Goal: Task Accomplishment & Management: Use online tool/utility

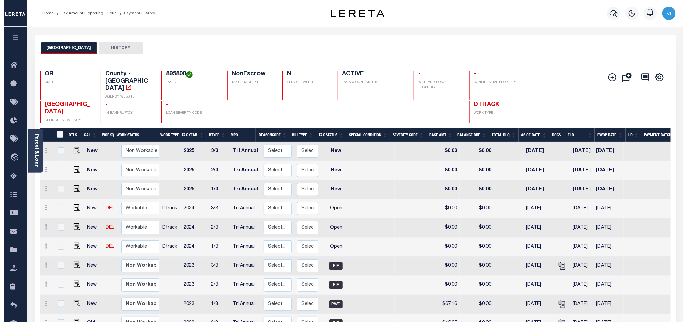
scroll to position [101, 0]
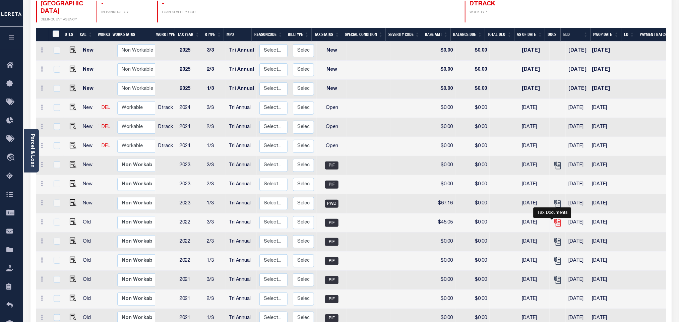
click at [553, 218] on icon "" at bounding box center [557, 222] width 9 height 9
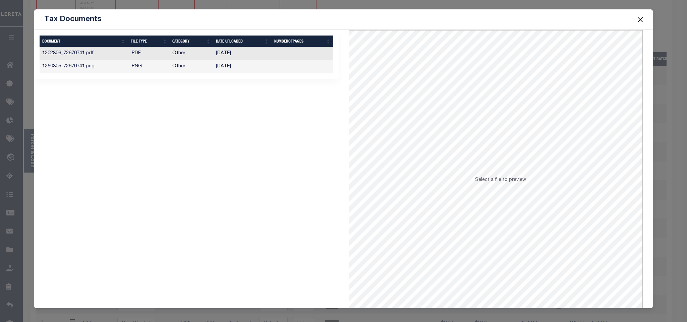
click at [268, 54] on td "06/17/2023" at bounding box center [242, 53] width 58 height 13
click at [259, 67] on td "07/21/2023" at bounding box center [242, 66] width 58 height 13
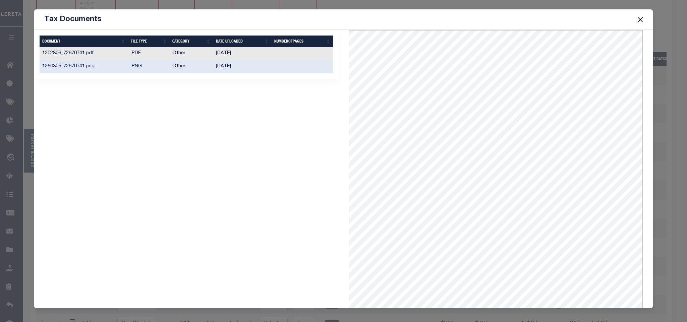
click at [271, 63] on td at bounding box center [302, 66] width 62 height 13
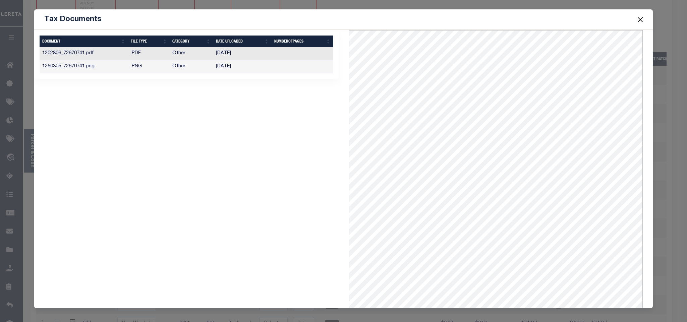
click at [250, 67] on td "07/21/2023" at bounding box center [242, 66] width 58 height 13
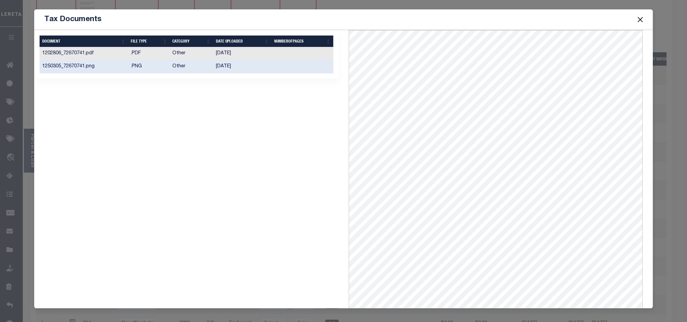
scroll to position [2, 0]
click at [263, 65] on td "07/21/2023" at bounding box center [242, 66] width 58 height 13
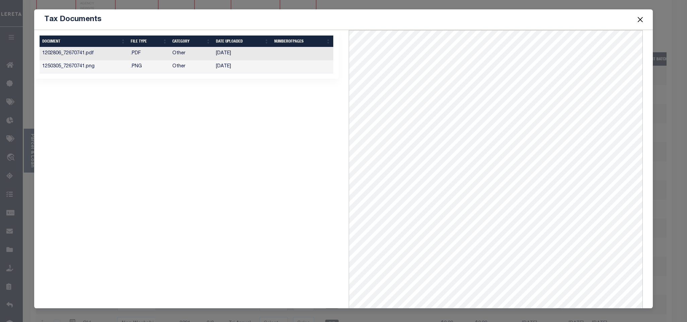
click at [250, 53] on td "06/17/2023" at bounding box center [242, 53] width 58 height 13
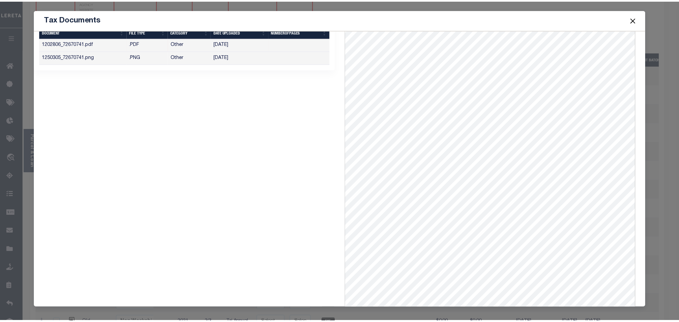
scroll to position [0, 0]
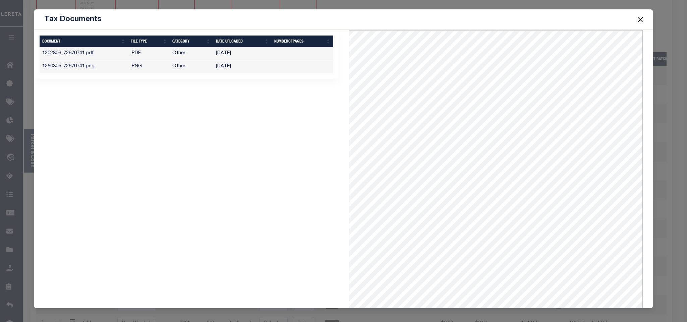
click at [634, 18] on span at bounding box center [639, 19] width 25 height 19
drag, startPoint x: 637, startPoint y: 20, endPoint x: 646, endPoint y: 21, distance: 9.1
click at [637, 20] on button "Close" at bounding box center [639, 19] width 9 height 9
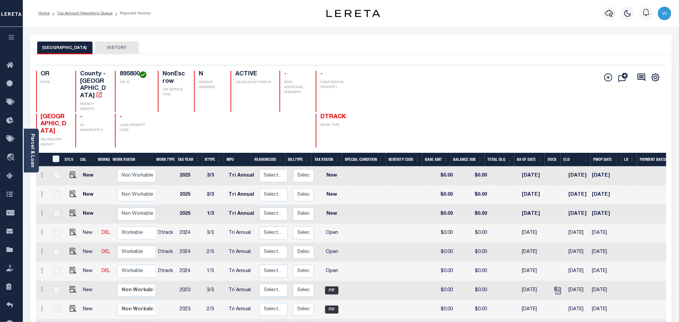
click at [118, 73] on div "895800 TAX ID" at bounding box center [132, 91] width 35 height 41
copy h4 "895800"
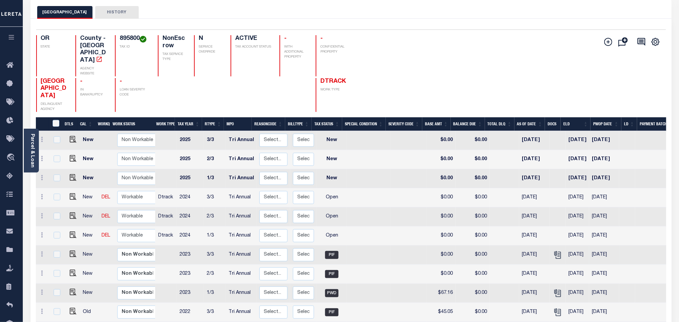
scroll to position [50, 0]
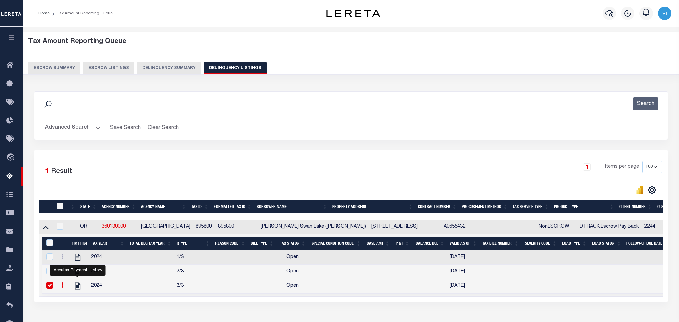
select select "OR"
select select "100"
click at [56, 121] on button "Advanced Search" at bounding box center [73, 127] width 56 height 13
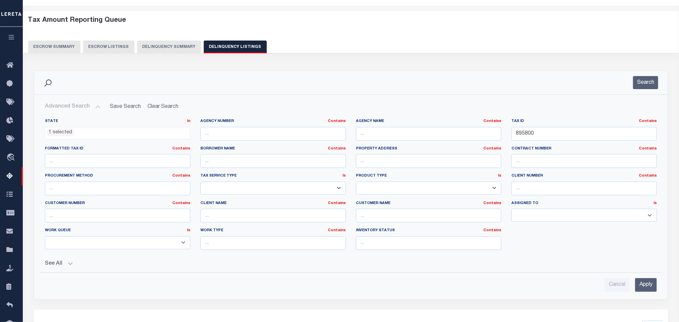
scroll to position [21, 0]
click at [575, 146] on div "Tax ID Contains Contains Is 895800" at bounding box center [583, 132] width 155 height 27
click at [561, 139] on input "895800" at bounding box center [583, 134] width 145 height 14
paste input "6609"
type input "6609"
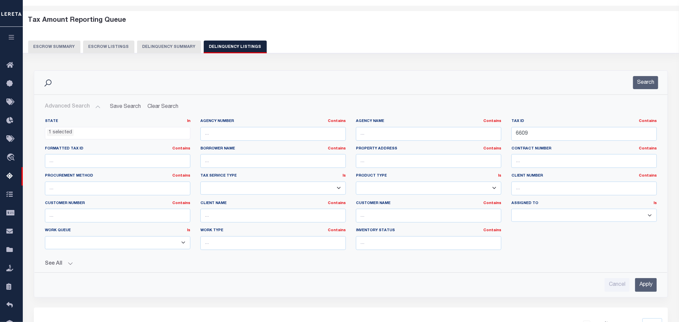
click at [646, 290] on input "Apply" at bounding box center [646, 285] width 22 height 14
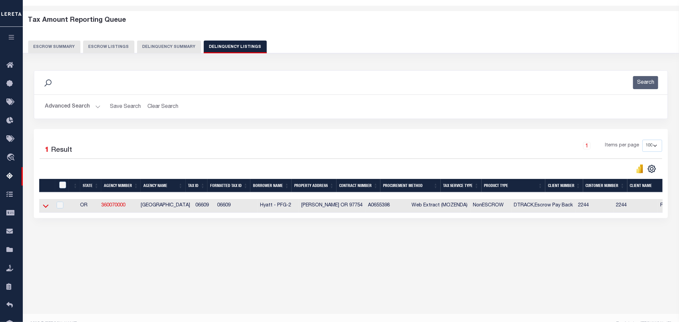
click at [44, 209] on icon at bounding box center [46, 205] width 6 height 7
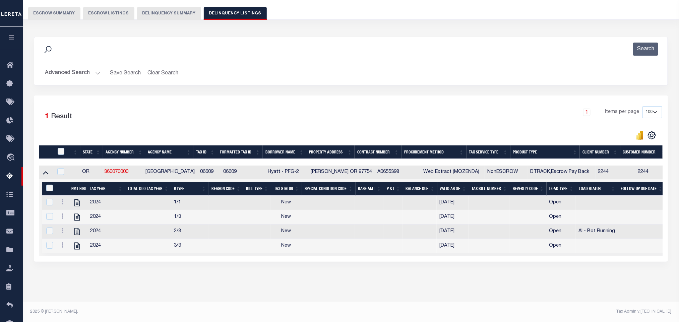
scroll to position [63, 0]
click at [213, 295] on div "Tax Amount Reporting Queue Escrow Summary Escrow Listings In" at bounding box center [351, 140] width 652 height 323
click at [78, 199] on icon "" at bounding box center [76, 202] width 5 height 7
checkbox input "true"
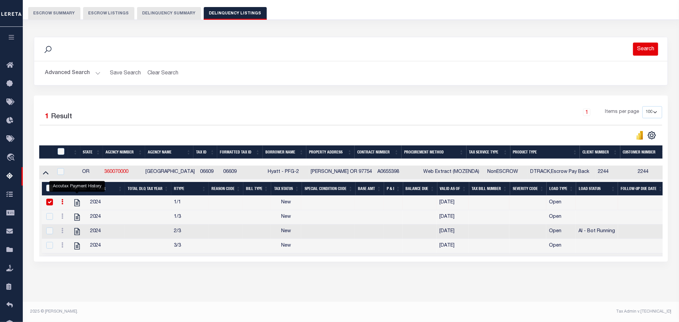
click at [642, 43] on button "Search" at bounding box center [645, 49] width 25 height 13
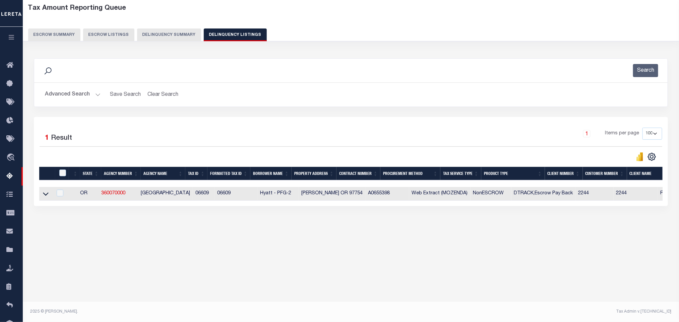
scroll to position [33, 0]
click at [46, 197] on icon at bounding box center [46, 193] width 6 height 7
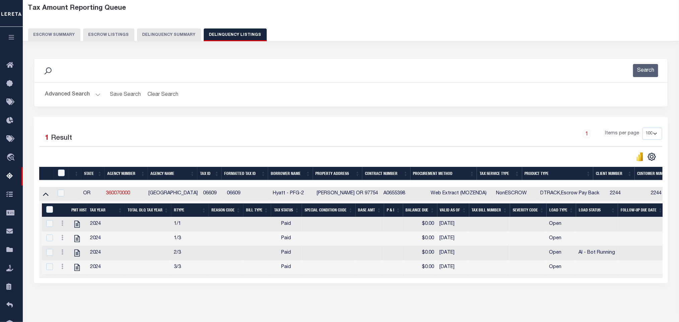
click at [53, 100] on button "Advanced Search" at bounding box center [73, 94] width 56 height 13
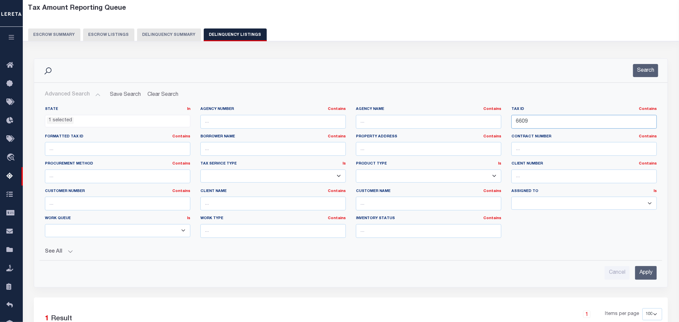
click at [529, 124] on input "6609" at bounding box center [583, 122] width 145 height 14
paste input "7120"
type input "7120"
click at [644, 279] on input "Apply" at bounding box center [646, 273] width 22 height 14
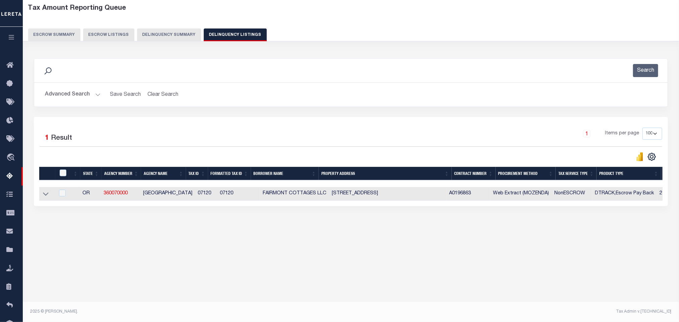
drag, startPoint x: 49, startPoint y: 201, endPoint x: 43, endPoint y: 198, distance: 6.6
click at [49, 201] on td at bounding box center [46, 194] width 15 height 14
checkbox input "true"
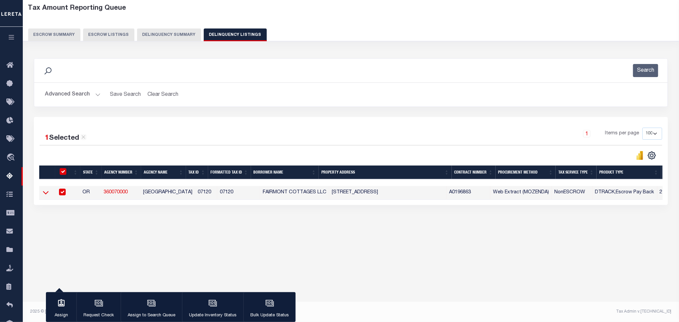
click at [48, 196] on icon at bounding box center [46, 192] width 6 height 7
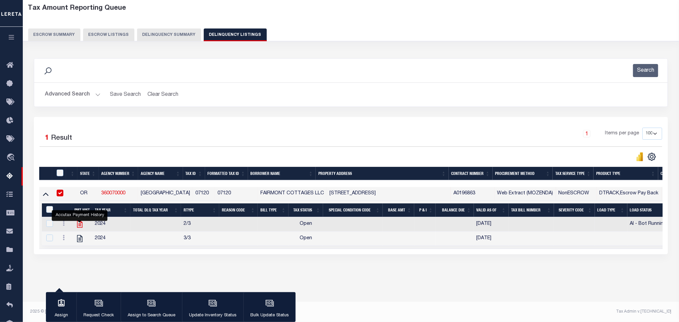
click at [79, 228] on icon "" at bounding box center [79, 224] width 5 height 7
checkbox input "true"
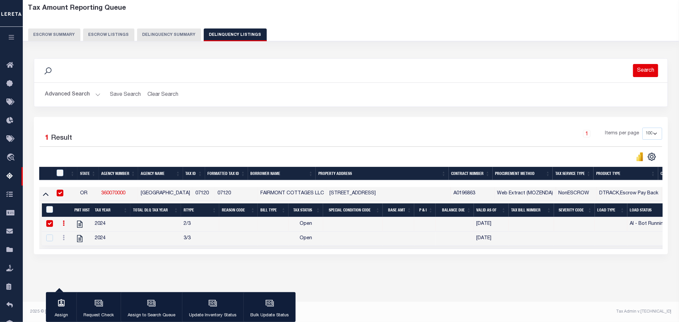
click at [640, 76] on button "Search" at bounding box center [645, 70] width 25 height 13
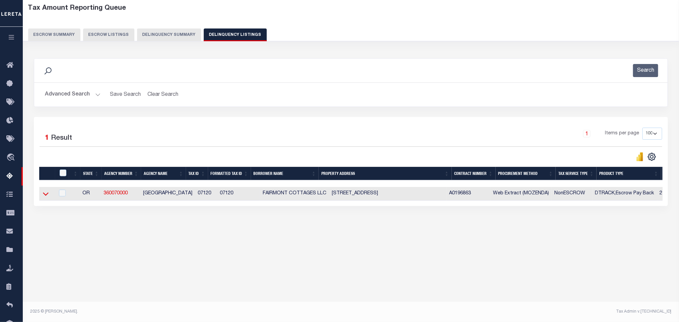
click at [45, 196] on icon at bounding box center [46, 194] width 6 height 3
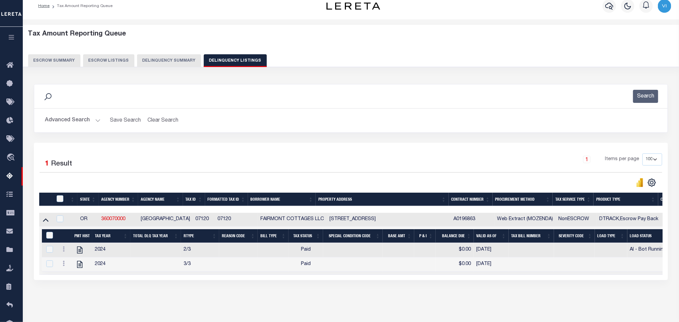
scroll to position [0, 0]
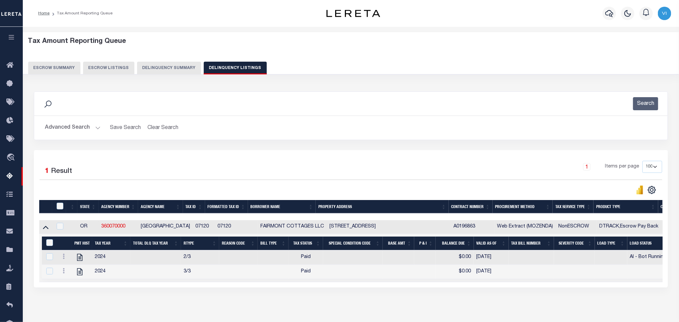
click at [75, 128] on button "Advanced Search" at bounding box center [73, 127] width 56 height 13
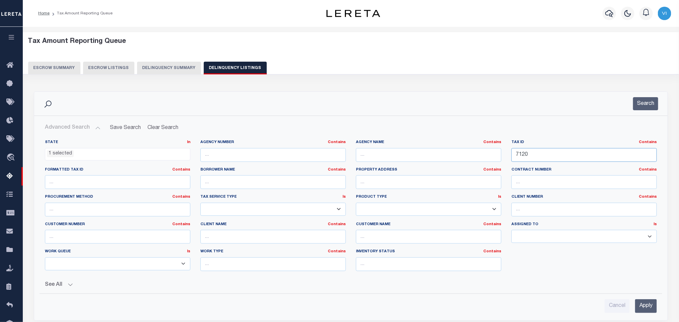
click at [545, 158] on input "7120" at bounding box center [583, 155] width 145 height 14
paste input "1"
type input "7121"
drag, startPoint x: 645, startPoint y: 307, endPoint x: 679, endPoint y: 300, distance: 34.2
click at [645, 306] on input "Apply" at bounding box center [646, 306] width 22 height 14
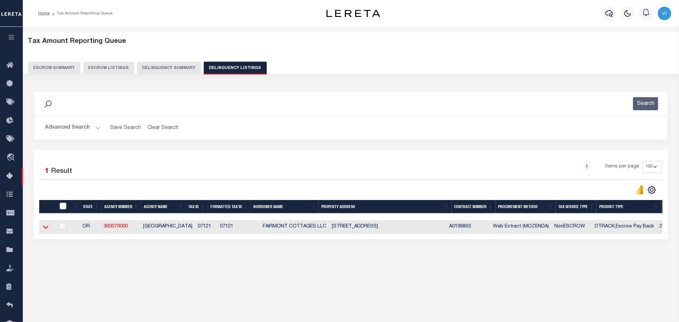
click at [46, 229] on icon at bounding box center [46, 227] width 6 height 3
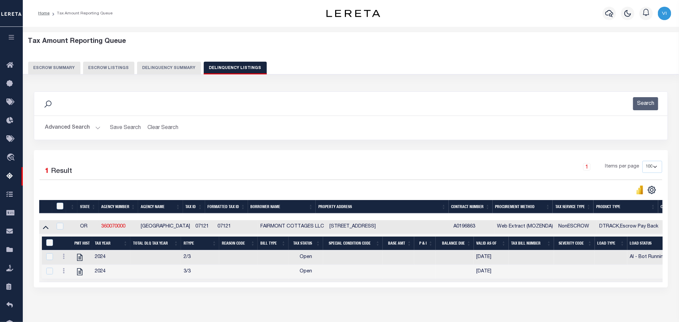
scroll to position [34, 0]
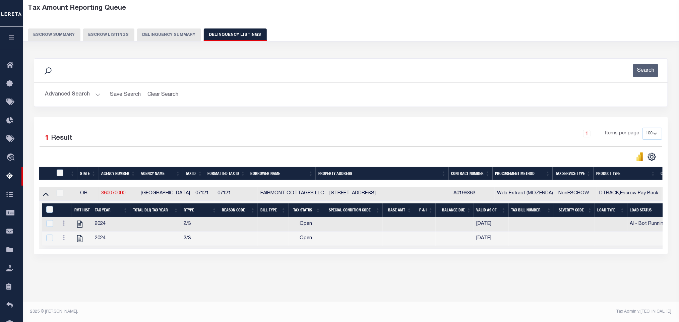
click at [221, 305] on footer "2025 © LERETA. Tax Admin v.1.0.0.1" at bounding box center [351, 312] width 656 height 20
click at [81, 228] on icon "" at bounding box center [79, 224] width 9 height 9
checkbox input "true"
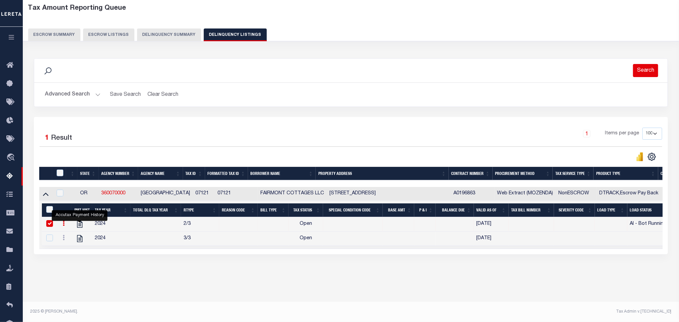
click at [648, 73] on button "Search" at bounding box center [645, 70] width 25 height 13
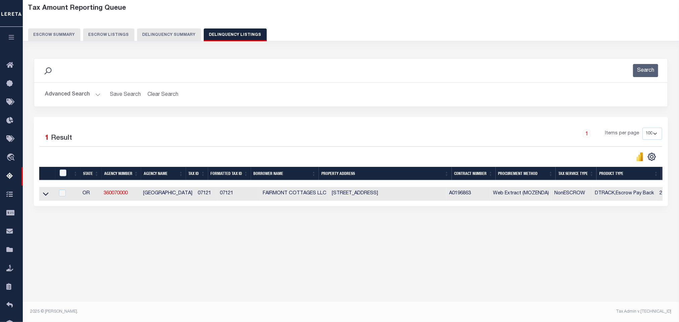
scroll to position [33, 0]
click at [40, 199] on td at bounding box center [46, 194] width 15 height 14
checkbox input "true"
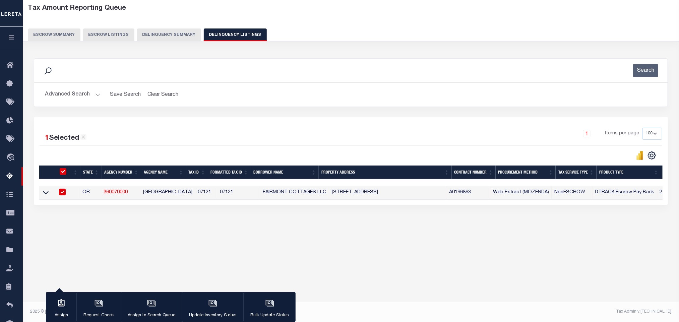
click at [42, 198] on td at bounding box center [46, 193] width 15 height 14
checkbox input "false"
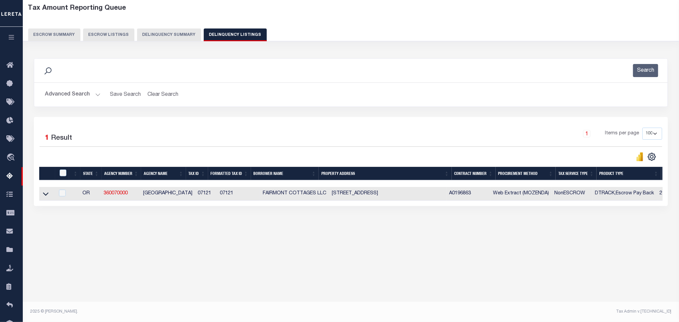
click at [42, 196] on link at bounding box center [46, 193] width 8 height 5
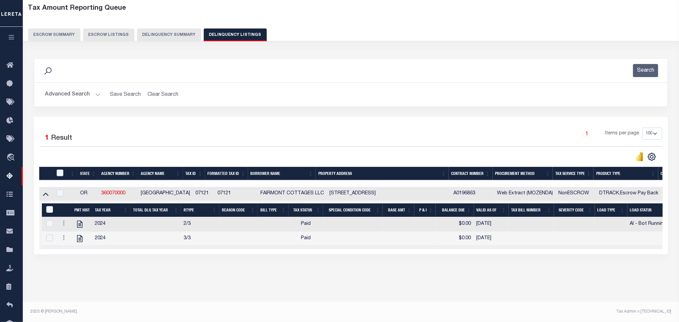
click at [76, 97] on button "Advanced Search" at bounding box center [73, 94] width 56 height 13
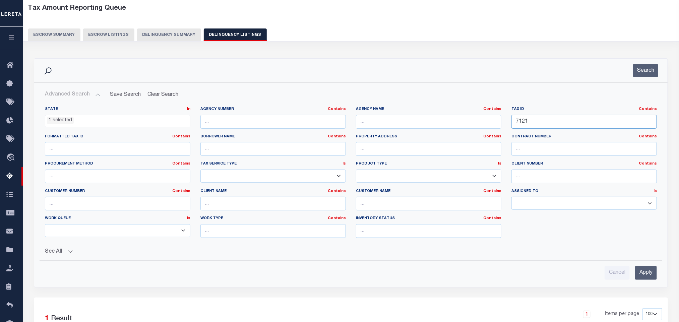
click at [532, 126] on input "7121" at bounding box center [583, 122] width 145 height 14
paste input "98"
type input "7981"
click at [645, 272] on input "Apply" at bounding box center [646, 273] width 22 height 14
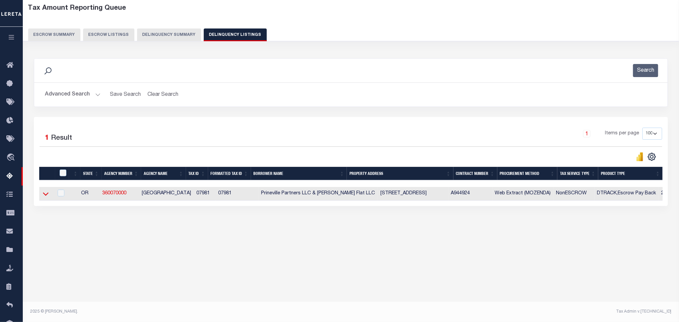
click at [44, 197] on icon at bounding box center [46, 193] width 6 height 7
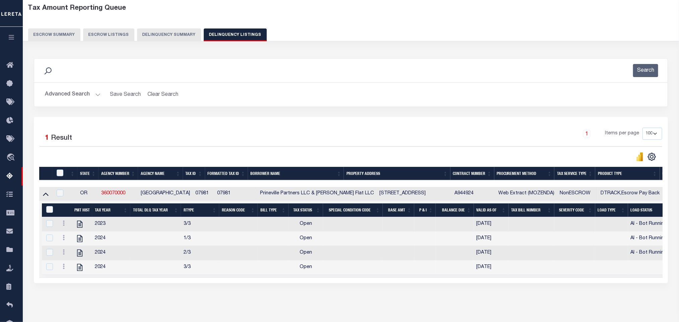
scroll to position [26, 0]
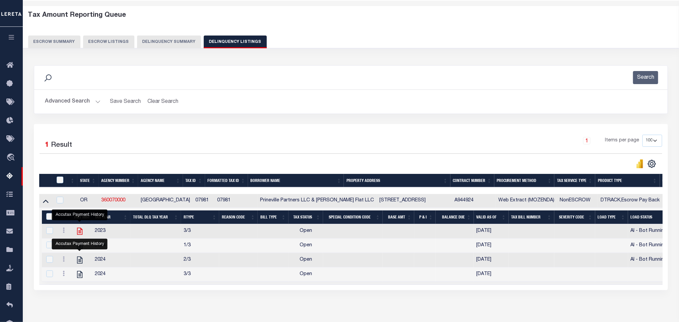
click at [78, 234] on icon "" at bounding box center [79, 231] width 9 height 9
checkbox input "true"
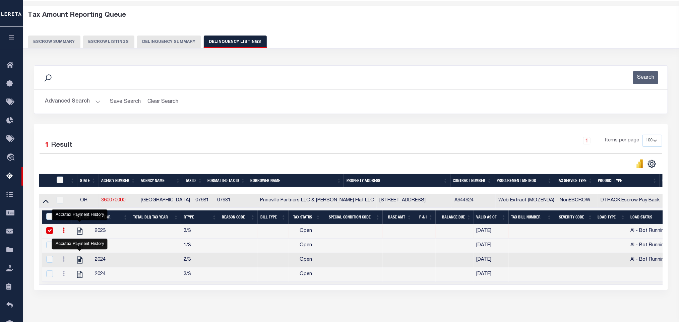
click at [83, 104] on button "Advanced Search" at bounding box center [73, 101] width 56 height 13
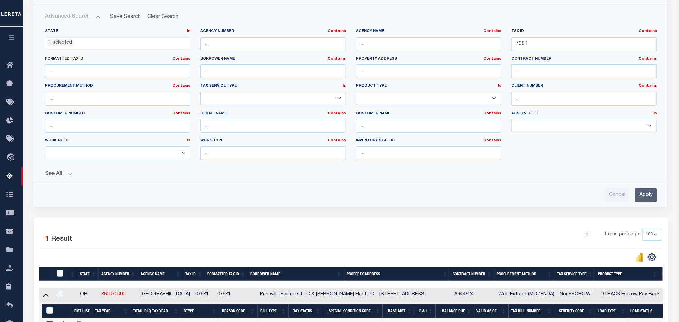
scroll to position [127, 0]
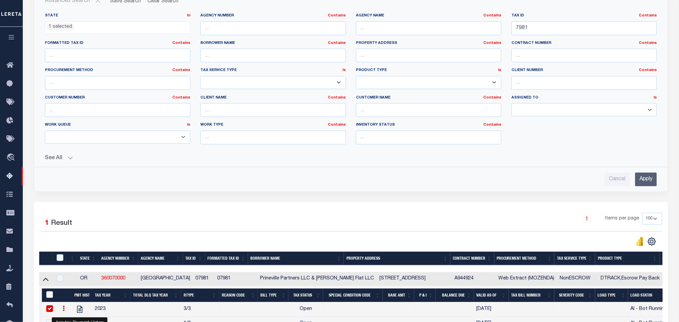
click at [651, 182] on input "Apply" at bounding box center [646, 180] width 22 height 14
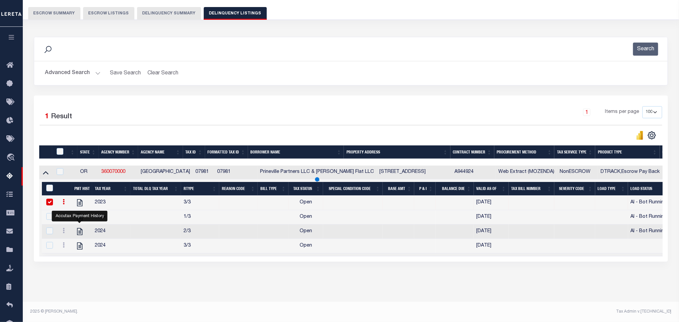
scroll to position [33, 0]
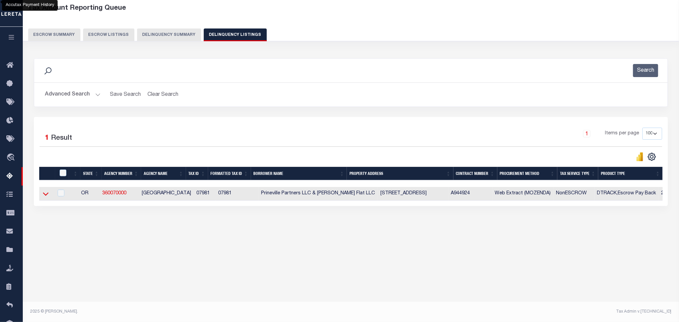
click at [47, 197] on icon at bounding box center [46, 193] width 6 height 7
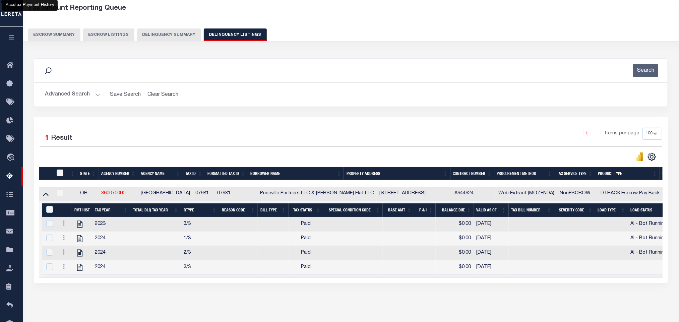
click at [77, 99] on button "Advanced Search" at bounding box center [73, 94] width 56 height 13
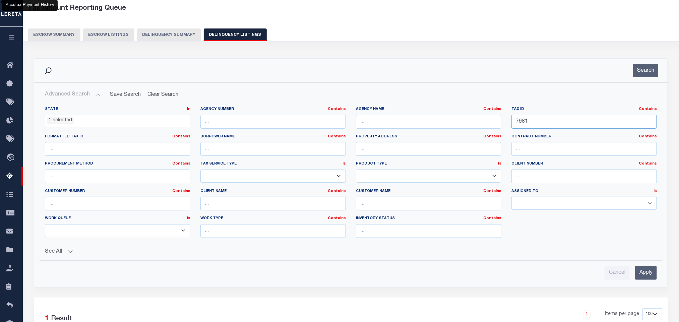
click at [552, 124] on input "7981" at bounding box center [583, 122] width 145 height 14
paste input "8092"
type input "8092"
click at [643, 274] on input "Apply" at bounding box center [646, 273] width 22 height 14
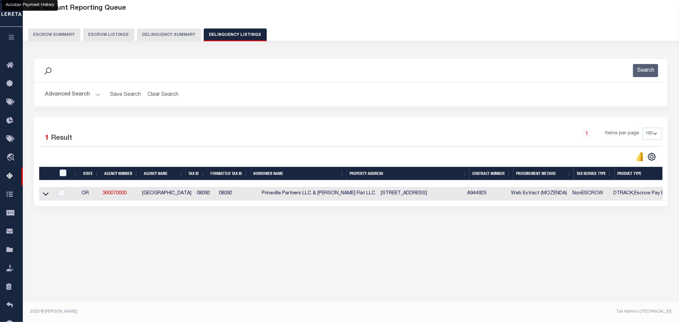
click td
checkbox input "true"
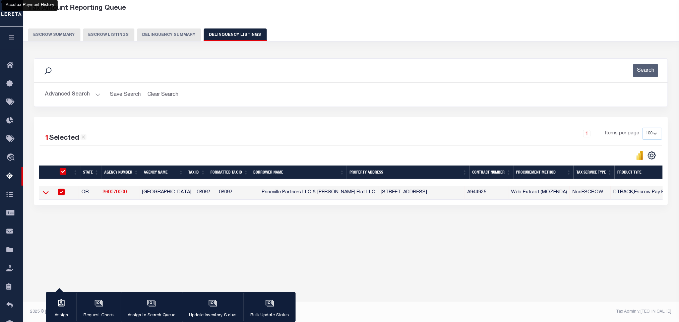
click icon
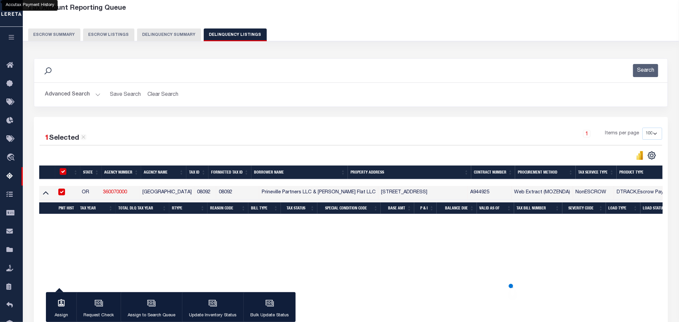
scroll to position [63, 0]
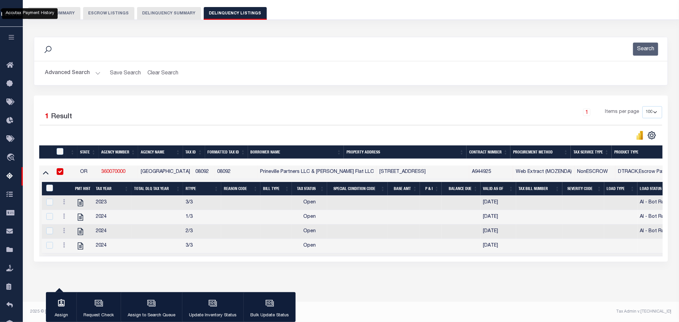
click div "Data sync process is currently running, you may face some response delays. Sear…"
click icon ""
checkbox input "true"
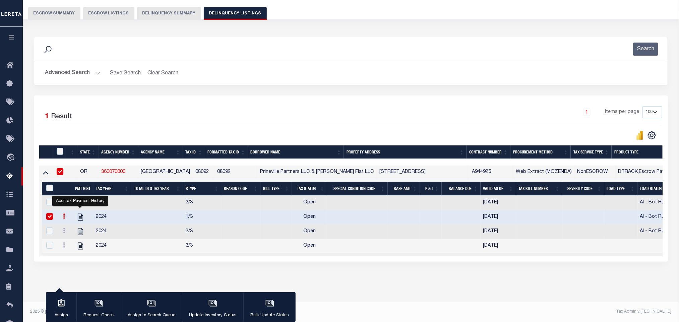
scroll to position [12, 0]
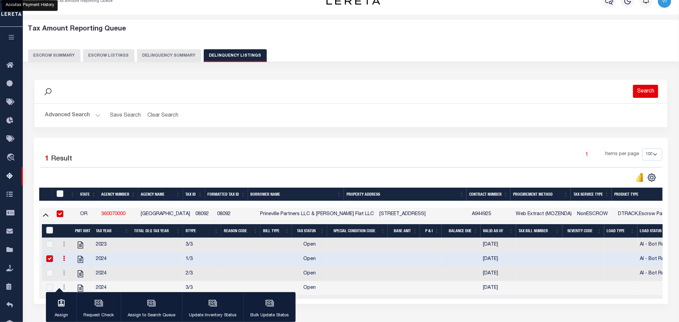
click button "Search"
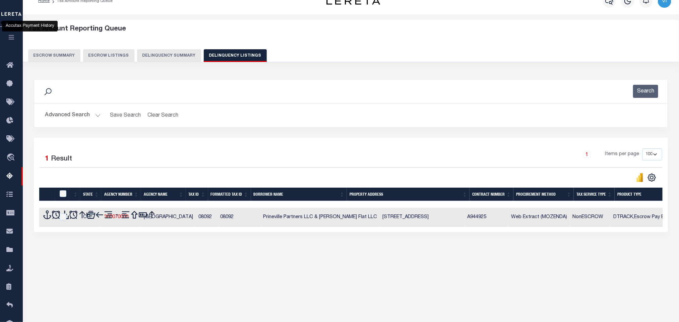
scroll to position [33, 0]
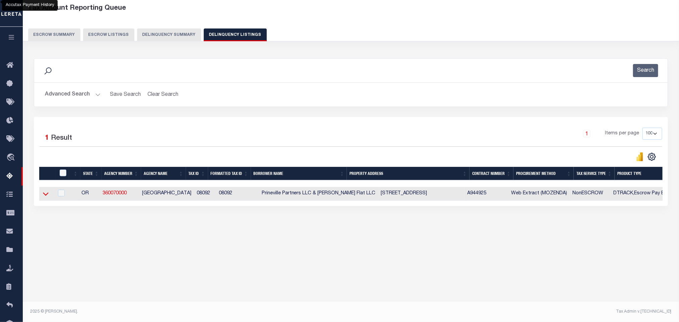
click icon
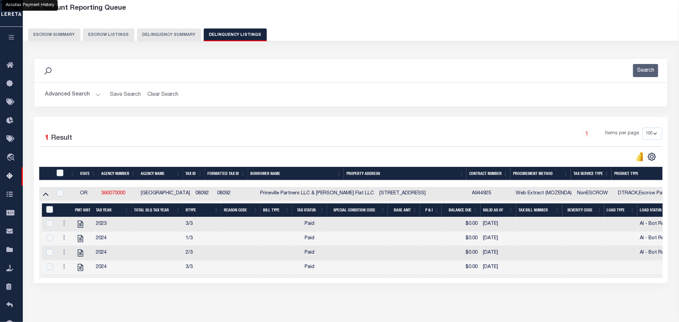
click button "Advanced Search"
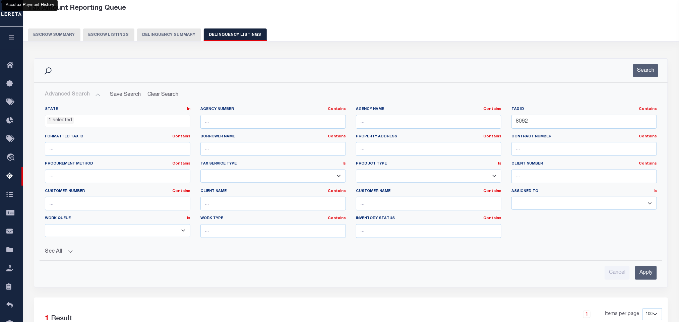
click label "Contract Number Contains Contains Is"
click input "8092"
paste input "10283"
type input "10283"
click input "Apply"
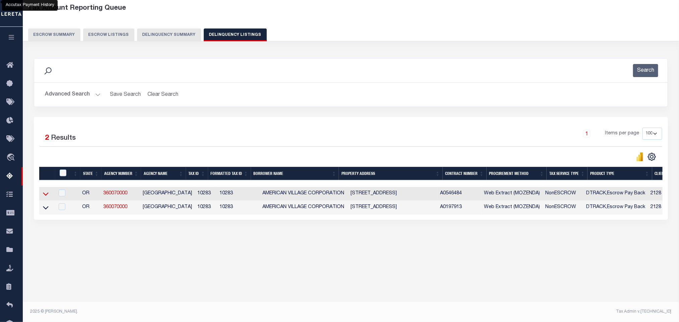
click icon
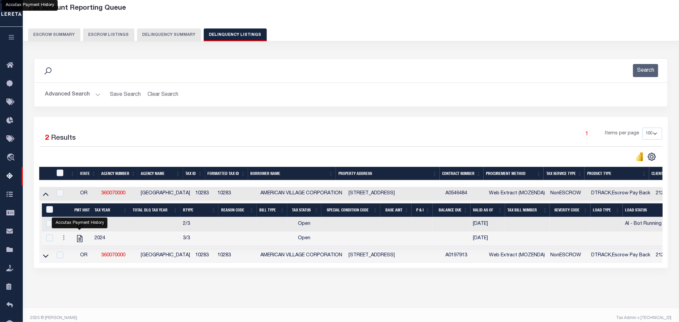
drag, startPoint x: 45, startPoint y: 261, endPoint x: 261, endPoint y: 247, distance: 216.0
click icon
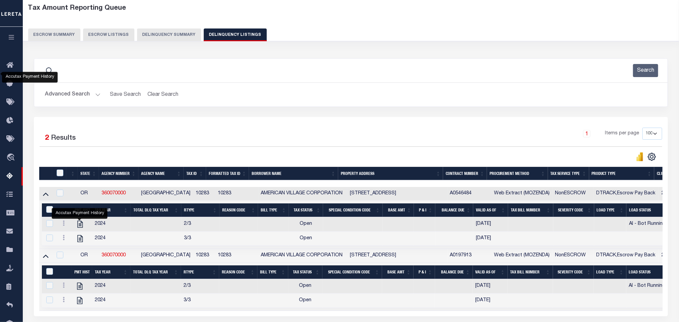
scroll to position [97, 0]
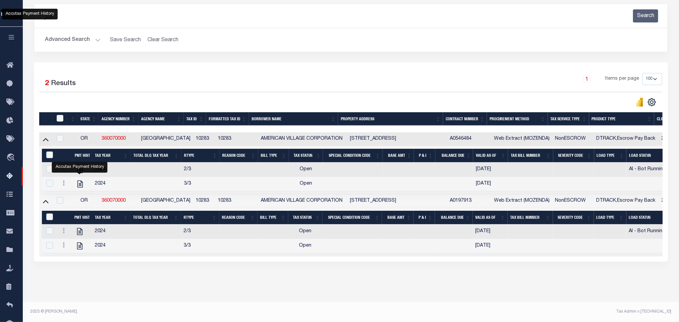
click div "Tax Amount Reporting Queue Escrow Summary Escrow Listings In"
click icon ""
checkbox input "true"
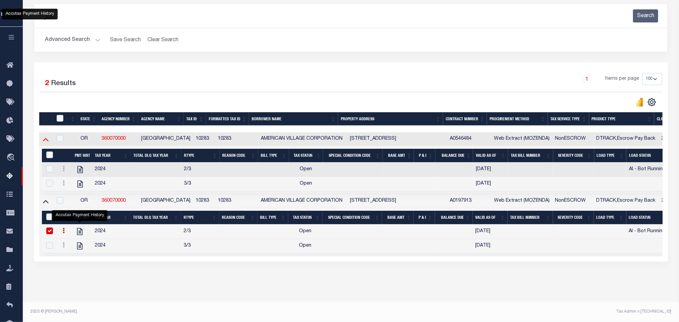
click icon
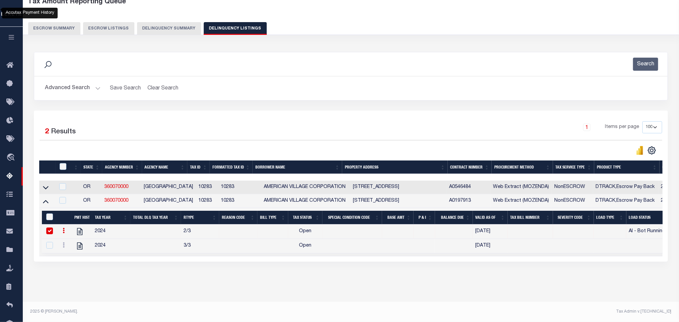
scroll to position [47, 0]
click icon
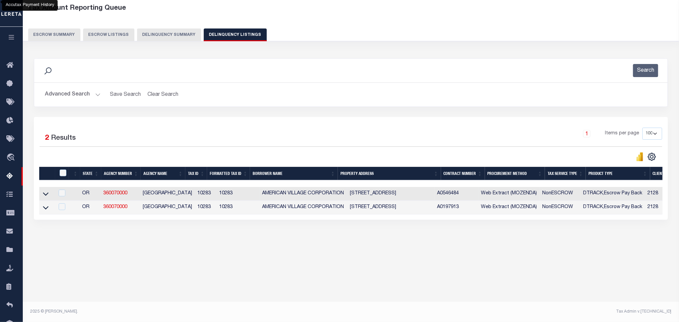
scroll to position [33, 0]
click icon
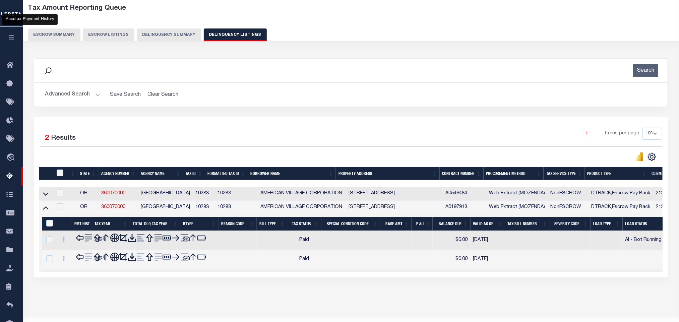
scroll to position [47, 0]
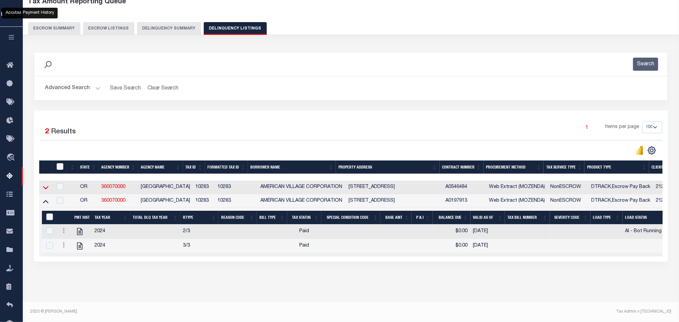
click icon
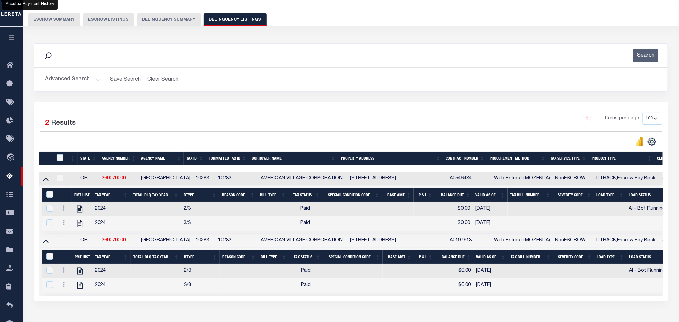
scroll to position [97, 0]
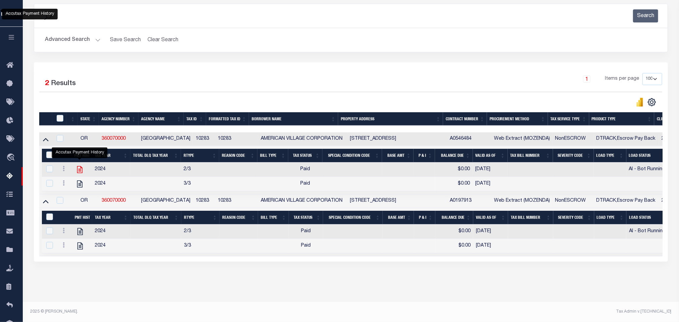
click icon ""
checkbox input "true"
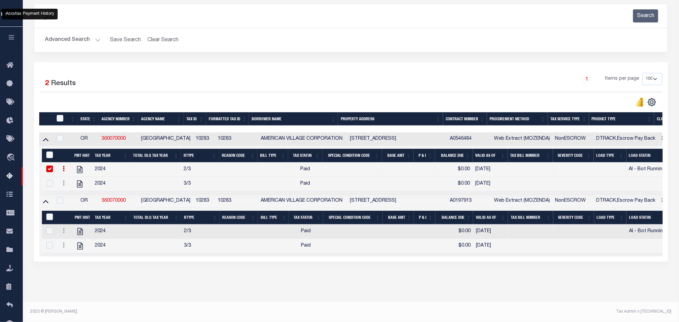
click div "Advanced Search Save Search Clear Search tblassign_wrapper_dynamictable_____Def…"
click button "Advanced Search"
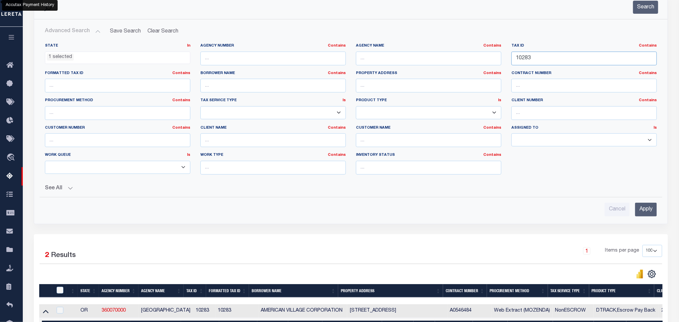
click input "10283"
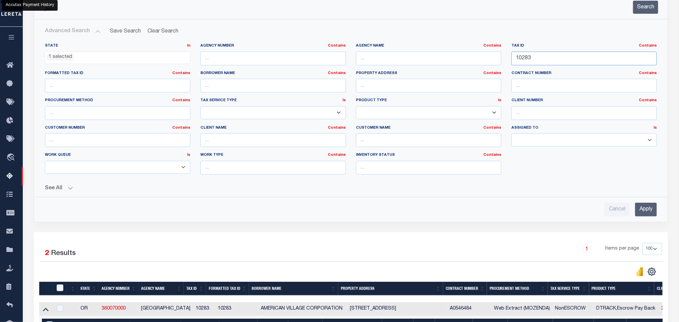
paste input "6155"
type input "16155"
click input "Apply"
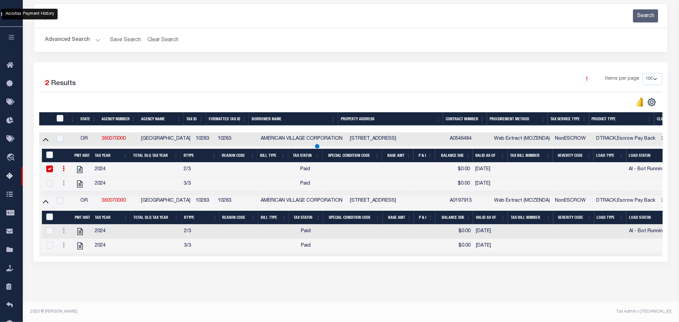
scroll to position [33, 0]
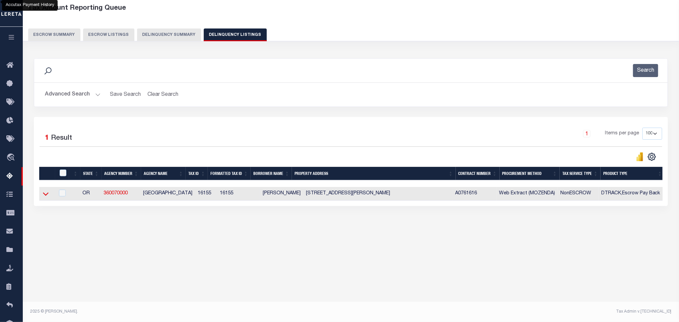
click icon
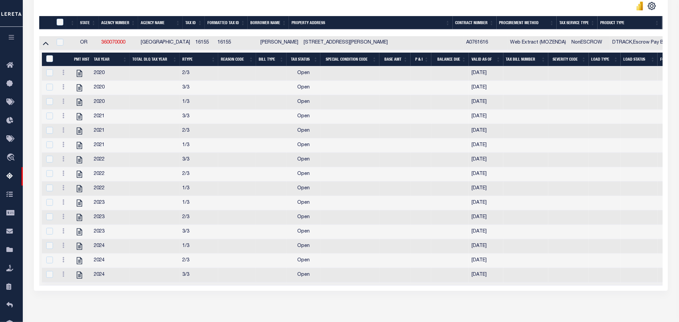
scroll to position [83, 0]
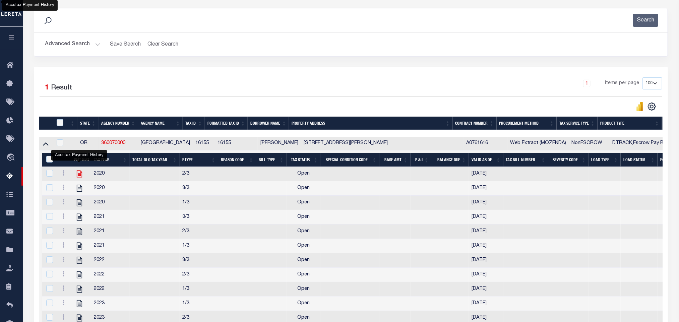
click icon ""
checkbox input "true"
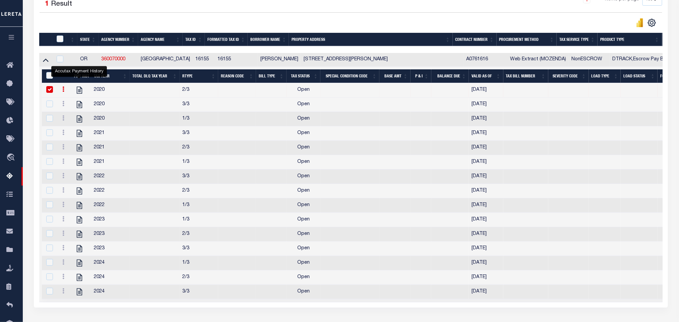
scroll to position [66, 0]
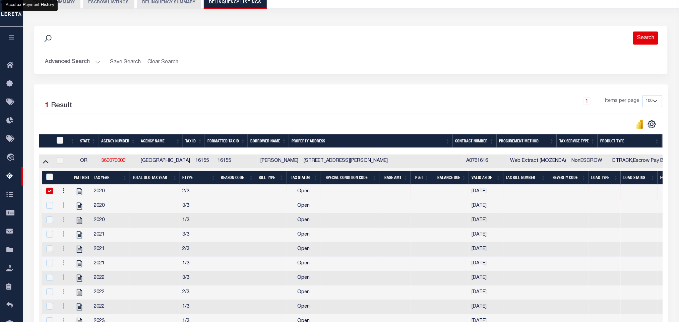
click button "Search"
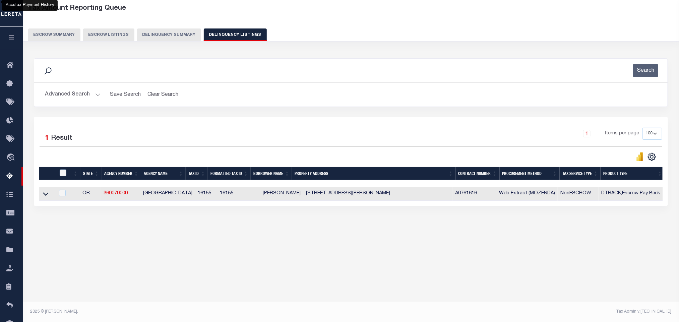
scroll to position [33, 0]
click icon
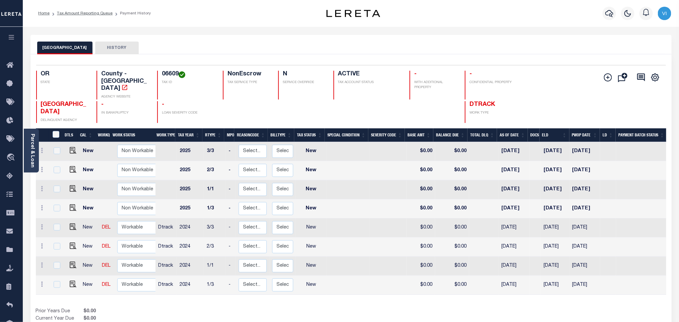
click at [157, 73] on div "06609 TAX ID" at bounding box center [186, 85] width 58 height 29
copy h4 "06609"
click at [73, 281] on img "" at bounding box center [73, 284] width 7 height 7
checkbox input "true"
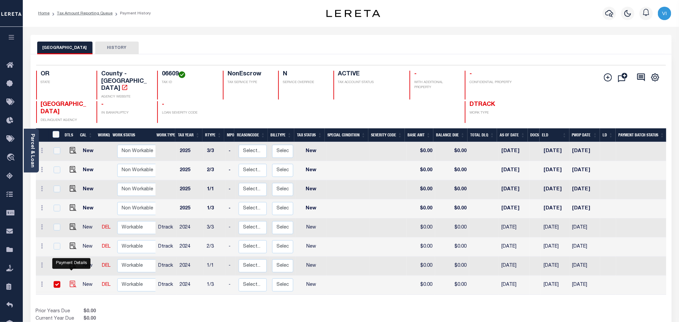
checkbox input "true"
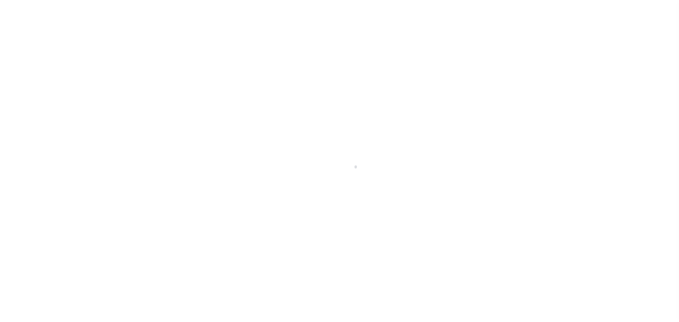
select select "NW2"
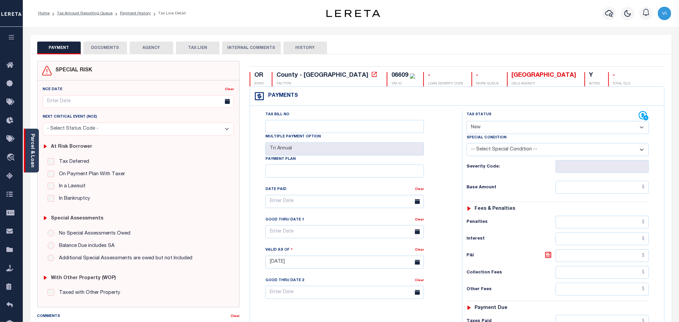
click at [39, 151] on div "Parcel & Loan" at bounding box center [31, 151] width 15 height 44
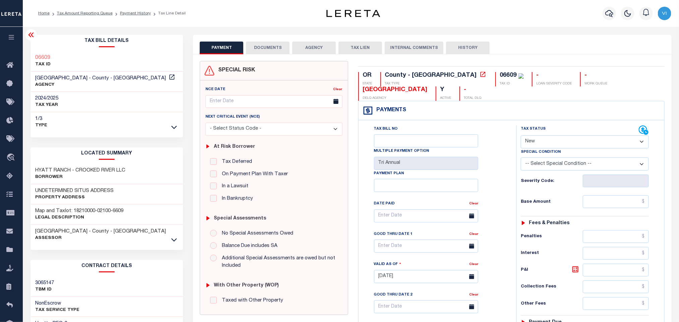
click at [281, 45] on button "DOCUMENTS" at bounding box center [268, 48] width 44 height 13
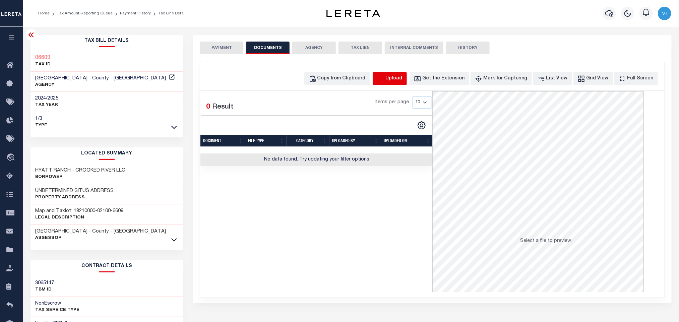
click at [384, 78] on icon "button" at bounding box center [380, 78] width 7 height 7
select select "POP"
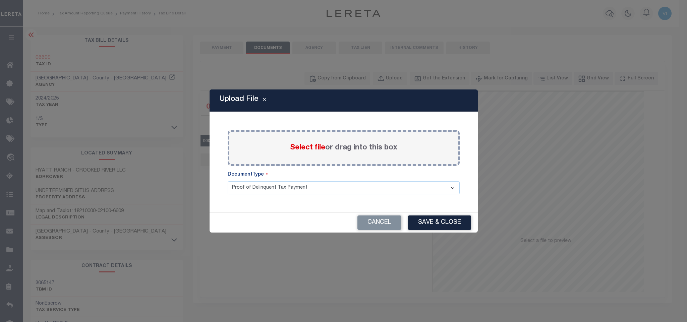
click at [305, 148] on span "Select file" at bounding box center [307, 147] width 35 height 7
click at [0, 0] on input "Select file or drag into this box" at bounding box center [0, 0] width 0 height 0
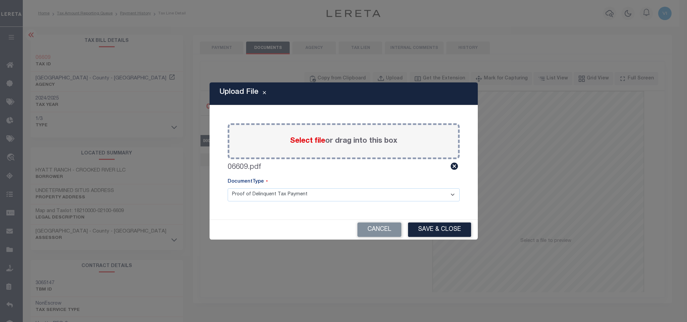
click at [248, 197] on select "Proof of Delinquent Tax Payment" at bounding box center [344, 194] width 232 height 13
click at [228, 188] on select "Proof of Delinquent Tax Payment" at bounding box center [344, 194] width 232 height 13
click at [429, 232] on button "Save & Close" at bounding box center [439, 229] width 63 height 14
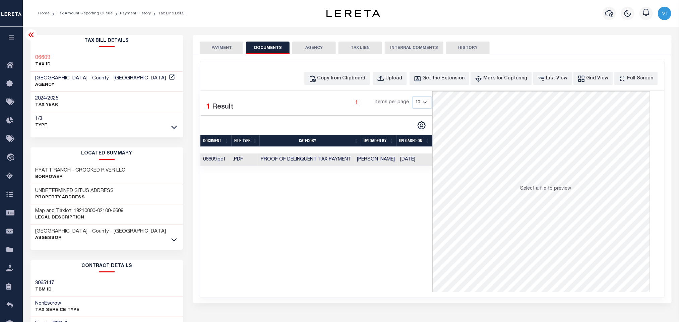
click at [211, 55] on div "SPECIAL RISK NCE Date Clear" at bounding box center [432, 178] width 478 height 249
click at [211, 53] on button "PAYMENT" at bounding box center [222, 48] width 44 height 13
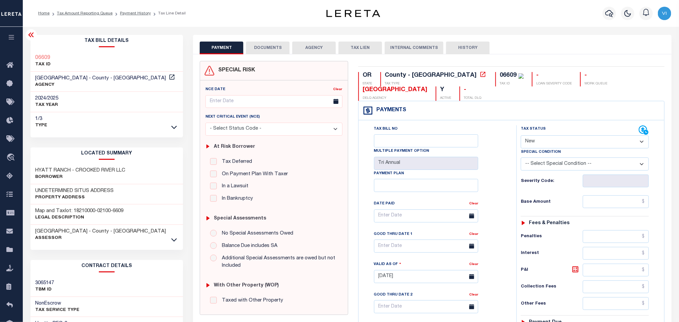
click at [540, 139] on select "- Select Status Code - Open Due/Unpaid Paid Incomplete No Tax Due Internal Refu…" at bounding box center [585, 141] width 128 height 13
select select "PYD"
click at [521, 136] on select "- Select Status Code - Open Due/Unpaid Paid Incomplete No Tax Due Internal Refu…" at bounding box center [585, 141] width 128 height 13
type input "[DATE]"
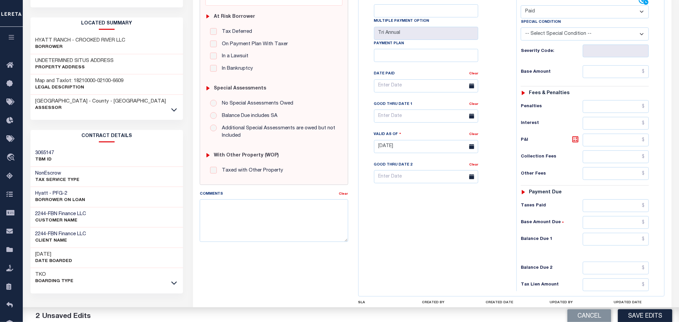
scroll to position [189, 0]
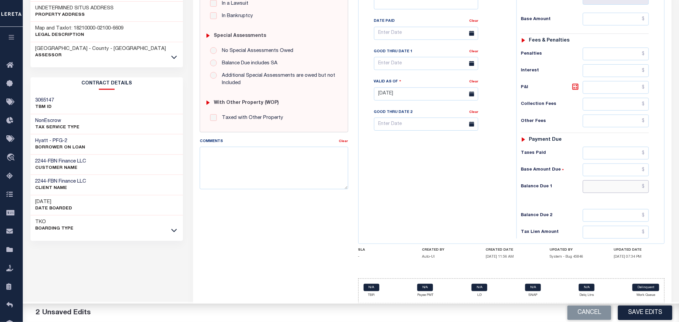
drag, startPoint x: 594, startPoint y: 185, endPoint x: 594, endPoint y: 191, distance: 6.0
click at [594, 185] on input "text" at bounding box center [616, 186] width 66 height 13
type input "$0.00"
click at [649, 319] on button "Save Edits" at bounding box center [645, 313] width 54 height 14
checkbox input "false"
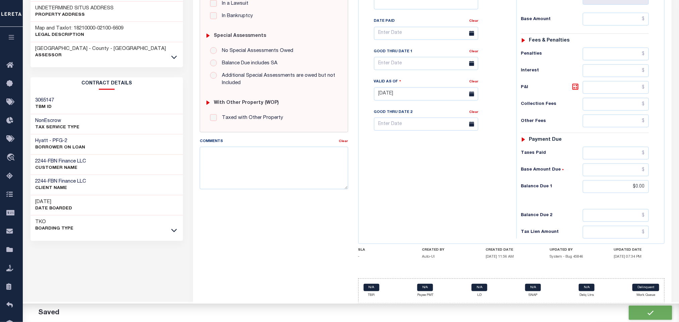
checkbox input "false"
type input "$0"
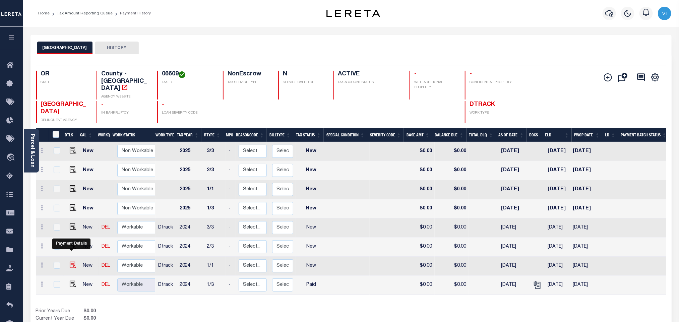
click at [73, 262] on img "" at bounding box center [73, 265] width 7 height 7
checkbox input "true"
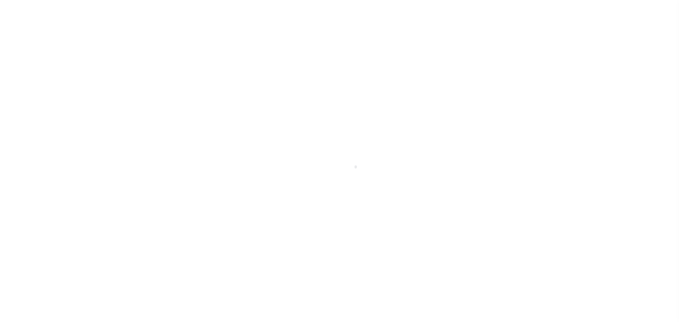
select select "NW2"
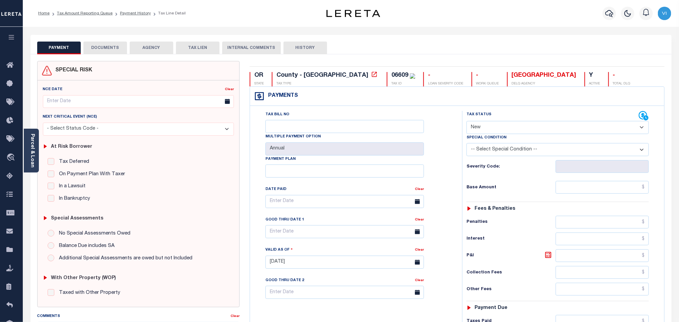
click at [97, 56] on div "SPECIAL RISK NCE Date Clear" at bounding box center [350, 268] width 641 height 428
click at [101, 53] on button "DOCUMENTS" at bounding box center [105, 48] width 44 height 13
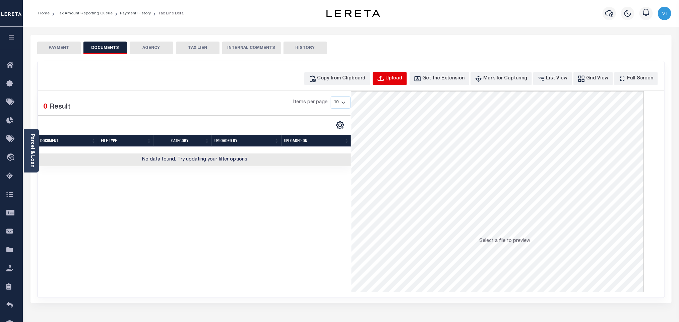
click at [403, 83] on button "Upload" at bounding box center [390, 78] width 34 height 13
select select "POP"
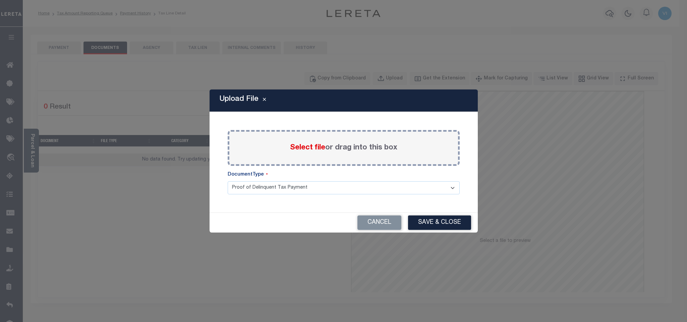
click at [302, 146] on span "Select file" at bounding box center [307, 147] width 35 height 7
click at [0, 0] on input "Select file or drag into this box" at bounding box center [0, 0] width 0 height 0
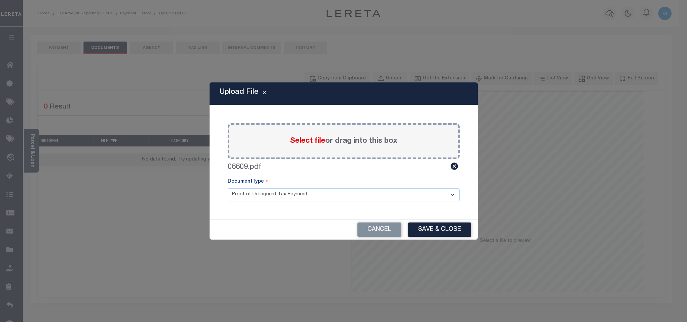
click at [235, 202] on div "Paste copied image or file into this box Select file or drag into this box 0660…" at bounding box center [343, 162] width 252 height 98
click at [244, 199] on select "Proof of Delinquent Tax Payment" at bounding box center [344, 194] width 232 height 13
click at [228, 188] on select "Proof of Delinquent Tax Payment" at bounding box center [344, 194] width 232 height 13
click at [439, 223] on button "Save & Close" at bounding box center [439, 229] width 63 height 14
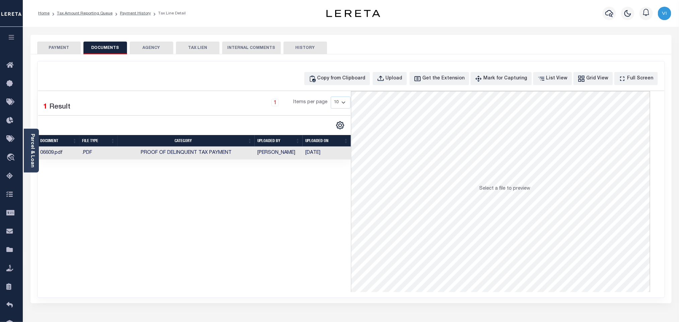
click at [44, 45] on button "PAYMENT" at bounding box center [59, 48] width 44 height 13
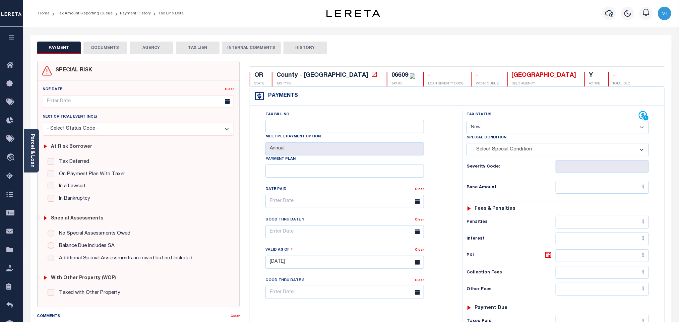
click at [489, 126] on select "- Select Status Code - Open Due/Unpaid Paid Incomplete No Tax Due Internal Refu…" at bounding box center [557, 127] width 182 height 13
select select "PYD"
click at [466, 122] on select "- Select Status Code - Open Due/Unpaid Paid Incomplete No Tax Due Internal Refu…" at bounding box center [557, 127] width 182 height 13
type input "[DATE]"
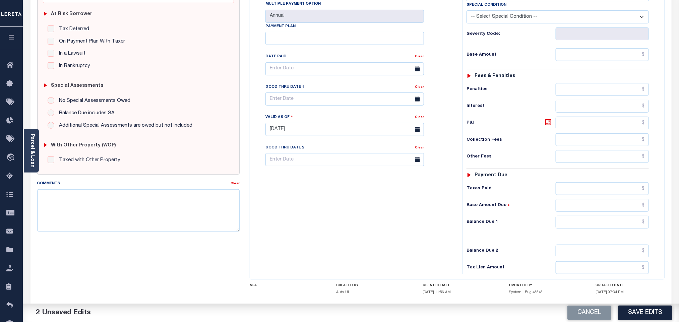
scroll to position [174, 0]
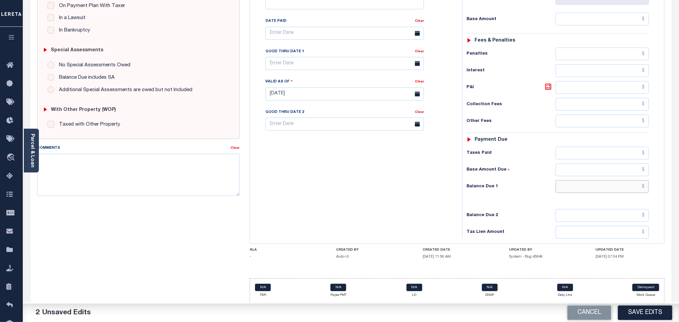
click at [584, 191] on input "text" at bounding box center [602, 186] width 93 height 13
type input "$0.00"
click at [647, 309] on button "Save Edits" at bounding box center [645, 313] width 54 height 14
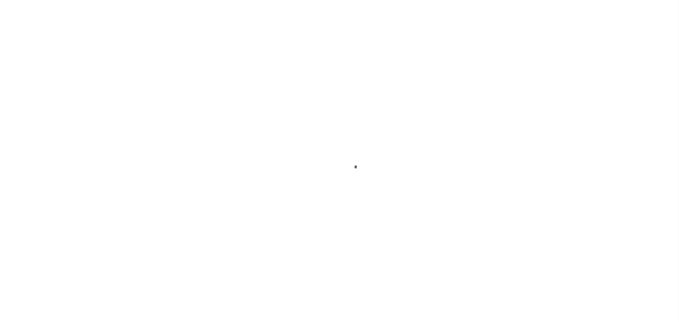
checkbox input "false"
type input "Tri Annual"
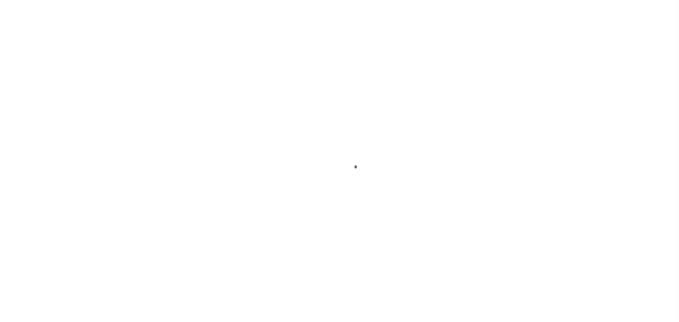
type input "[DATE]"
select select "NW2"
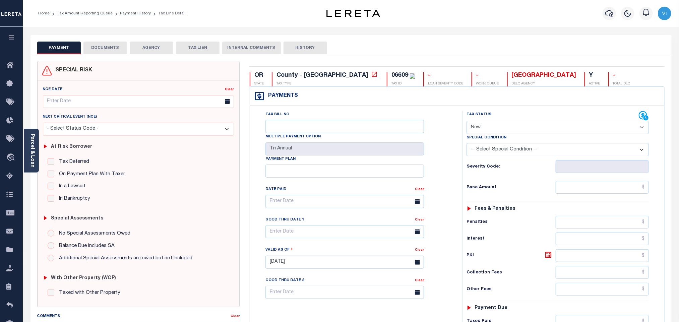
click at [109, 48] on button "DOCUMENTS" at bounding box center [105, 48] width 44 height 13
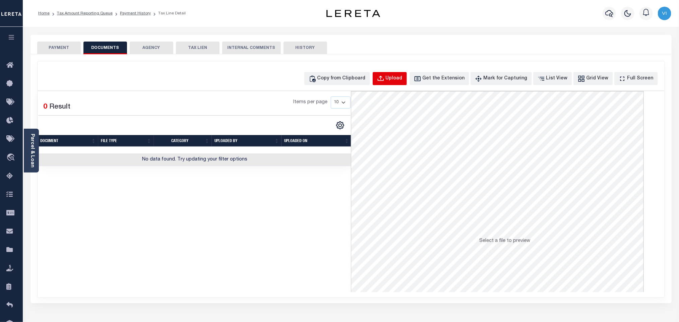
click at [407, 82] on button "Upload" at bounding box center [390, 78] width 34 height 13
select select "POP"
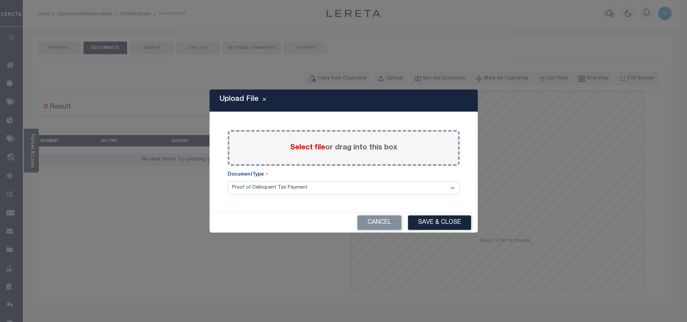
click at [304, 152] on label "Select file or drag into this box" at bounding box center [343, 147] width 107 height 11
click at [0, 0] on input "Select file or drag into this box" at bounding box center [0, 0] width 0 height 0
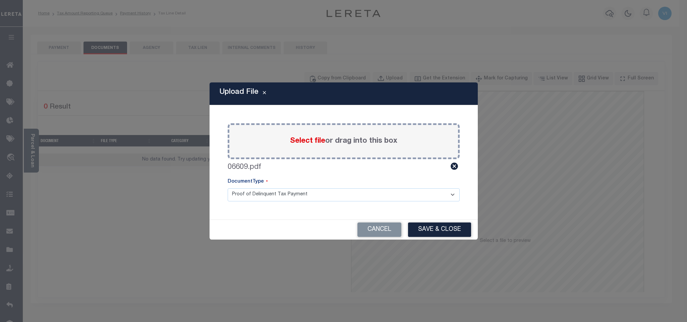
click at [247, 195] on select "Proof of Delinquent Tax Payment" at bounding box center [344, 194] width 232 height 13
click at [228, 188] on select "Proof of Delinquent Tax Payment" at bounding box center [344, 194] width 232 height 13
click at [437, 222] on button "Save & Close" at bounding box center [439, 229] width 63 height 14
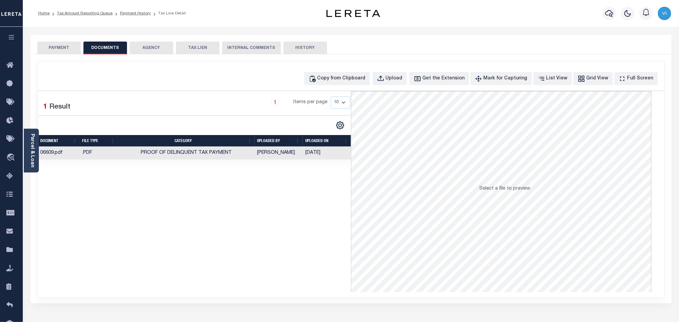
click at [47, 52] on button "PAYMENT" at bounding box center [59, 48] width 44 height 13
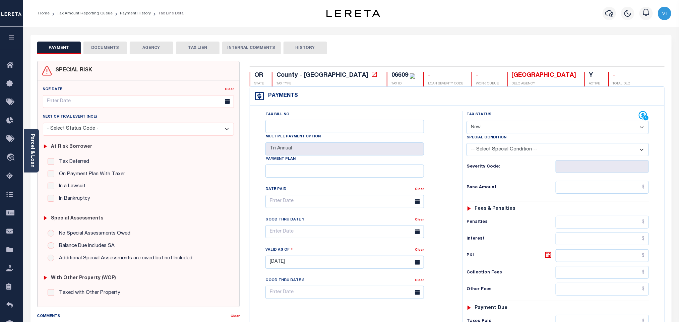
click at [494, 123] on select "- Select Status Code - Open Due/Unpaid Paid Incomplete No Tax Due Internal Refu…" at bounding box center [557, 127] width 182 height 13
select select "PYD"
click at [466, 122] on select "- Select Status Code - Open Due/Unpaid Paid Incomplete No Tax Due Internal Refu…" at bounding box center [557, 127] width 182 height 13
type input "[DATE]"
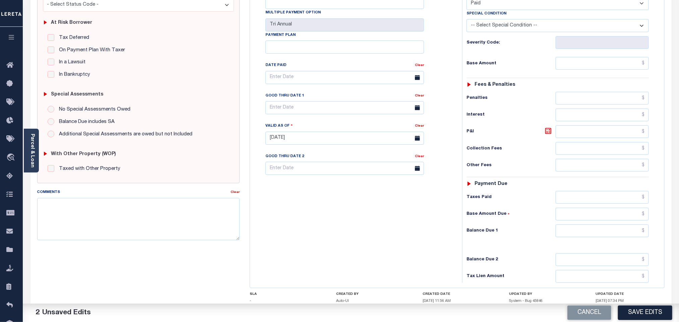
scroll to position [174, 0]
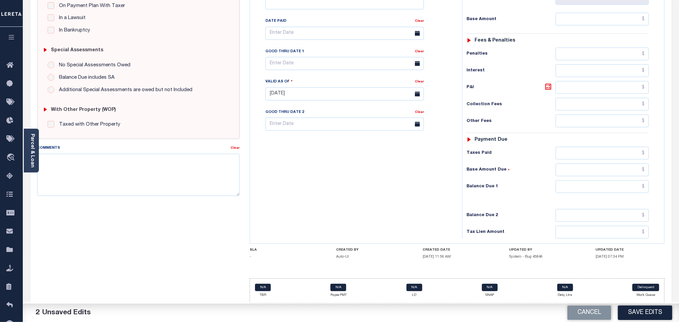
click at [574, 196] on div "Tax Status Status - Select Status Code -" at bounding box center [559, 91] width 195 height 296
click at [572, 187] on input "text" at bounding box center [602, 186] width 93 height 13
type input "$0.00"
click at [620, 310] on button "Save Edits" at bounding box center [645, 313] width 54 height 14
checkbox input "false"
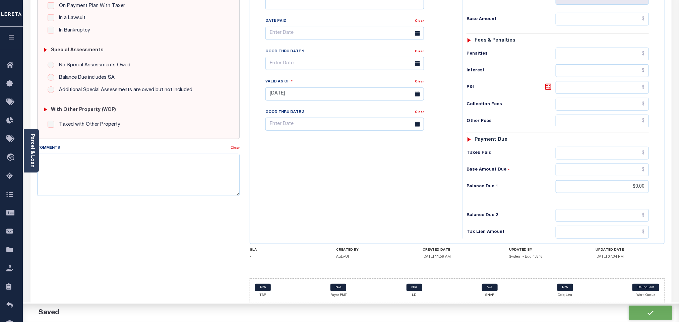
checkbox input "false"
type input "$0"
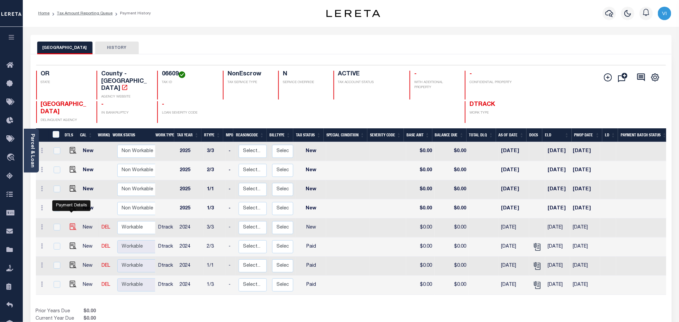
click at [71, 223] on img "" at bounding box center [73, 226] width 7 height 7
checkbox input "true"
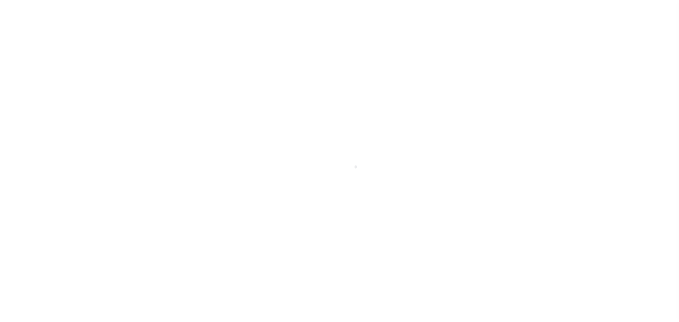
select select "NW2"
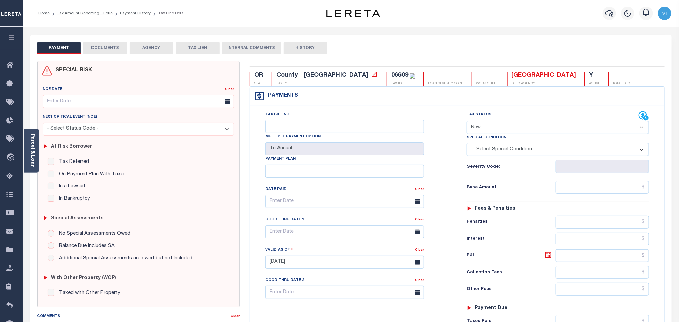
click at [103, 49] on button "DOCUMENTS" at bounding box center [105, 48] width 44 height 13
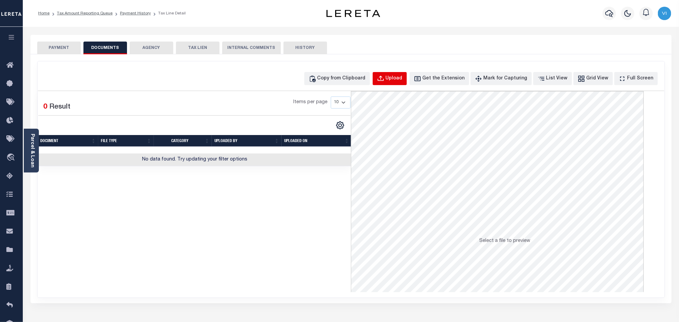
click at [405, 83] on button "Upload" at bounding box center [390, 78] width 34 height 13
select select "POP"
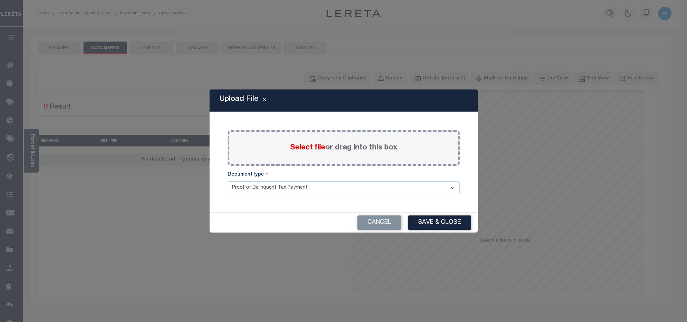
click at [299, 148] on span "Select file" at bounding box center [307, 147] width 35 height 7
click at [0, 0] on input "Select file or drag into this box" at bounding box center [0, 0] width 0 height 0
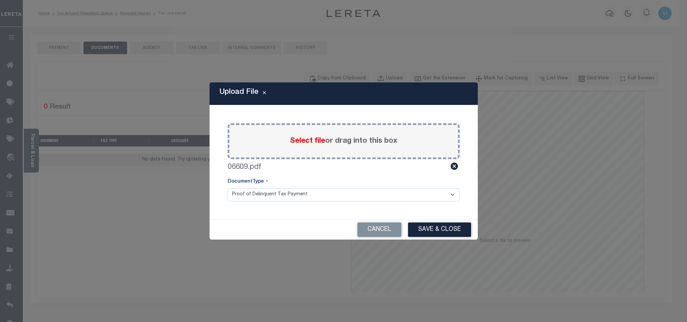
click at [244, 197] on select "Proof of Delinquent Tax Payment" at bounding box center [344, 194] width 232 height 13
click at [228, 188] on select "Proof of Delinquent Tax Payment" at bounding box center [344, 194] width 232 height 13
click at [446, 230] on button "Save & Close" at bounding box center [439, 229] width 63 height 14
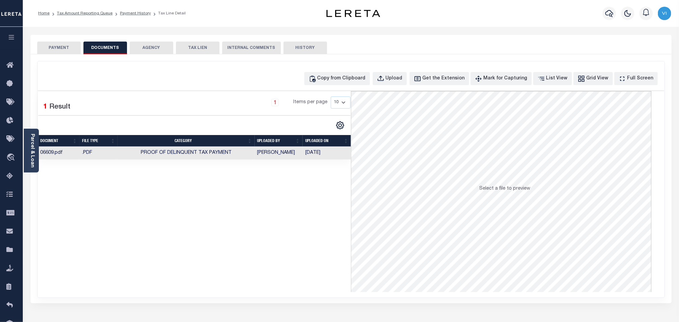
click at [76, 43] on button "PAYMENT" at bounding box center [59, 48] width 44 height 13
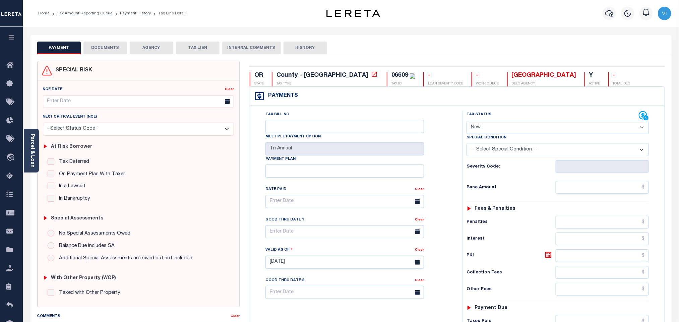
click at [493, 130] on select "- Select Status Code - Open Due/Unpaid Paid Incomplete No Tax Due Internal Refu…" at bounding box center [557, 127] width 182 height 13
select select "PYD"
click at [466, 122] on select "- Select Status Code - Open Due/Unpaid Paid Incomplete No Tax Due Internal Refu…" at bounding box center [557, 127] width 182 height 13
type input "09/11/2025"
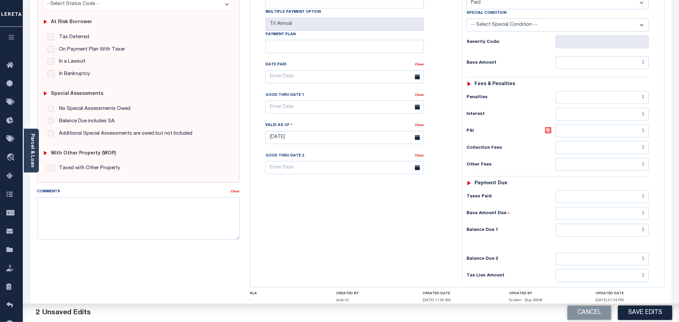
scroll to position [174, 0]
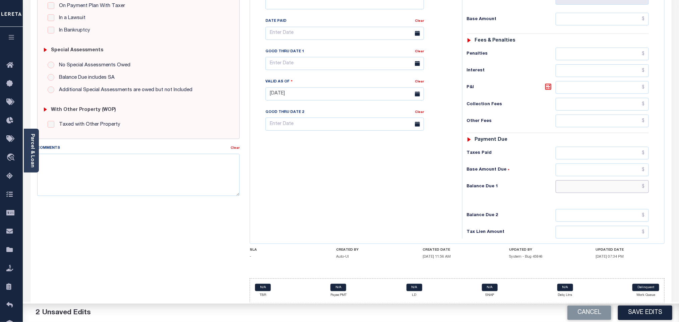
click at [563, 188] on input "text" at bounding box center [602, 186] width 93 height 13
type input "$0.00"
click at [644, 315] on button "Save Edits" at bounding box center [645, 313] width 54 height 14
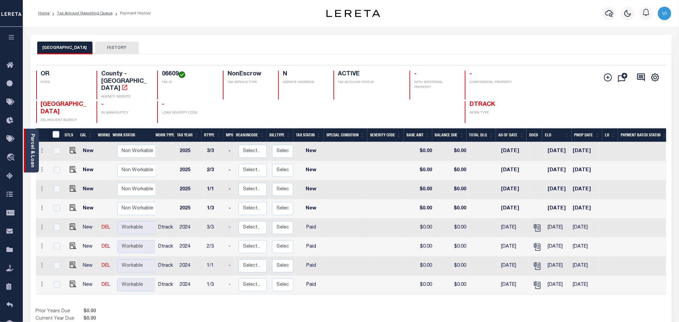
click at [30, 146] on link "Parcel & Loan" at bounding box center [32, 151] width 5 height 34
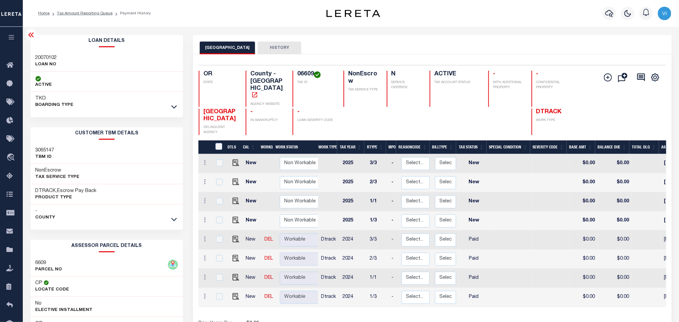
click at [39, 58] on h3 "20070102" at bounding box center [46, 58] width 21 height 7
copy h3 "20070102"
click at [310, 76] on h4 "06609" at bounding box center [316, 74] width 38 height 7
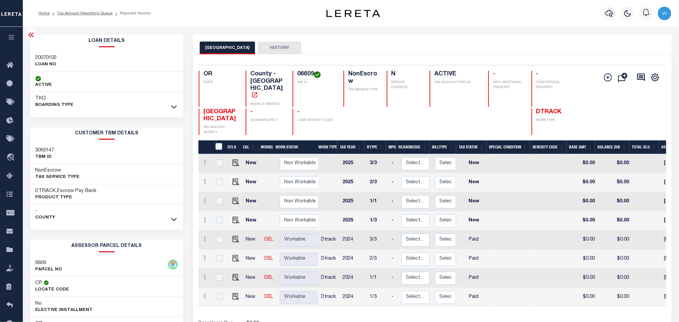
copy h4 "06609"
click at [306, 68] on div "Selected 8 Results 1 Items per page 25 50 100 OR STATE County - OR AGENCY WEBSI…" at bounding box center [431, 100] width 477 height 70
click at [303, 71] on h4 "06609" at bounding box center [316, 74] width 38 height 7
copy h4 "06609"
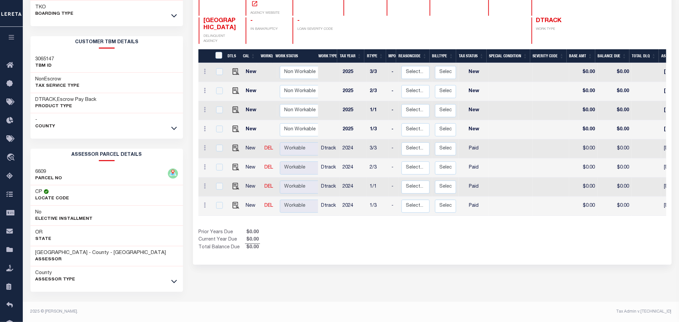
scroll to position [93, 0]
drag, startPoint x: 76, startPoint y: 252, endPoint x: 36, endPoint y: 254, distance: 39.6
click at [36, 254] on h3 "[GEOGRAPHIC_DATA] - County - [GEOGRAPHIC_DATA]" at bounding box center [101, 253] width 131 height 7
copy h3 "[GEOGRAPHIC_DATA]"
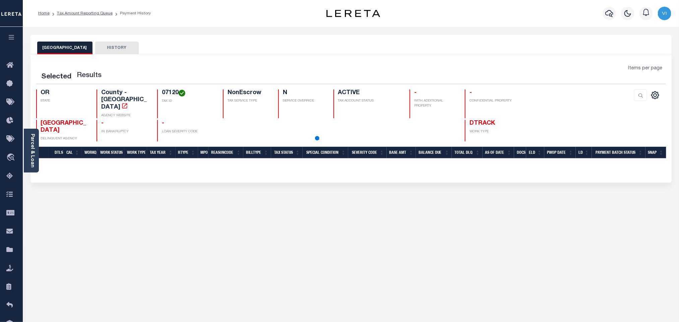
click at [167, 120] on h4 "-" at bounding box center [188, 123] width 53 height 7
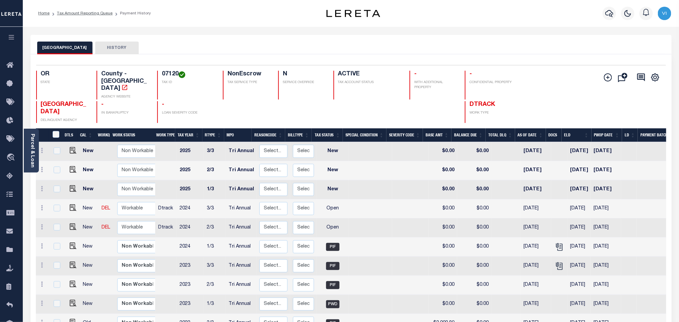
click at [166, 101] on h4 "-" at bounding box center [188, 104] width 53 height 7
click at [158, 74] on div "07120 TAX ID" at bounding box center [186, 85] width 58 height 29
copy h4 "07120"
click at [73, 223] on img "" at bounding box center [73, 226] width 7 height 7
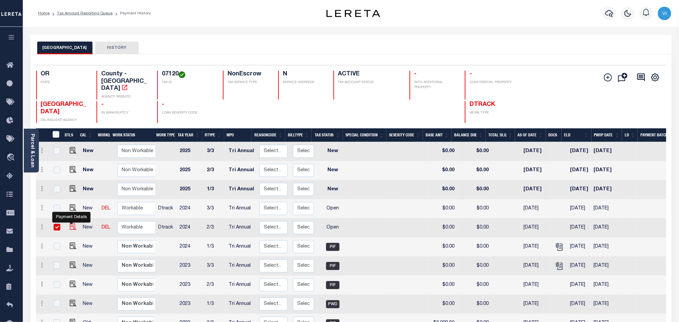
checkbox input "true"
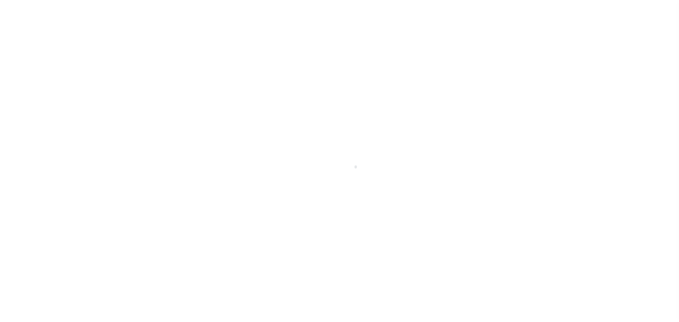
select select "OP2"
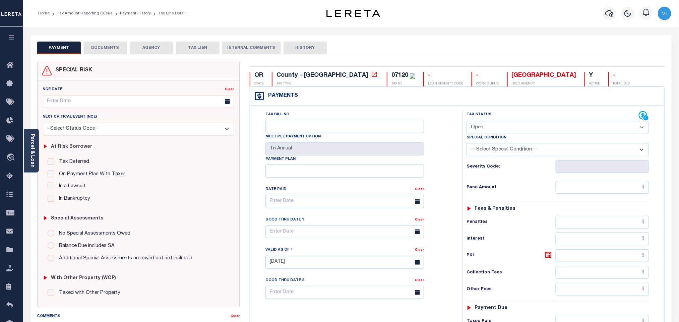
click at [102, 49] on button "DOCUMENTS" at bounding box center [105, 48] width 44 height 13
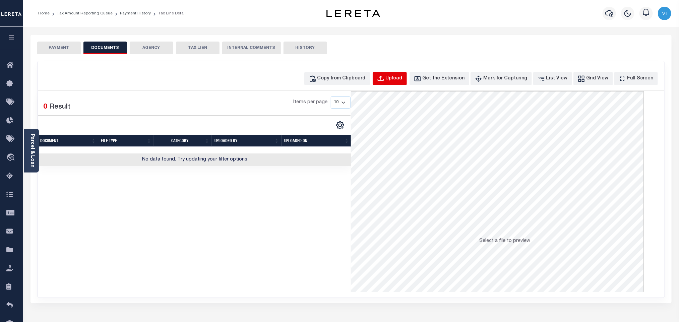
click at [400, 85] on button "Upload" at bounding box center [390, 78] width 34 height 13
select select "POP"
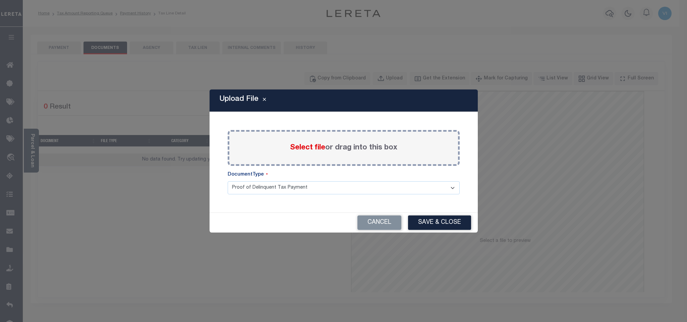
click at [298, 151] on span "Select file" at bounding box center [307, 147] width 35 height 7
click at [0, 0] on input "Select file or drag into this box" at bounding box center [0, 0] width 0 height 0
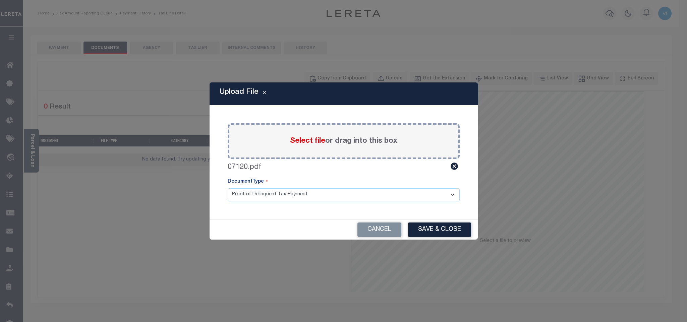
click at [238, 200] on select "Proof of Delinquent Tax Payment" at bounding box center [344, 194] width 232 height 13
click at [228, 188] on select "Proof of Delinquent Tax Payment" at bounding box center [344, 194] width 232 height 13
click at [428, 232] on button "Save & Close" at bounding box center [439, 229] width 63 height 14
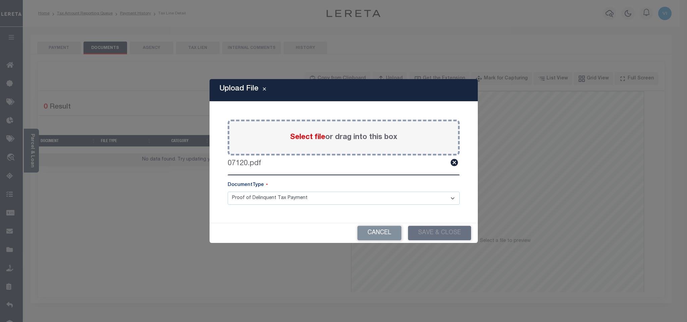
click at [59, 46] on div "Upload File Paste copied image or file into this box Select file or drag into t…" at bounding box center [343, 161] width 687 height 322
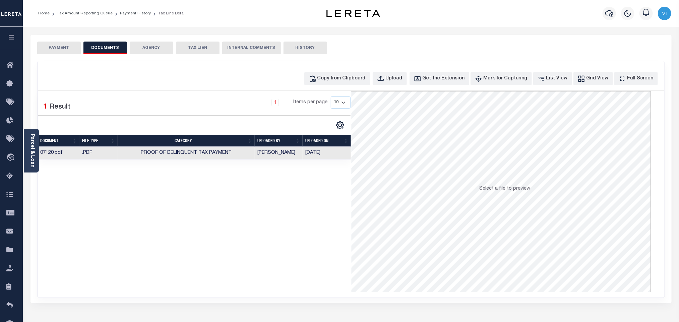
click at [63, 60] on div "SPECIAL RISK NCE Date Clear" at bounding box center [350, 178] width 641 height 249
click at [61, 52] on button "PAYMENT" at bounding box center [59, 48] width 44 height 13
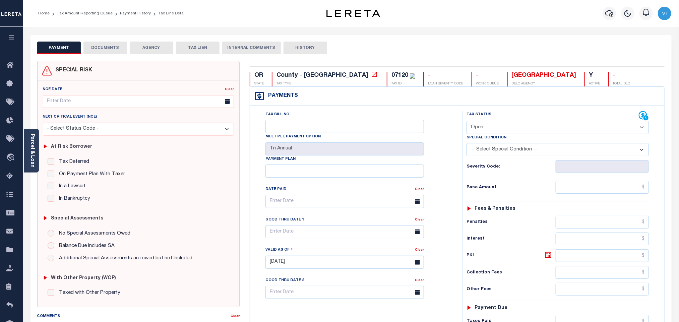
click at [480, 131] on select "- Select Status Code - Open Due/Unpaid Paid Incomplete No Tax Due Internal Refu…" at bounding box center [557, 127] width 182 height 13
select select "PYD"
click at [466, 122] on select "- Select Status Code - Open Due/Unpaid Paid Incomplete No Tax Due Internal Refu…" at bounding box center [557, 127] width 182 height 13
type input "[DATE]"
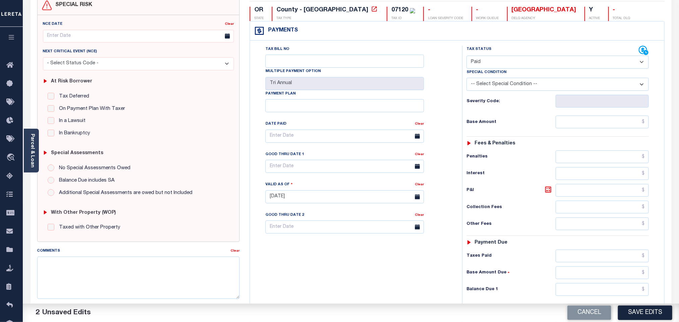
scroll to position [174, 0]
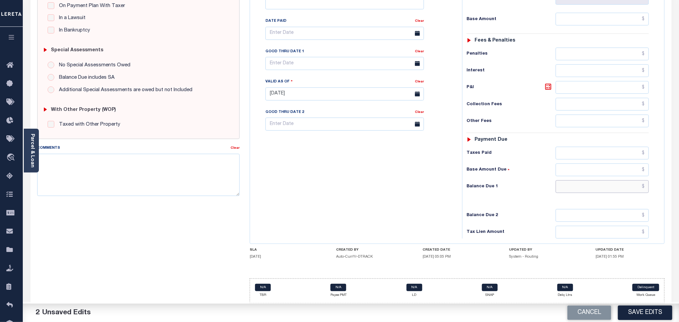
drag, startPoint x: 591, startPoint y: 187, endPoint x: 588, endPoint y: 190, distance: 4.5
click at [591, 187] on input "text" at bounding box center [602, 186] width 93 height 13
type input "$0.00"
click at [537, 215] on h6 "Balance Due 2" at bounding box center [510, 215] width 89 height 5
drag, startPoint x: 650, startPoint y: 317, endPoint x: 642, endPoint y: 316, distance: 7.4
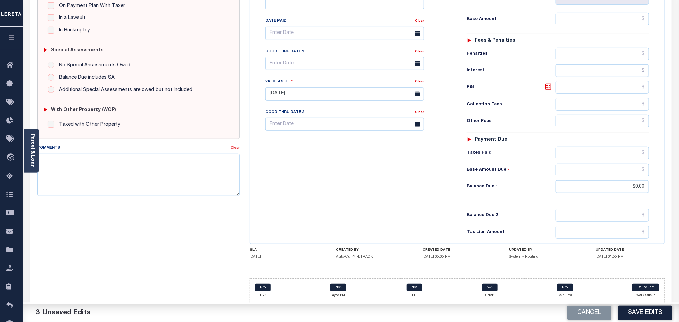
click at [649, 317] on button "Save Edits" at bounding box center [645, 313] width 54 height 14
checkbox input "false"
type input "$0"
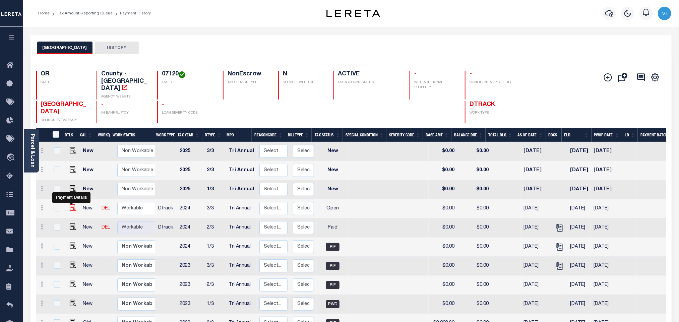
click at [70, 204] on img "" at bounding box center [73, 207] width 7 height 7
checkbox input "true"
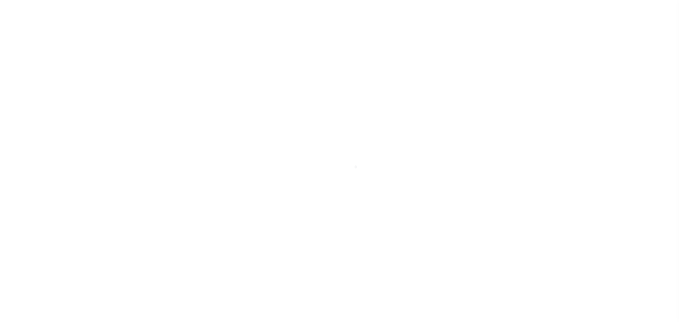
select select "OP2"
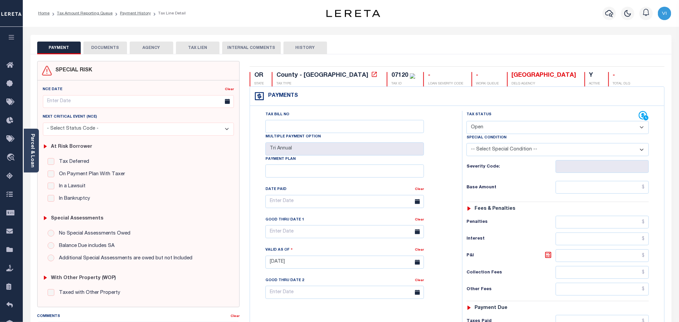
click at [98, 51] on button "DOCUMENTS" at bounding box center [105, 48] width 44 height 13
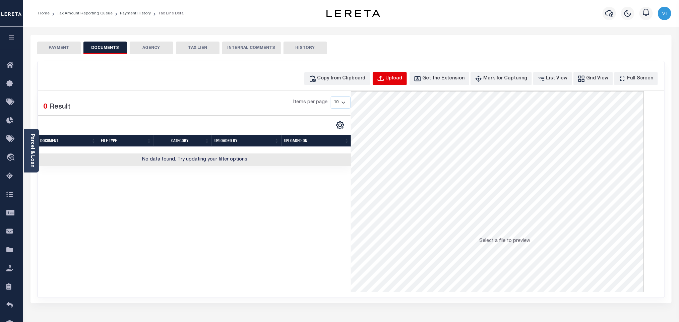
click at [398, 74] on button "Upload" at bounding box center [390, 78] width 34 height 13
select select "POP"
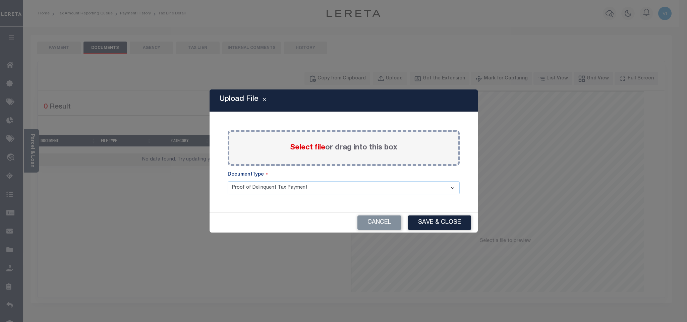
click at [314, 152] on label "Select file or drag into this box" at bounding box center [343, 147] width 107 height 11
click at [0, 0] on input "Select file or drag into this box" at bounding box center [0, 0] width 0 height 0
click at [248, 193] on select "Proof of Delinquent Tax Payment" at bounding box center [344, 187] width 232 height 13
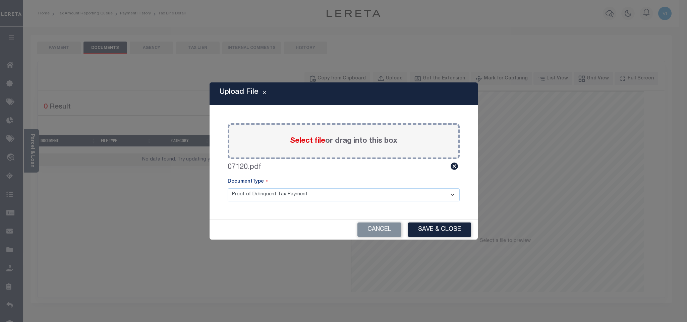
click at [228, 188] on select "Proof of Delinquent Tax Payment" at bounding box center [344, 194] width 232 height 13
click at [452, 227] on button "Save & Close" at bounding box center [439, 229] width 63 height 14
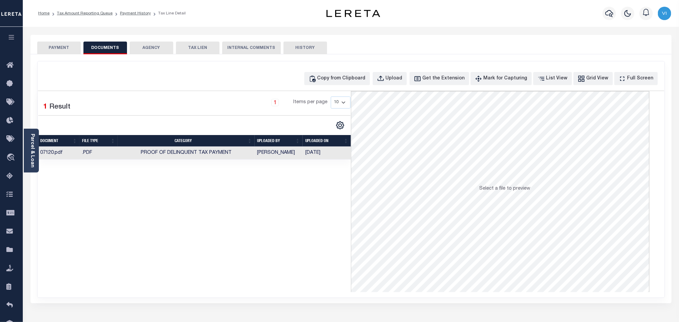
click at [61, 47] on button "PAYMENT" at bounding box center [59, 48] width 44 height 13
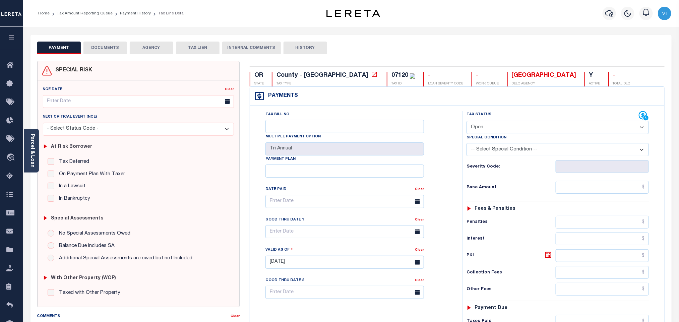
click at [505, 127] on select "- Select Status Code - Open Due/Unpaid Paid Incomplete No Tax Due Internal Refu…" at bounding box center [557, 127] width 182 height 13
select select "DUE"
click at [466, 122] on select "- Select Status Code - Open Due/Unpaid Paid Incomplete No Tax Due Internal Refu…" at bounding box center [557, 127] width 182 height 13
type input "09/11/2025"
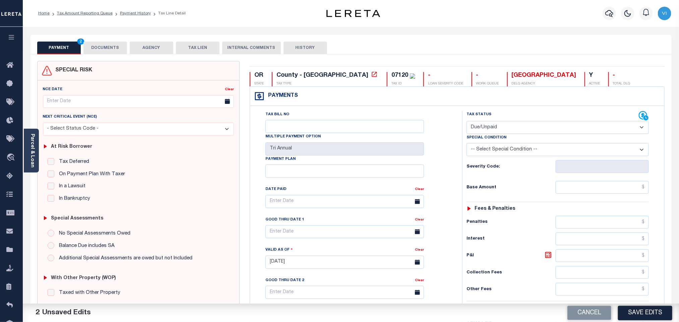
click at [486, 143] on div "Special Condition" at bounding box center [557, 138] width 182 height 9
drag, startPoint x: 486, startPoint y: 123, endPoint x: 483, endPoint y: 134, distance: 11.8
click at [486, 123] on select "- Select Status Code - Open Due/Unpaid Paid Incomplete No Tax Due Internal Refu…" at bounding box center [557, 127] width 182 height 13
select select "PYD"
click at [466, 122] on select "- Select Status Code - Open Due/Unpaid Paid Incomplete No Tax Due Internal Refu…" at bounding box center [557, 127] width 182 height 13
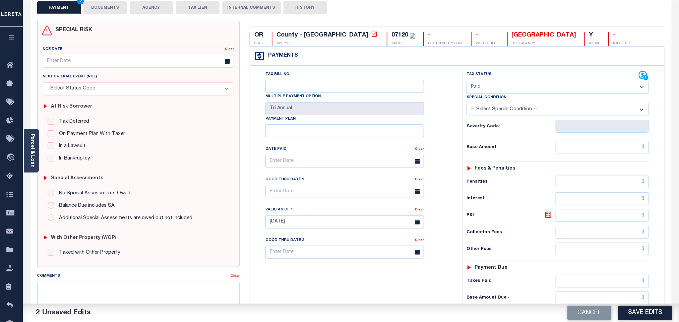
scroll to position [174, 0]
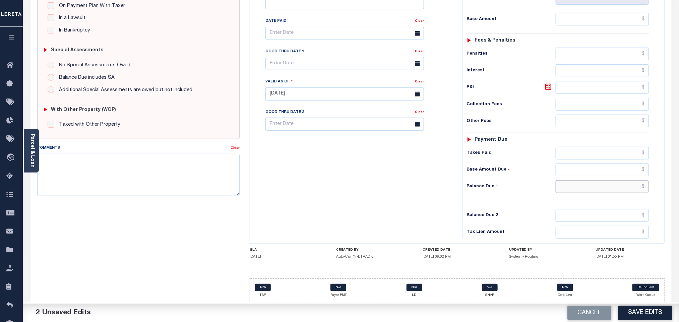
click at [562, 184] on input "text" at bounding box center [602, 186] width 93 height 13
type input "$0.00"
click at [637, 306] on button "Save Edits" at bounding box center [645, 313] width 54 height 14
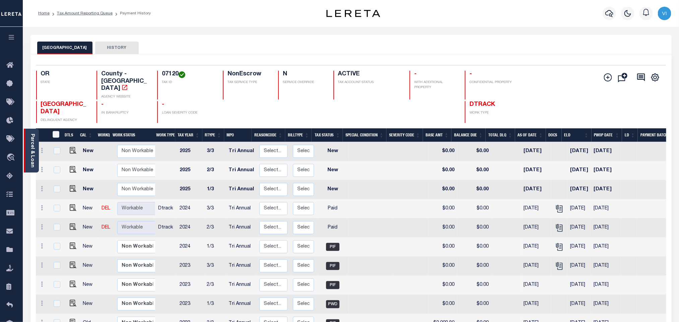
click at [32, 152] on link "Parcel & Loan" at bounding box center [32, 151] width 5 height 34
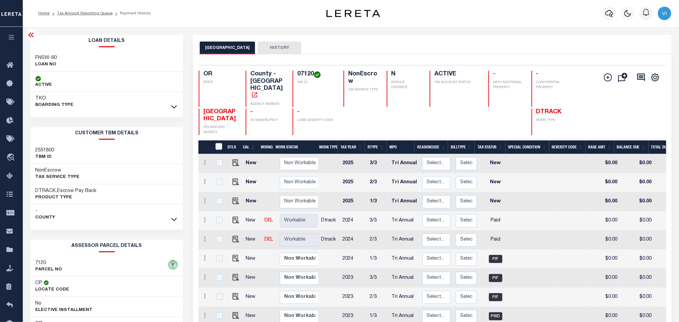
click at [33, 58] on div "FNSW-60 LOAN NO" at bounding box center [106, 61] width 153 height 20
copy div "FNSW-60"
click at [301, 74] on h4 "07120" at bounding box center [316, 74] width 38 height 7
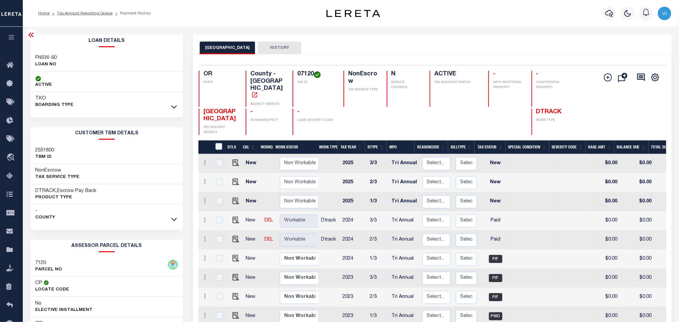
click at [301, 74] on h4 "07120" at bounding box center [316, 74] width 38 height 7
copy h4 "07120"
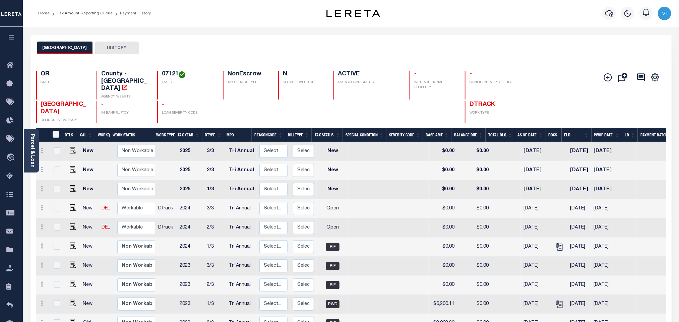
click at [158, 72] on div "07121 TAX ID" at bounding box center [186, 85] width 58 height 29
copy h4 "07121"
click at [70, 204] on img "" at bounding box center [73, 207] width 7 height 7
checkbox input "true"
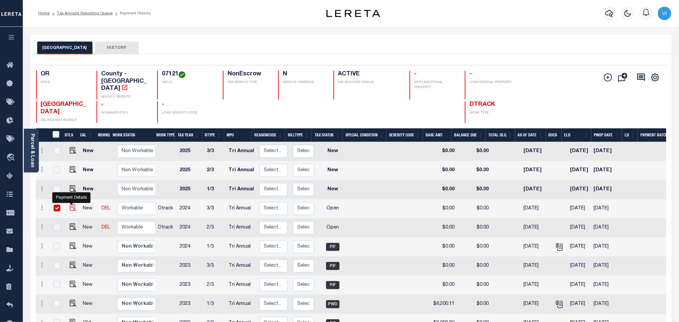
checkbox input "true"
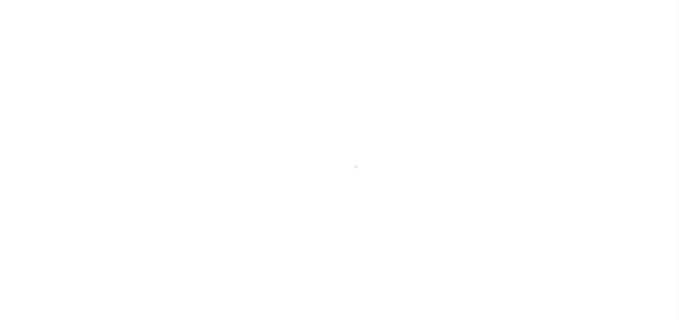
select select "OP2"
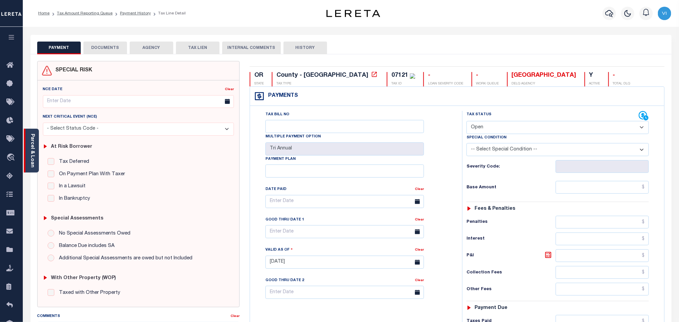
click at [31, 155] on link "Parcel & Loan" at bounding box center [32, 151] width 5 height 34
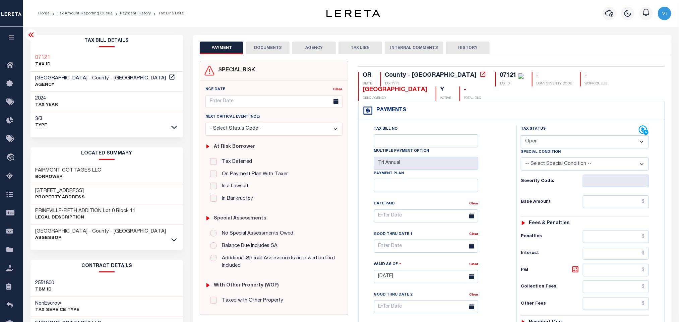
click at [261, 47] on button "DOCUMENTS" at bounding box center [268, 48] width 44 height 13
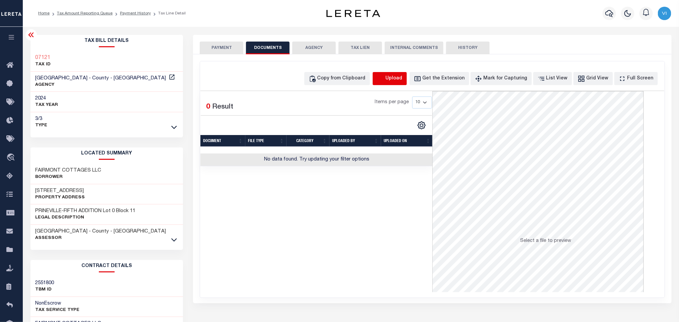
click at [384, 76] on icon "button" at bounding box center [380, 78] width 7 height 7
select select "POP"
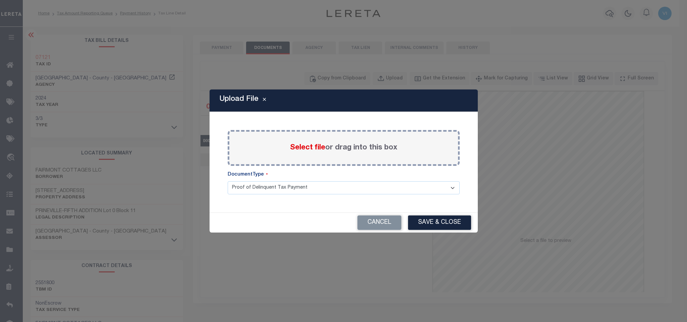
click at [296, 146] on span "Select file" at bounding box center [307, 147] width 35 height 7
click at [0, 0] on input "Select file or drag into this box" at bounding box center [0, 0] width 0 height 0
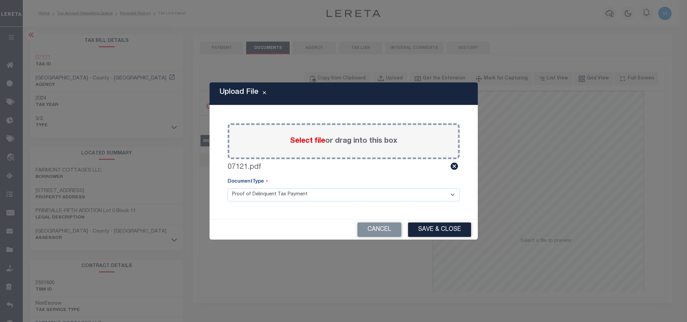
drag, startPoint x: 235, startPoint y: 198, endPoint x: 237, endPoint y: 200, distance: 3.6
click at [235, 198] on select "Proof of Delinquent Tax Payment" at bounding box center [344, 194] width 232 height 13
click at [228, 188] on select "Proof of Delinquent Tax Payment" at bounding box center [344, 194] width 232 height 13
click at [427, 229] on button "Save & Close" at bounding box center [439, 229] width 63 height 14
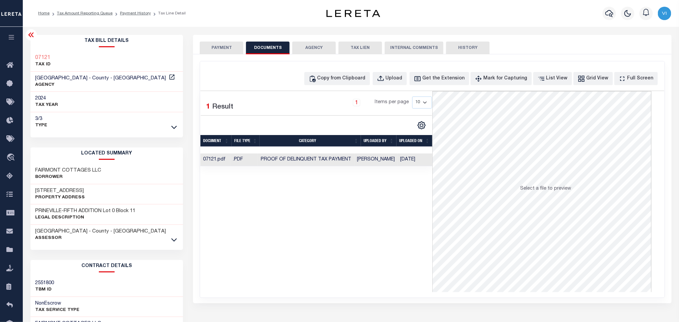
click at [224, 53] on button "PAYMENT" at bounding box center [222, 48] width 44 height 13
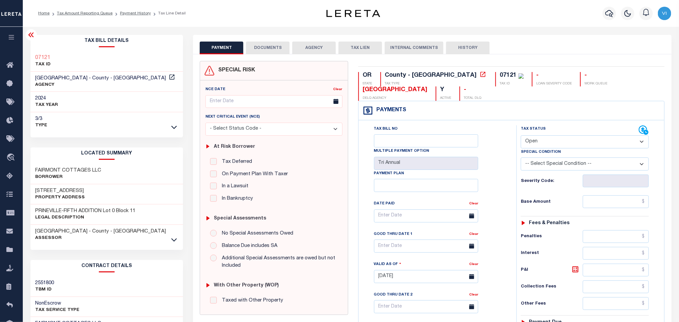
click at [533, 150] on div "Special Condition" at bounding box center [585, 152] width 128 height 9
click at [545, 144] on select "- Select Status Code - Open Due/Unpaid Paid Incomplete No Tax Due Internal Refu…" at bounding box center [585, 141] width 128 height 13
select select "PYD"
click at [521, 136] on select "- Select Status Code - Open Due/Unpaid Paid Incomplete No Tax Due Internal Refu…" at bounding box center [585, 141] width 128 height 13
type input "[DATE]"
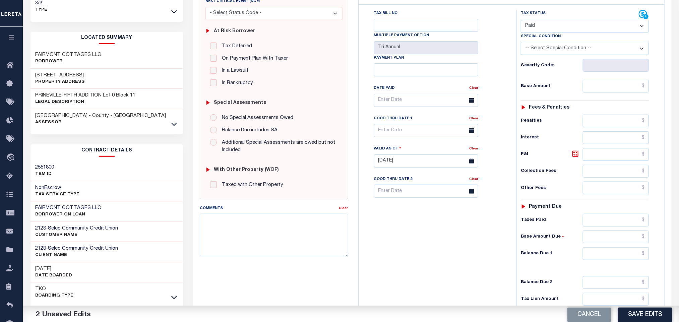
scroll to position [189, 0]
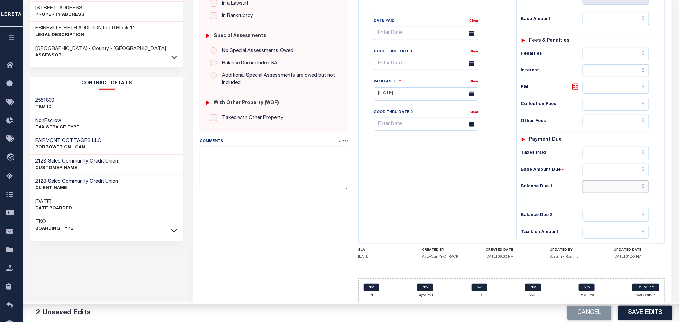
click at [596, 190] on input "text" at bounding box center [616, 186] width 66 height 13
type input "$0.00"
click at [641, 319] on button "Save Edits" at bounding box center [645, 313] width 54 height 14
checkbox input "false"
type input "$0"
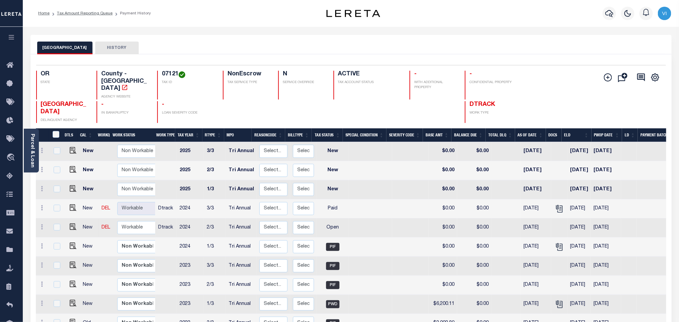
click at [70, 222] on td at bounding box center [72, 227] width 16 height 19
checkbox input "true"
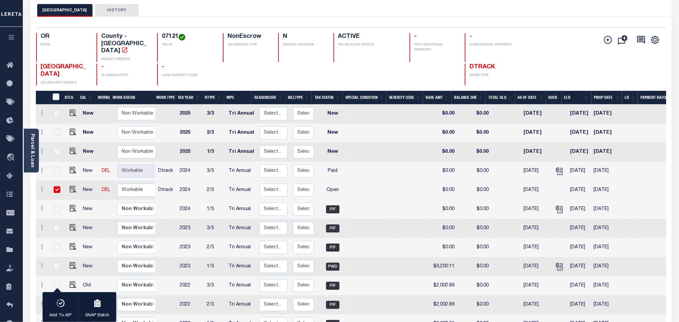
scroll to position [101, 0]
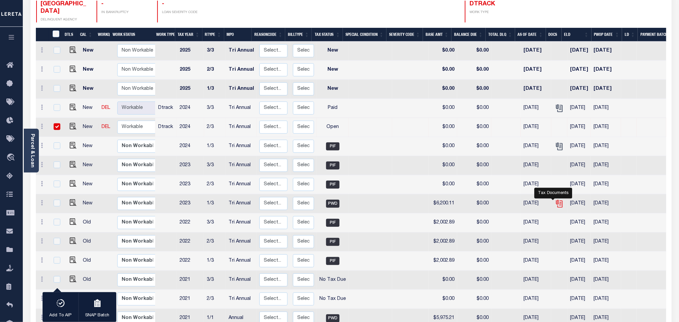
click at [555, 199] on icon "" at bounding box center [559, 203] width 9 height 9
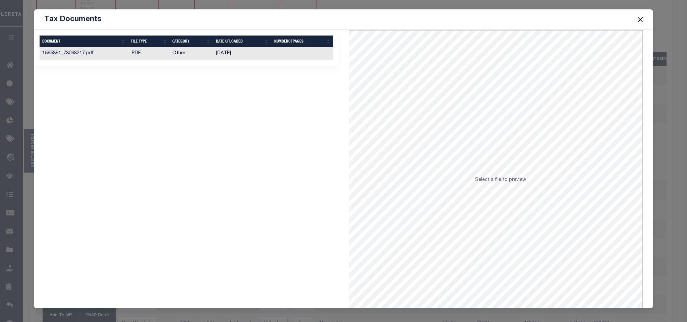
click at [264, 60] on td "[DATE]" at bounding box center [242, 53] width 58 height 13
click at [256, 54] on td "06/28/2024" at bounding box center [242, 53] width 58 height 13
click at [640, 22] on button "Close" at bounding box center [639, 19] width 9 height 9
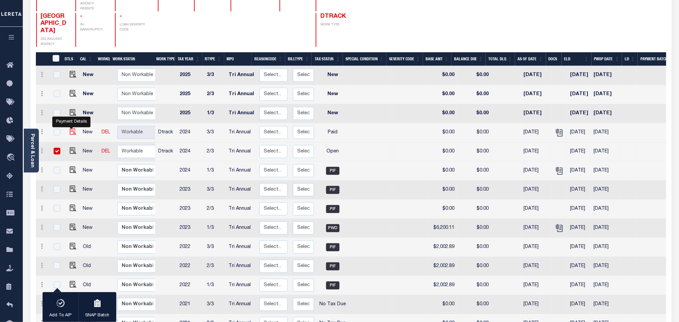
click at [72, 128] on img "" at bounding box center [73, 131] width 7 height 7
checkbox input "true"
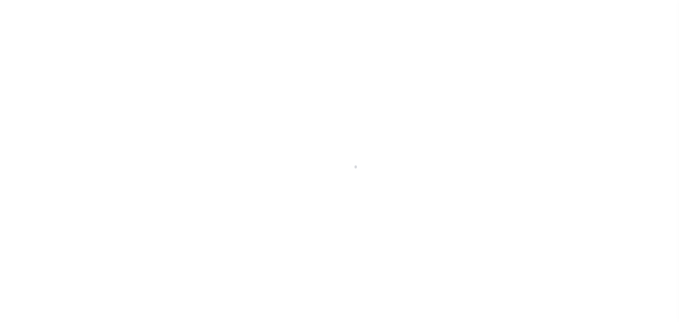
select select "PYD"
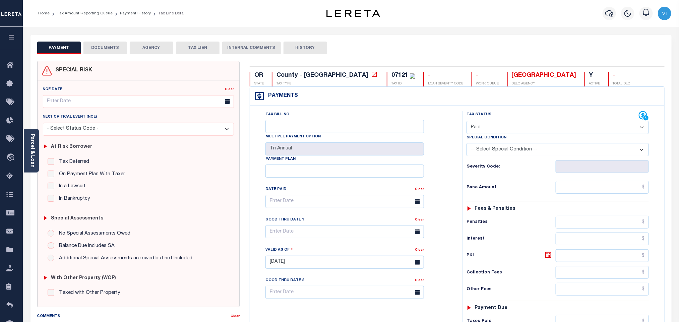
click at [105, 45] on button "DOCUMENTS" at bounding box center [105, 48] width 44 height 13
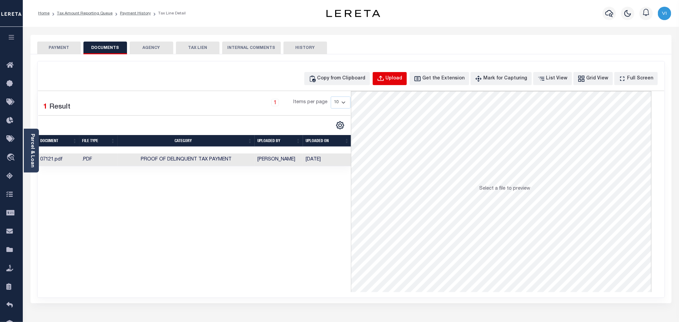
click at [386, 76] on button "Upload" at bounding box center [390, 78] width 34 height 13
select select "POP"
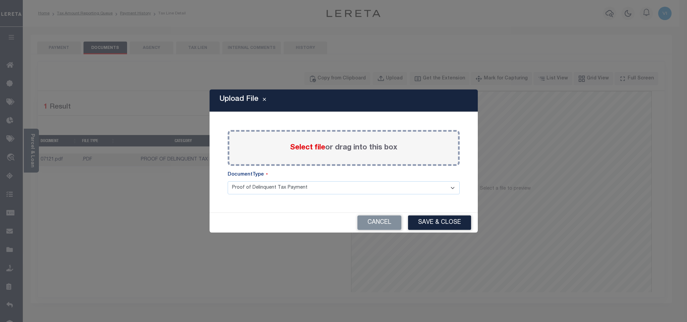
click at [302, 146] on span "Select file" at bounding box center [307, 147] width 35 height 7
click at [0, 0] on input "Select file or drag into this box" at bounding box center [0, 0] width 0 height 0
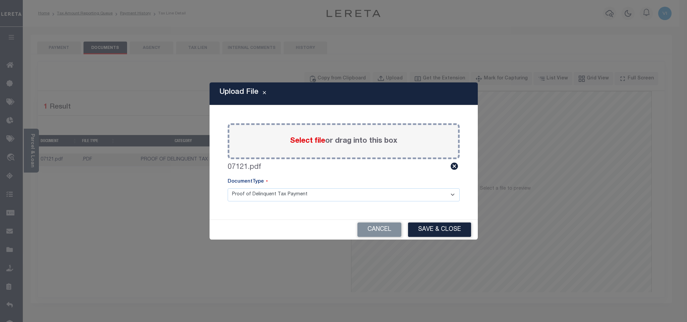
drag, startPoint x: 261, startPoint y: 191, endPoint x: 257, endPoint y: 198, distance: 8.2
click at [261, 191] on select "Proof of Delinquent Tax Payment" at bounding box center [344, 194] width 232 height 13
click at [228, 188] on select "Proof of Delinquent Tax Payment" at bounding box center [344, 194] width 232 height 13
click at [448, 228] on button "Save & Close" at bounding box center [439, 229] width 63 height 14
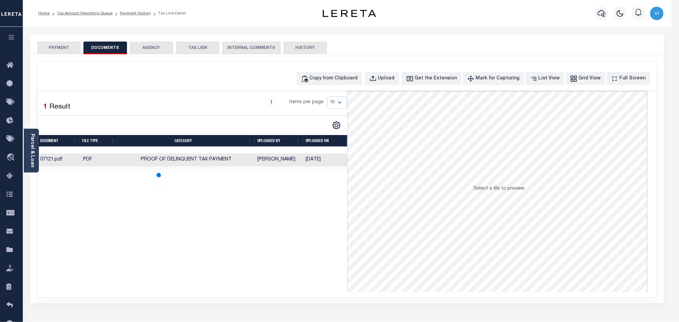
click at [65, 45] on button "PAYMENT" at bounding box center [59, 48] width 44 height 13
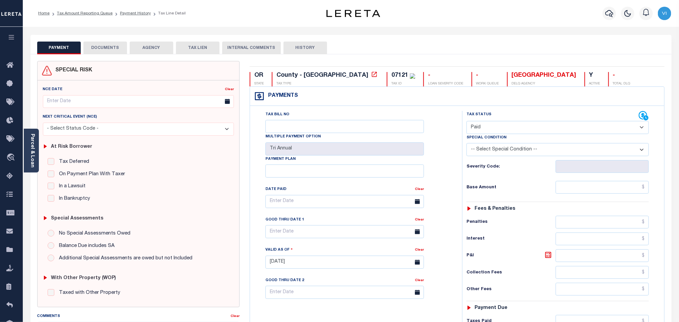
click at [498, 132] on select "- Select Status Code - Open Due/Unpaid Paid Incomplete No Tax Due Internal Refu…" at bounding box center [557, 127] width 182 height 13
click at [466, 122] on select "- Select Status Code - Open Due/Unpaid Paid Incomplete No Tax Due Internal Refu…" at bounding box center [557, 127] width 182 height 13
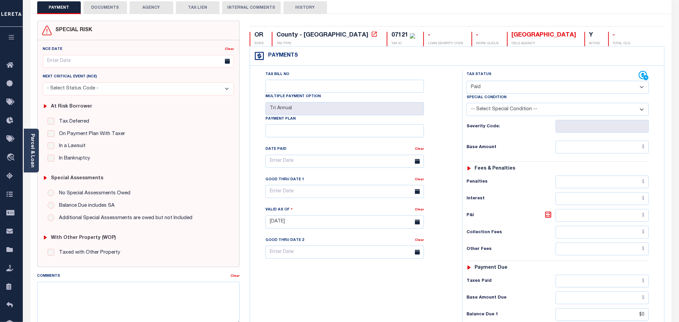
scroll to position [174, 0]
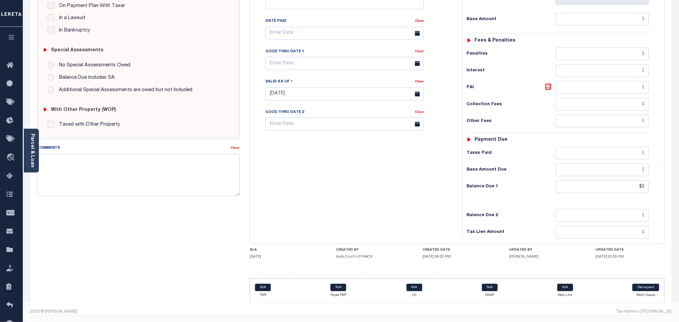
click at [434, 211] on div "Tax Bill No Multiple Payment Option Tri Annual Payment Plan Clear" at bounding box center [354, 91] width 205 height 296
click at [423, 224] on div "Tax Bill No Multiple Payment Option Tri Annual Payment Plan Clear" at bounding box center [354, 91] width 205 height 296
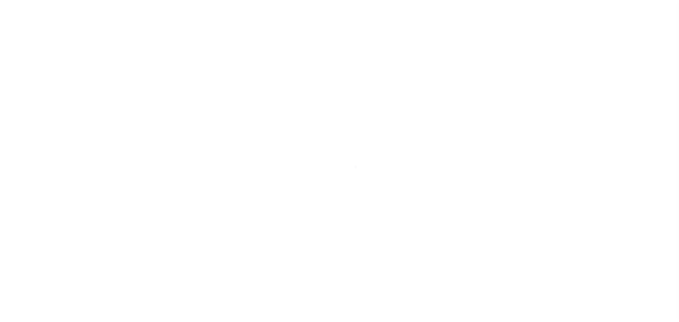
scroll to position [33, 0]
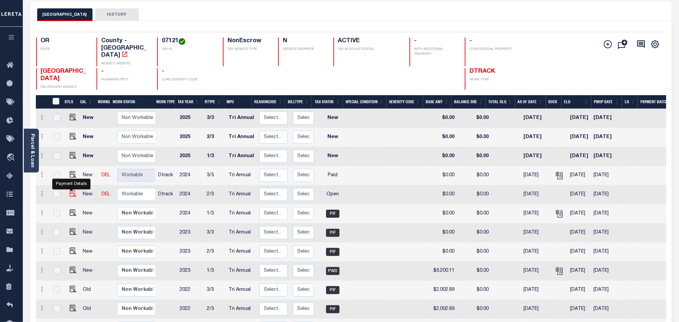
click at [73, 190] on img "" at bounding box center [73, 193] width 7 height 7
checkbox input "true"
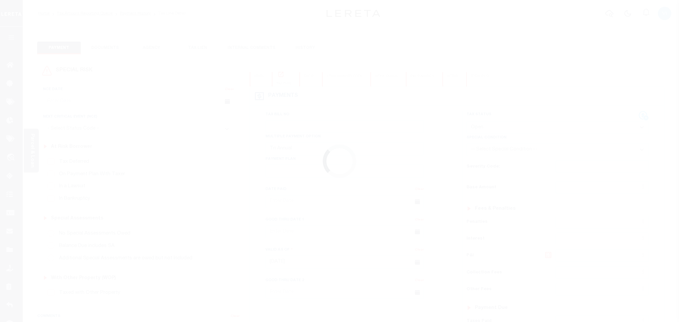
select select "OP2"
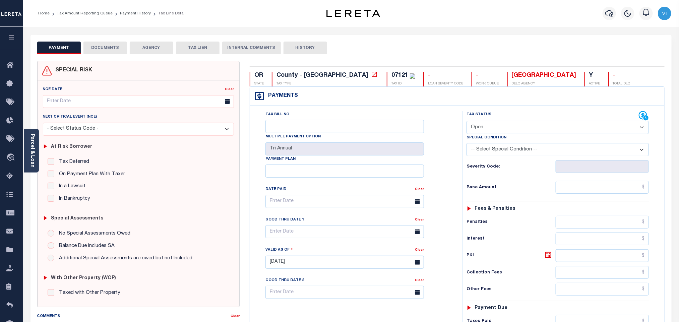
click at [104, 45] on button "DOCUMENTS" at bounding box center [105, 48] width 44 height 13
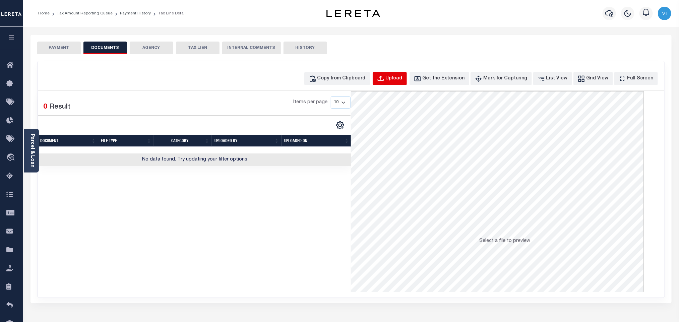
click at [402, 77] on div "Upload" at bounding box center [394, 78] width 17 height 7
select select "POP"
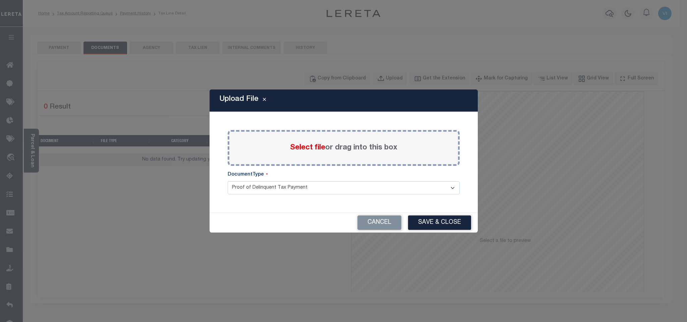
click at [308, 146] on span "Select file" at bounding box center [307, 147] width 35 height 7
click at [0, 0] on input "Select file or drag into this box" at bounding box center [0, 0] width 0 height 0
click at [242, 194] on select "Proof of Delinquent Tax Payment" at bounding box center [344, 187] width 232 height 13
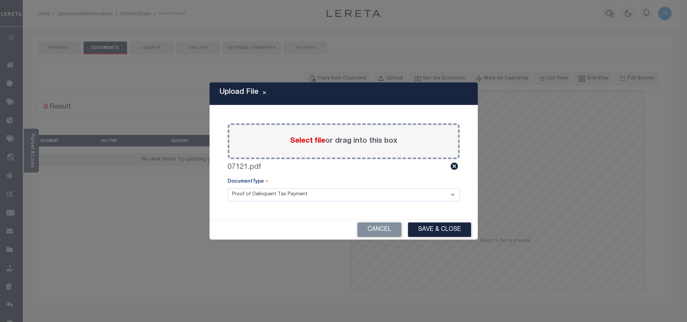
click at [228, 188] on select "Proof of Delinquent Tax Payment" at bounding box center [344, 194] width 232 height 13
drag, startPoint x: 483, startPoint y: 223, endPoint x: 477, endPoint y: 226, distance: 6.5
click at [483, 223] on div "Upload File Paste copied image or file into this box Select file or drag into t…" at bounding box center [343, 161] width 687 height 322
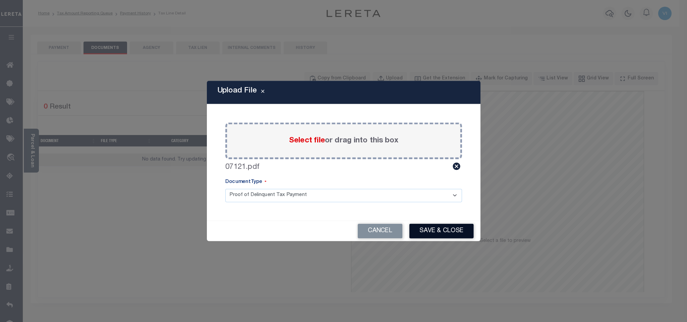
click at [463, 228] on button "Save & Close" at bounding box center [441, 230] width 64 height 15
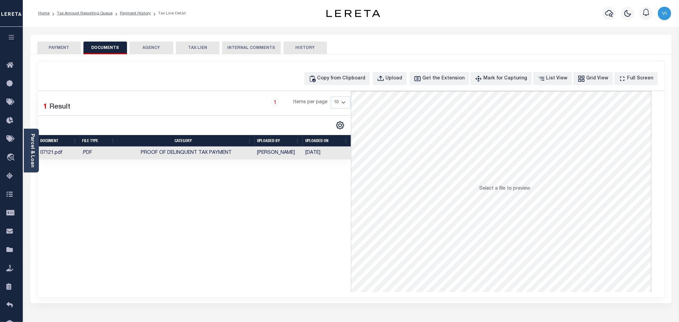
click at [58, 46] on button "PAYMENT" at bounding box center [59, 48] width 44 height 13
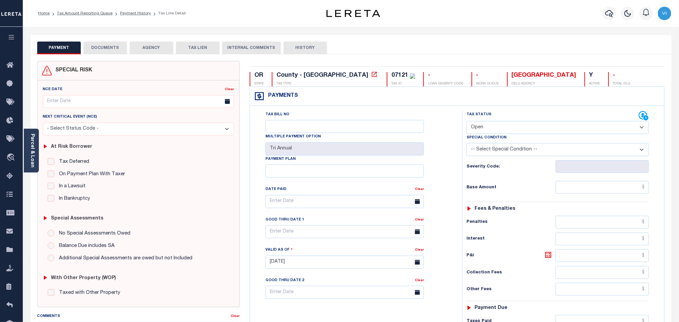
drag, startPoint x: 487, startPoint y: 130, endPoint x: 487, endPoint y: 133, distance: 3.4
click at [487, 130] on select "- Select Status Code - Open Due/Unpaid Paid Incomplete No Tax Due Internal Refu…" at bounding box center [557, 127] width 182 height 13
select select "PYD"
click at [466, 122] on select "- Select Status Code - Open Due/Unpaid Paid Incomplete No Tax Due Internal Refu…" at bounding box center [557, 127] width 182 height 13
type input "[DATE]"
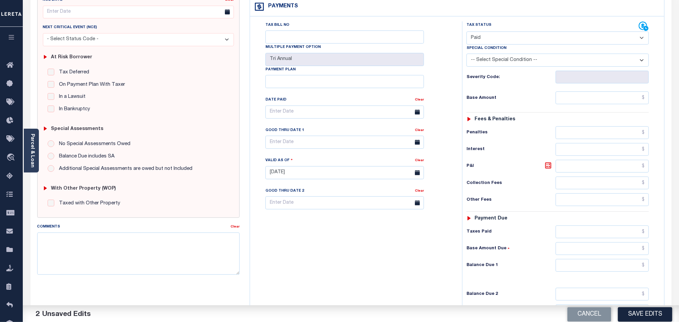
scroll to position [174, 0]
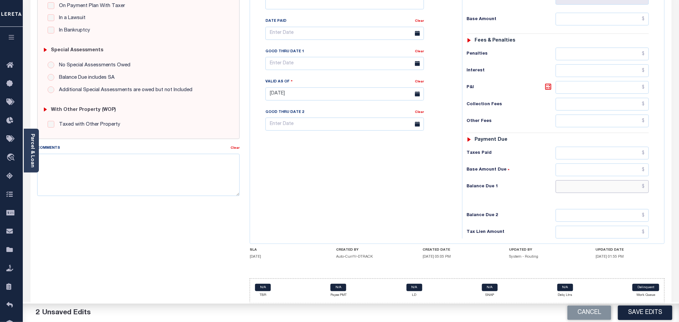
click at [566, 188] on input "text" at bounding box center [602, 186] width 93 height 13
type input "$0.00"
click at [635, 312] on button "Save Edits" at bounding box center [645, 313] width 54 height 14
checkbox input "false"
type input "$0"
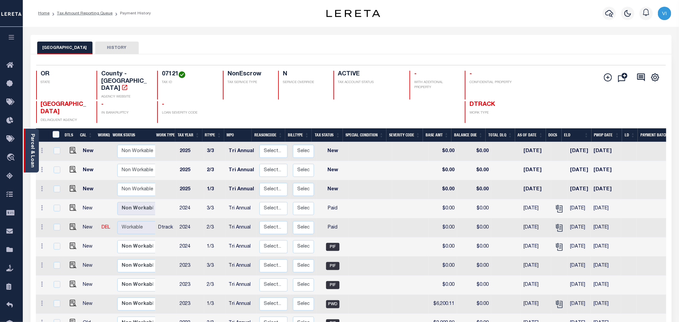
click at [31, 154] on link "Parcel & Loan" at bounding box center [32, 151] width 5 height 34
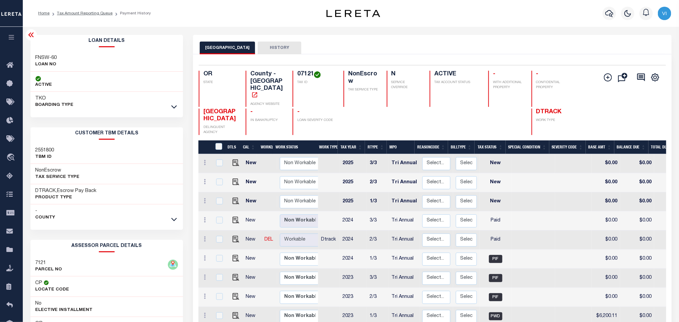
click at [32, 59] on div "FNSW-60 LOAN NO" at bounding box center [106, 61] width 153 height 20
copy div "FNSW-60"
click at [301, 70] on div "Selected 27 Results 1 Items per page 25 50 100 OR STATE County - OR AGENCY WEBS…" at bounding box center [431, 100] width 477 height 70
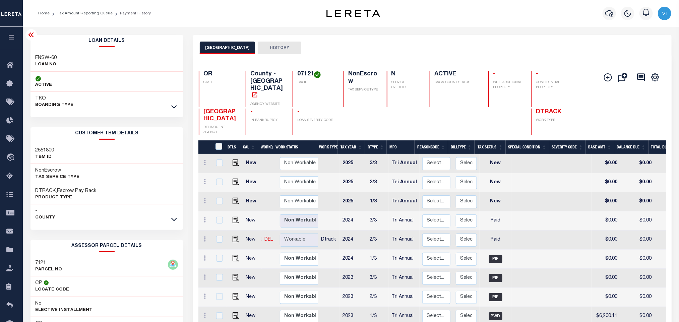
click at [301, 70] on div "Selected 27 Results 1 Items per page 25 50 100 OR STATE County - OR AGENCY WEBS…" at bounding box center [431, 100] width 477 height 70
copy h4 "07121"
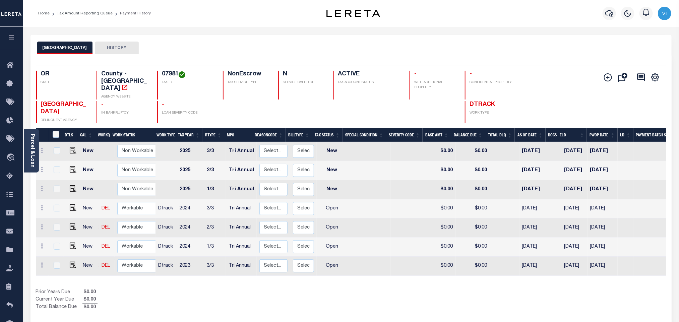
click at [160, 72] on div "07981 TAX ID" at bounding box center [186, 85] width 58 height 29
copy h4 "07981"
click at [71, 262] on img "" at bounding box center [73, 265] width 7 height 7
checkbox input "true"
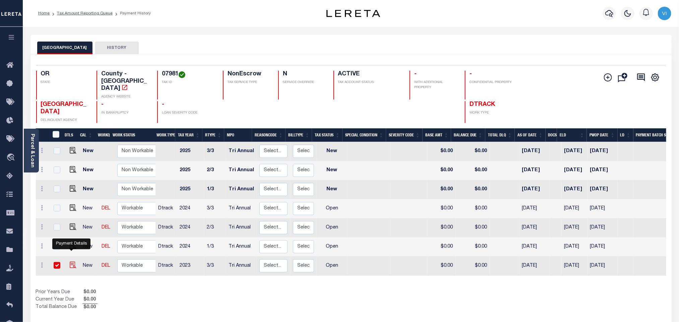
checkbox input "true"
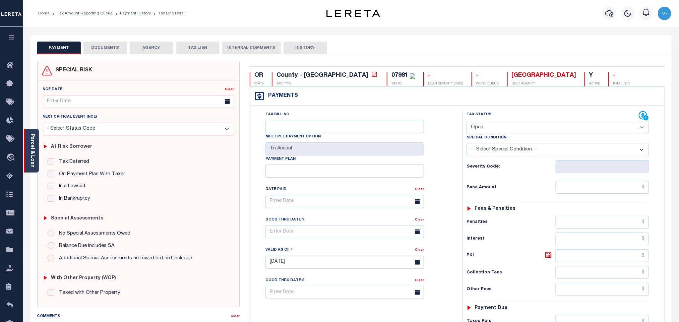
click at [32, 158] on link "Parcel & Loan" at bounding box center [32, 151] width 5 height 34
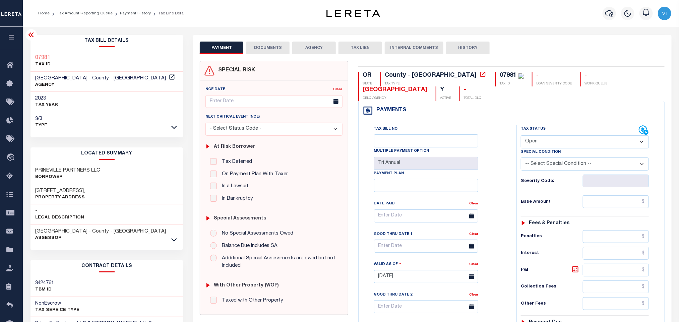
click at [254, 51] on button "DOCUMENTS" at bounding box center [268, 48] width 44 height 13
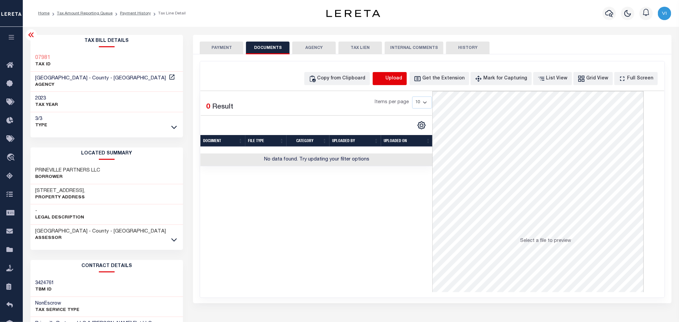
click at [384, 76] on icon "button" at bounding box center [380, 78] width 7 height 7
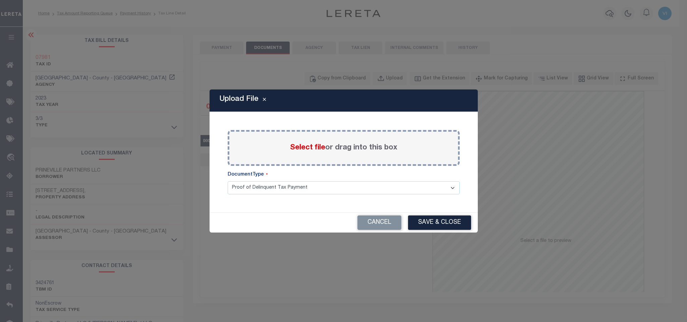
click at [308, 149] on span "Select file" at bounding box center [307, 147] width 35 height 7
click at [0, 0] on input "Select file or drag into this box" at bounding box center [0, 0] width 0 height 0
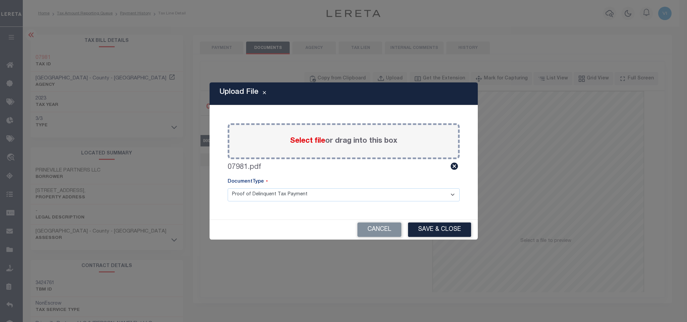
click at [240, 198] on select "Proof of Delinquent Tax Payment" at bounding box center [344, 194] width 232 height 13
click at [228, 188] on select "Proof of Delinquent Tax Payment" at bounding box center [344, 194] width 232 height 13
click at [421, 231] on button "Save & Close" at bounding box center [439, 229] width 63 height 14
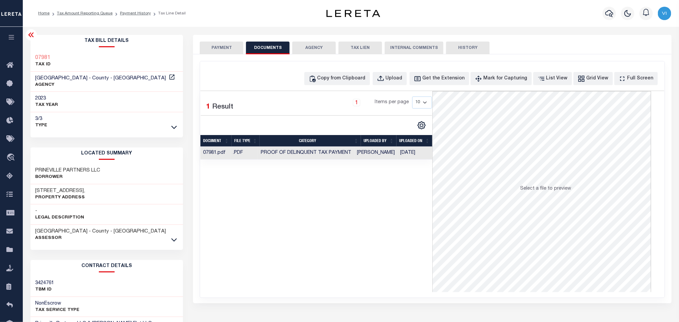
click at [211, 53] on button "PAYMENT" at bounding box center [222, 48] width 44 height 13
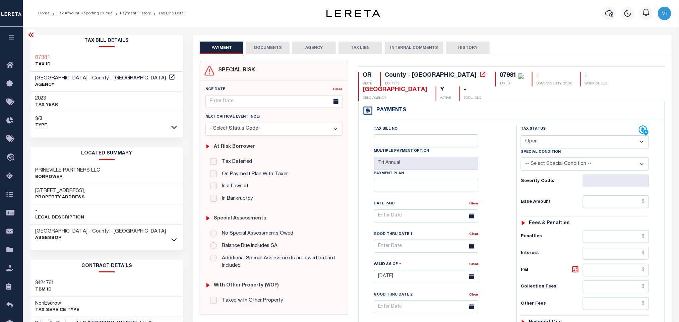
click at [544, 143] on select "- Select Status Code - Open Due/Unpaid Paid Incomplete No Tax Due Internal Refu…" at bounding box center [585, 141] width 128 height 13
select select "PYD"
click at [521, 136] on select "- Select Status Code - Open Due/Unpaid Paid Incomplete No Tax Due Internal Refu…" at bounding box center [585, 141] width 128 height 13
type input "[DATE]"
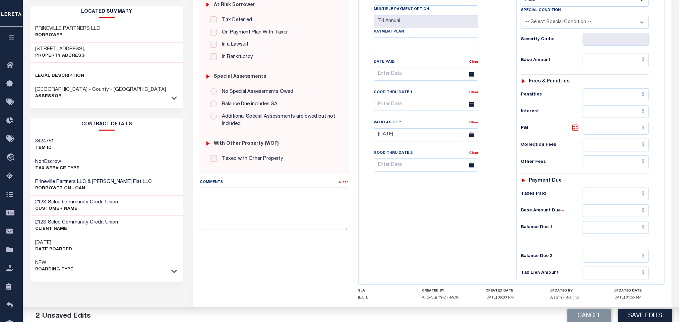
scroll to position [189, 0]
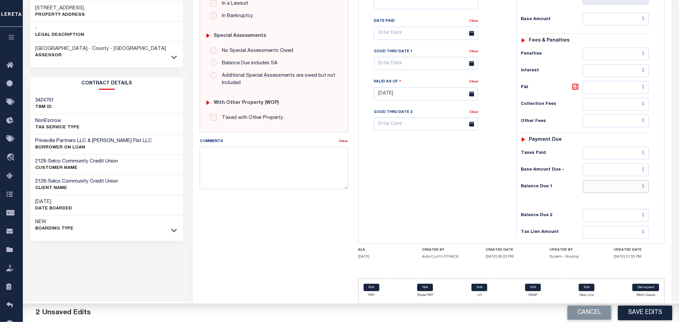
click at [597, 188] on input "text" at bounding box center [616, 186] width 66 height 13
type input "$0.00"
click at [650, 308] on button "Save Edits" at bounding box center [645, 313] width 54 height 14
checkbox input "false"
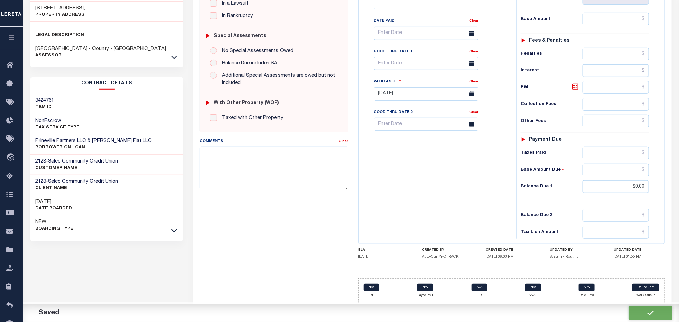
checkbox input "false"
type input "$0"
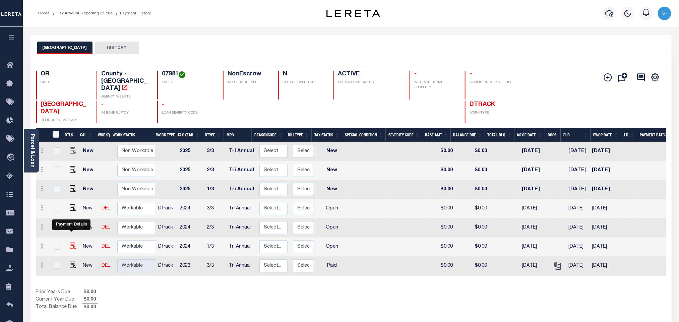
click at [71, 243] on img "" at bounding box center [73, 246] width 7 height 7
checkbox input "true"
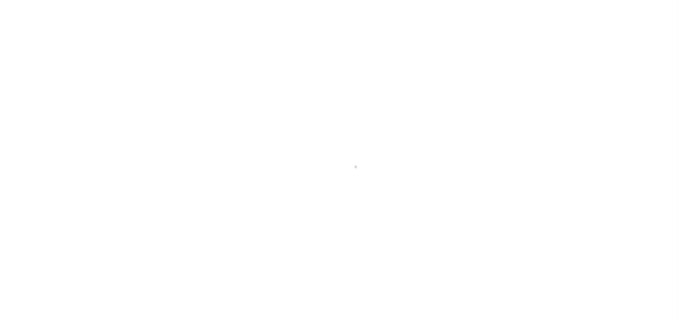
select select "OP2"
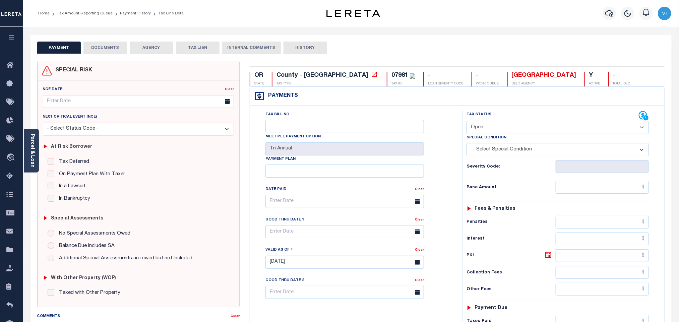
click at [117, 47] on button "DOCUMENTS" at bounding box center [105, 48] width 44 height 13
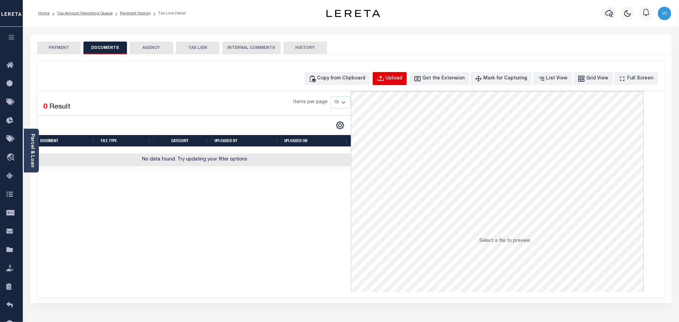
click at [398, 78] on div "Upload" at bounding box center [394, 78] width 17 height 7
select select "POP"
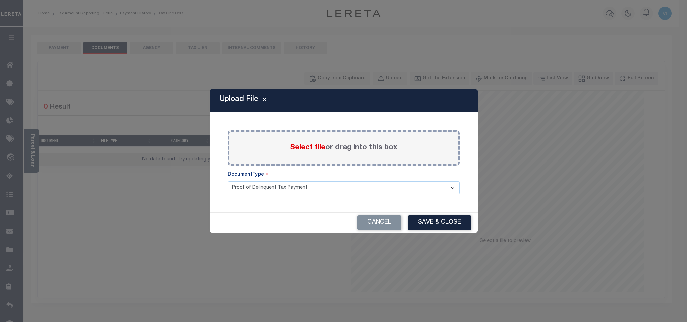
click at [315, 149] on span "Select file" at bounding box center [307, 147] width 35 height 7
click at [0, 0] on input "Select file or drag into this box" at bounding box center [0, 0] width 0 height 0
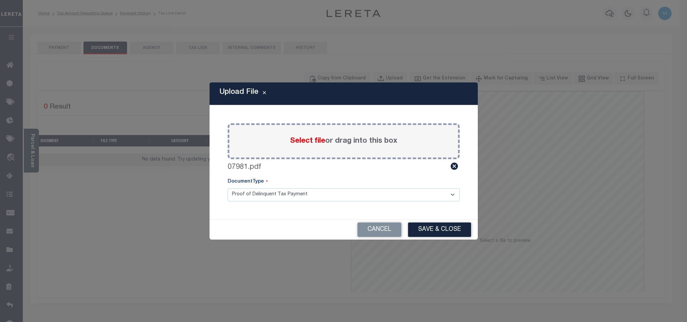
click at [255, 199] on select "Proof of Delinquent Tax Payment" at bounding box center [344, 194] width 232 height 13
click at [228, 188] on select "Proof of Delinquent Tax Payment" at bounding box center [344, 194] width 232 height 13
click at [452, 230] on button "Save & Close" at bounding box center [439, 229] width 63 height 14
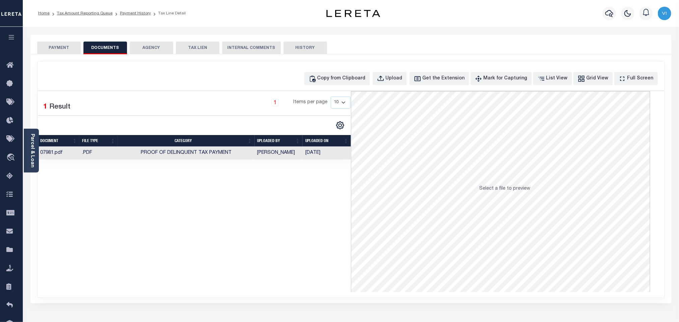
click at [59, 50] on button "PAYMENT" at bounding box center [59, 48] width 44 height 13
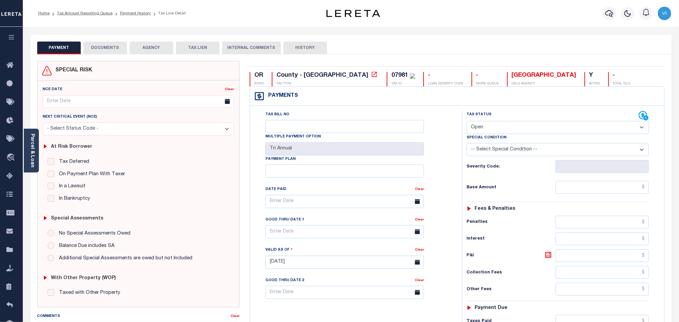
drag, startPoint x: 482, startPoint y: 121, endPoint x: 477, endPoint y: 136, distance: 15.6
click at [482, 123] on div "Tax Status Status Open Paid" at bounding box center [557, 122] width 182 height 23
click at [482, 132] on select "- Select Status Code - Open Due/Unpaid Paid Incomplete No Tax Due Internal Refu…" at bounding box center [557, 127] width 182 height 13
select select "PYD"
click at [466, 122] on select "- Select Status Code - Open Due/Unpaid Paid Incomplete No Tax Due Internal Refu…" at bounding box center [557, 127] width 182 height 13
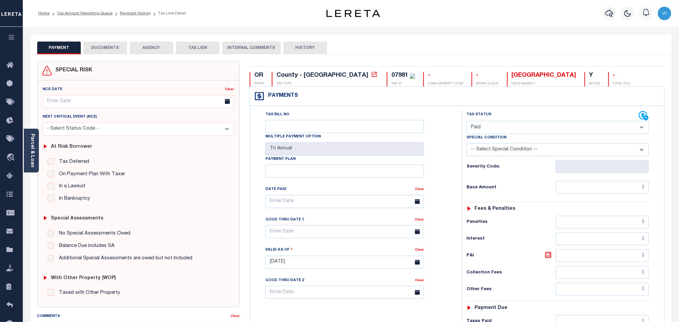
type input "[DATE]"
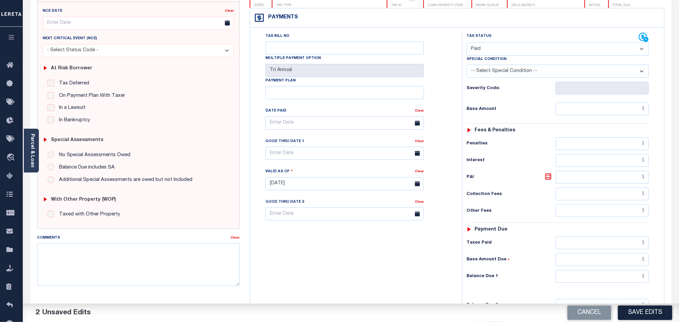
scroll to position [174, 0]
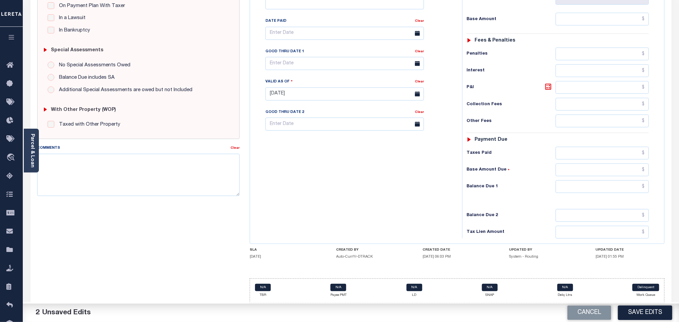
click at [598, 193] on div "Tax Status Status - Select Status Code -" at bounding box center [559, 91] width 195 height 296
click at [592, 189] on input "text" at bounding box center [602, 186] width 93 height 13
type input "$0.00"
click at [644, 312] on button "Save Edits" at bounding box center [645, 313] width 54 height 14
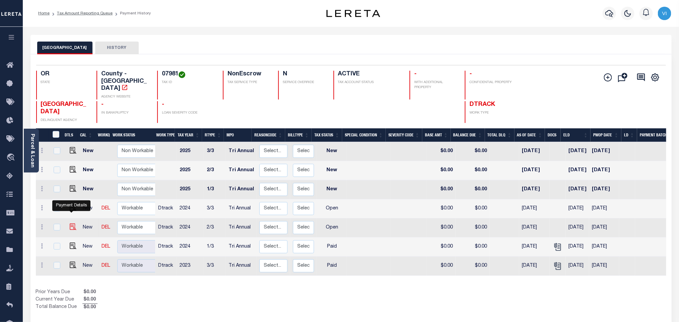
click at [71, 223] on img "" at bounding box center [73, 226] width 7 height 7
checkbox input "true"
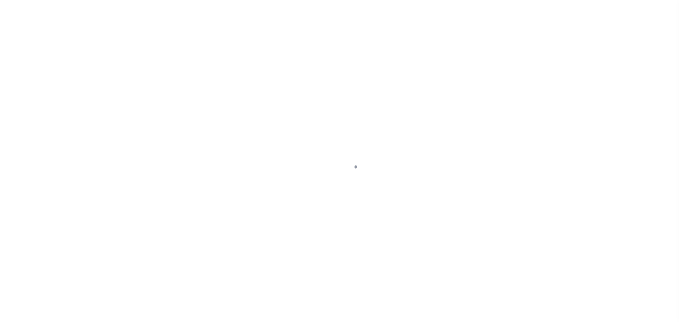
checkbox input "false"
type input "Tri Annual"
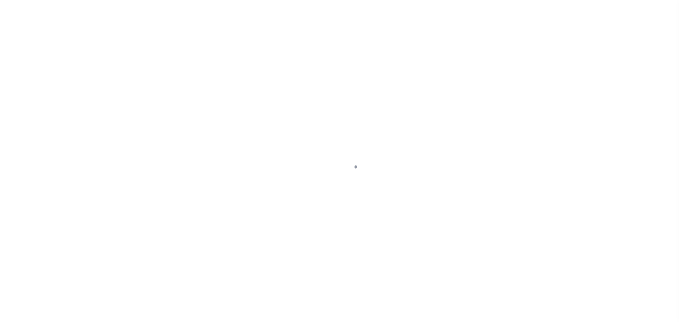
type input "[DATE]"
select select "OP2"
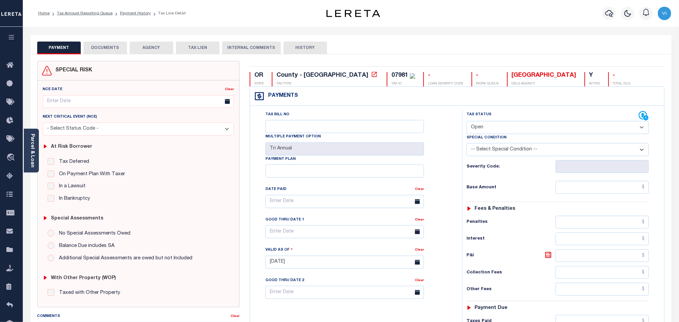
click at [106, 49] on button "DOCUMENTS" at bounding box center [105, 48] width 44 height 13
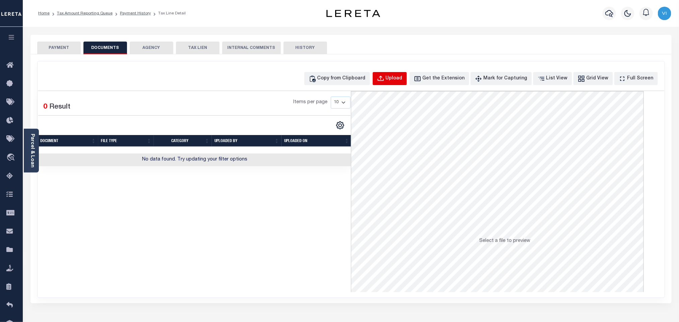
click at [396, 81] on button "Upload" at bounding box center [390, 78] width 34 height 13
select select "POP"
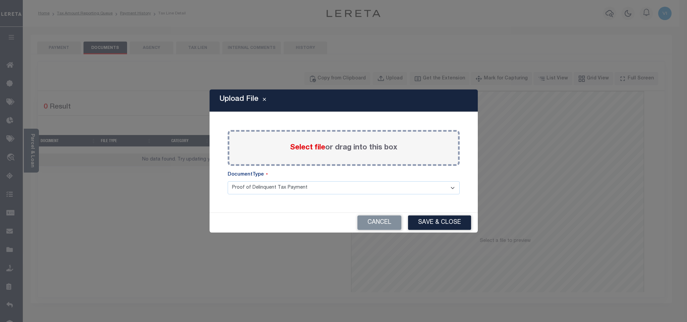
click at [298, 148] on span "Select file" at bounding box center [307, 147] width 35 height 7
click at [0, 0] on input "Select file or drag into this box" at bounding box center [0, 0] width 0 height 0
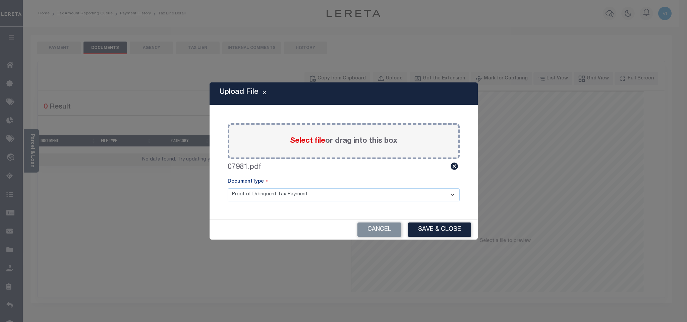
click at [258, 190] on select "Proof of Delinquent Tax Payment" at bounding box center [344, 194] width 232 height 13
click at [228, 188] on select "Proof of Delinquent Tax Payment" at bounding box center [344, 194] width 232 height 13
click at [449, 232] on button "Save & Close" at bounding box center [439, 229] width 63 height 14
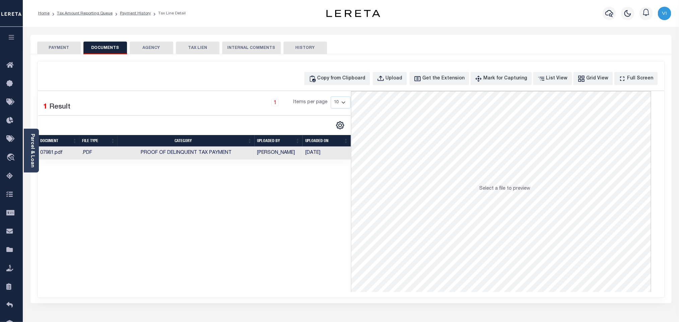
click at [51, 44] on button "PAYMENT" at bounding box center [59, 48] width 44 height 13
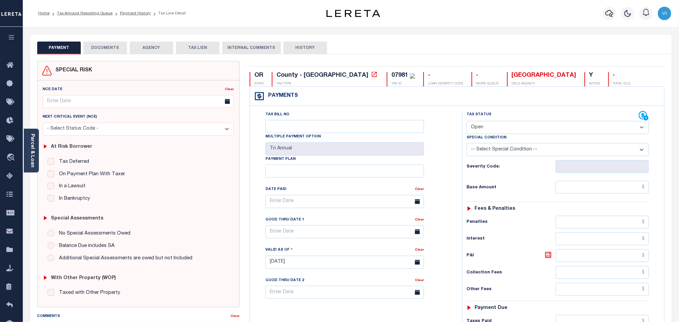
click at [501, 117] on div "Tax Status Status" at bounding box center [552, 116] width 172 height 10
click at [494, 132] on select "- Select Status Code - Open Due/Unpaid Paid Incomplete No Tax Due Internal Refu…" at bounding box center [557, 127] width 182 height 13
select select "PYD"
click at [466, 122] on select "- Select Status Code - Open Due/Unpaid Paid Incomplete No Tax Due Internal Refu…" at bounding box center [557, 127] width 182 height 13
type input "[DATE]"
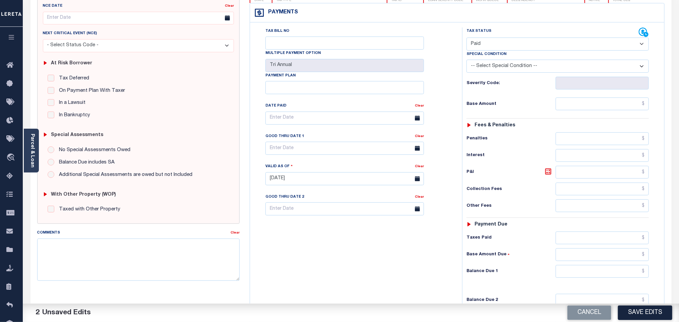
scroll to position [174, 0]
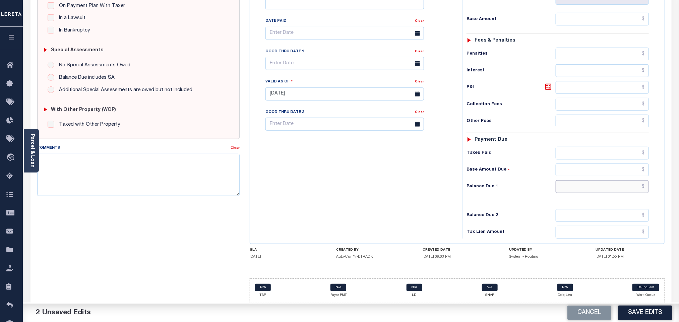
click at [568, 190] on input "text" at bounding box center [602, 186] width 93 height 13
type input "$0.00"
click at [634, 316] on button "Save Edits" at bounding box center [645, 313] width 54 height 14
checkbox input "false"
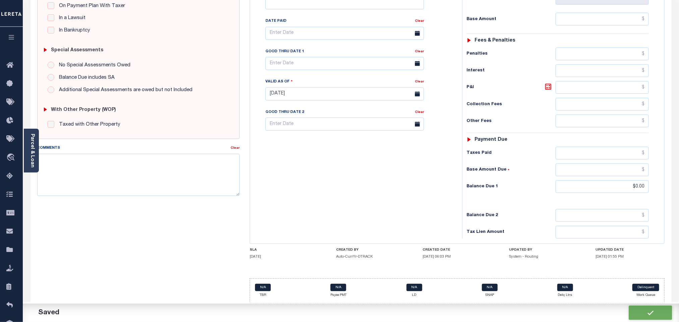
checkbox input "false"
type input "$0"
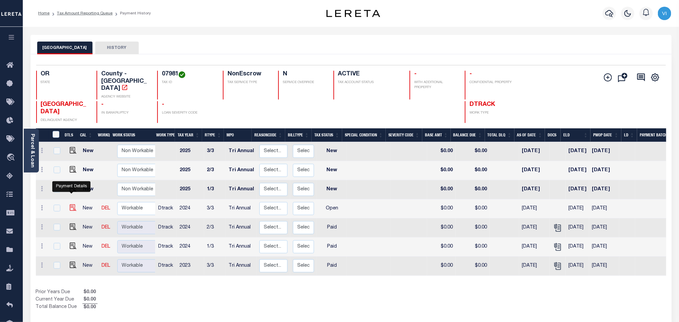
click at [70, 204] on img "" at bounding box center [73, 207] width 7 height 7
checkbox input "true"
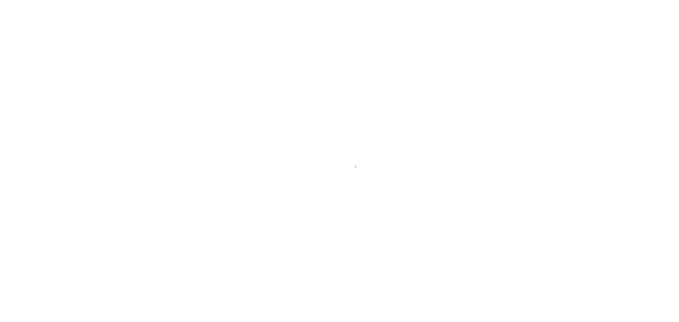
select select "OP2"
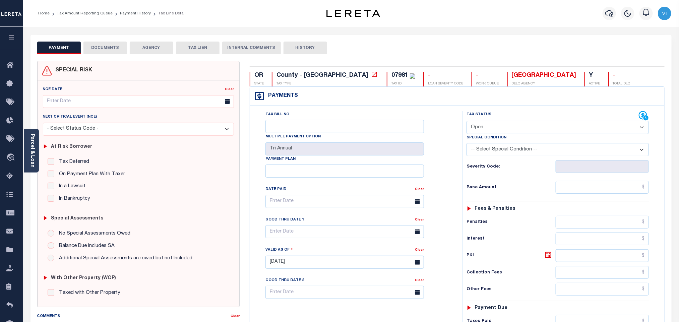
click at [92, 49] on button "DOCUMENTS" at bounding box center [105, 48] width 44 height 13
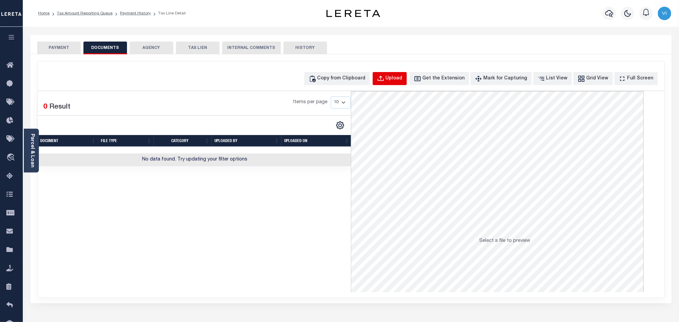
click at [384, 81] on button "Upload" at bounding box center [390, 78] width 34 height 13
select select "POP"
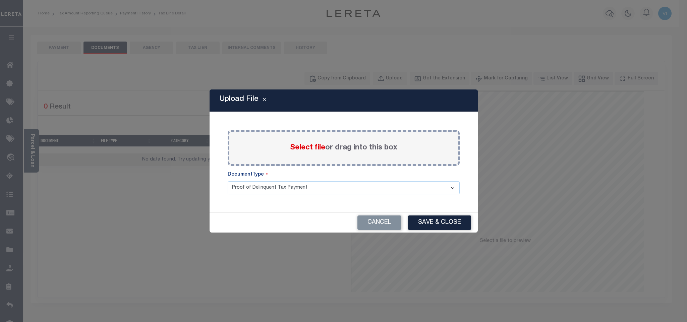
click at [307, 150] on span "Select file" at bounding box center [307, 147] width 35 height 7
click at [0, 0] on input "Select file or drag into this box" at bounding box center [0, 0] width 0 height 0
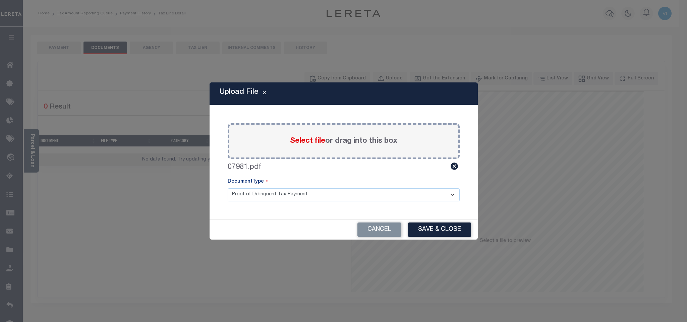
click at [236, 202] on div "Paste copied image or file into this box Select file or drag into this box 0798…" at bounding box center [343, 162] width 252 height 98
click at [250, 197] on select "Proof of Delinquent Tax Payment" at bounding box center [344, 194] width 232 height 13
click at [228, 188] on select "Proof of Delinquent Tax Payment" at bounding box center [344, 194] width 232 height 13
click at [445, 230] on button "Save & Close" at bounding box center [439, 229] width 63 height 14
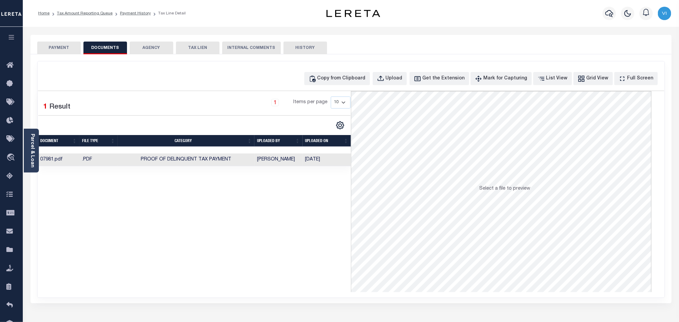
click at [72, 48] on button "PAYMENT" at bounding box center [59, 48] width 44 height 13
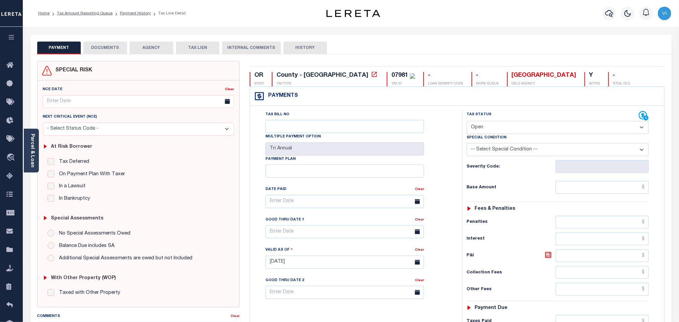
click at [509, 128] on select "- Select Status Code - Open Due/Unpaid Paid Incomplete No Tax Due Internal Refu…" at bounding box center [557, 127] width 182 height 13
select select "PYD"
click at [466, 122] on select "- Select Status Code - Open Due/Unpaid Paid Incomplete No Tax Due Internal Refu…" at bounding box center [557, 127] width 182 height 13
type input "[DATE]"
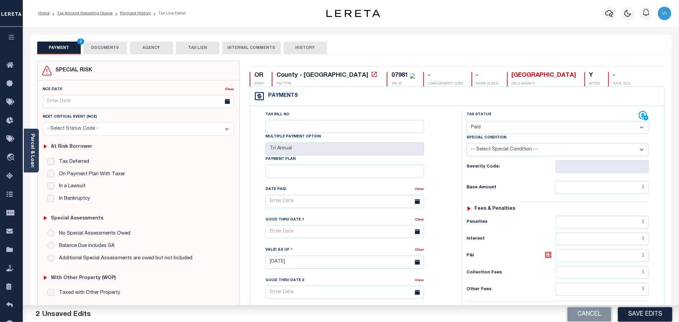
scroll to position [174, 0]
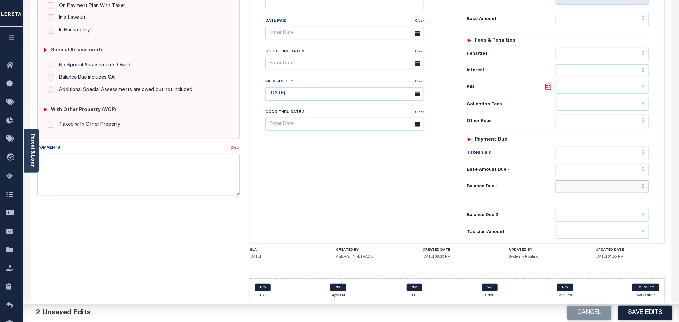
click at [585, 185] on input "text" at bounding box center [602, 186] width 93 height 13
type input "$0.00"
click at [638, 311] on button "Save Edits" at bounding box center [645, 313] width 54 height 14
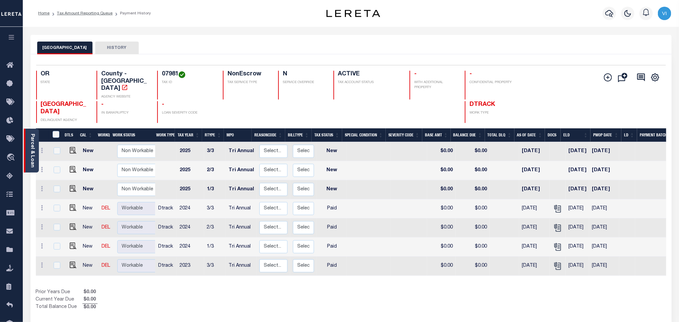
click at [34, 154] on link "Parcel & Loan" at bounding box center [32, 151] width 5 height 34
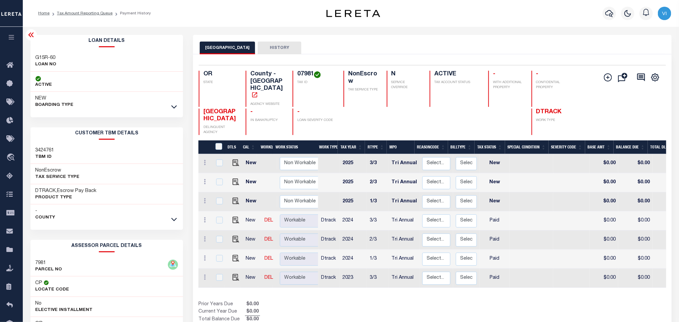
click at [28, 56] on div "Loan Details G15R-60 LOAN NO ACTIVE" at bounding box center [106, 224] width 163 height 378
copy div "G15R-60"
click at [297, 73] on h4 "07981" at bounding box center [316, 74] width 38 height 7
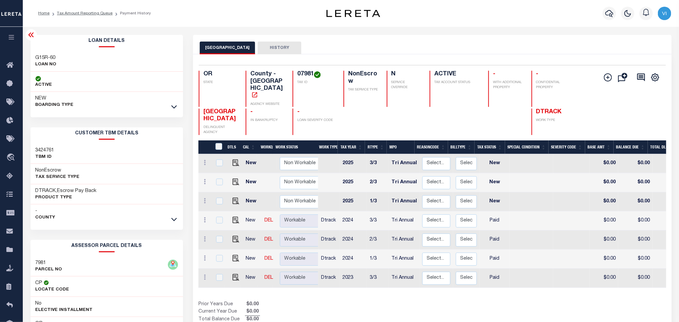
click at [297, 73] on h4 "07981" at bounding box center [316, 74] width 38 height 7
copy h4 "07981"
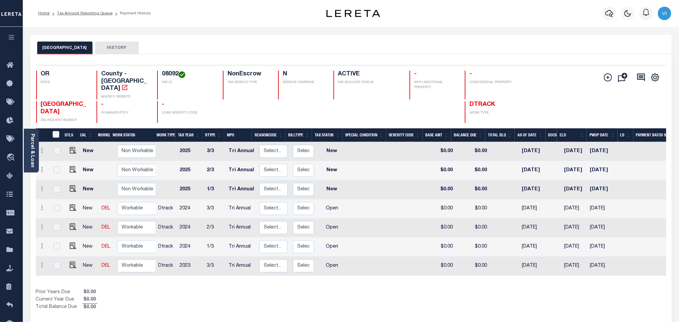
click at [155, 76] on div "OR STATE County - OR AGENCY WEBSITE 08092 TAX ID NonEscrow TAX SERVICE TYPE N S…" at bounding box center [298, 85] width 525 height 29
copy h4 "08092"
click at [33, 157] on link "Parcel & Loan" at bounding box center [32, 151] width 5 height 34
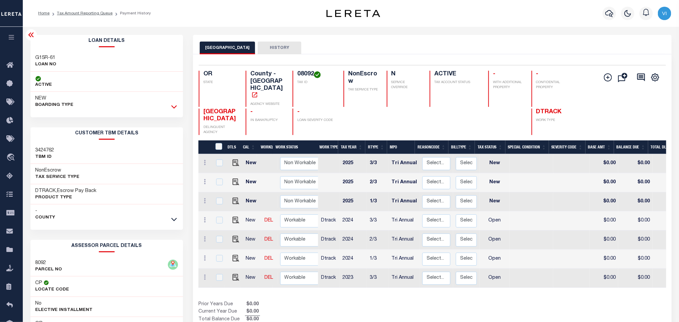
click at [172, 107] on icon at bounding box center [174, 106] width 6 height 7
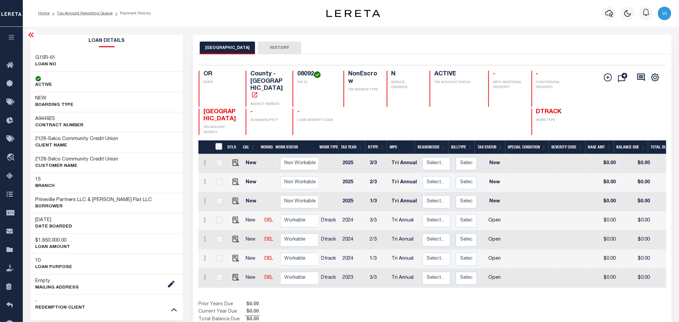
click at [233, 269] on td at bounding box center [235, 278] width 16 height 19
checkbox input "true"
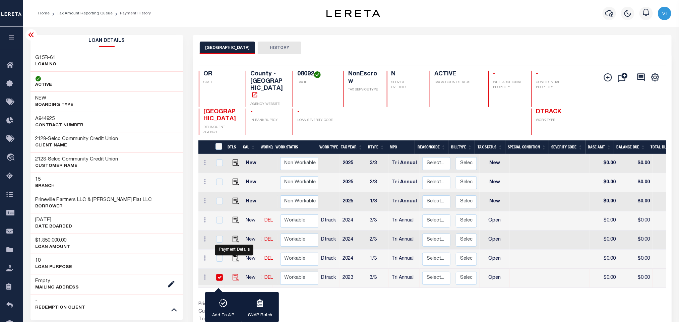
click at [233, 274] on img "" at bounding box center [236, 277] width 7 height 7
checkbox input "false"
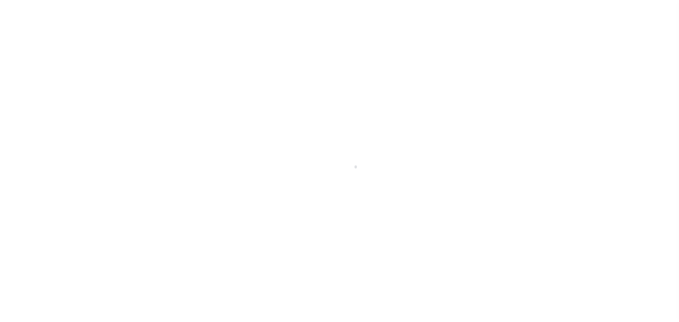
select select "OP2"
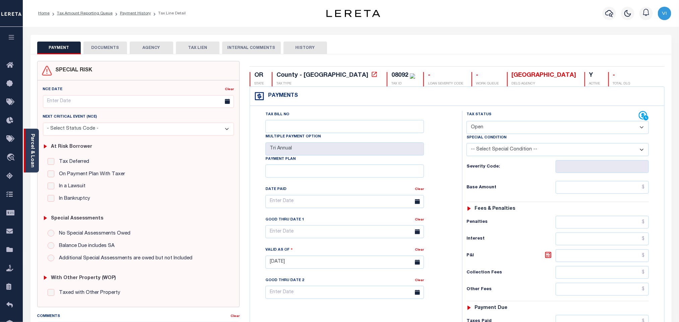
click at [37, 147] on div "Parcel & Loan" at bounding box center [31, 151] width 15 height 44
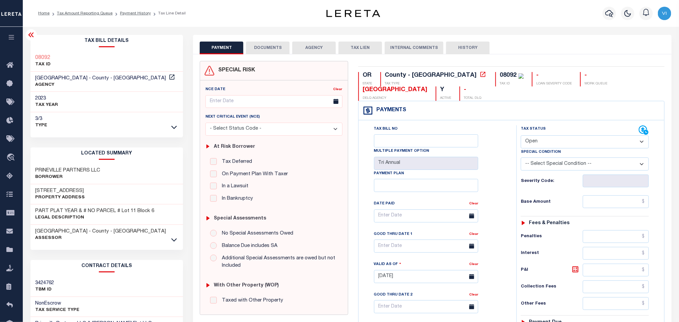
click at [268, 47] on button "DOCUMENTS" at bounding box center [268, 48] width 44 height 13
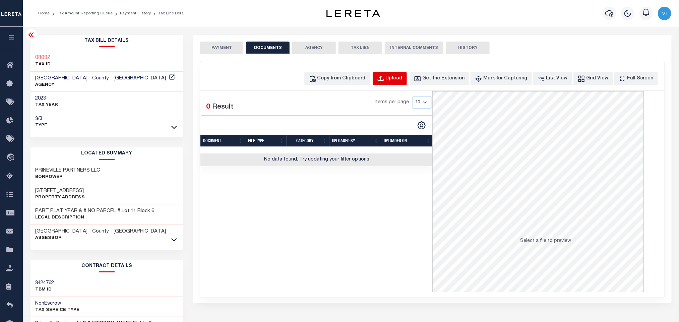
click at [400, 80] on div "Upload" at bounding box center [394, 78] width 17 height 7
select select "POP"
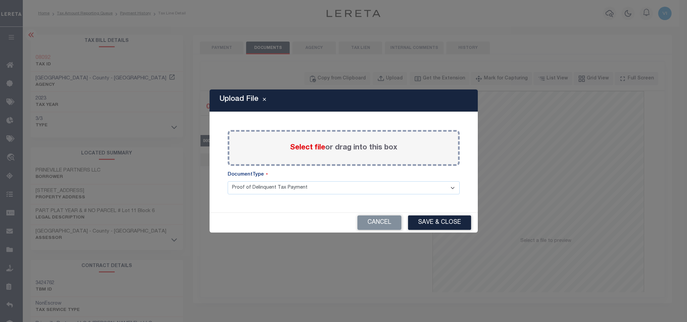
click at [299, 155] on div "Select file or drag into this box" at bounding box center [344, 148] width 232 height 36
click at [297, 149] on span "Select file" at bounding box center [307, 147] width 35 height 7
click at [0, 0] on input "Select file or drag into this box" at bounding box center [0, 0] width 0 height 0
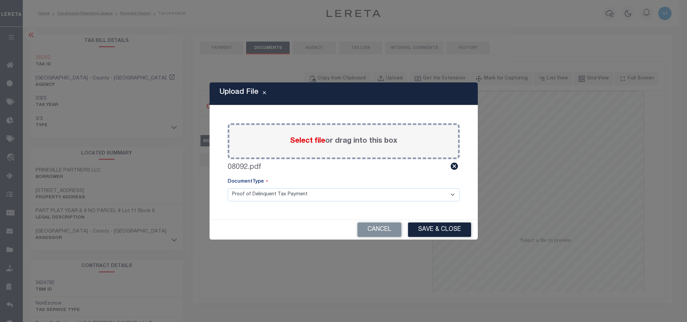
click at [246, 200] on select "Proof of Delinquent Tax Payment" at bounding box center [344, 194] width 232 height 13
click at [228, 188] on select "Proof of Delinquent Tax Payment" at bounding box center [344, 194] width 232 height 13
click at [421, 228] on button "Save & Close" at bounding box center [439, 229] width 63 height 14
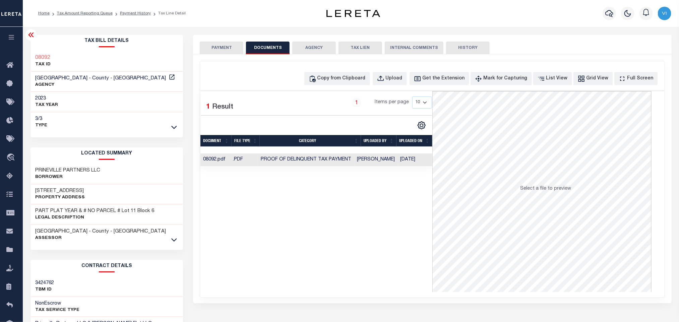
click at [229, 48] on button "PAYMENT" at bounding box center [222, 48] width 44 height 13
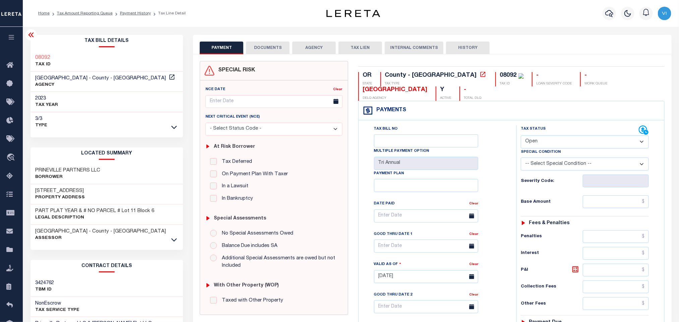
click at [531, 148] on select "- Select Status Code - Open Due/Unpaid Paid Incomplete No Tax Due Internal Refu…" at bounding box center [585, 141] width 128 height 13
select select "PYD"
click at [521, 136] on select "- Select Status Code - Open Due/Unpaid Paid Incomplete No Tax Due Internal Refu…" at bounding box center [585, 141] width 128 height 13
type input "[DATE]"
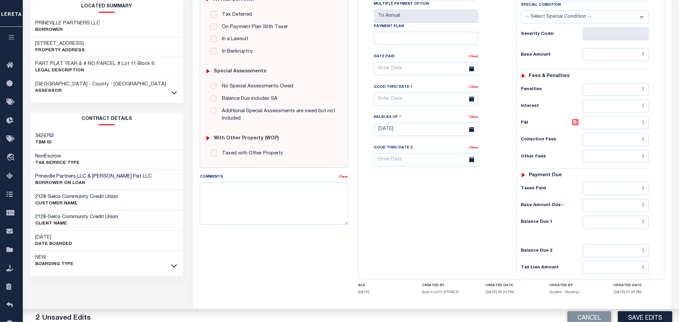
scroll to position [189, 0]
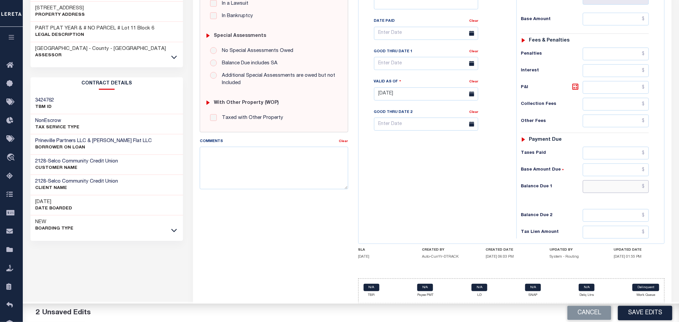
click at [593, 192] on input "text" at bounding box center [616, 186] width 66 height 13
type input "$0.00"
click at [643, 315] on button "Save Edits" at bounding box center [645, 313] width 54 height 14
checkbox input "false"
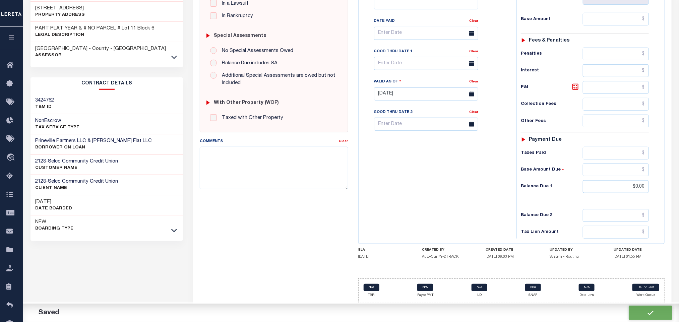
checkbox input "false"
type input "$0"
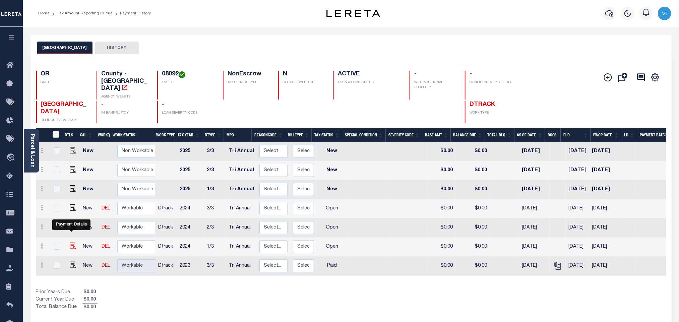
click at [71, 243] on img "" at bounding box center [73, 246] width 7 height 7
checkbox input "true"
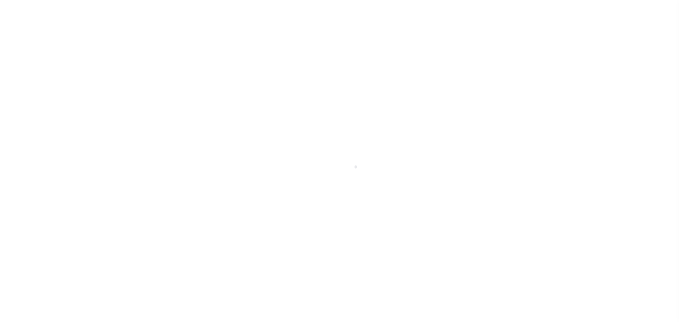
select select "OP2"
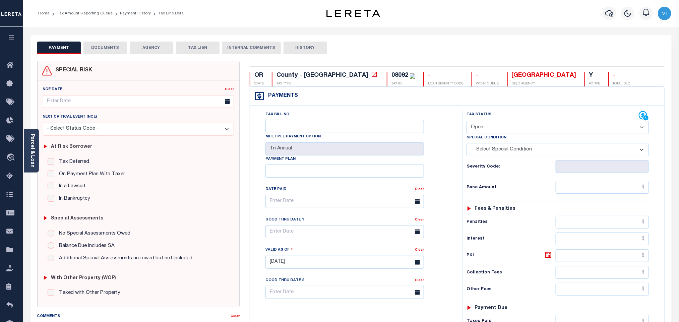
click at [99, 55] on div "SPECIAL RISK NCE Date Clear" at bounding box center [350, 268] width 641 height 428
click at [101, 50] on button "DOCUMENTS" at bounding box center [105, 48] width 44 height 13
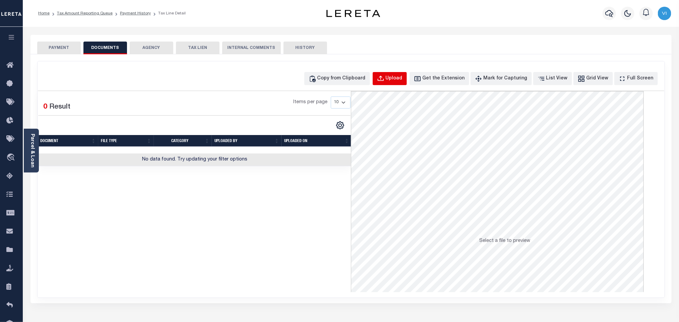
click at [390, 84] on button "Upload" at bounding box center [390, 78] width 34 height 13
select select "POP"
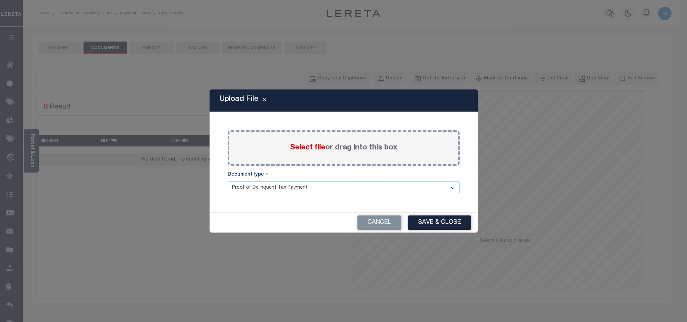
click at [299, 144] on span "Select file" at bounding box center [307, 147] width 35 height 7
click at [0, 0] on input "Select file or drag into this box" at bounding box center [0, 0] width 0 height 0
drag, startPoint x: 299, startPoint y: 144, endPoint x: 249, endPoint y: 200, distance: 75.3
click at [249, 194] on select "Proof of Delinquent Tax Payment" at bounding box center [344, 187] width 232 height 13
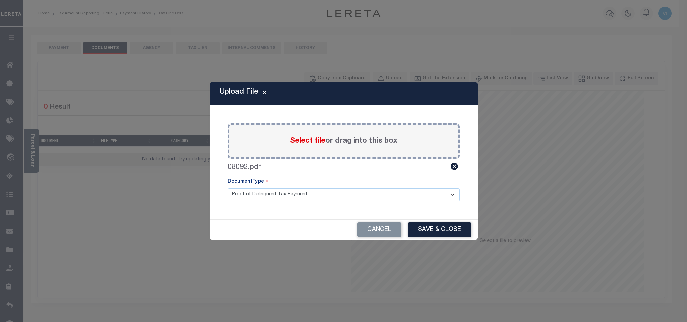
click at [228, 188] on select "Proof of Delinquent Tax Payment" at bounding box center [344, 194] width 232 height 13
click at [424, 231] on button "Save & Close" at bounding box center [439, 229] width 63 height 14
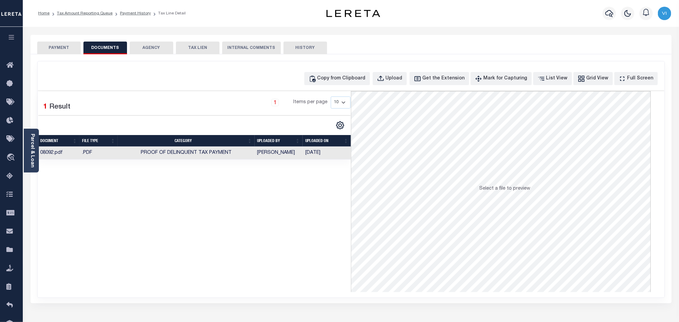
click at [71, 53] on button "PAYMENT" at bounding box center [59, 48] width 44 height 13
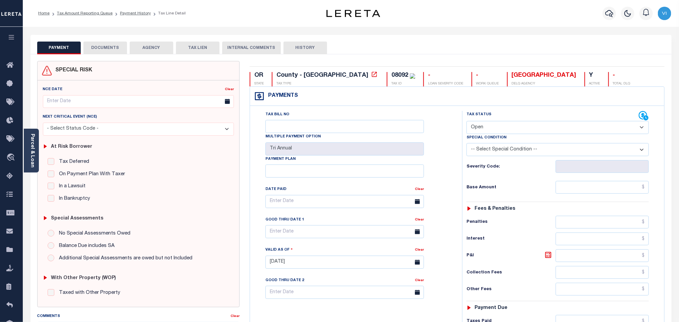
drag, startPoint x: 489, startPoint y: 128, endPoint x: 485, endPoint y: 134, distance: 7.4
click at [489, 128] on select "- Select Status Code - Open Due/Unpaid Paid Incomplete No Tax Due Internal Refu…" at bounding box center [557, 127] width 182 height 13
select select "PYD"
click at [466, 122] on select "- Select Status Code - Open Due/Unpaid Paid Incomplete No Tax Due Internal Refu…" at bounding box center [557, 127] width 182 height 13
type input "[DATE]"
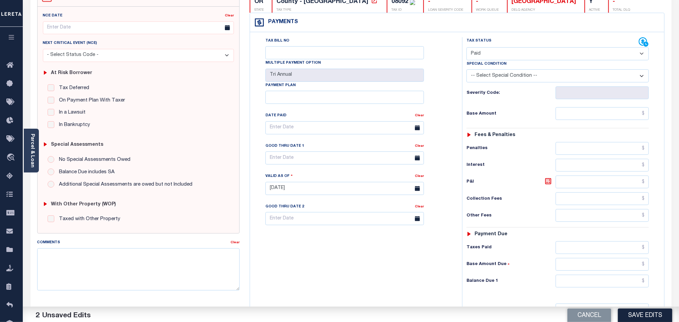
scroll to position [174, 0]
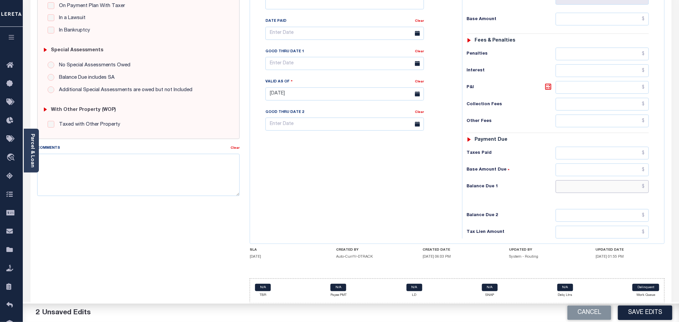
click at [574, 185] on input "text" at bounding box center [602, 186] width 93 height 13
type input "$0.00"
click at [634, 318] on button "Save Edits" at bounding box center [645, 313] width 54 height 14
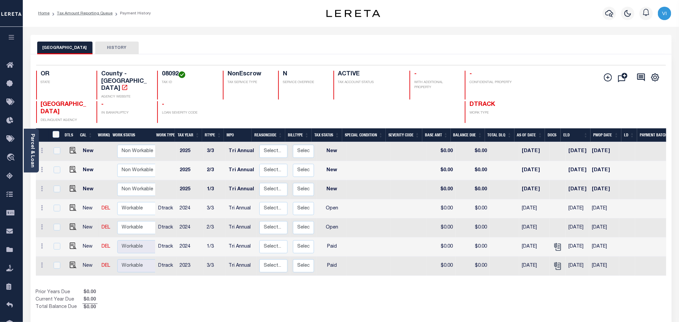
click at [75, 220] on td at bounding box center [72, 227] width 16 height 19
checkbox input "true"
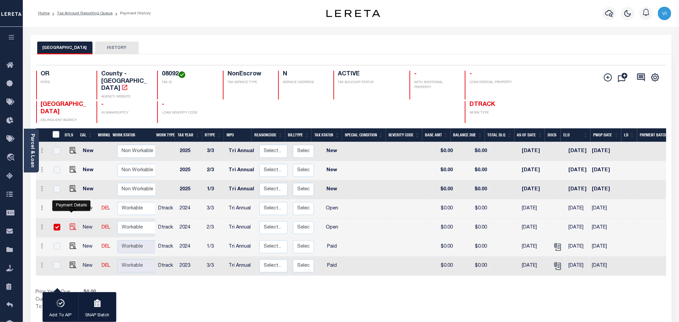
click at [73, 223] on img "" at bounding box center [73, 226] width 7 height 7
checkbox input "false"
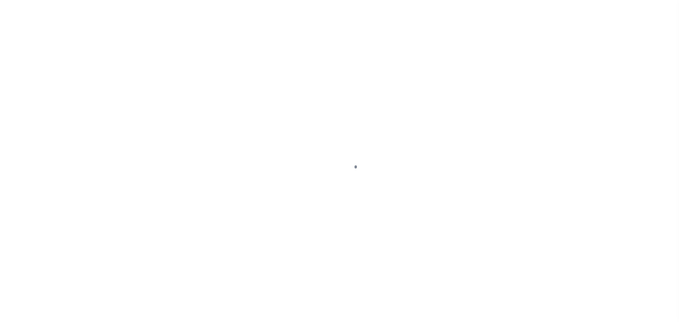
checkbox input "false"
type input "Tri Annual"
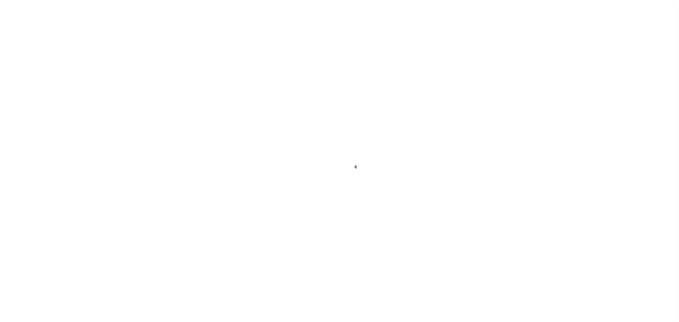
type input "[DATE]"
select select "OP2"
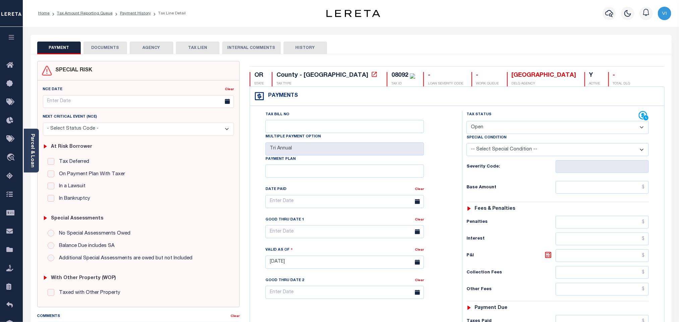
click at [112, 54] on div "SPECIAL RISK NCE Date Clear" at bounding box center [350, 268] width 641 height 428
click at [108, 52] on button "DOCUMENTS" at bounding box center [105, 48] width 44 height 13
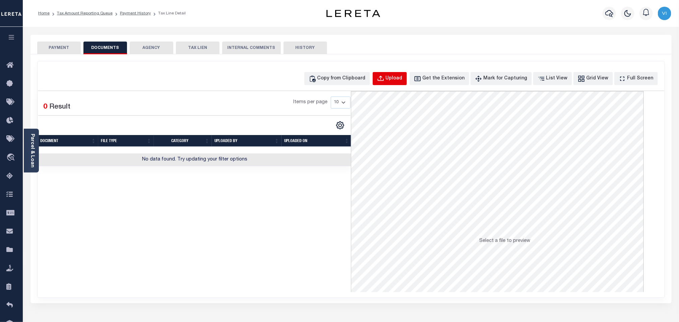
click at [401, 81] on div "Upload" at bounding box center [394, 78] width 17 height 7
select select "POP"
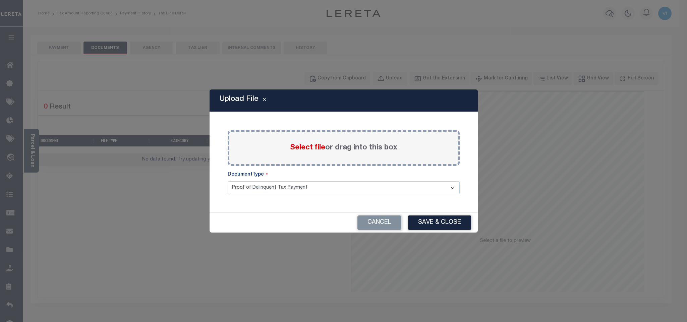
click at [303, 143] on label "Select file or drag into this box" at bounding box center [343, 147] width 107 height 11
click at [0, 0] on input "Select file or drag into this box" at bounding box center [0, 0] width 0 height 0
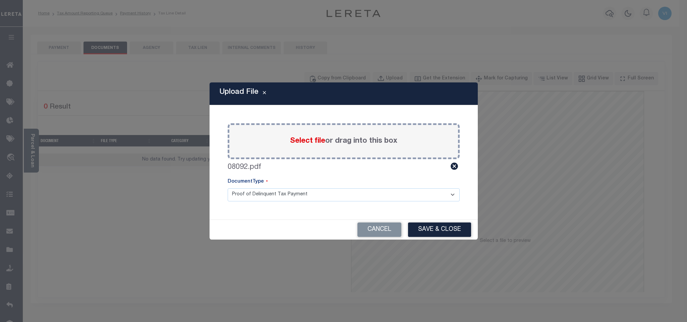
click at [246, 198] on select "Proof of Delinquent Tax Payment" at bounding box center [344, 194] width 232 height 13
click at [228, 188] on select "Proof of Delinquent Tax Payment" at bounding box center [344, 194] width 232 height 13
click at [419, 228] on button "Save & Close" at bounding box center [439, 229] width 63 height 14
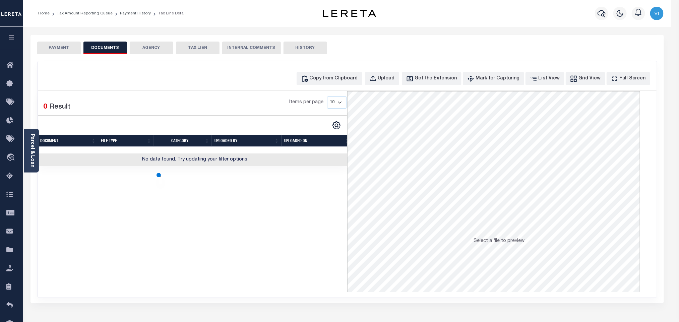
click at [65, 52] on button "PAYMENT" at bounding box center [59, 48] width 44 height 13
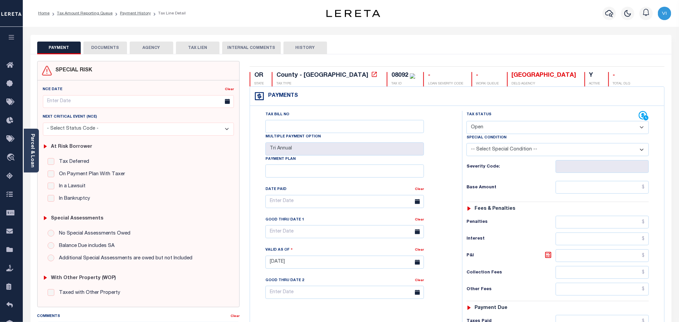
click at [483, 115] on label "Tax Status" at bounding box center [478, 115] width 25 height 6
click at [483, 123] on select "- Select Status Code - Open Due/Unpaid Paid Incomplete No Tax Due Internal Refu…" at bounding box center [557, 127] width 182 height 13
select select "PYD"
click at [466, 122] on select "- Select Status Code - Open Due/Unpaid Paid Incomplete No Tax Due Internal Refu…" at bounding box center [557, 127] width 182 height 13
type input "[DATE]"
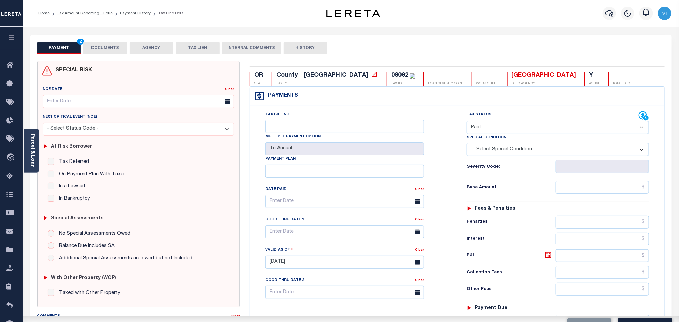
scroll to position [174, 0]
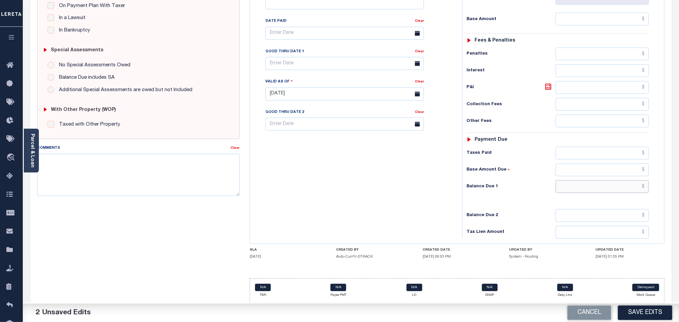
click at [575, 189] on input "text" at bounding box center [602, 186] width 93 height 13
type input "$0.00"
click at [629, 314] on button "Save Edits" at bounding box center [645, 313] width 54 height 14
checkbox input "false"
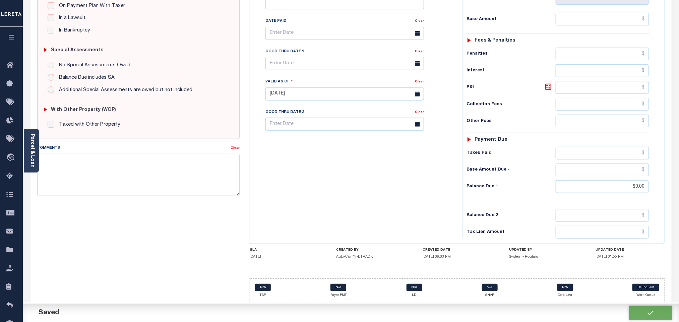
checkbox input "false"
type input "$0"
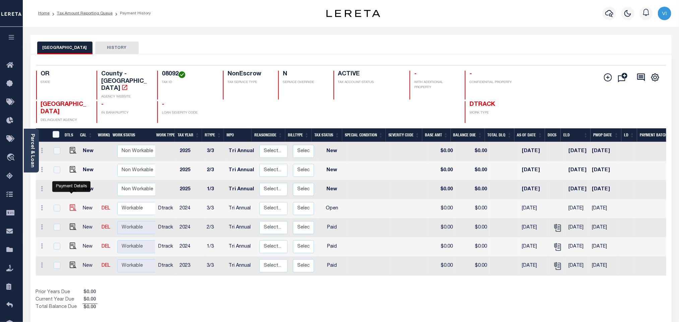
click at [72, 204] on img "" at bounding box center [73, 207] width 7 height 7
checkbox input "true"
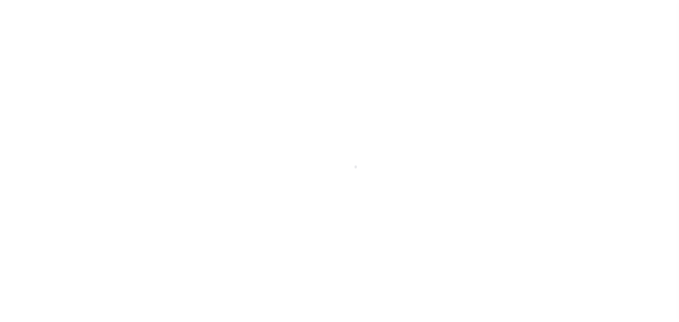
select select "OP2"
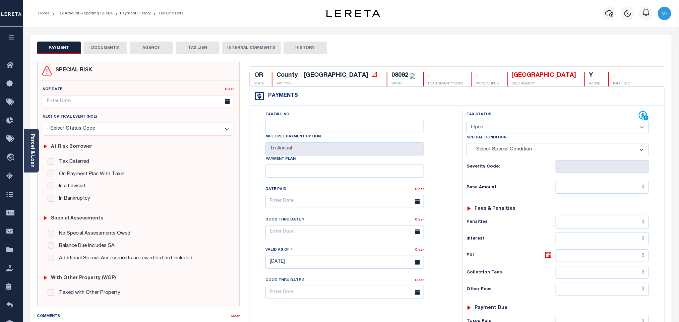
click at [113, 51] on button "DOCUMENTS" at bounding box center [105, 48] width 44 height 13
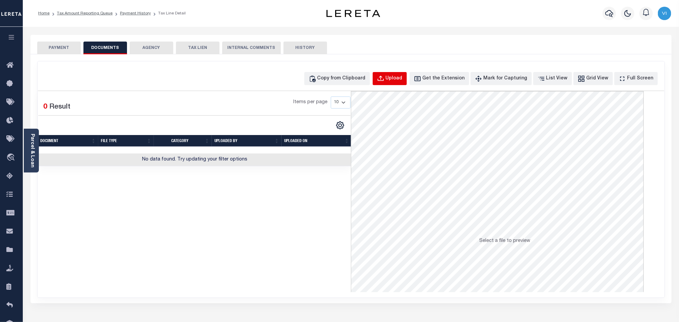
click at [402, 80] on div "Upload" at bounding box center [394, 78] width 17 height 7
select select "POP"
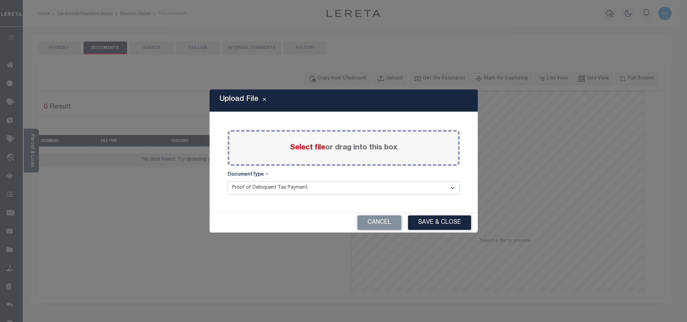
click at [295, 147] on span "Select file" at bounding box center [307, 147] width 35 height 7
click at [0, 0] on input "Select file or drag into this box" at bounding box center [0, 0] width 0 height 0
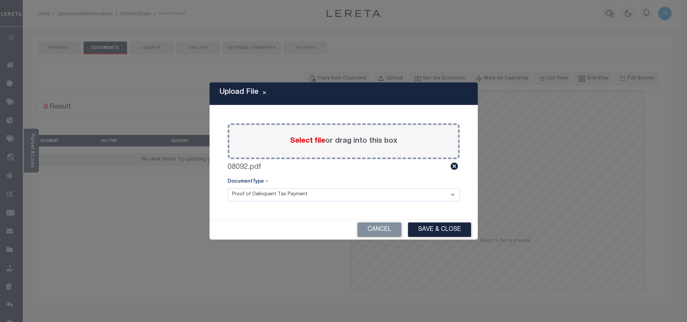
click at [240, 199] on select "Proof of Delinquent Tax Payment" at bounding box center [344, 194] width 232 height 13
click at [228, 188] on select "Proof of Delinquent Tax Payment" at bounding box center [344, 194] width 232 height 13
click at [448, 236] on button "Save & Close" at bounding box center [439, 229] width 63 height 14
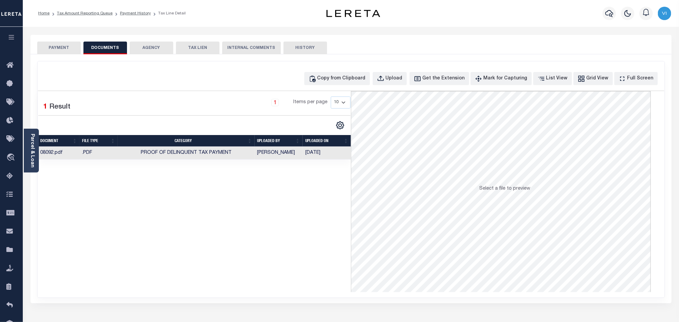
click at [55, 51] on button "PAYMENT" at bounding box center [59, 48] width 44 height 13
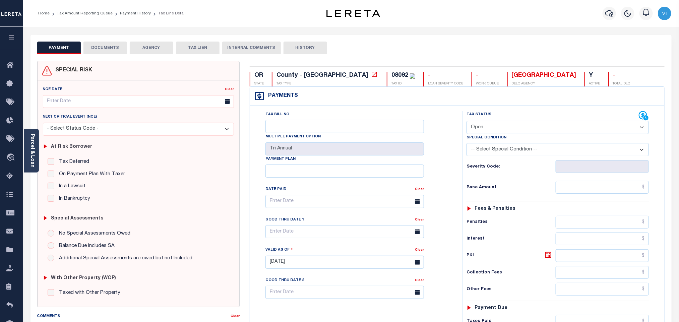
drag, startPoint x: 489, startPoint y: 126, endPoint x: 489, endPoint y: 133, distance: 7.4
click at [489, 126] on select "- Select Status Code - Open Due/Unpaid Paid Incomplete No Tax Due Internal Refu…" at bounding box center [557, 127] width 182 height 13
select select "PYD"
click at [466, 122] on select "- Select Status Code - Open Due/Unpaid Paid Incomplete No Tax Due Internal Refu…" at bounding box center [557, 127] width 182 height 13
type input "[DATE]"
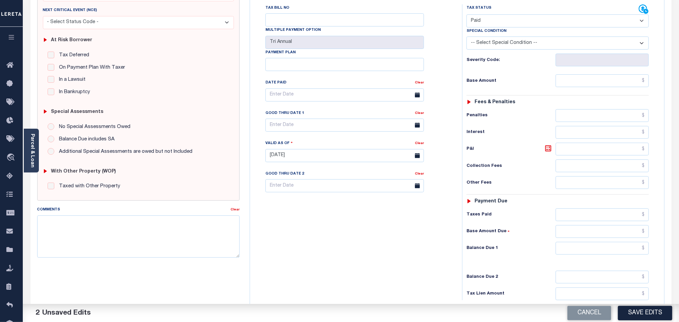
scroll to position [174, 0]
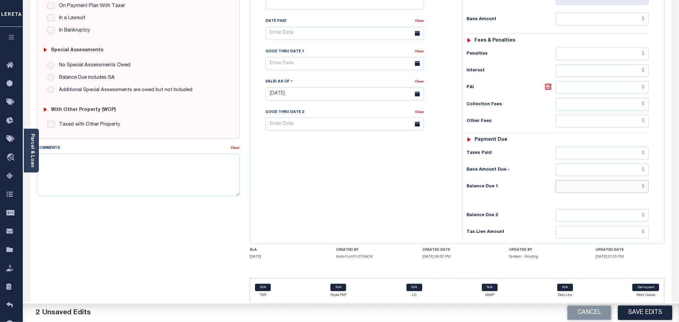
click at [563, 191] on input "text" at bounding box center [602, 186] width 93 height 13
type input "$0.00"
click at [642, 316] on button "Save Edits" at bounding box center [645, 313] width 54 height 14
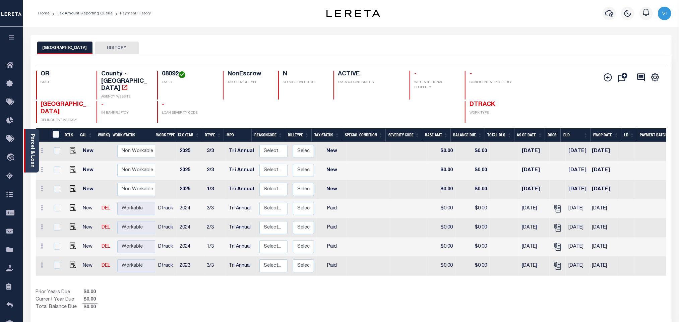
click at [30, 151] on link "Parcel & Loan" at bounding box center [32, 151] width 5 height 34
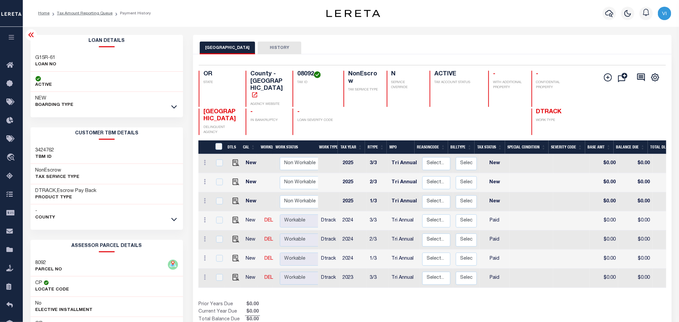
click at [36, 50] on div "Loan Details G15R-61 LOAN NO ACTIVE" at bounding box center [106, 73] width 153 height 77
copy div "G15R-61"
click at [304, 73] on h4 "08092" at bounding box center [316, 74] width 38 height 7
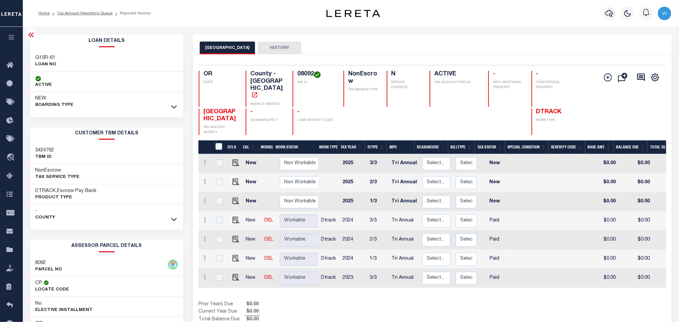
click at [304, 73] on h4 "08092" at bounding box center [316, 74] width 38 height 7
copy h4 "08092"
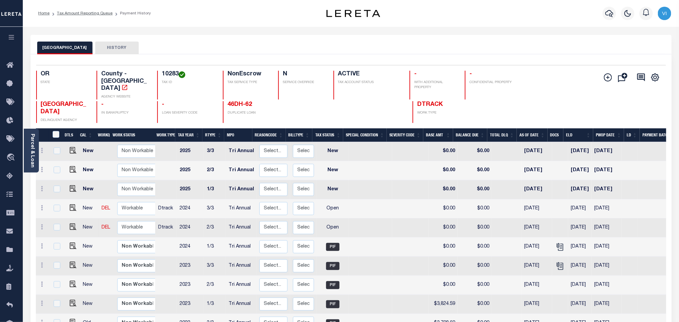
click at [71, 222] on td at bounding box center [72, 227] width 16 height 19
checkbox input "true"
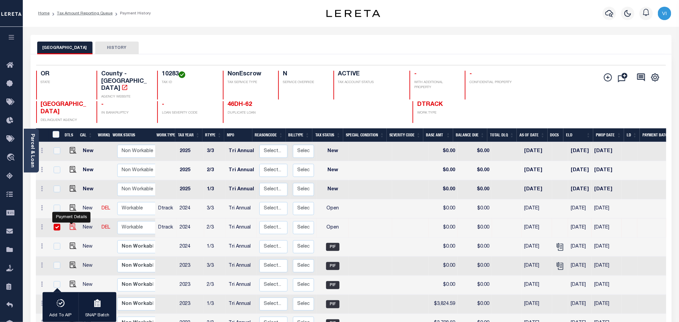
click at [70, 223] on img "" at bounding box center [73, 226] width 7 height 7
checkbox input "false"
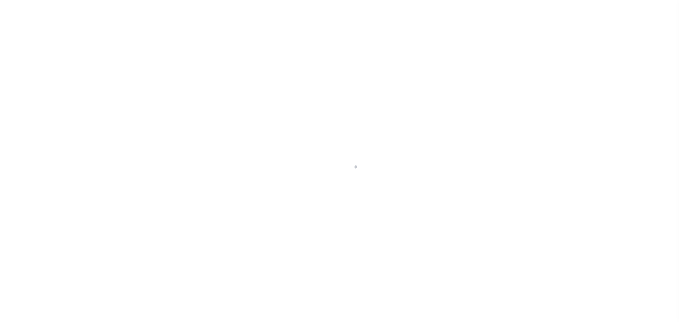
checkbox input "false"
type input "Tri Annual"
type input "02/16/2025"
select select "OP2"
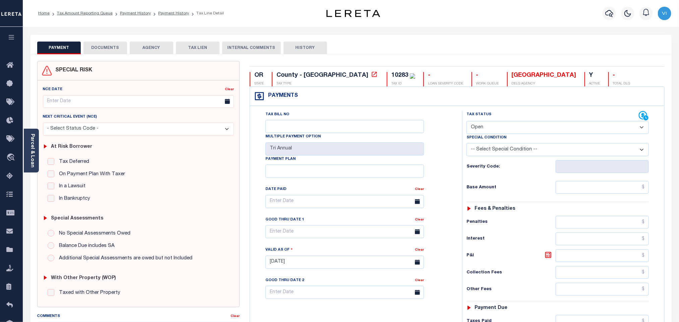
click at [112, 47] on button "DOCUMENTS" at bounding box center [105, 48] width 44 height 13
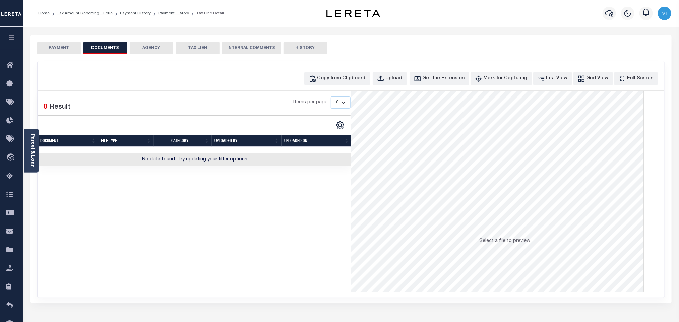
click at [61, 45] on button "PAYMENT" at bounding box center [59, 48] width 44 height 13
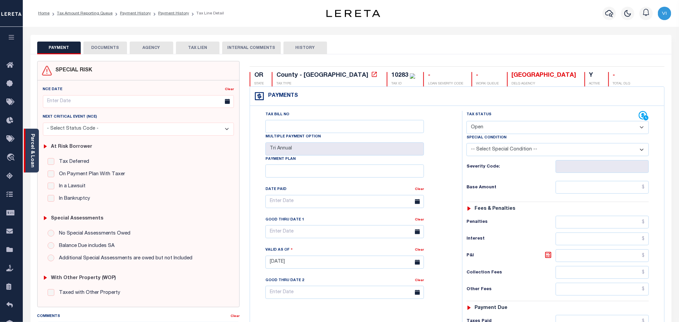
click at [37, 150] on div "Parcel & Loan" at bounding box center [31, 151] width 15 height 44
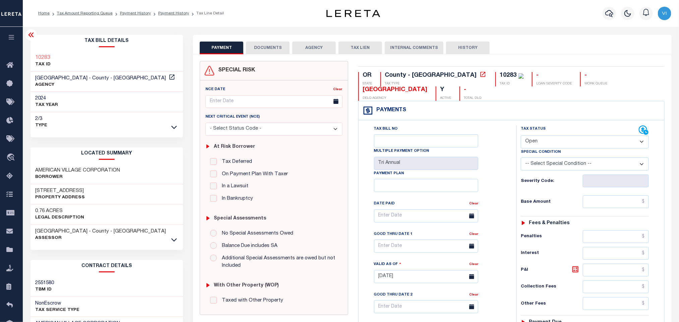
click at [255, 52] on button "DOCUMENTS" at bounding box center [268, 48] width 44 height 13
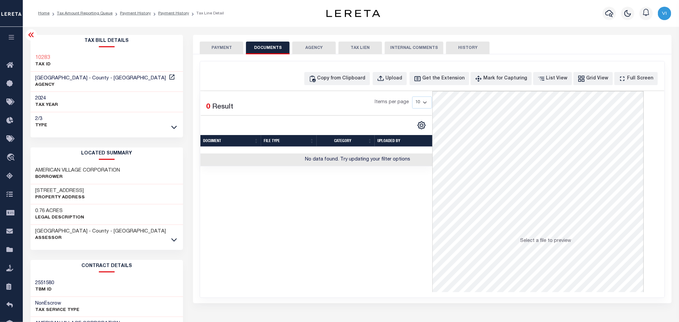
click at [407, 87] on div "Copy from Clipboard Upload Get the Extension Mark for Capturing Got it List Vie…" at bounding box center [432, 179] width 464 height 236
click at [402, 82] on div "Upload" at bounding box center [394, 78] width 17 height 7
select select "POP"
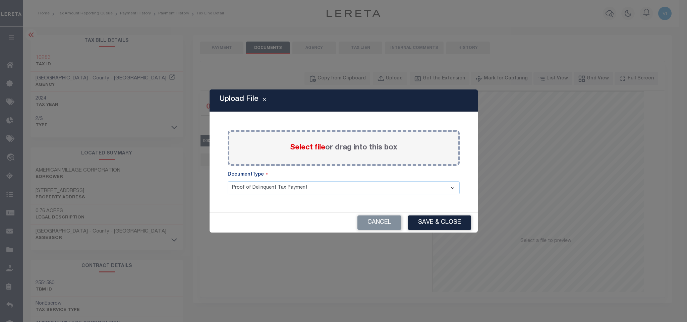
click at [299, 146] on span "Select file" at bounding box center [307, 147] width 35 height 7
click at [0, 0] on input "Select file or drag into this box" at bounding box center [0, 0] width 0 height 0
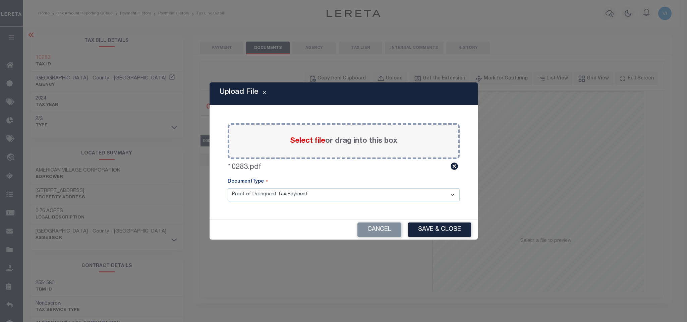
click at [234, 198] on select "Proof of Delinquent Tax Payment" at bounding box center [344, 194] width 232 height 13
click at [228, 188] on select "Proof of Delinquent Tax Payment" at bounding box center [344, 194] width 232 height 13
click at [441, 234] on button "Save & Close" at bounding box center [439, 229] width 63 height 14
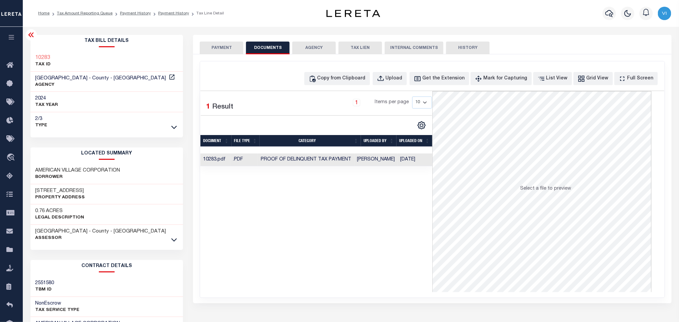
click at [219, 51] on button "PAYMENT" at bounding box center [222, 48] width 44 height 13
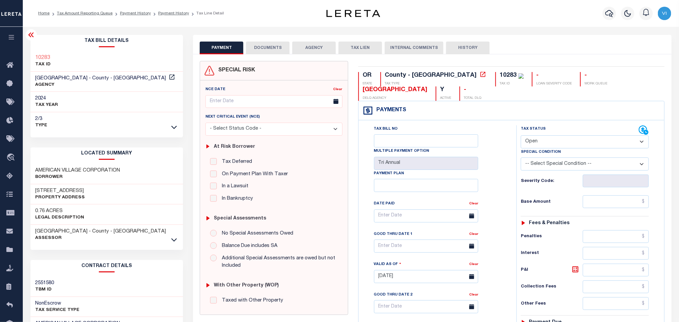
click at [533, 141] on select "- Select Status Code - Open Due/Unpaid Paid Incomplete No Tax Due Internal Refu…" at bounding box center [585, 141] width 128 height 13
select select "PYD"
click at [521, 136] on select "- Select Status Code - Open Due/Unpaid Paid Incomplete No Tax Due Internal Refu…" at bounding box center [585, 141] width 128 height 13
type input "[DATE]"
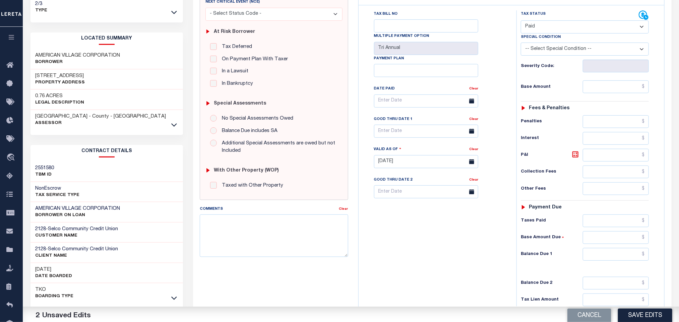
scroll to position [189, 0]
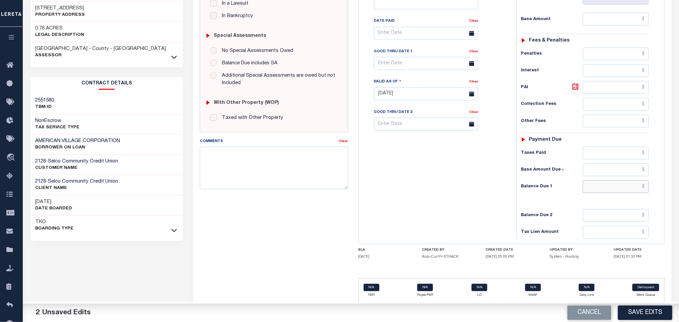
click at [603, 188] on input "text" at bounding box center [616, 186] width 66 height 13
type input "$0.00"
click at [660, 313] on button "Save Edits" at bounding box center [645, 313] width 54 height 14
checkbox input "false"
type input "$0"
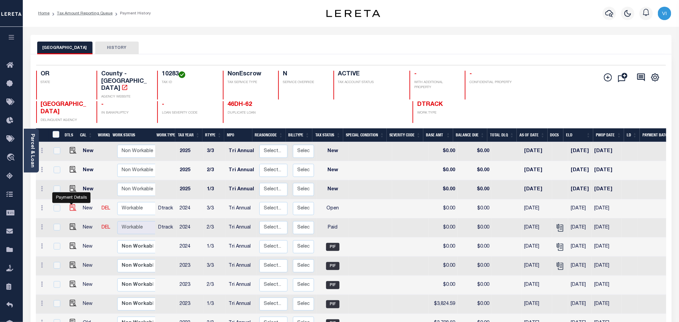
click at [70, 204] on img "" at bounding box center [73, 207] width 7 height 7
checkbox input "true"
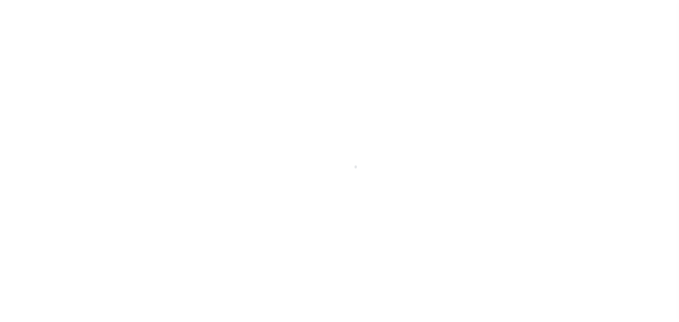
select select "OP2"
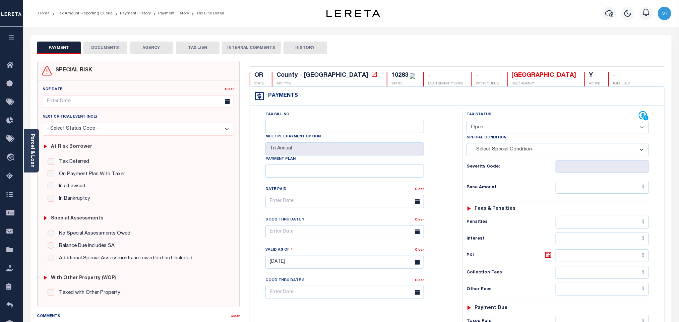
click at [103, 51] on button "DOCUMENTS" at bounding box center [105, 48] width 44 height 13
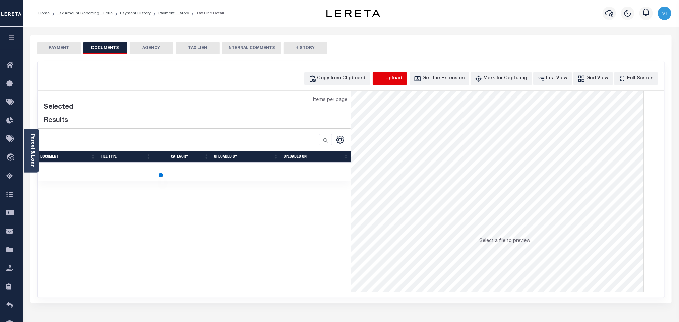
click at [384, 80] on icon "button" at bounding box center [380, 78] width 7 height 7
select select "POP"
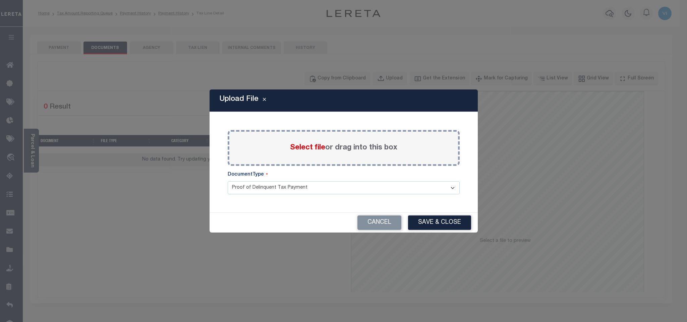
click at [305, 145] on span "Select file" at bounding box center [307, 147] width 35 height 7
click at [0, 0] on input "Select file or drag into this box" at bounding box center [0, 0] width 0 height 0
click at [248, 194] on select "Proof of Delinquent Tax Payment" at bounding box center [344, 187] width 232 height 13
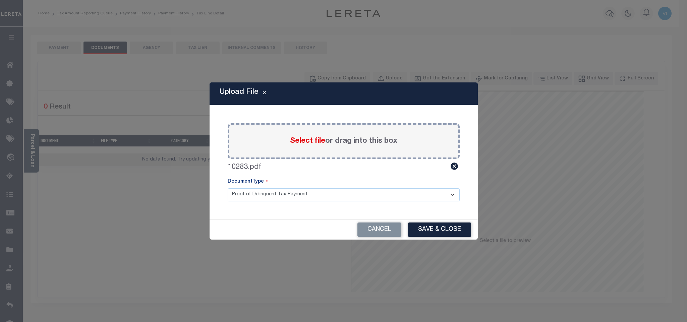
click at [228, 188] on select "Proof of Delinquent Tax Payment" at bounding box center [344, 194] width 232 height 13
click at [458, 234] on button "Save & Close" at bounding box center [439, 229] width 63 height 14
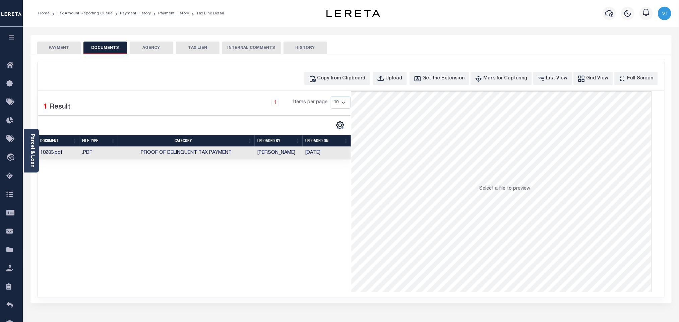
click at [94, 50] on button "DOCUMENTS" at bounding box center [105, 48] width 44 height 13
click at [61, 50] on button "PAYMENT" at bounding box center [59, 48] width 44 height 13
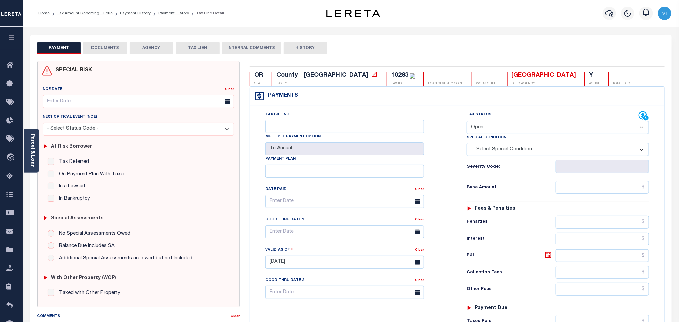
click at [489, 127] on select "- Select Status Code - Open Due/Unpaid Paid Incomplete No Tax Due Internal Refu…" at bounding box center [557, 127] width 182 height 13
select select "PYD"
click at [466, 122] on select "- Select Status Code - Open Due/Unpaid Paid Incomplete No Tax Due Internal Refu…" at bounding box center [557, 127] width 182 height 13
type input "[DATE]"
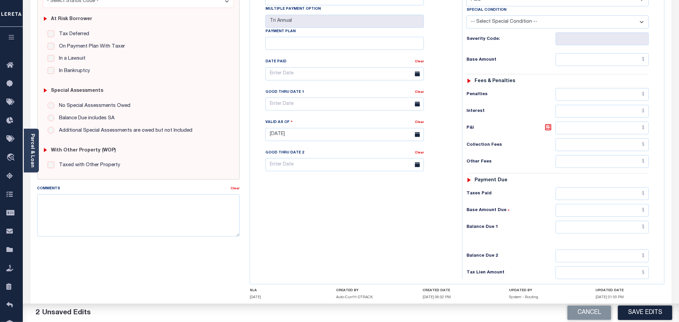
scroll to position [174, 0]
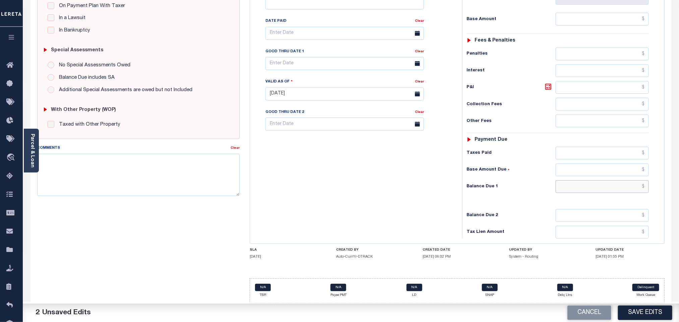
click at [581, 184] on input "text" at bounding box center [602, 186] width 93 height 13
type input "$0.00"
click at [642, 315] on button "Save Edits" at bounding box center [645, 313] width 54 height 14
checkbox input "false"
type input "$0"
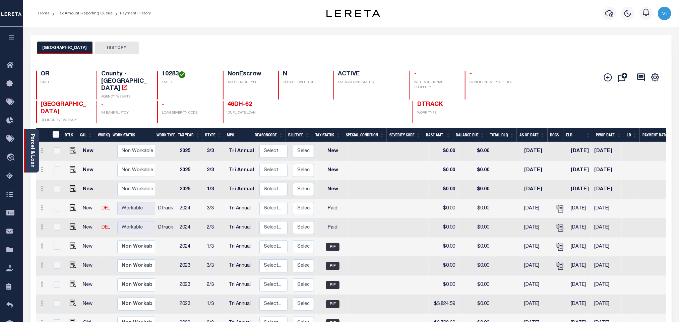
click at [35, 140] on link "Parcel & Loan" at bounding box center [32, 151] width 5 height 34
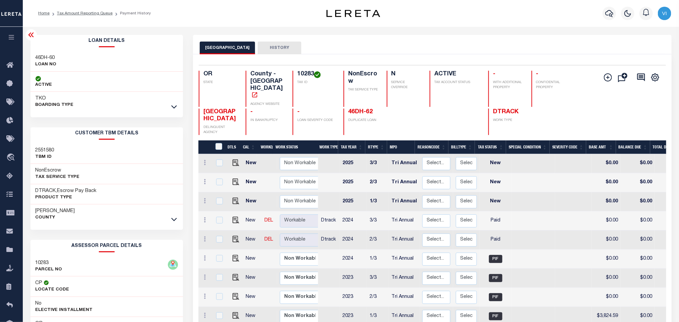
click at [33, 56] on div "46DH-60 LOAN NO" at bounding box center [106, 61] width 153 height 20
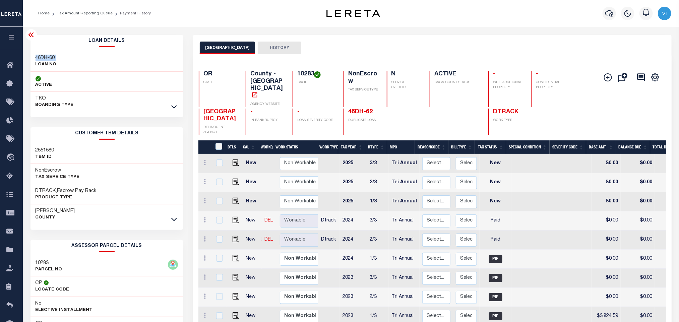
click at [33, 56] on div "46DH-60 LOAN NO" at bounding box center [106, 61] width 153 height 20
click at [302, 75] on h4 "10283" at bounding box center [316, 74] width 38 height 7
copy h4 "10283"
click at [302, 74] on h4 "10283" at bounding box center [316, 74] width 38 height 7
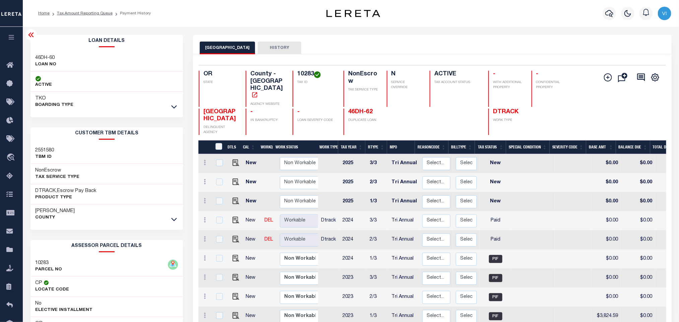
click at [302, 74] on h4 "10283" at bounding box center [316, 74] width 38 height 7
click at [302, 71] on h4 "10283" at bounding box center [316, 74] width 38 height 7
click img ""
checkbox input "true"
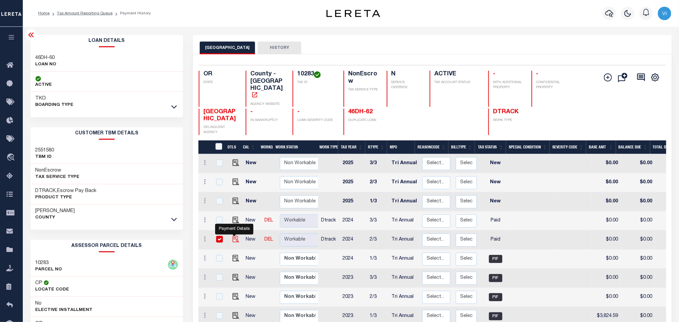
checkbox input "true"
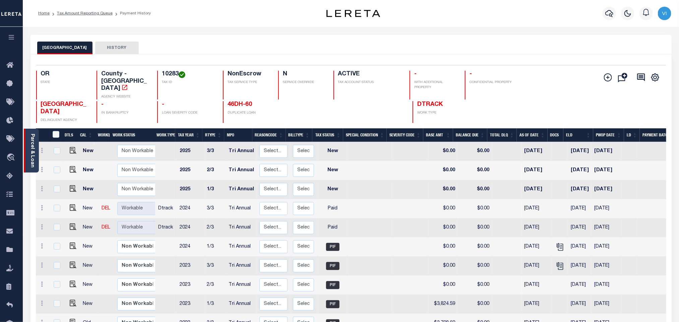
click at [33, 155] on link "Parcel & Loan" at bounding box center [32, 151] width 5 height 34
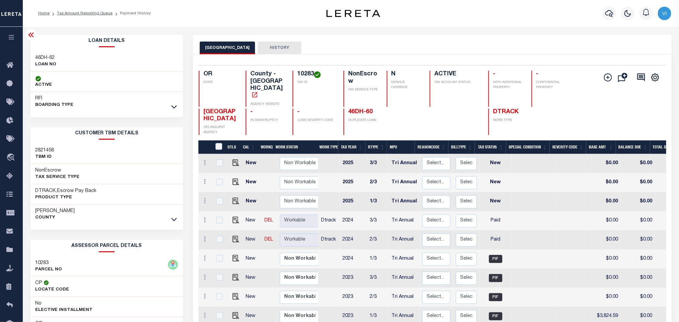
click at [36, 60] on h3 "46DH-62" at bounding box center [46, 58] width 21 height 7
copy div "46DH-62"
click at [234, 236] on img "" at bounding box center [236, 239] width 7 height 7
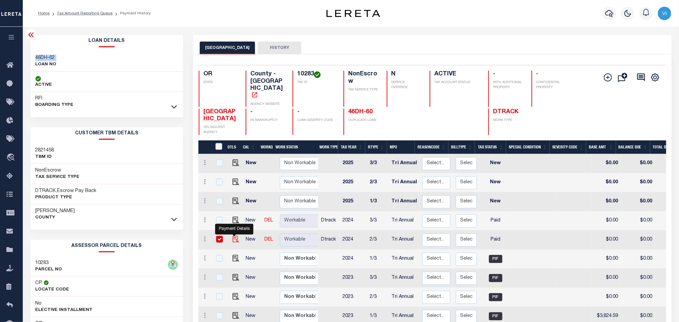
checkbox input "true"
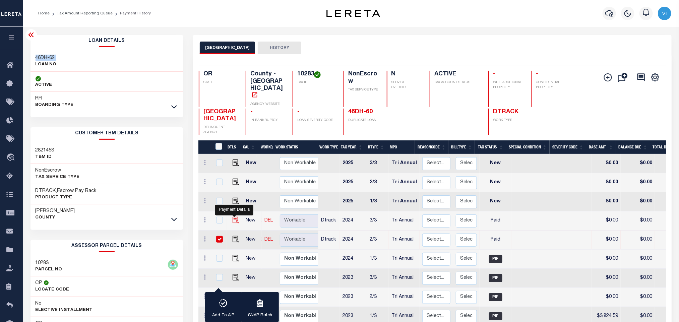
click at [234, 217] on img "" at bounding box center [236, 220] width 7 height 7
checkbox input "true"
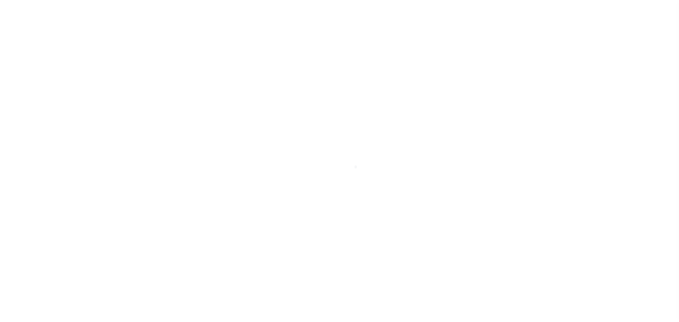
select select "PYD"
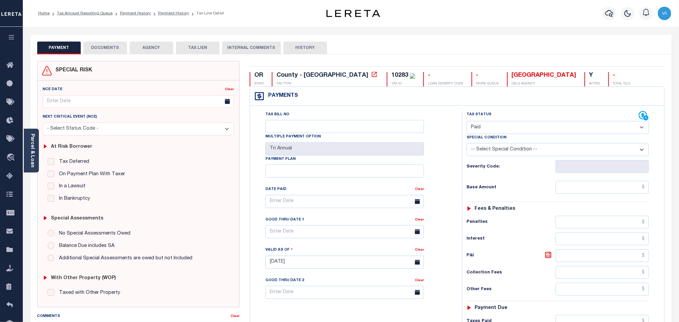
click at [102, 53] on button "DOCUMENTS" at bounding box center [105, 48] width 44 height 13
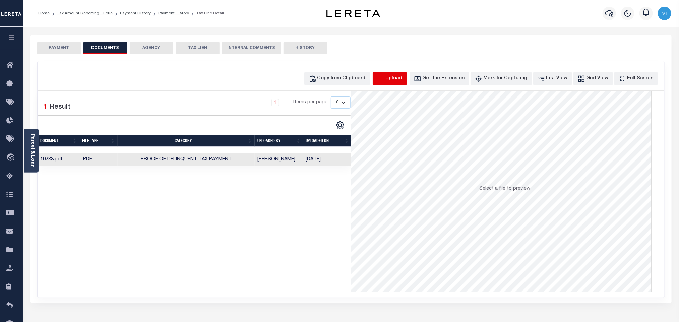
click at [384, 80] on icon "button" at bounding box center [380, 78] width 7 height 7
select select "POP"
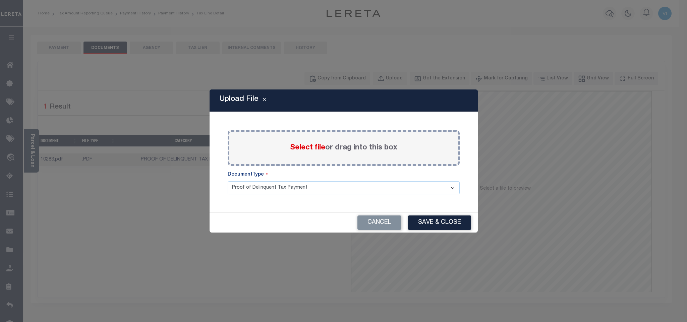
click span "Select file"
click input "Select file or drag into this box"
click button "Cancel"
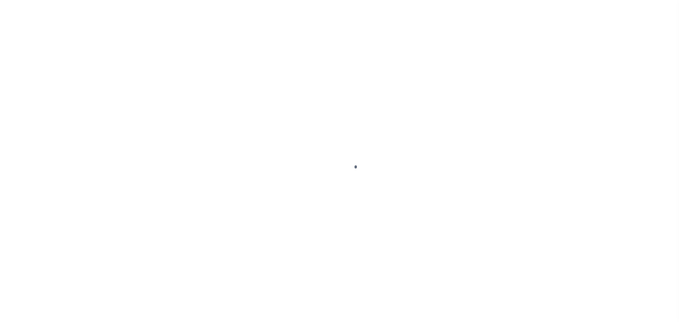
checkbox input "false"
type input "Tri Annual"
type input "[DATE]"
select select "PYD"
type input "$0"
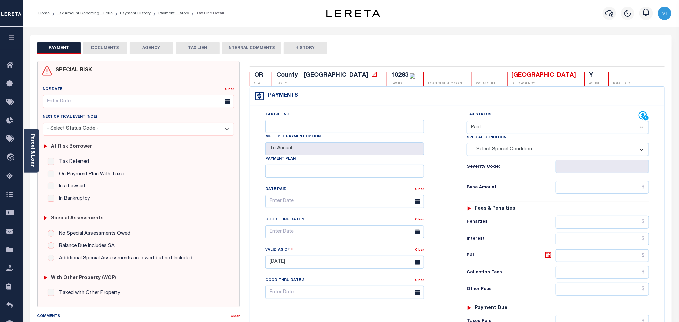
click at [102, 47] on button "DOCUMENTS" at bounding box center [105, 48] width 44 height 13
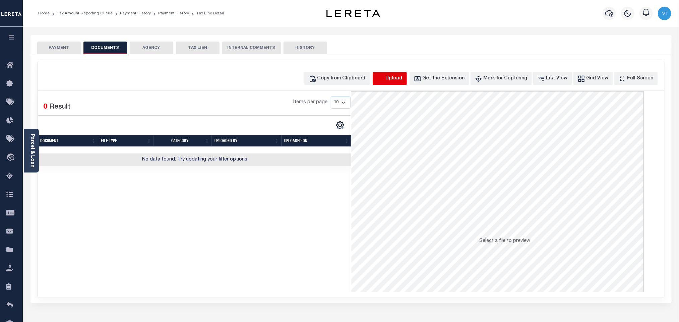
click at [384, 78] on icon "button" at bounding box center [380, 78] width 7 height 7
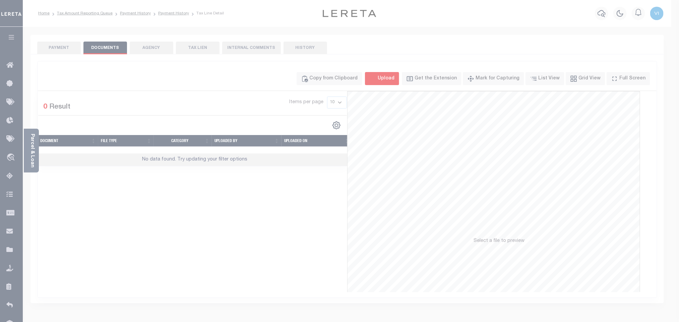
select select "POP"
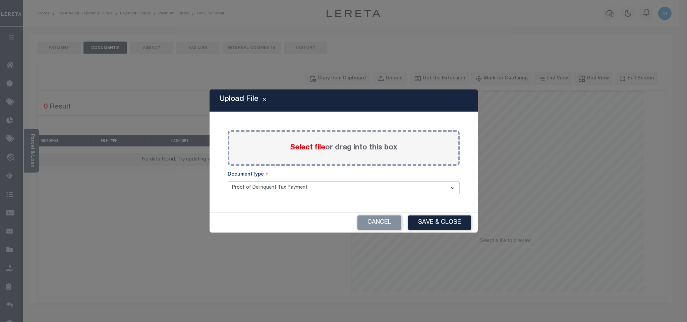
click at [309, 144] on span "Select file" at bounding box center [307, 147] width 35 height 7
click at [0, 0] on input "Select file or drag into this box" at bounding box center [0, 0] width 0 height 0
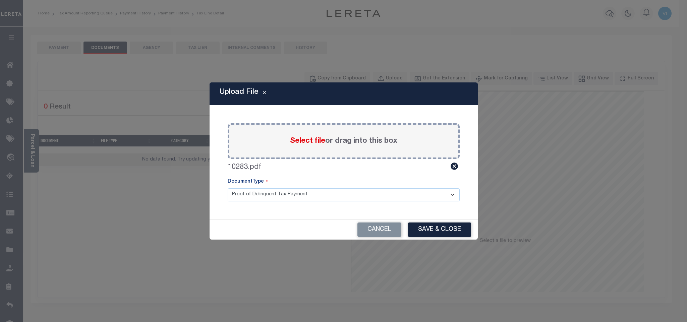
drag, startPoint x: 247, startPoint y: 196, endPoint x: 245, endPoint y: 200, distance: 4.8
click at [247, 196] on select "Proof of Delinquent Tax Payment" at bounding box center [344, 194] width 232 height 13
click at [228, 188] on select "Proof of Delinquent Tax Payment" at bounding box center [344, 194] width 232 height 13
click at [420, 231] on button "Save & Close" at bounding box center [439, 229] width 63 height 14
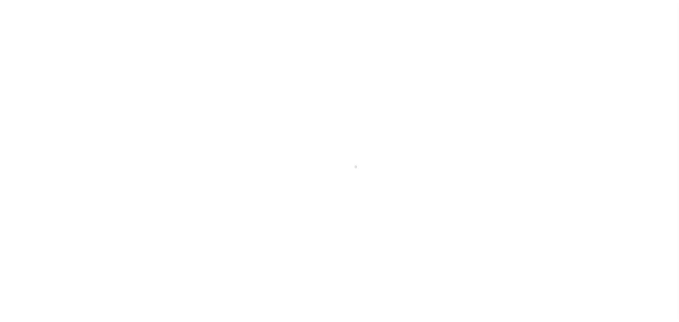
select select "PYD"
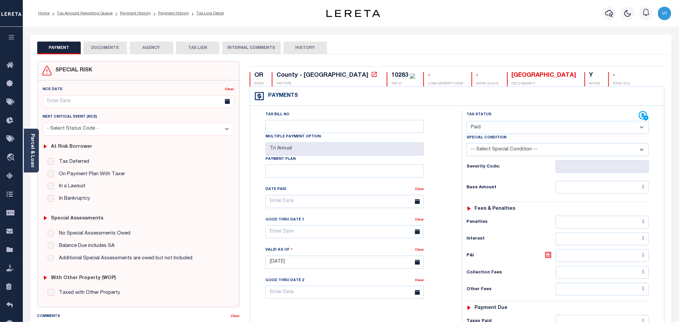
click at [104, 52] on button "DOCUMENTS" at bounding box center [105, 48] width 44 height 13
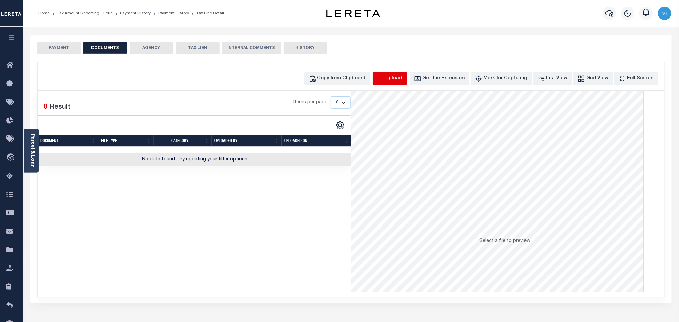
click at [384, 80] on icon "button" at bounding box center [380, 78] width 7 height 7
select select "POP"
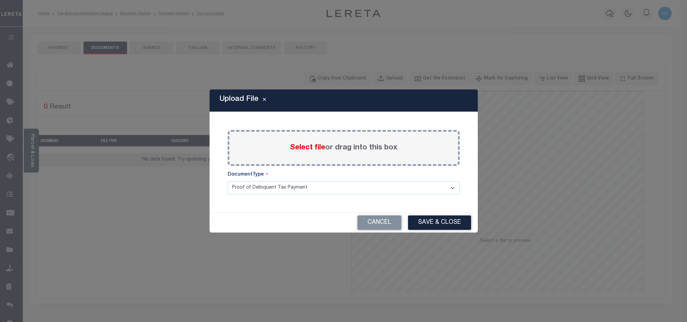
click at [311, 144] on span "Select file" at bounding box center [307, 147] width 35 height 7
click at [0, 0] on input "Select file or drag into this box" at bounding box center [0, 0] width 0 height 0
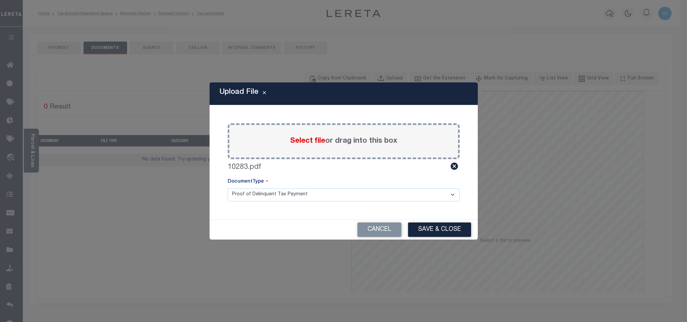
click at [246, 199] on select "Proof of Delinquent Tax Payment" at bounding box center [344, 194] width 232 height 13
click at [228, 188] on select "Proof of Delinquent Tax Payment" at bounding box center [344, 194] width 232 height 13
click at [428, 221] on div "Cancel Save & Close" at bounding box center [343, 230] width 268 height 20
click at [433, 230] on button "Save & Close" at bounding box center [439, 229] width 63 height 14
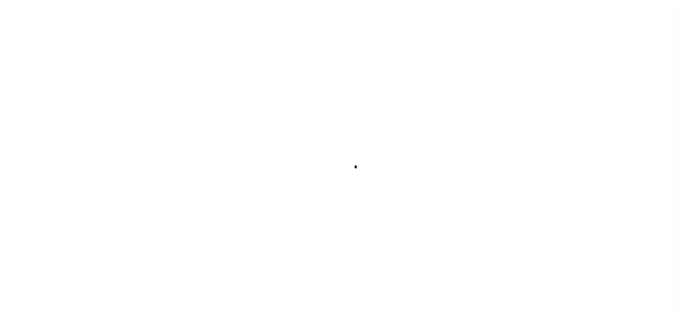
scroll to position [5, 0]
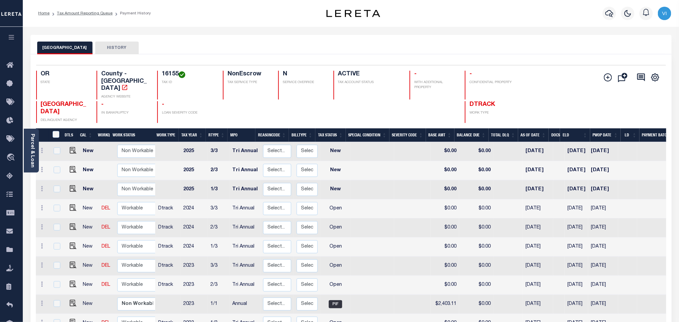
click at [162, 72] on h4 "16155" at bounding box center [188, 74] width 53 height 7
copy h4 "16155"
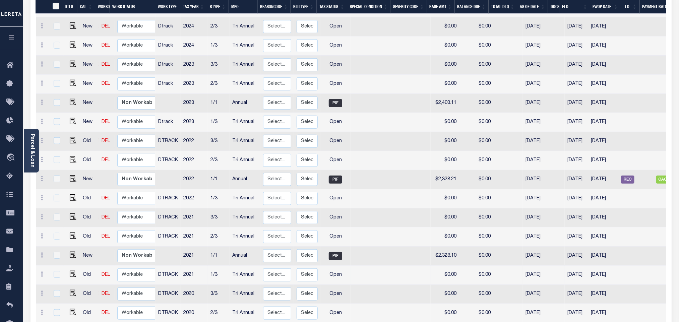
scroll to position [292, 0]
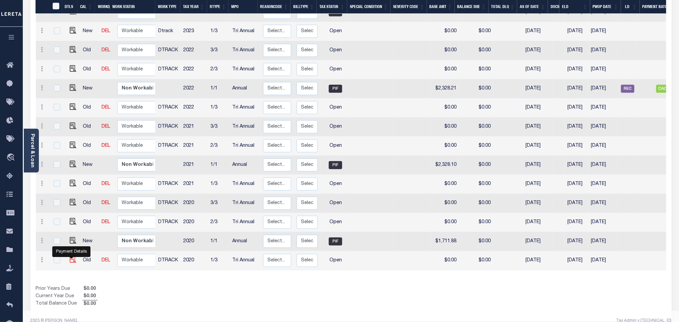
click at [73, 256] on img "" at bounding box center [73, 259] width 7 height 7
checkbox input "true"
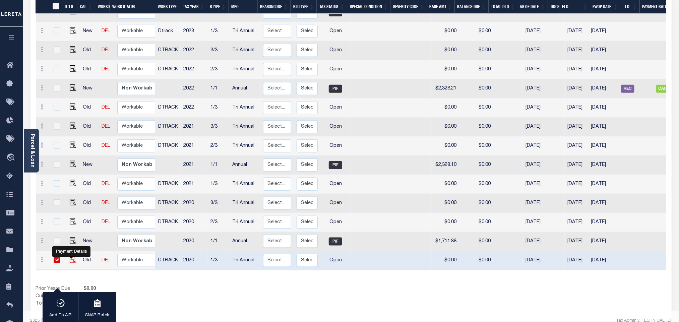
click at [72, 256] on img "" at bounding box center [73, 259] width 7 height 7
checkbox input "false"
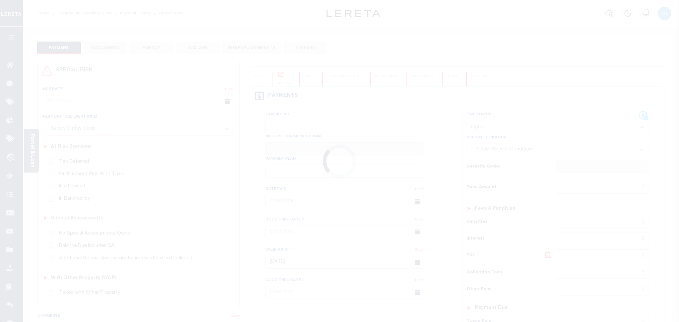
select select "OP2"
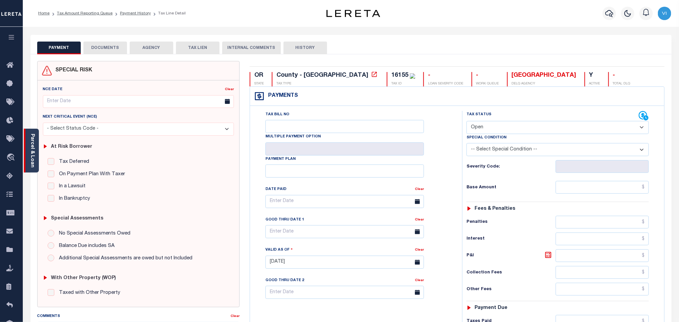
click at [28, 153] on div "Parcel & Loan" at bounding box center [31, 151] width 15 height 44
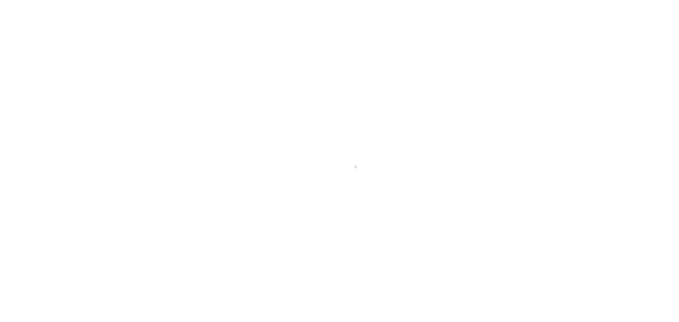
select select "OP2"
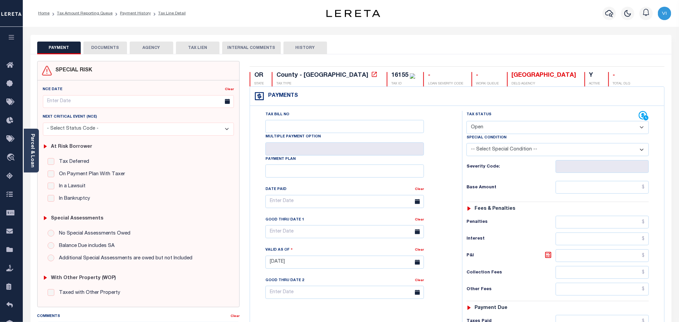
click at [99, 52] on button "DOCUMENTS" at bounding box center [105, 48] width 44 height 13
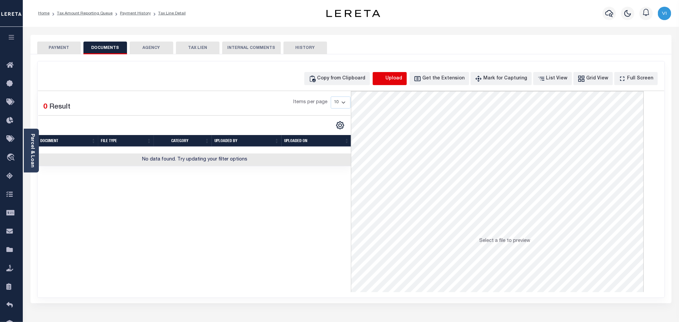
click at [384, 81] on icon "button" at bounding box center [380, 78] width 7 height 7
select select "POP"
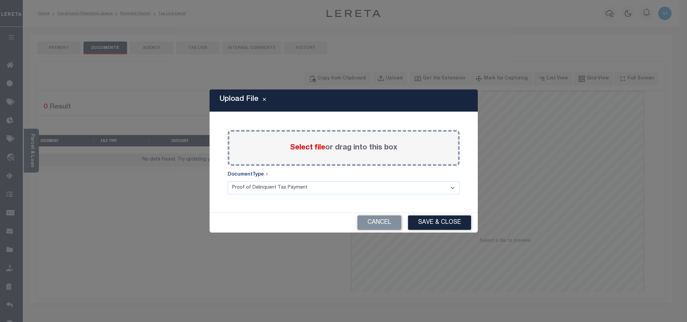
click at [314, 151] on span "Select file" at bounding box center [307, 147] width 35 height 7
click at [0, 0] on input "Select file or drag into this box" at bounding box center [0, 0] width 0 height 0
drag, startPoint x: 314, startPoint y: 151, endPoint x: 245, endPoint y: 200, distance: 85.3
click at [245, 194] on select "Proof of Delinquent Tax Payment" at bounding box center [344, 187] width 232 height 13
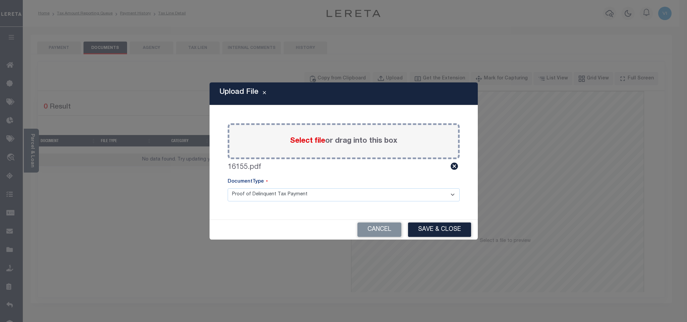
click at [228, 188] on select "Proof of Delinquent Tax Payment" at bounding box center [344, 194] width 232 height 13
click at [438, 229] on button "Save & Close" at bounding box center [439, 229] width 63 height 14
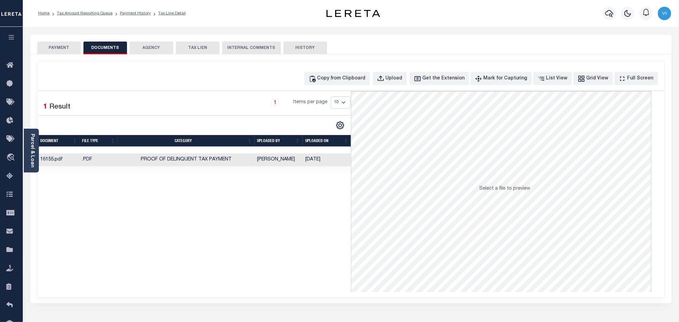
click at [37, 52] on button "PAYMENT" at bounding box center [59, 48] width 44 height 13
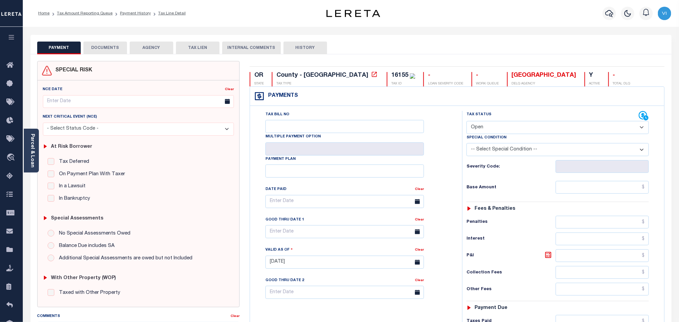
click at [66, 55] on div "SPECIAL RISK NCE Date Clear" at bounding box center [350, 268] width 641 height 428
click at [504, 128] on select "- Select Status Code - Open Due/Unpaid Paid Incomplete No Tax Due Internal Refu…" at bounding box center [557, 127] width 182 height 13
select select "PYD"
click at [466, 122] on select "- Select Status Code - Open Due/Unpaid Paid Incomplete No Tax Due Internal Refu…" at bounding box center [557, 127] width 182 height 13
type input "[DATE]"
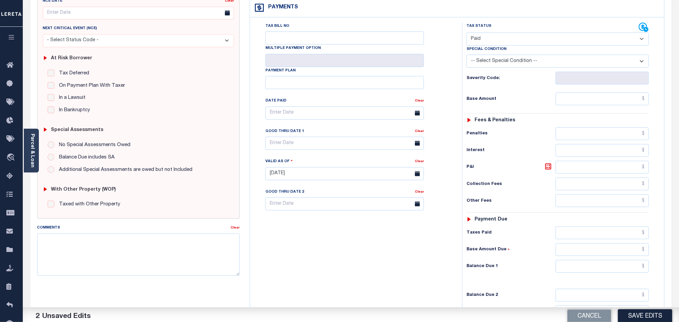
scroll to position [174, 0]
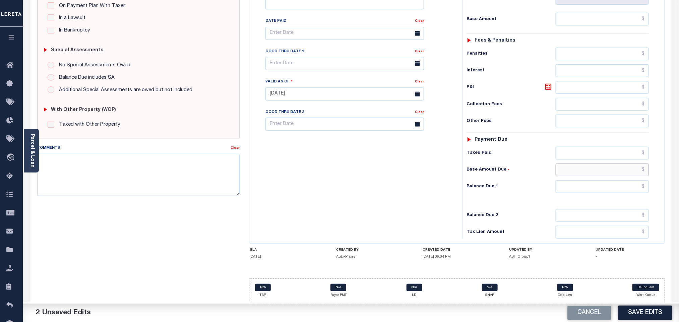
click at [569, 169] on input "text" at bounding box center [602, 170] width 93 height 13
click at [569, 190] on input "text" at bounding box center [602, 186] width 93 height 13
type input "$0.00"
click at [629, 310] on button "Save Edits" at bounding box center [645, 313] width 54 height 14
checkbox input "false"
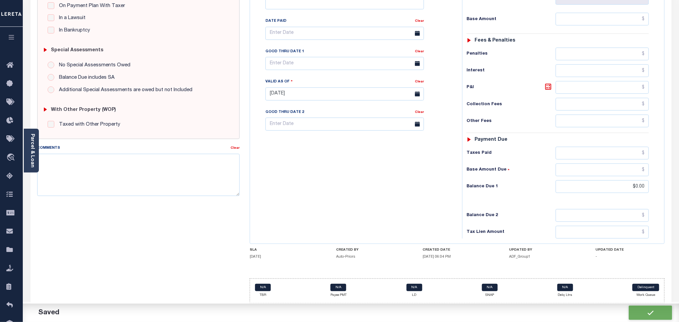
checkbox input "false"
type input "$0"
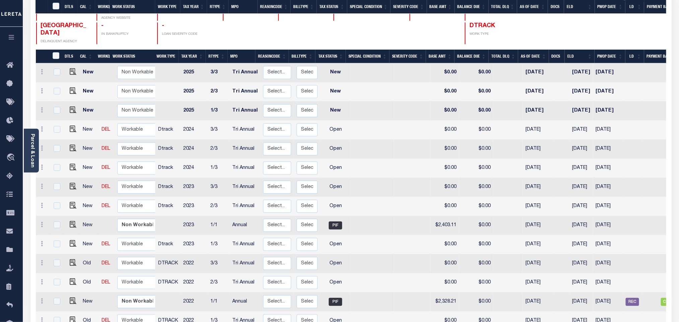
scroll to position [292, 0]
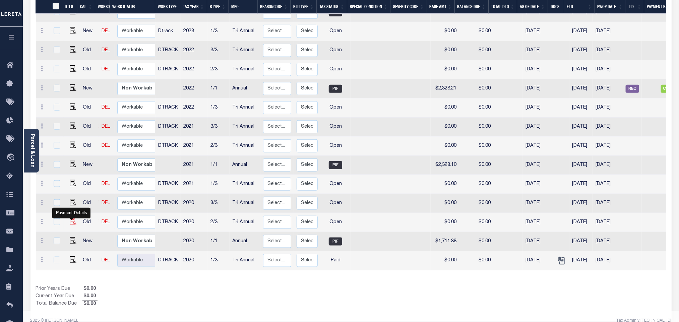
click at [71, 218] on img "" at bounding box center [73, 221] width 7 height 7
checkbox input "true"
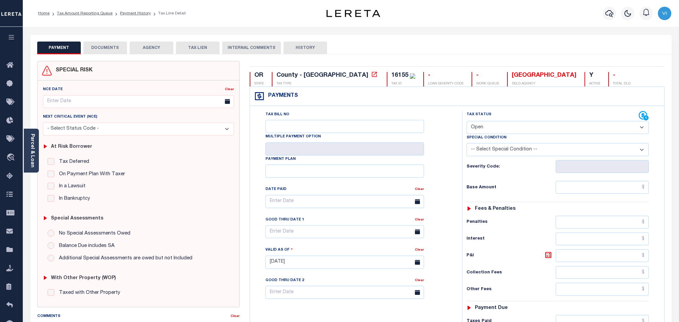
select select "OP2"
click at [93, 50] on button "DOCUMENTS" at bounding box center [105, 48] width 44 height 13
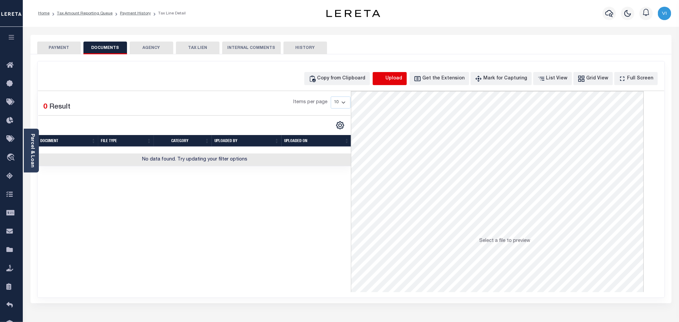
click at [384, 75] on icon "button" at bounding box center [380, 78] width 7 height 7
select select "POP"
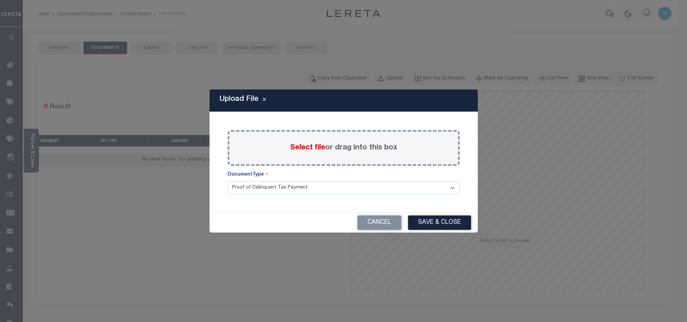
click at [306, 146] on span "Select file" at bounding box center [307, 147] width 35 height 7
click at [0, 0] on input "Select file or drag into this box" at bounding box center [0, 0] width 0 height 0
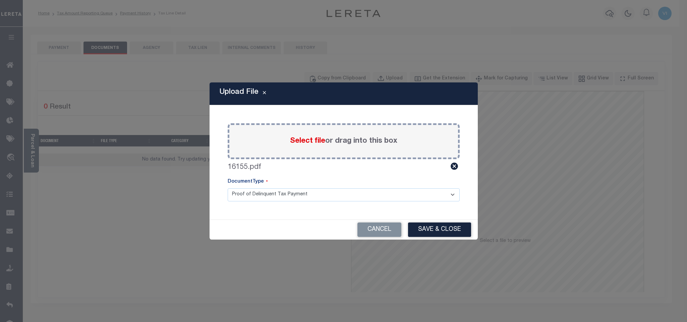
drag, startPoint x: 237, startPoint y: 197, endPoint x: 239, endPoint y: 200, distance: 3.8
click at [237, 197] on select "Proof of Delinquent Tax Payment" at bounding box center [344, 194] width 232 height 13
click at [228, 188] on select "Proof of Delinquent Tax Payment" at bounding box center [344, 194] width 232 height 13
click at [451, 231] on button "Save & Close" at bounding box center [439, 229] width 63 height 14
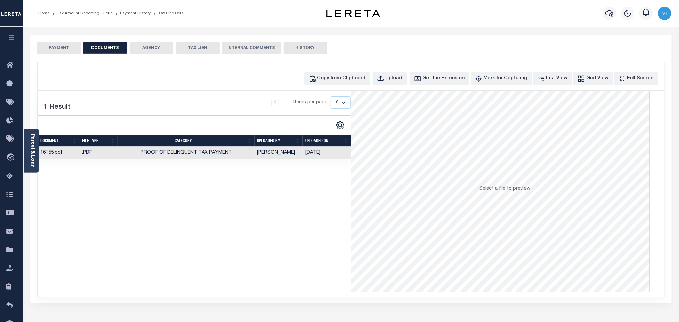
click at [65, 49] on button "PAYMENT" at bounding box center [59, 48] width 44 height 13
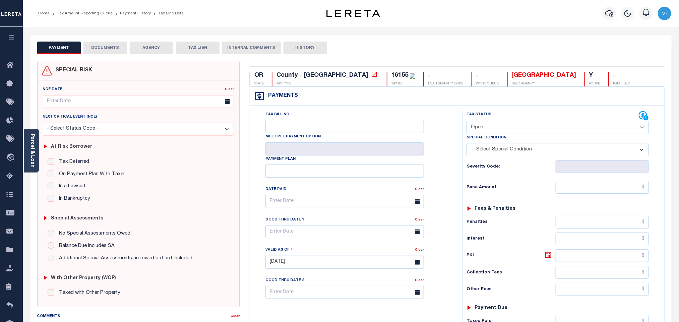
drag, startPoint x: 489, startPoint y: 129, endPoint x: 487, endPoint y: 134, distance: 5.3
click at [489, 129] on select "- Select Status Code - Open Due/Unpaid Paid Incomplete No Tax Due Internal Refu…" at bounding box center [557, 127] width 182 height 13
select select "PYD"
click at [466, 122] on select "- Select Status Code - Open Due/Unpaid Paid Incomplete No Tax Due Internal Refu…" at bounding box center [557, 127] width 182 height 13
type input "[DATE]"
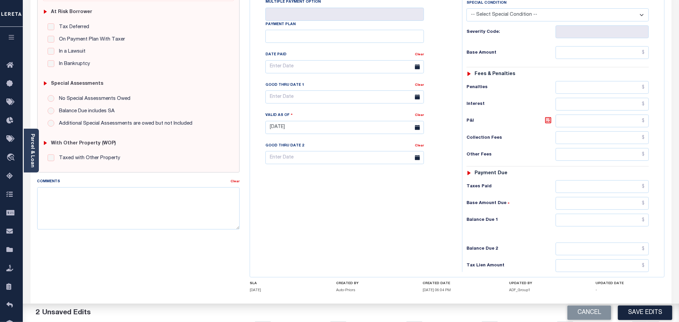
scroll to position [174, 0]
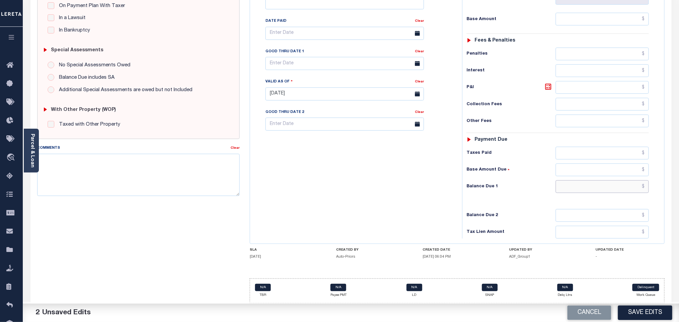
drag, startPoint x: 566, startPoint y: 186, endPoint x: 566, endPoint y: 191, distance: 5.0
click at [566, 186] on input "text" at bounding box center [602, 186] width 93 height 13
type input "$0.00"
click at [645, 315] on button "Save Edits" at bounding box center [645, 313] width 54 height 14
checkbox input "false"
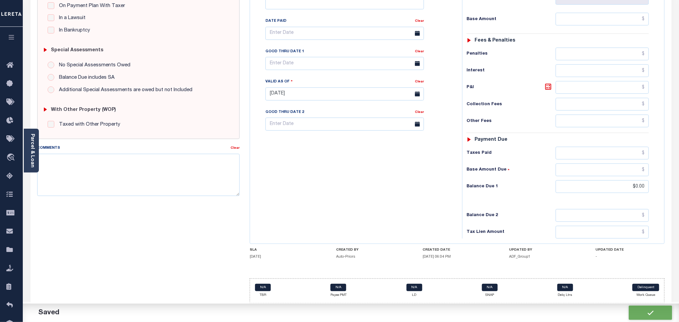
checkbox input "false"
type input "$0"
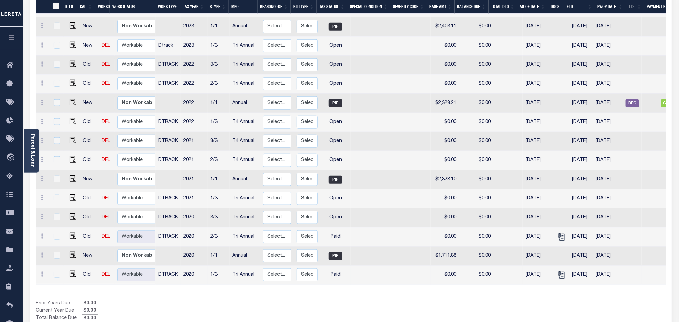
scroll to position [292, 0]
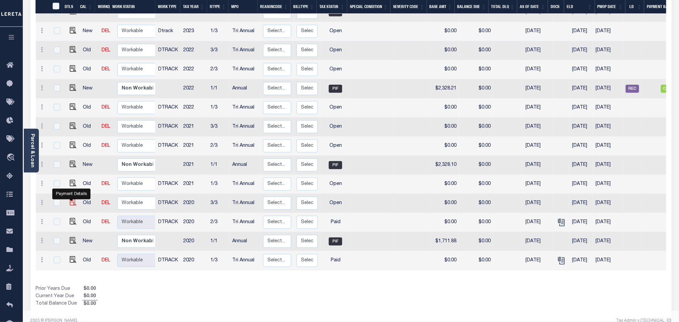
click at [72, 199] on img "" at bounding box center [73, 202] width 7 height 7
checkbox input "true"
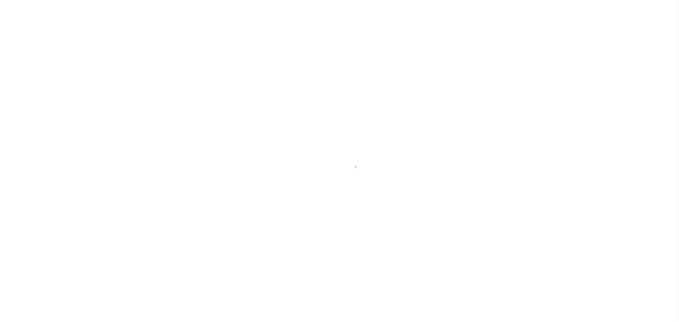
select select "OP2"
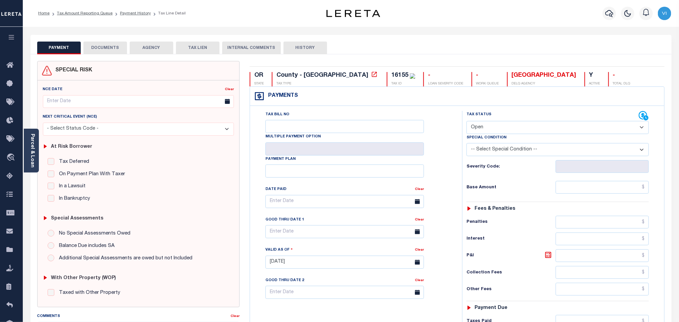
click at [113, 52] on button "DOCUMENTS" at bounding box center [105, 48] width 44 height 13
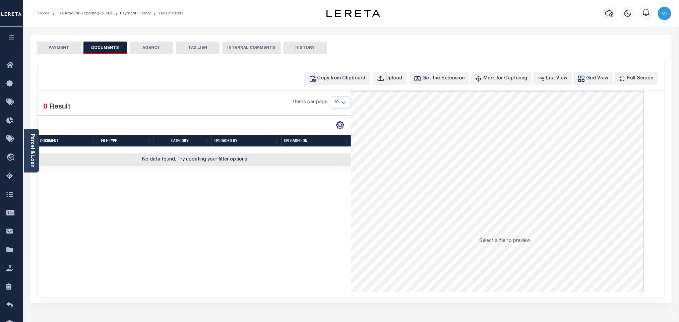
click at [388, 88] on div "Copy from Clipboard Upload Get the Extension Mark for Capturing Got it List Vie…" at bounding box center [351, 179] width 627 height 236
click at [391, 84] on button "Upload" at bounding box center [390, 78] width 34 height 13
select select "POP"
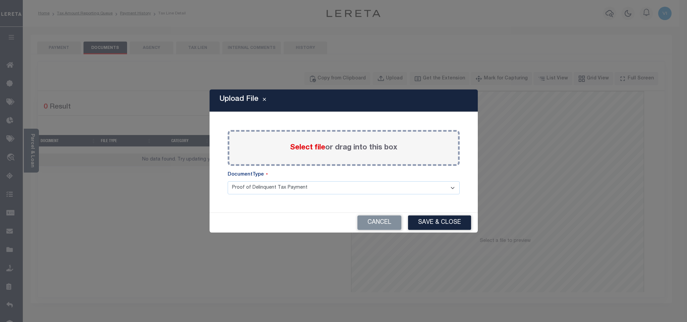
click at [303, 147] on span "Select file" at bounding box center [307, 147] width 35 height 7
click at [0, 0] on input "Select file or drag into this box" at bounding box center [0, 0] width 0 height 0
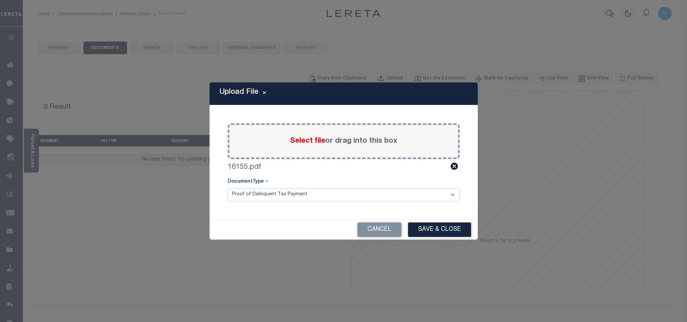
click at [240, 200] on select "Proof of Delinquent Tax Payment" at bounding box center [344, 194] width 232 height 13
click at [228, 188] on select "Proof of Delinquent Tax Payment" at bounding box center [344, 194] width 232 height 13
click at [435, 233] on button "Save & Close" at bounding box center [439, 229] width 63 height 14
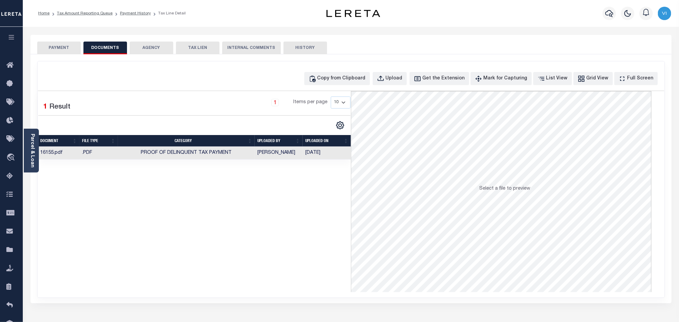
click at [62, 54] on button "PAYMENT" at bounding box center [59, 48] width 44 height 13
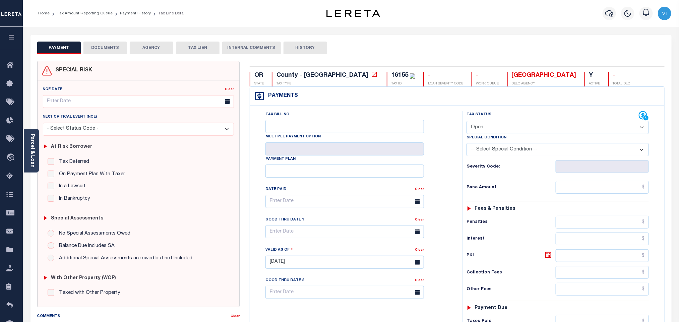
drag, startPoint x: 491, startPoint y: 127, endPoint x: 489, endPoint y: 135, distance: 8.0
click at [491, 127] on select "- Select Status Code - Open Due/Unpaid Paid Incomplete No Tax Due Internal Refu…" at bounding box center [557, 127] width 182 height 13
select select "PYD"
click at [466, 122] on select "- Select Status Code - Open Due/Unpaid Paid Incomplete No Tax Due Internal Refu…" at bounding box center [557, 127] width 182 height 13
type input "[DATE]"
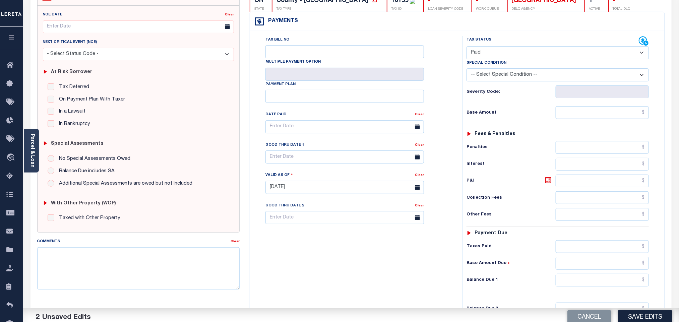
scroll to position [174, 0]
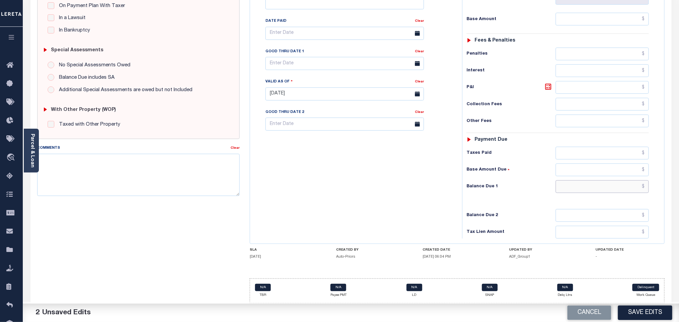
click at [581, 188] on input "text" at bounding box center [602, 186] width 93 height 13
type input "$0.00"
click at [640, 309] on button "Save Edits" at bounding box center [645, 313] width 54 height 14
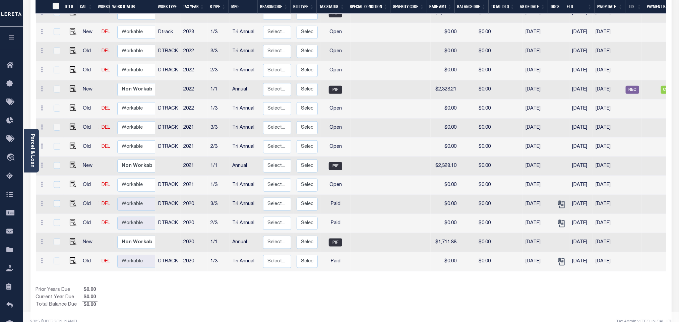
scroll to position [292, 0]
click at [73, 180] on img "" at bounding box center [73, 183] width 7 height 7
checkbox input "true"
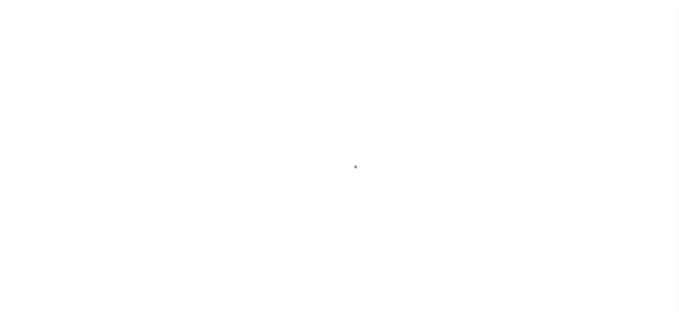
checkbox input "false"
type input "[DATE]"
select select "OP2"
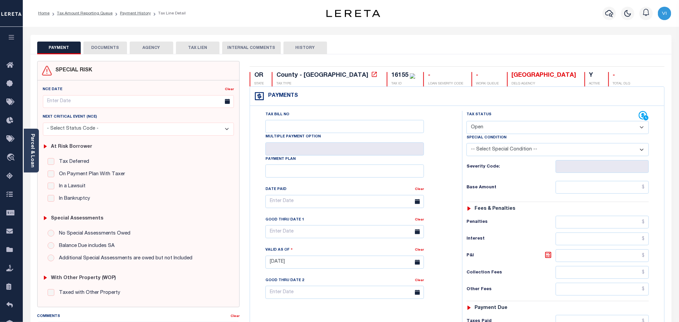
click at [99, 51] on button "DOCUMENTS" at bounding box center [105, 48] width 44 height 13
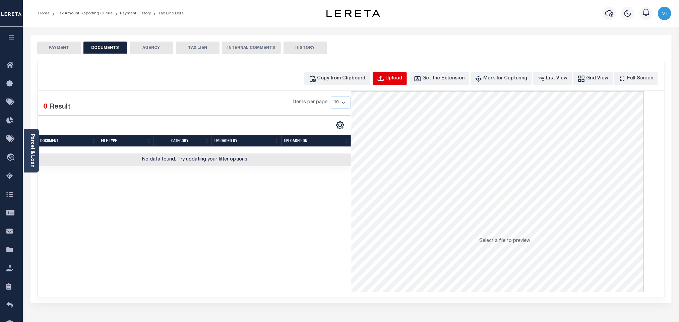
click at [399, 83] on button "Upload" at bounding box center [390, 78] width 34 height 13
select select "POP"
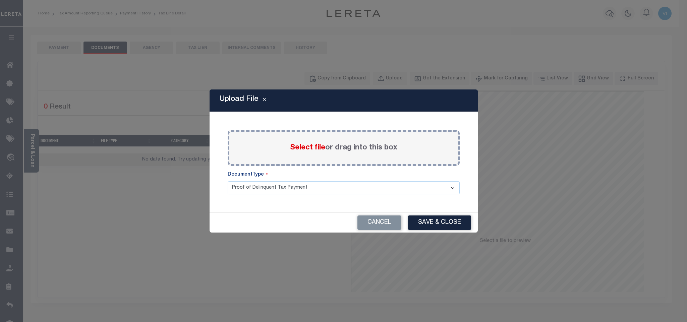
click at [300, 153] on label "Select file or drag into this box" at bounding box center [343, 147] width 107 height 11
click at [0, 0] on input "Select file or drag into this box" at bounding box center [0, 0] width 0 height 0
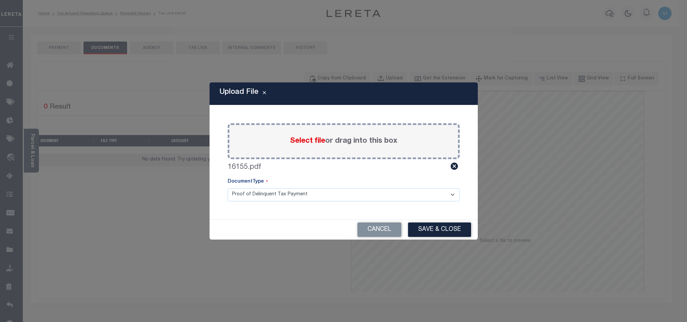
click at [250, 196] on select "Proof of Delinquent Tax Payment" at bounding box center [344, 194] width 232 height 13
click at [228, 188] on select "Proof of Delinquent Tax Payment" at bounding box center [344, 194] width 232 height 13
click at [415, 224] on button "Save & Close" at bounding box center [439, 229] width 63 height 14
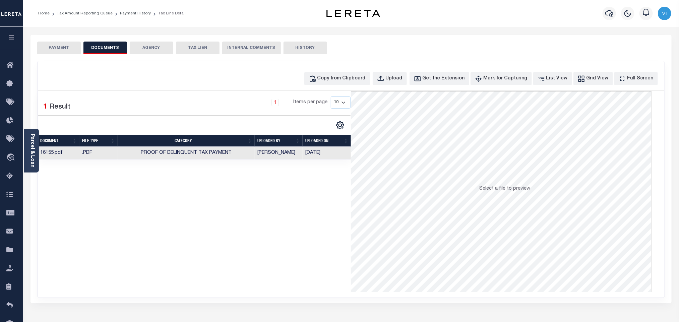
click at [66, 52] on button "PAYMENT" at bounding box center [59, 48] width 44 height 13
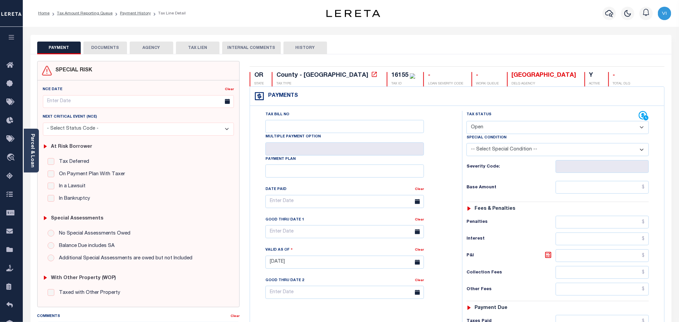
click at [508, 132] on select "- Select Status Code - Open Due/Unpaid Paid Incomplete No Tax Due Internal Refu…" at bounding box center [557, 127] width 182 height 13
select select "PYD"
click at [466, 122] on select "- Select Status Code - Open Due/Unpaid Paid Incomplete No Tax Due Internal Refu…" at bounding box center [557, 127] width 182 height 13
type input "[DATE]"
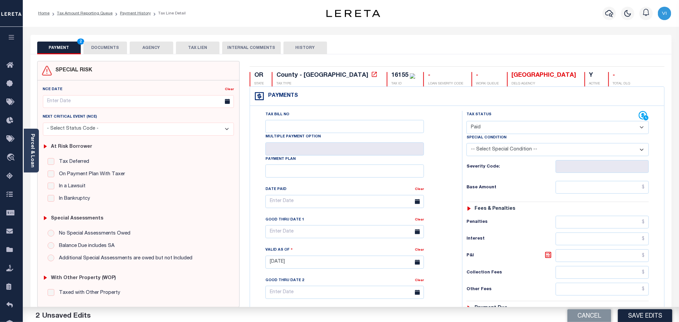
scroll to position [174, 0]
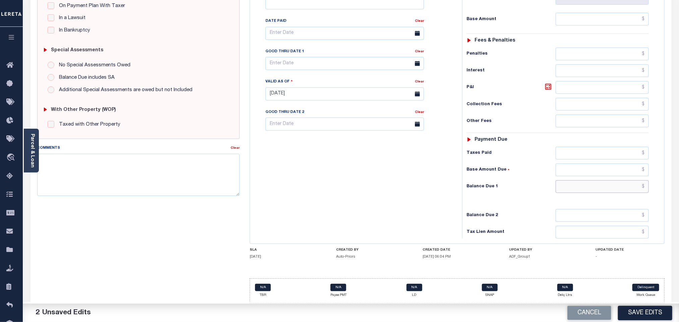
click at [568, 188] on input "text" at bounding box center [602, 186] width 93 height 13
type input "$0.00"
click at [637, 313] on button "Save Edits" at bounding box center [645, 313] width 54 height 14
checkbox input "false"
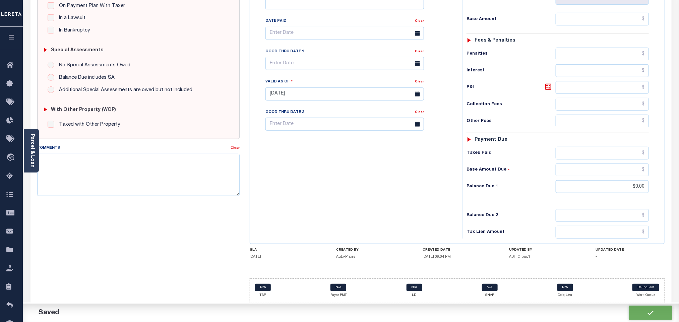
checkbox input "false"
type input "$0"
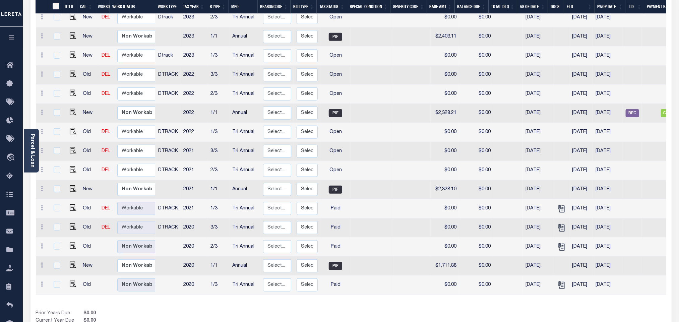
scroll to position [292, 0]
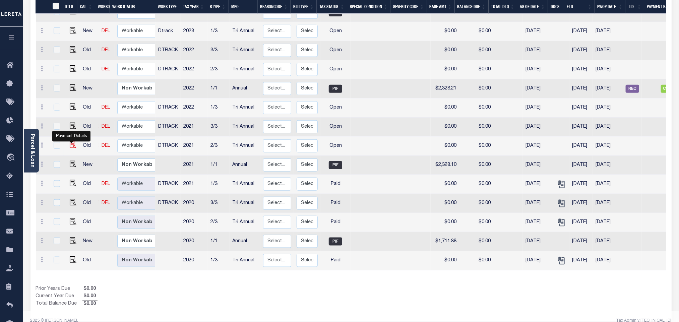
click at [73, 142] on img "" at bounding box center [73, 145] width 7 height 7
checkbox input "true"
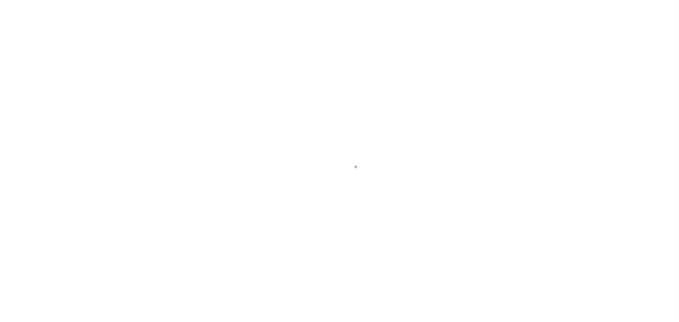
checkbox input "false"
type input "[DATE]"
select select "OP2"
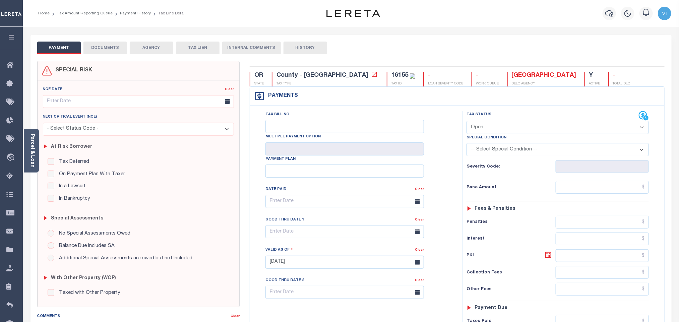
click at [100, 47] on button "DOCUMENTS" at bounding box center [105, 48] width 44 height 13
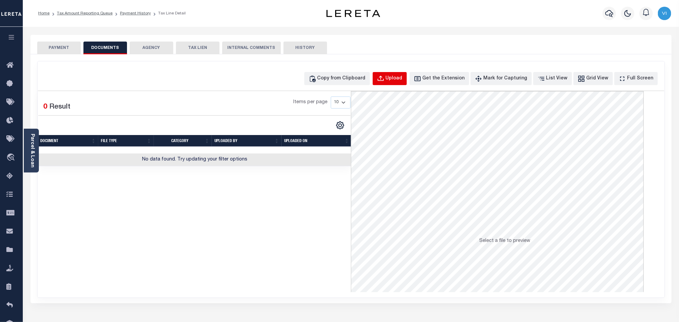
click at [403, 83] on button "Upload" at bounding box center [390, 78] width 34 height 13
select select "POP"
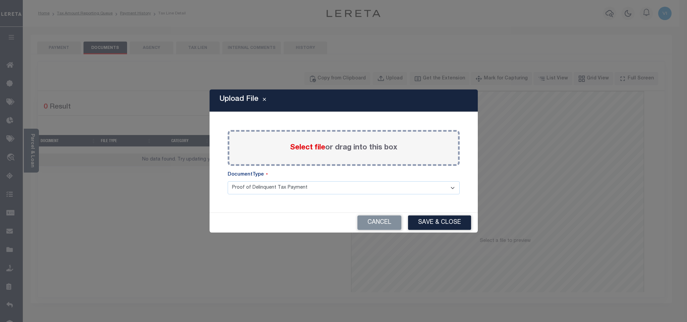
click at [316, 153] on label "Select file or drag into this box" at bounding box center [343, 147] width 107 height 11
click at [0, 0] on input "Select file or drag into this box" at bounding box center [0, 0] width 0 height 0
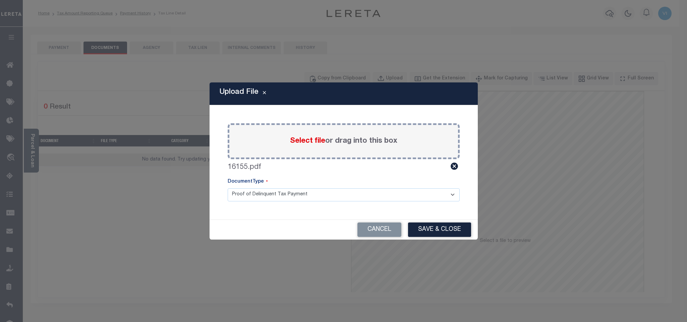
drag, startPoint x: 258, startPoint y: 195, endPoint x: 258, endPoint y: 200, distance: 5.4
click at [258, 195] on select "Proof of Delinquent Tax Payment" at bounding box center [344, 194] width 232 height 13
click at [228, 188] on select "Proof of Delinquent Tax Payment" at bounding box center [344, 194] width 232 height 13
click at [407, 227] on div "Cancel Save & Close" at bounding box center [343, 230] width 268 height 20
click at [454, 232] on button "Save & Close" at bounding box center [439, 229] width 63 height 14
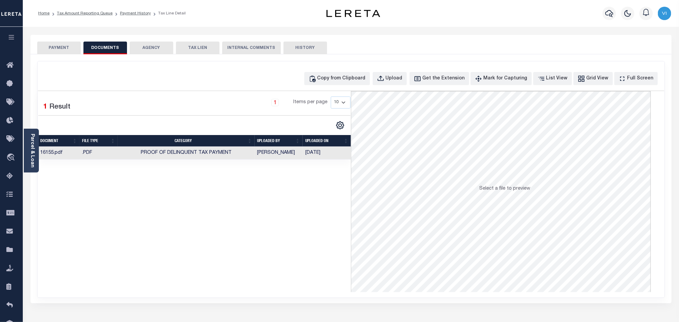
click at [49, 44] on button "PAYMENT" at bounding box center [59, 48] width 44 height 13
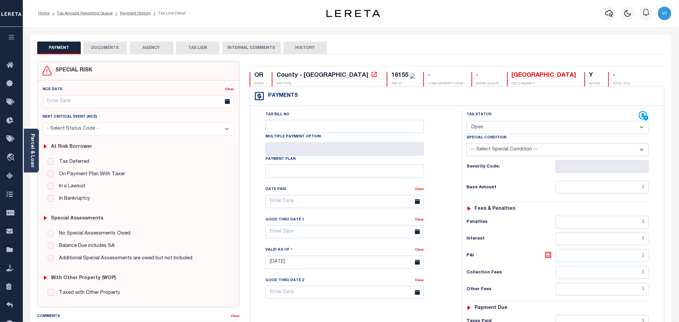
click at [494, 130] on select "- Select Status Code - Open Due/Unpaid Paid Incomplete No Tax Due Internal Refu…" at bounding box center [557, 127] width 182 height 13
select select "PYD"
click at [466, 122] on select "- Select Status Code - Open Due/Unpaid Paid Incomplete No Tax Due Internal Refu…" at bounding box center [557, 127] width 182 height 13
type input "[DATE]"
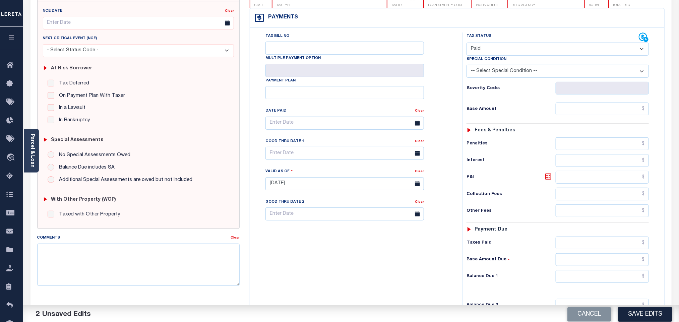
scroll to position [174, 0]
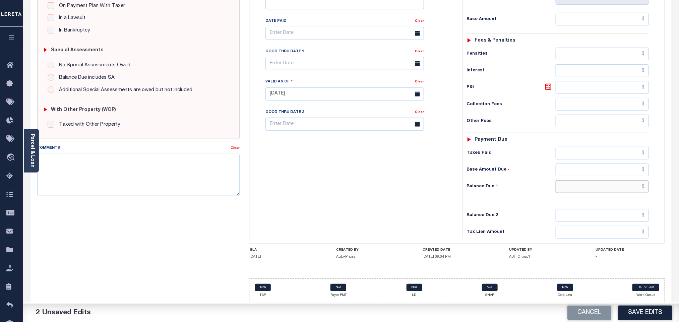
drag, startPoint x: 569, startPoint y: 188, endPoint x: 567, endPoint y: 192, distance: 4.7
click at [569, 188] on input "text" at bounding box center [602, 186] width 93 height 13
type input "$0.00"
click at [637, 315] on button "Save Edits" at bounding box center [645, 313] width 54 height 14
checkbox input "false"
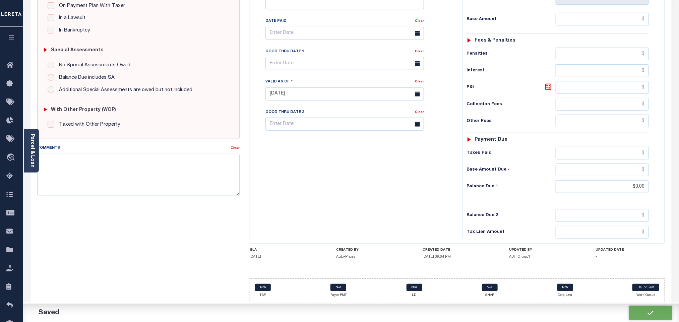
checkbox input "false"
type input "$0"
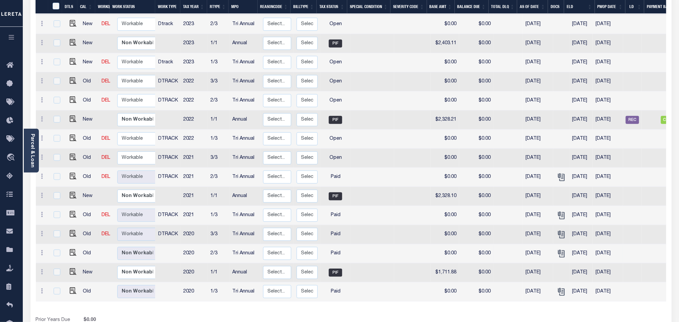
scroll to position [292, 0]
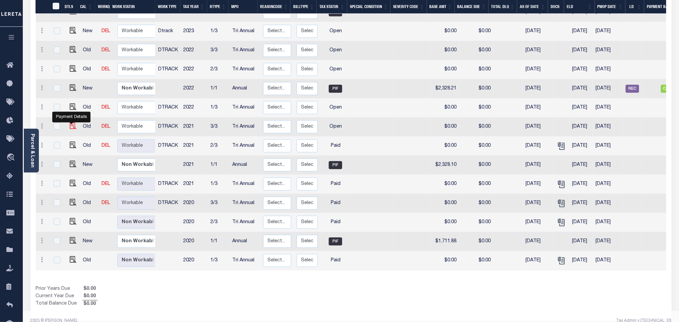
click at [71, 123] on img "" at bounding box center [73, 126] width 7 height 7
checkbox input "true"
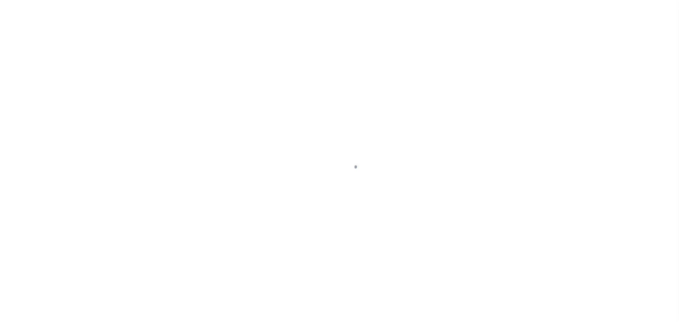
checkbox input "false"
type input "[DATE]"
select select "OP2"
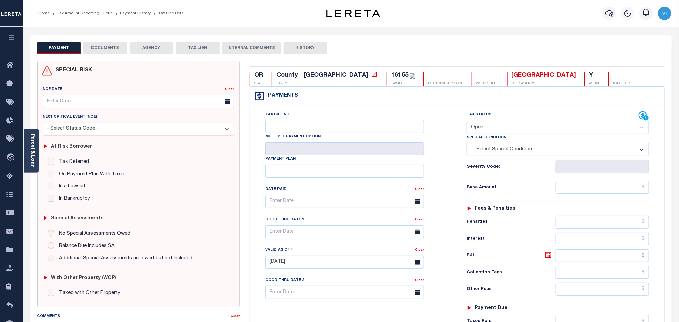
click at [109, 47] on button "DOCUMENTS" at bounding box center [105, 48] width 44 height 13
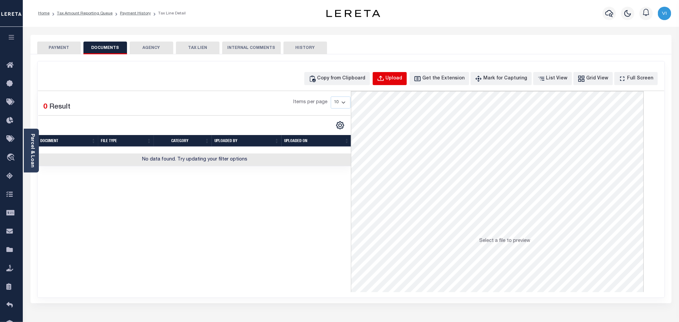
click at [402, 81] on div "Upload" at bounding box center [394, 78] width 17 height 7
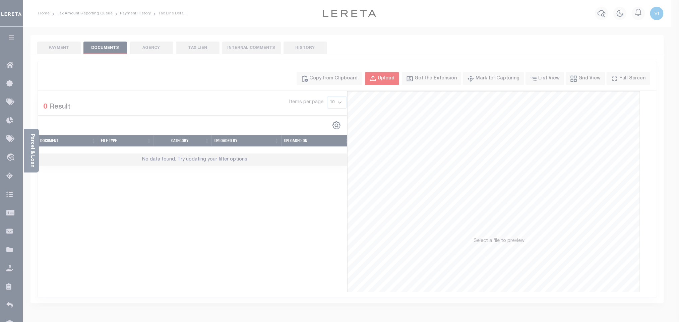
select select "POP"
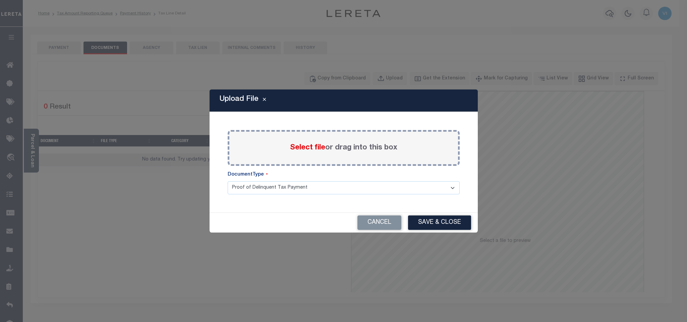
click at [303, 151] on span "Select file" at bounding box center [307, 147] width 35 height 7
click at [0, 0] on input "Select file or drag into this box" at bounding box center [0, 0] width 0 height 0
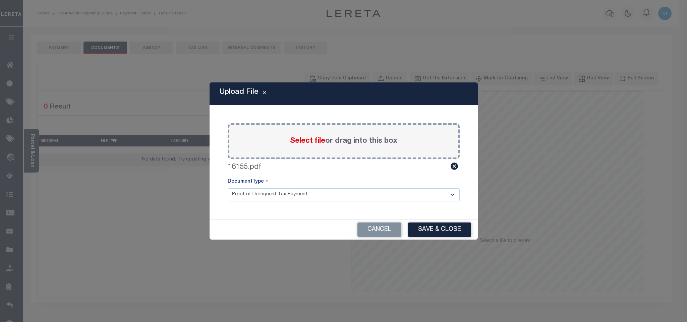
click at [248, 200] on select "Proof of Delinquent Tax Payment" at bounding box center [344, 194] width 232 height 13
click at [228, 188] on select "Proof of Delinquent Tax Payment" at bounding box center [344, 194] width 232 height 13
click at [421, 234] on button "Save & Close" at bounding box center [439, 229] width 63 height 14
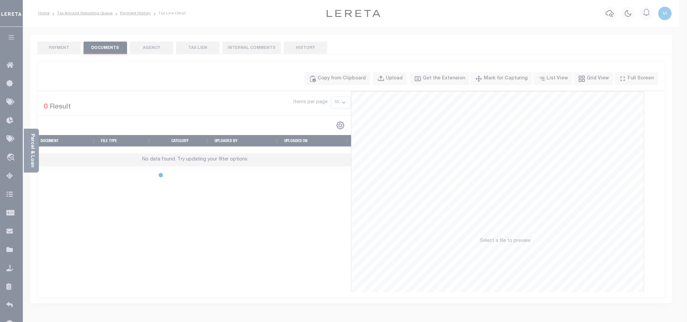
click at [63, 49] on div at bounding box center [343, 161] width 687 height 322
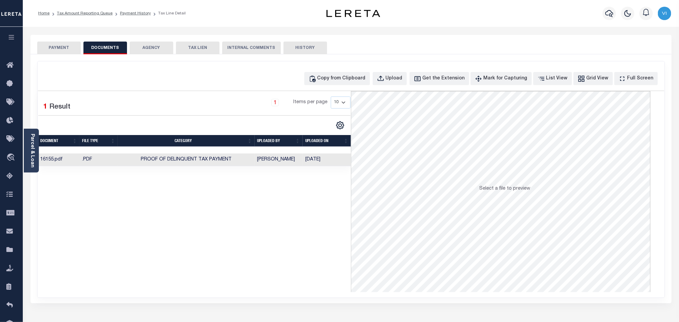
click at [63, 49] on button "PAYMENT" at bounding box center [59, 48] width 44 height 13
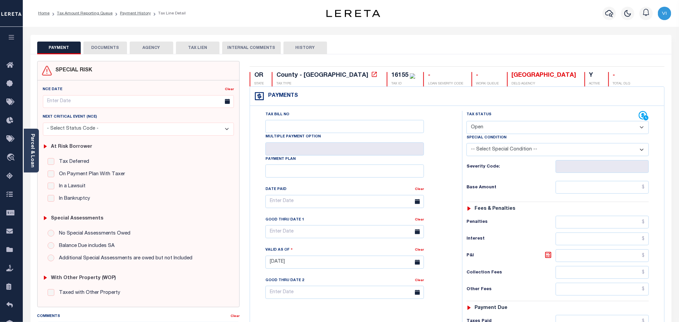
drag, startPoint x: 494, startPoint y: 126, endPoint x: 494, endPoint y: 133, distance: 7.0
click at [494, 126] on select "- Select Status Code - Open Due/Unpaid Paid Incomplete No Tax Due Internal Refu…" at bounding box center [557, 127] width 182 height 13
select select "PYD"
click at [466, 122] on select "- Select Status Code - Open Due/Unpaid Paid Incomplete No Tax Due Internal Refu…" at bounding box center [557, 127] width 182 height 13
type input "[DATE]"
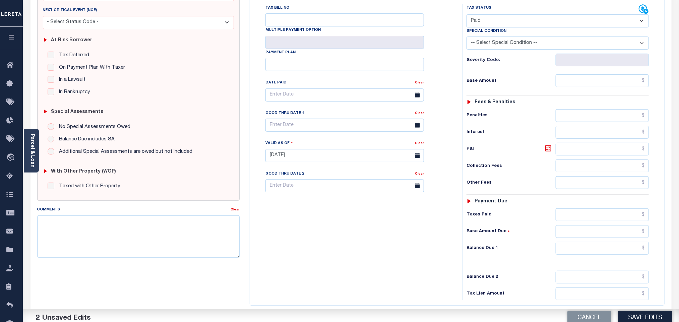
scroll to position [174, 0]
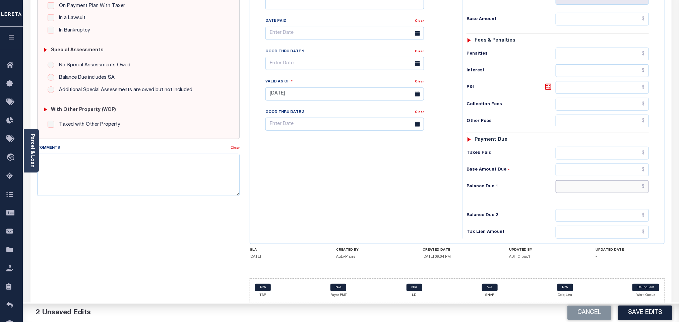
click at [567, 189] on input "text" at bounding box center [602, 186] width 93 height 13
type input "$0.00"
click at [637, 309] on button "Save Edits" at bounding box center [645, 313] width 54 height 14
checkbox input "false"
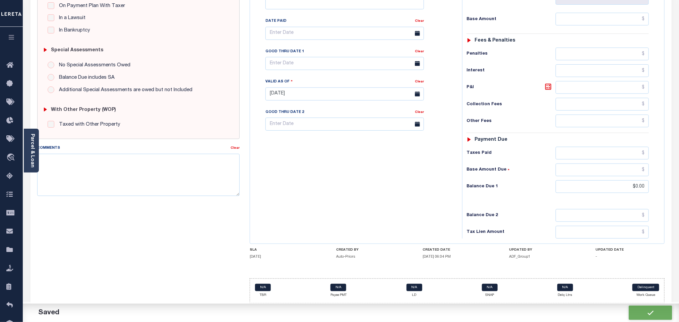
checkbox input "false"
type input "$0"
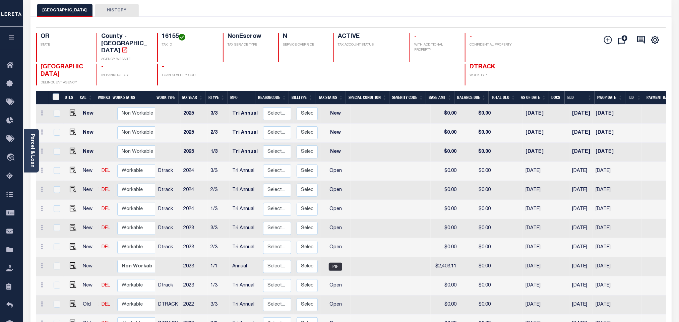
scroll to position [151, 0]
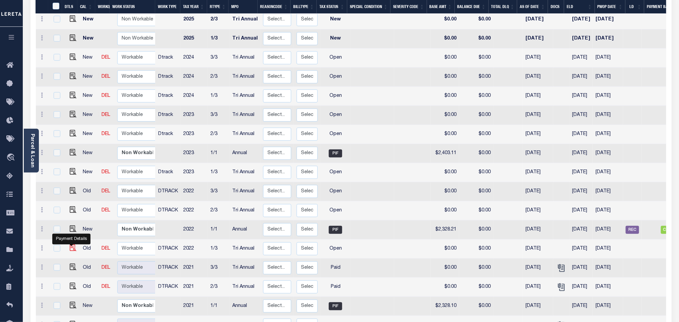
click at [70, 245] on img "" at bounding box center [73, 248] width 7 height 7
checkbox input "true"
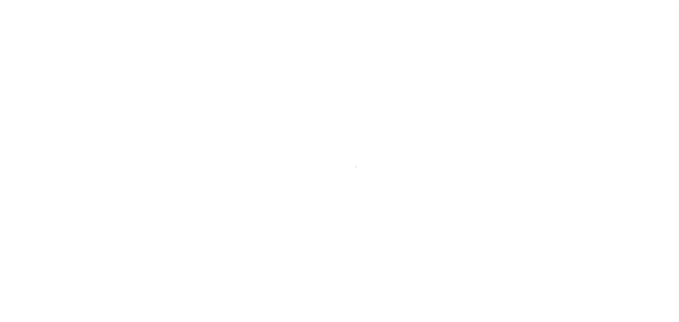
select select "OP2"
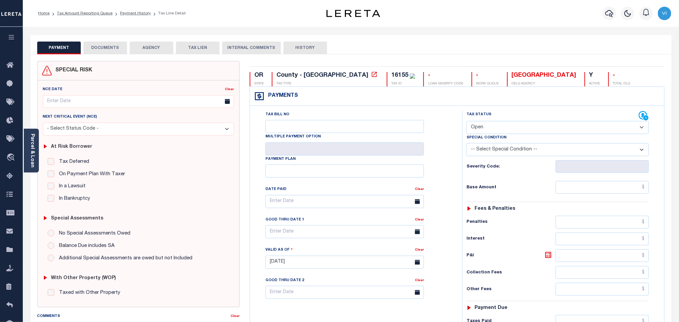
click at [93, 50] on button "DOCUMENTS" at bounding box center [105, 48] width 44 height 13
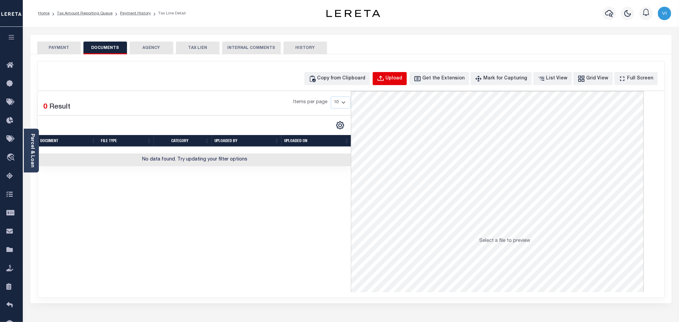
click at [401, 82] on div "Upload" at bounding box center [394, 78] width 17 height 7
select select "POP"
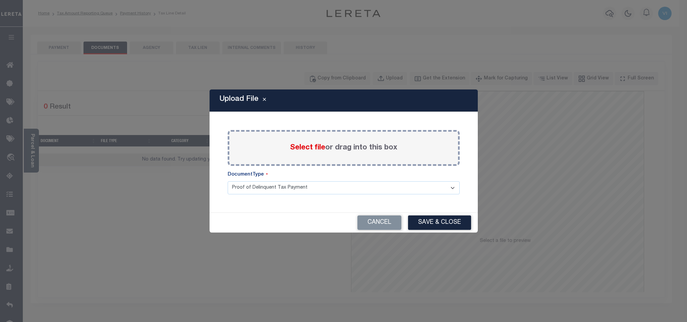
click at [311, 150] on span "Select file" at bounding box center [307, 147] width 35 height 7
click at [0, 0] on input "Select file or drag into this box" at bounding box center [0, 0] width 0 height 0
click at [247, 194] on select "Proof of Delinquent Tax Payment" at bounding box center [344, 187] width 232 height 13
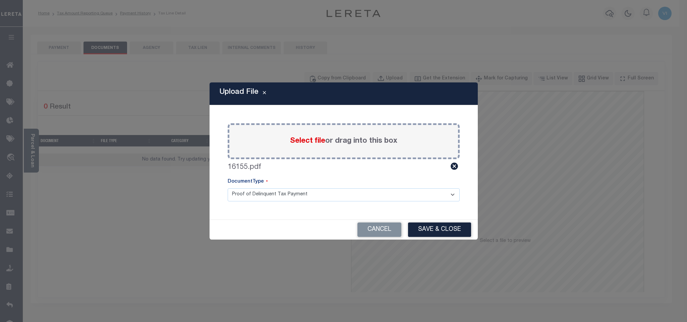
click at [228, 188] on select "Proof of Delinquent Tax Payment" at bounding box center [344, 194] width 232 height 13
click at [440, 235] on button "Save & Close" at bounding box center [439, 229] width 63 height 14
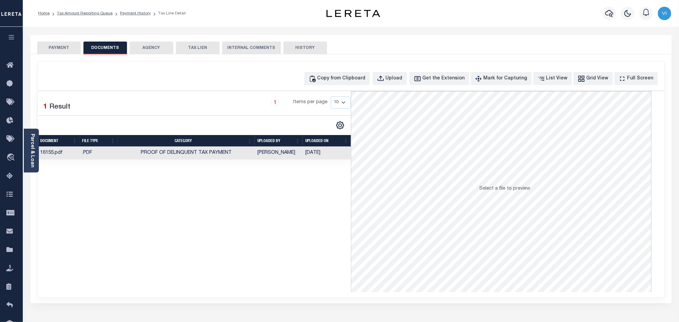
click at [62, 47] on button "PAYMENT" at bounding box center [59, 48] width 44 height 13
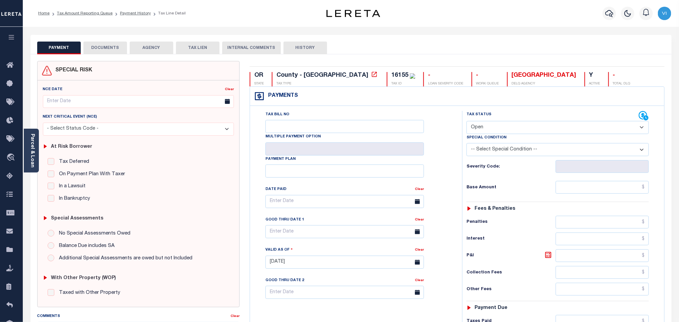
click at [527, 129] on select "- Select Status Code - Open Due/Unpaid Paid Incomplete No Tax Due Internal Refu…" at bounding box center [557, 127] width 182 height 13
select select "PYD"
click at [466, 122] on select "- Select Status Code - Open Due/Unpaid Paid Incomplete No Tax Due Internal Refu…" at bounding box center [557, 127] width 182 height 13
type input "[DATE]"
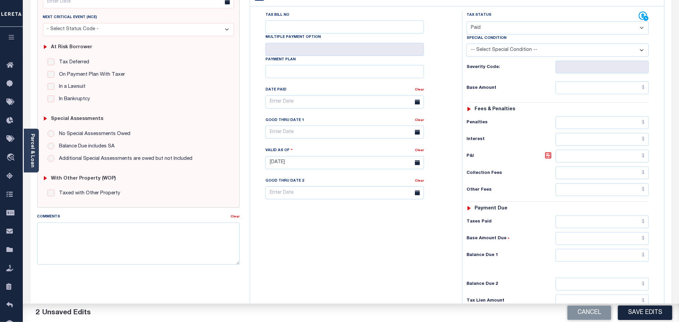
scroll to position [174, 0]
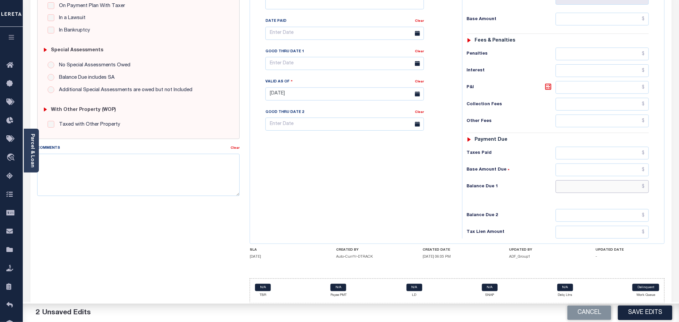
click at [567, 185] on input "text" at bounding box center [602, 186] width 93 height 13
type input "$0.00"
click at [652, 310] on button "Save Edits" at bounding box center [645, 313] width 54 height 14
checkbox input "false"
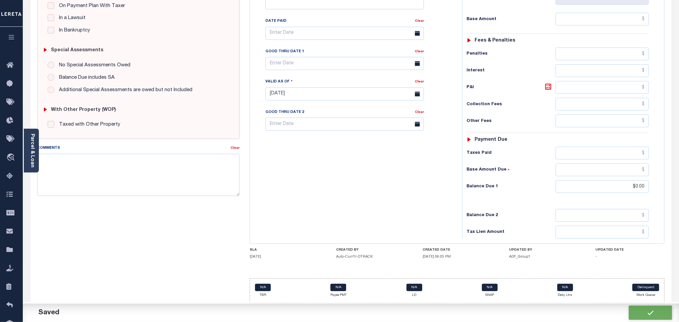
checkbox input "false"
type input "$0"
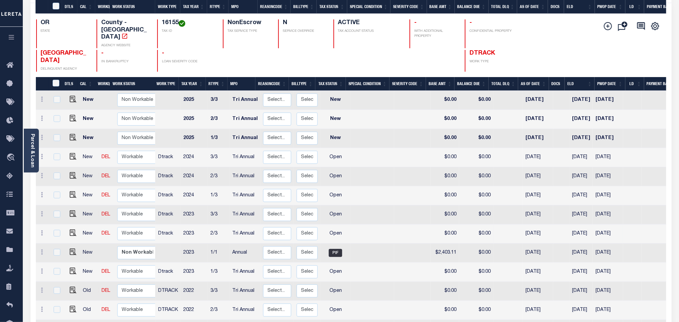
scroll to position [201, 0]
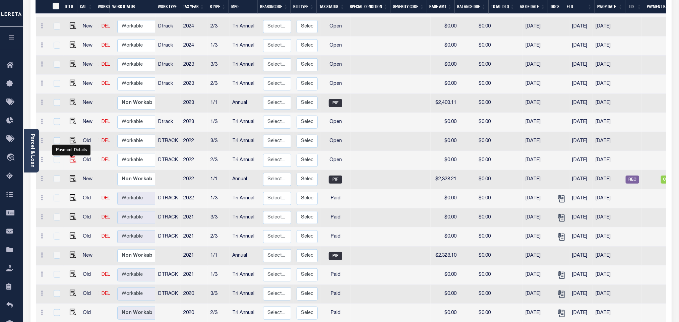
click at [70, 156] on img "" at bounding box center [73, 159] width 7 height 7
checkbox input "true"
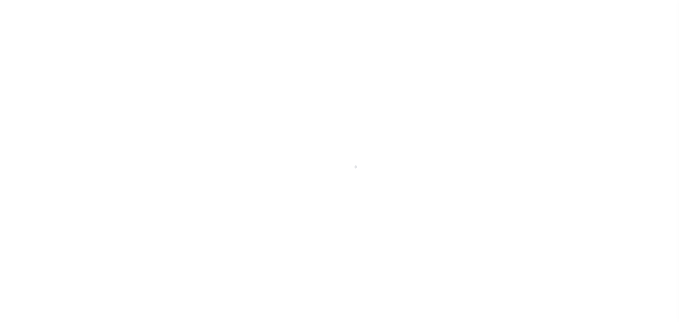
select select "OP2"
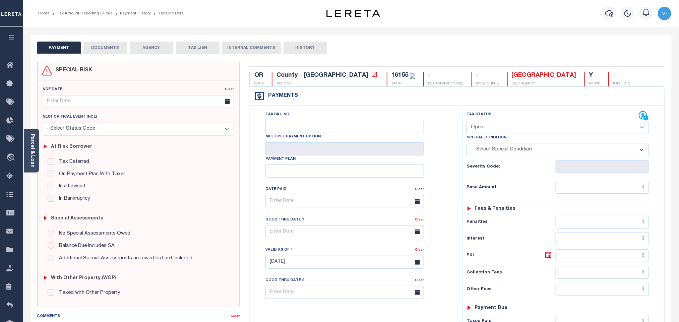
click at [115, 50] on button "DOCUMENTS" at bounding box center [105, 48] width 44 height 13
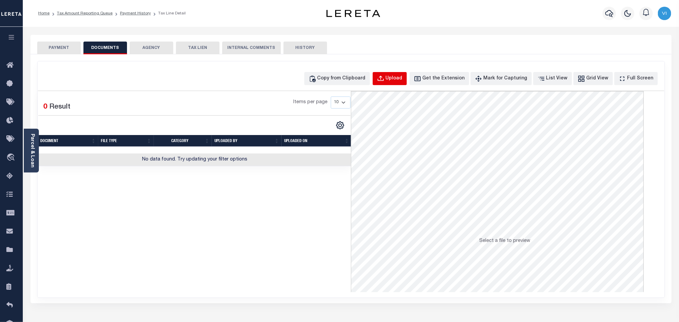
click at [396, 81] on button "Upload" at bounding box center [390, 78] width 34 height 13
select select "POP"
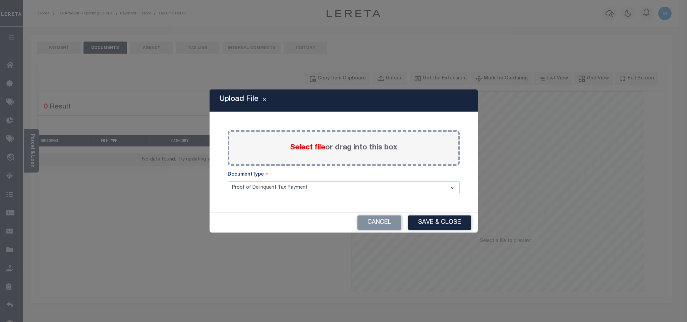
click at [300, 153] on label "Select file or drag into this box" at bounding box center [343, 147] width 107 height 11
click at [0, 0] on input "Select file or drag into this box" at bounding box center [0, 0] width 0 height 0
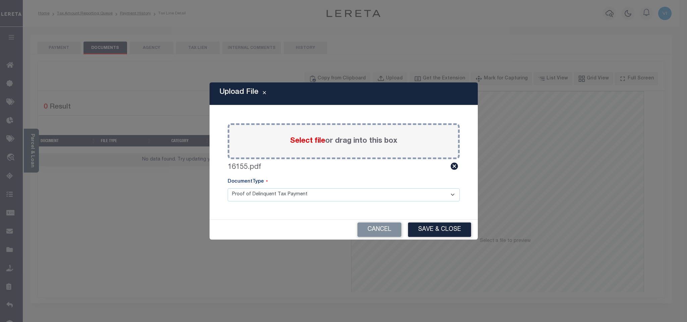
drag, startPoint x: 239, startPoint y: 196, endPoint x: 242, endPoint y: 197, distance: 3.7
click at [239, 196] on select "Proof of Delinquent Tax Payment" at bounding box center [344, 194] width 232 height 13
click at [228, 188] on select "Proof of Delinquent Tax Payment" at bounding box center [344, 194] width 232 height 13
click at [446, 231] on button "Save & Close" at bounding box center [439, 229] width 63 height 14
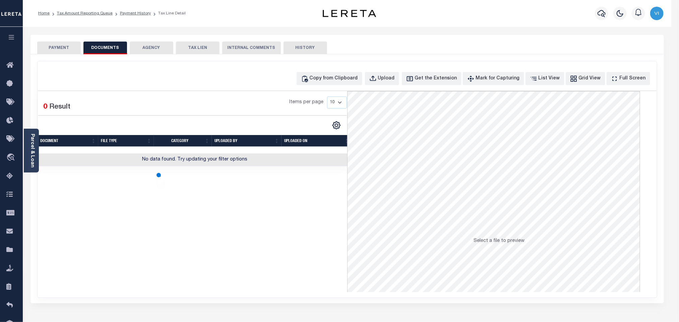
click at [52, 46] on button "PAYMENT" at bounding box center [59, 48] width 44 height 13
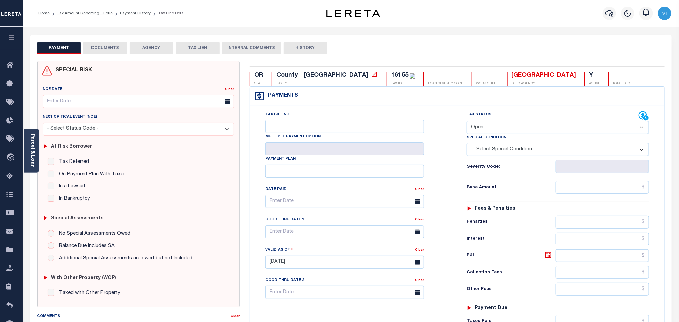
drag, startPoint x: 489, startPoint y: 127, endPoint x: 486, endPoint y: 134, distance: 7.7
click at [489, 127] on select "- Select Status Code - Open Due/Unpaid Paid Incomplete No Tax Due Internal Refu…" at bounding box center [557, 127] width 182 height 13
select select "PYD"
click at [466, 122] on select "- Select Status Code - Open Due/Unpaid Paid Incomplete No Tax Due Internal Refu…" at bounding box center [557, 127] width 182 height 13
type input "[DATE]"
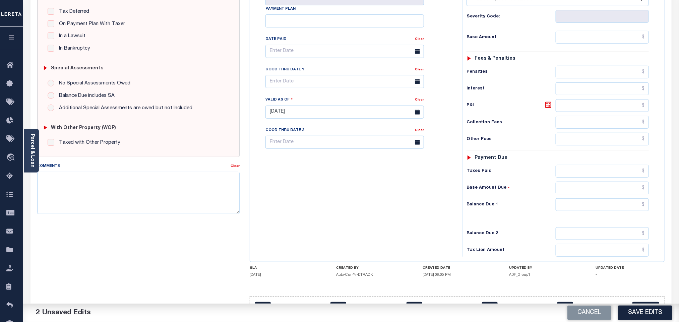
scroll to position [174, 0]
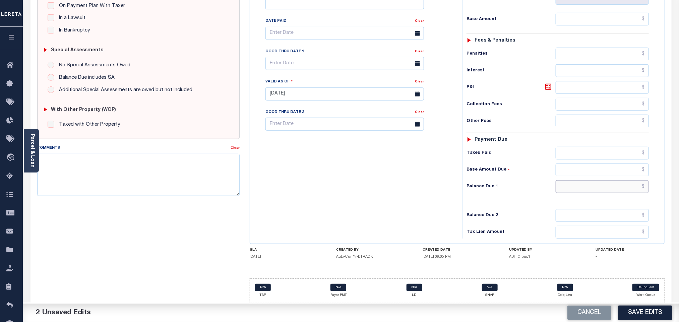
click at [575, 191] on input "text" at bounding box center [602, 186] width 93 height 13
type input "$0.00"
click at [637, 308] on button "Save Edits" at bounding box center [645, 313] width 54 height 14
checkbox input "false"
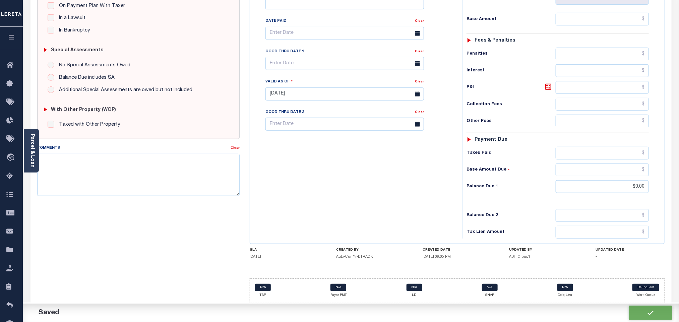
checkbox input "false"
type input "$0"
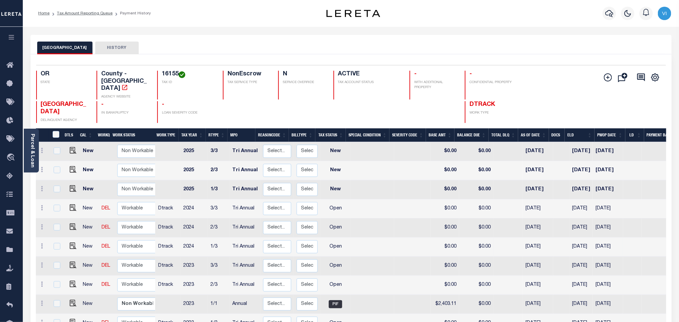
scroll to position [201, 0]
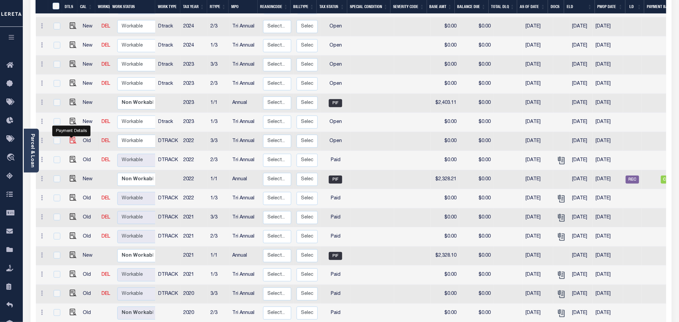
click at [71, 137] on img "" at bounding box center [73, 140] width 7 height 7
checkbox input "true"
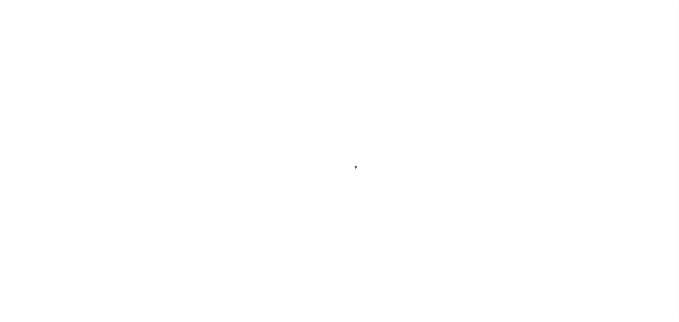
checkbox input "false"
type input "[DATE]"
select select "OP2"
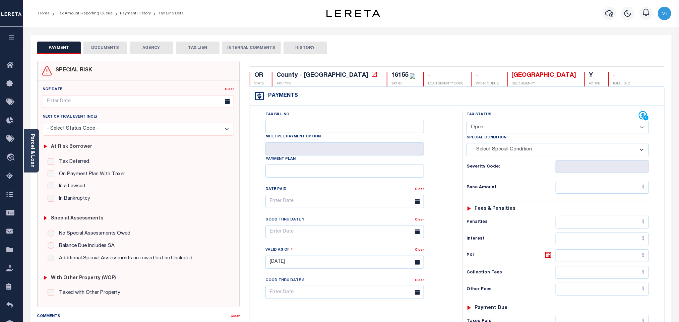
click at [102, 53] on button "DOCUMENTS" at bounding box center [105, 48] width 44 height 13
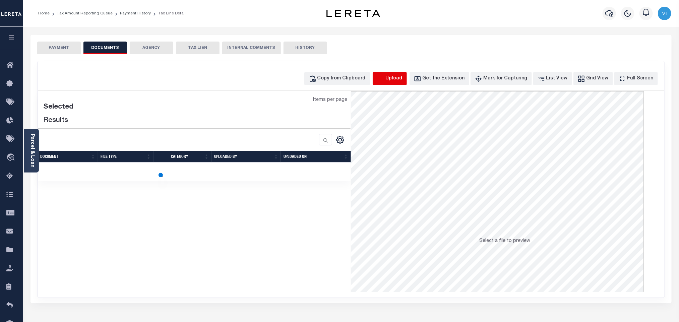
click at [384, 78] on icon "button" at bounding box center [380, 78] width 7 height 7
select select "POP"
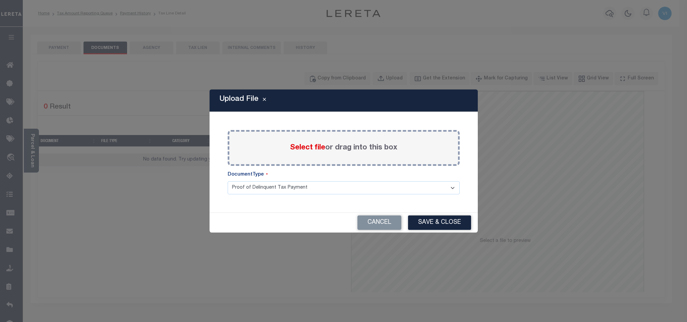
click at [308, 147] on span "Select file" at bounding box center [307, 147] width 35 height 7
click at [0, 0] on input "Select file or drag into this box" at bounding box center [0, 0] width 0 height 0
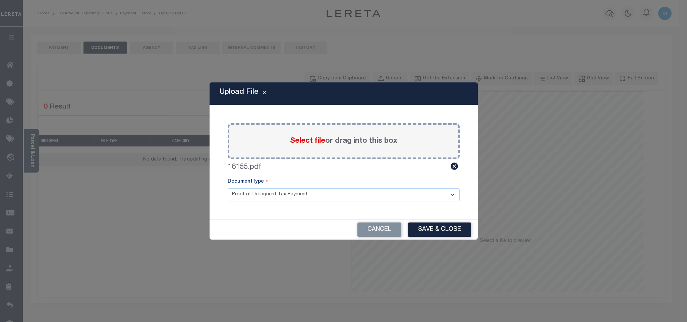
click at [247, 194] on select "Proof of Delinquent Tax Payment" at bounding box center [344, 194] width 232 height 13
click at [228, 188] on select "Proof of Delinquent Tax Payment" at bounding box center [344, 194] width 232 height 13
click at [469, 230] on button "Save & Close" at bounding box center [439, 229] width 63 height 14
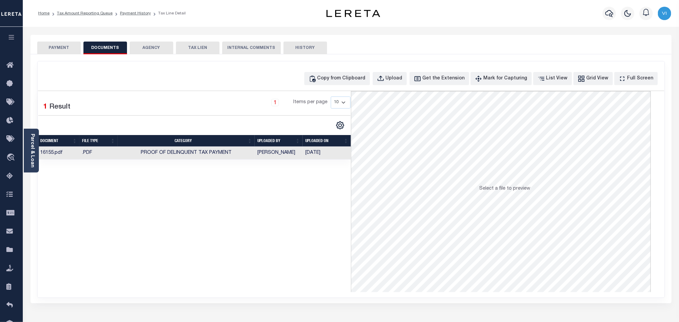
click at [57, 48] on button "PAYMENT" at bounding box center [59, 48] width 44 height 13
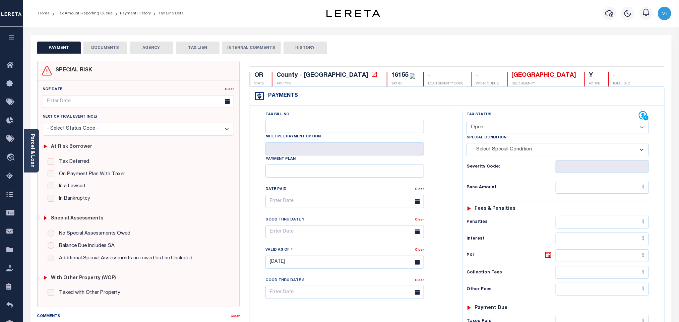
click at [502, 122] on select "- Select Status Code - Open Due/Unpaid Paid Incomplete No Tax Due Internal Refu…" at bounding box center [557, 127] width 182 height 13
select select "PYD"
click at [466, 122] on select "- Select Status Code - Open Due/Unpaid Paid Incomplete No Tax Due Internal Refu…" at bounding box center [557, 127] width 182 height 13
type input "[DATE]"
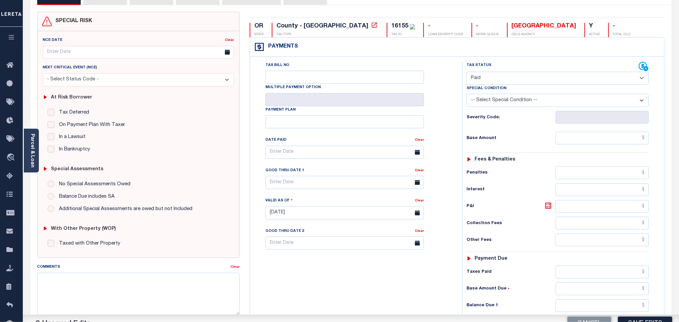
scroll to position [174, 0]
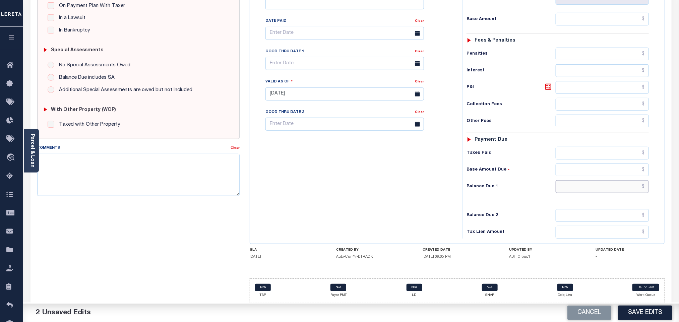
click at [571, 188] on input "text" at bounding box center [602, 186] width 93 height 13
type input "$0.00"
click at [633, 313] on button "Save Edits" at bounding box center [645, 313] width 54 height 14
checkbox input "false"
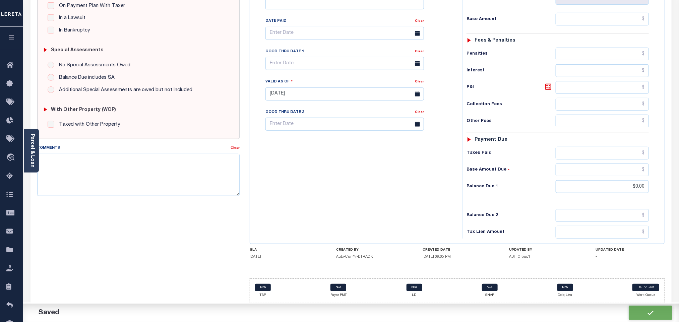
checkbox input "false"
type input "$0"
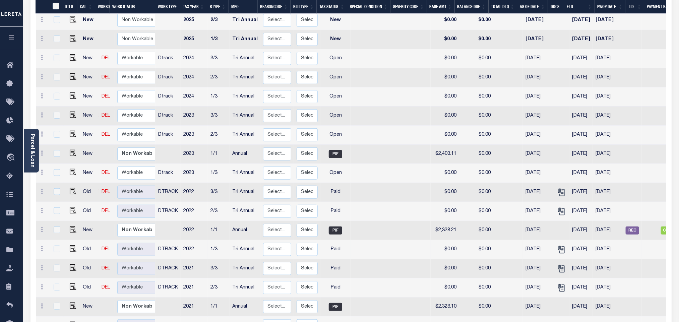
scroll to position [151, 0]
click at [72, 168] on img "" at bounding box center [73, 171] width 7 height 7
checkbox input "true"
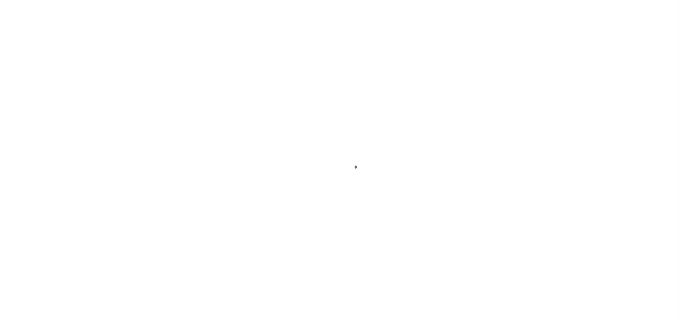
checkbox input "false"
type input "Tri Annual"
type input "[DATE]"
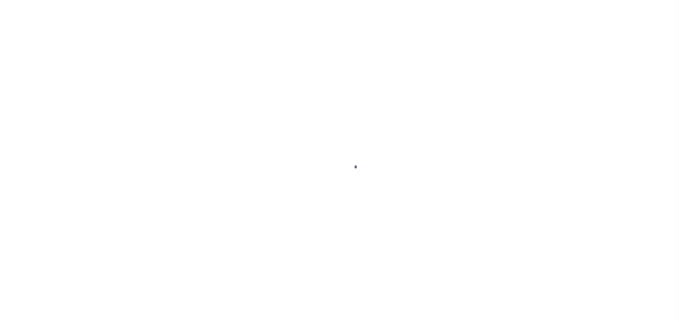
select select "OP2"
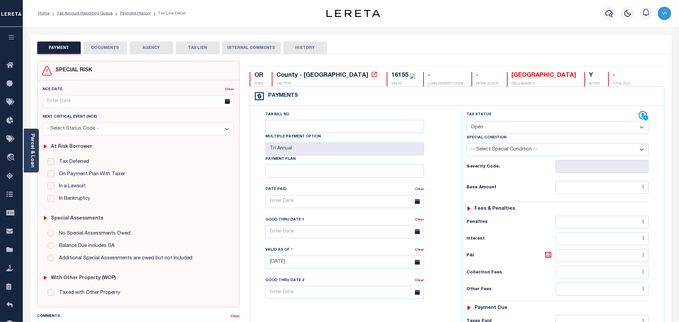
click at [103, 54] on button "DOCUMENTS" at bounding box center [105, 48] width 44 height 13
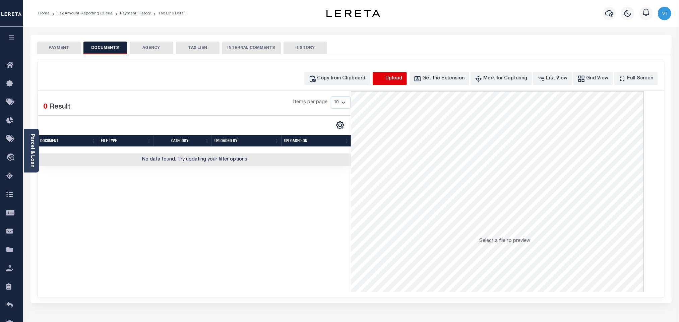
click at [384, 78] on icon "button" at bounding box center [380, 78] width 7 height 7
select select "POP"
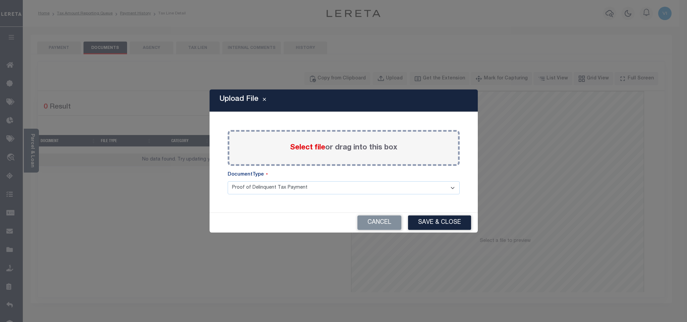
click at [305, 144] on span "Select file" at bounding box center [307, 147] width 35 height 7
click at [0, 0] on input "Select file or drag into this box" at bounding box center [0, 0] width 0 height 0
click at [246, 201] on div "Paste copied image or file into this box Select file or drag into this box Plea…" at bounding box center [343, 162] width 252 height 84
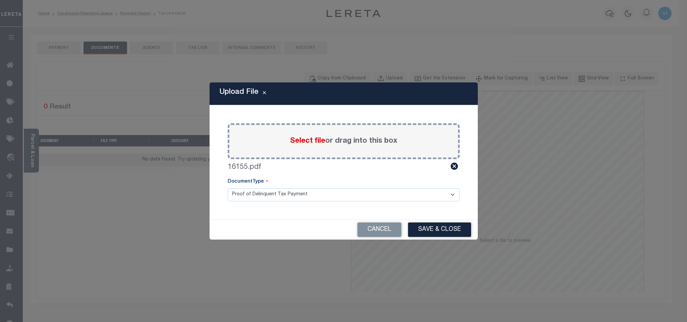
click at [247, 195] on select "Proof of Delinquent Tax Payment" at bounding box center [344, 194] width 232 height 13
click at [228, 188] on select "Proof of Delinquent Tax Payment" at bounding box center [344, 194] width 232 height 13
click at [425, 230] on button "Save & Close" at bounding box center [439, 229] width 63 height 14
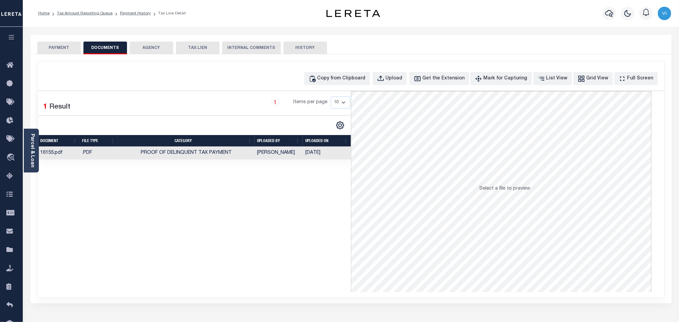
click at [63, 49] on button "PAYMENT" at bounding box center [59, 48] width 44 height 13
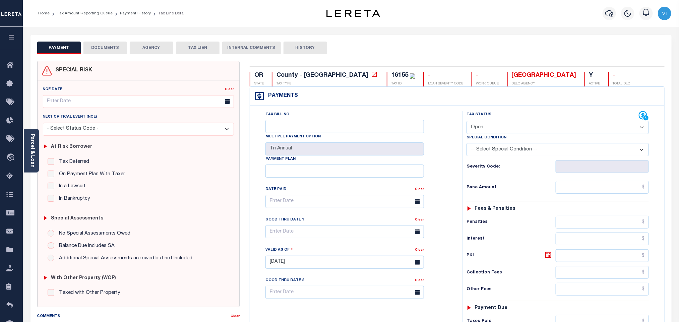
drag, startPoint x: 484, startPoint y: 128, endPoint x: 484, endPoint y: 135, distance: 7.0
click at [484, 128] on select "- Select Status Code - Open Due/Unpaid Paid Incomplete No Tax Due Internal Refu…" at bounding box center [557, 127] width 182 height 13
select select "PYD"
click at [466, 122] on select "- Select Status Code - Open Due/Unpaid Paid Incomplete No Tax Due Internal Refu…" at bounding box center [557, 127] width 182 height 13
type input "[DATE]"
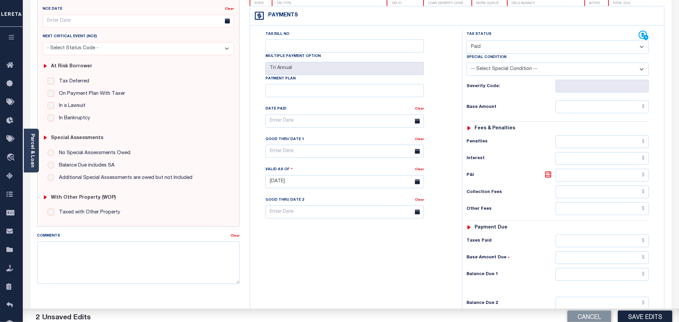
scroll to position [174, 0]
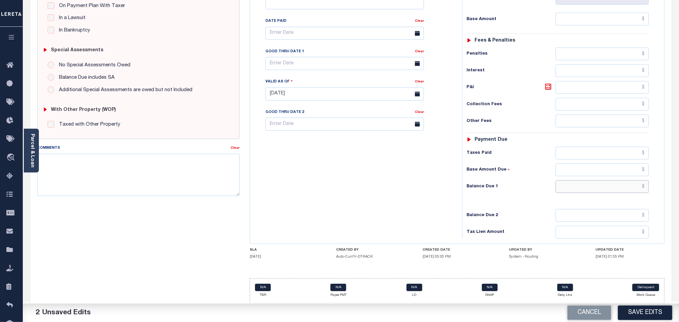
click at [575, 188] on input "text" at bounding box center [602, 186] width 93 height 13
type input "$0.00"
click at [638, 311] on button "Save Edits" at bounding box center [645, 313] width 54 height 14
checkbox input "false"
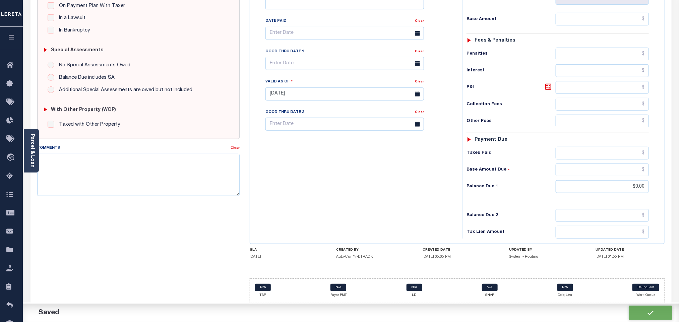
checkbox input "false"
type input "$0"
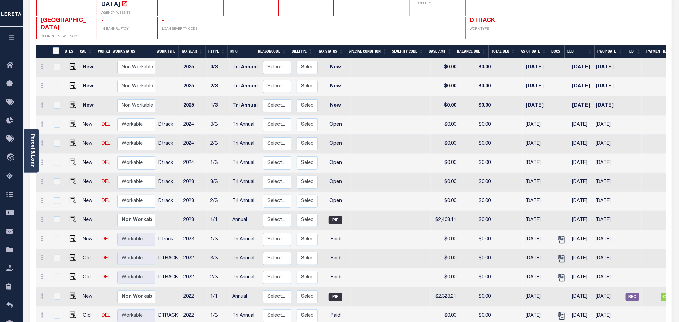
scroll to position [101, 0]
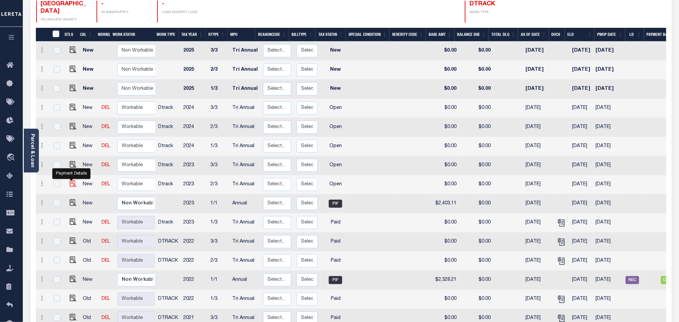
click at [72, 180] on img "" at bounding box center [73, 183] width 7 height 7
checkbox input "true"
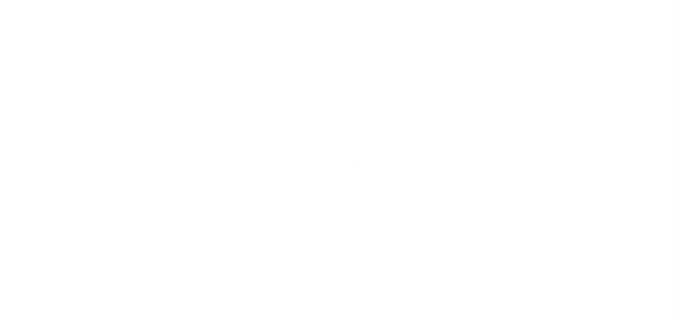
select select "OP2"
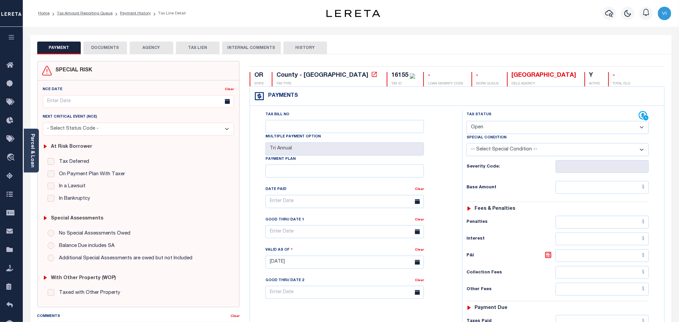
click at [114, 51] on button "DOCUMENTS" at bounding box center [105, 48] width 44 height 13
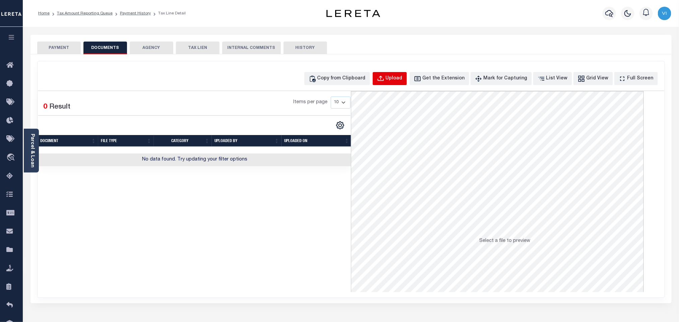
click at [399, 81] on div "Upload" at bounding box center [394, 78] width 17 height 7
select select "POP"
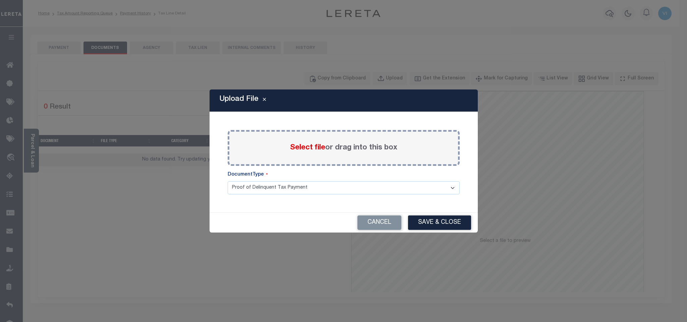
click at [305, 156] on div "Select file or drag into this box" at bounding box center [344, 148] width 232 height 36
click at [301, 145] on span "Select file" at bounding box center [307, 147] width 35 height 7
click at [0, 0] on input "Select file or drag into this box" at bounding box center [0, 0] width 0 height 0
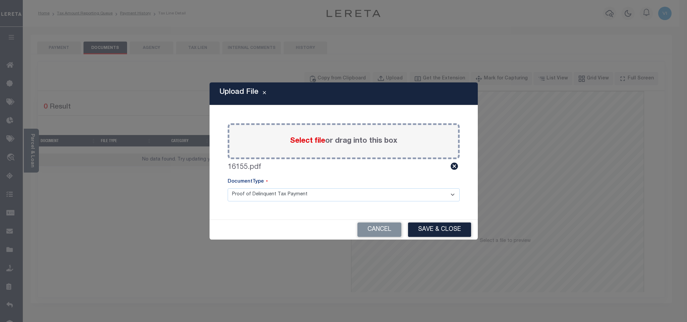
drag, startPoint x: 247, startPoint y: 196, endPoint x: 252, endPoint y: 200, distance: 6.7
click at [249, 197] on select "Proof of Delinquent Tax Payment" at bounding box center [344, 194] width 232 height 13
click at [228, 188] on select "Proof of Delinquent Tax Payment" at bounding box center [344, 194] width 232 height 13
click at [449, 236] on button "Save & Close" at bounding box center [439, 229] width 63 height 14
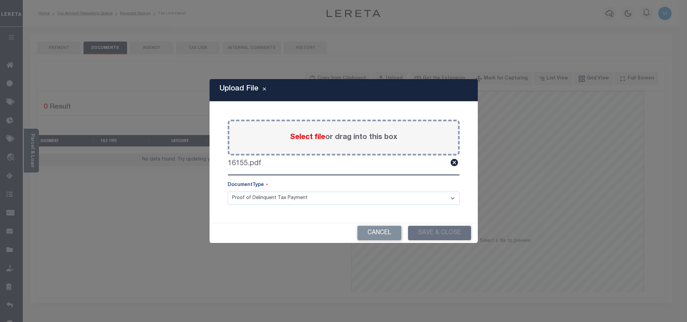
click at [51, 50] on div "Upload File Paste copied image or file into this box Select file or drag into t…" at bounding box center [343, 161] width 687 height 322
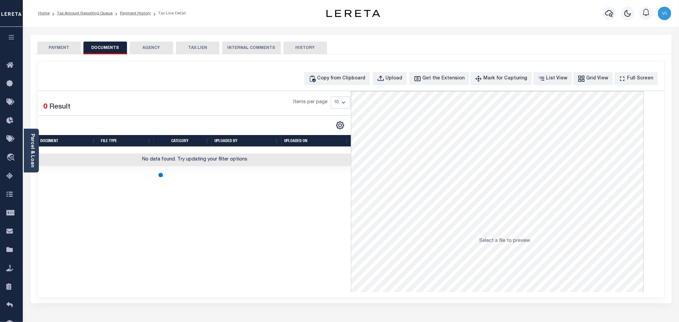
click at [57, 50] on button "PAYMENT" at bounding box center [59, 48] width 44 height 13
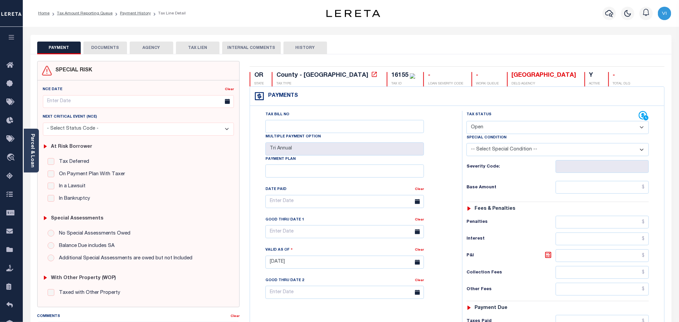
click at [523, 125] on select "- Select Status Code - Open Due/Unpaid Paid Incomplete No Tax Due Internal Refu…" at bounding box center [557, 127] width 182 height 13
select select "PYD"
click at [466, 122] on select "- Select Status Code - Open Due/Unpaid Paid Incomplete No Tax Due Internal Refu…" at bounding box center [557, 127] width 182 height 13
type input "[DATE]"
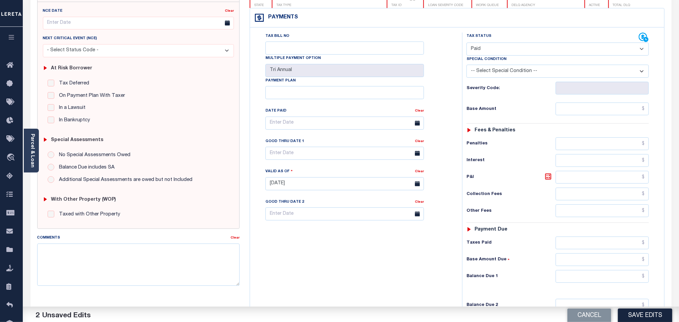
scroll to position [174, 0]
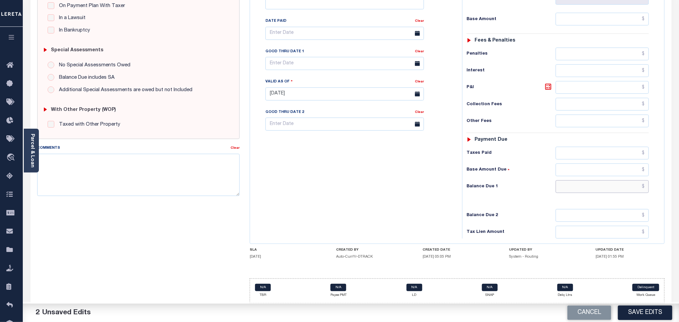
drag, startPoint x: 577, startPoint y: 186, endPoint x: 577, endPoint y: 191, distance: 5.0
click at [577, 186] on input "text" at bounding box center [602, 186] width 93 height 13
type input "$0.00"
click at [645, 315] on button "Save Edits" at bounding box center [645, 313] width 54 height 14
checkbox input "false"
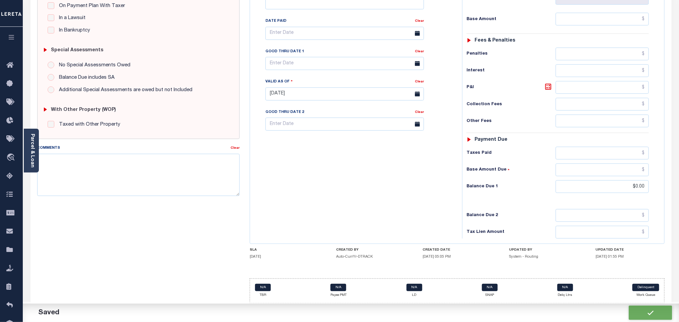
checkbox input "false"
type input "$0"
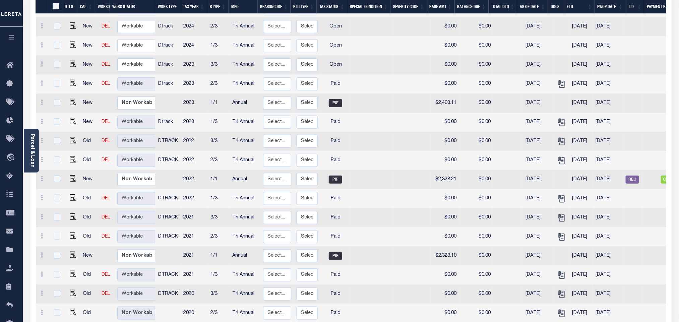
scroll to position [151, 0]
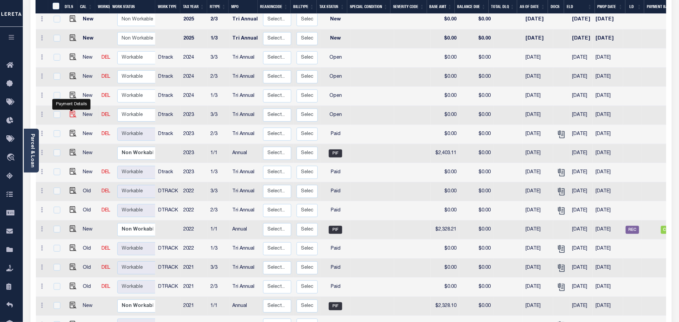
click at [71, 111] on img "" at bounding box center [73, 114] width 7 height 7
checkbox input "true"
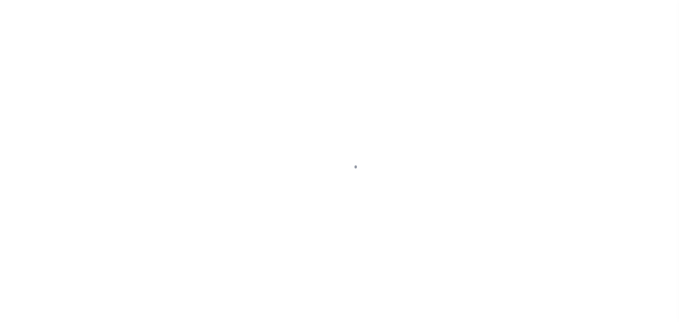
checkbox input "false"
type input "Tri Annual"
type input "[DATE]"
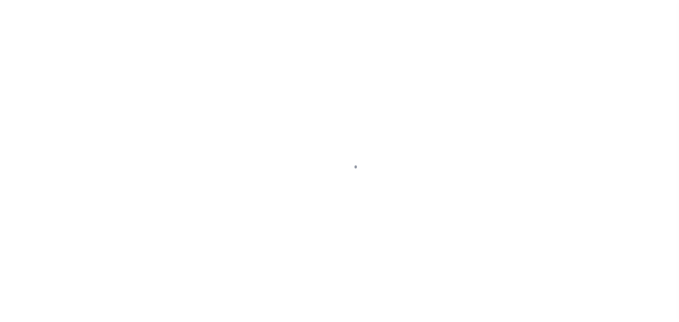
select select "OP2"
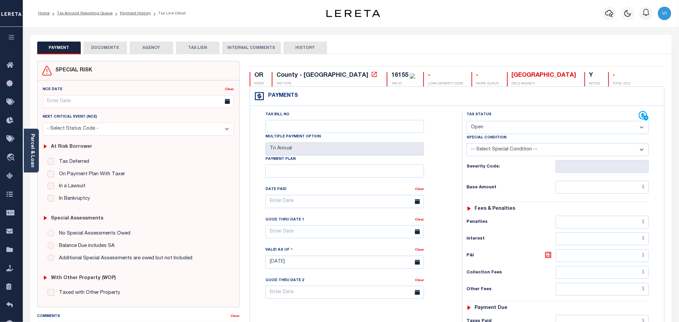
click at [92, 50] on button "DOCUMENTS" at bounding box center [105, 48] width 44 height 13
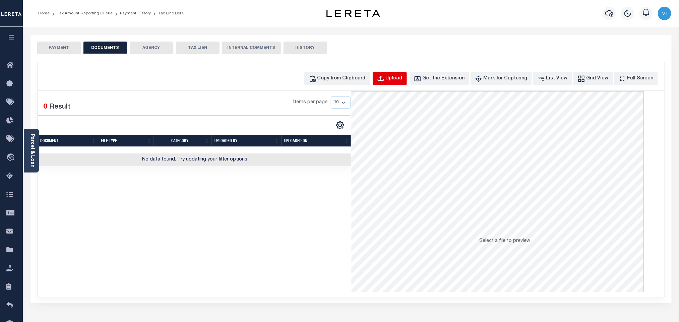
click at [399, 77] on div "Upload" at bounding box center [394, 78] width 17 height 7
select select "POP"
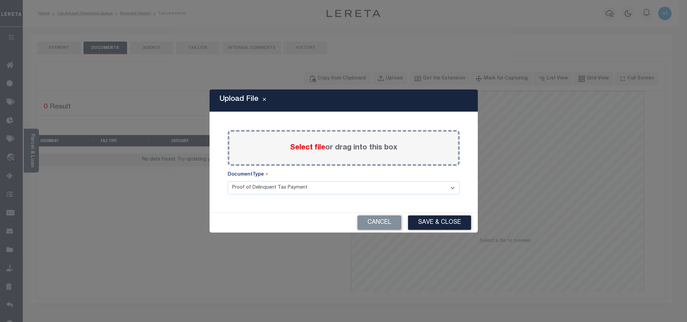
click at [297, 149] on span "Select file" at bounding box center [307, 147] width 35 height 7
click at [0, 0] on input "Select file or drag into this box" at bounding box center [0, 0] width 0 height 0
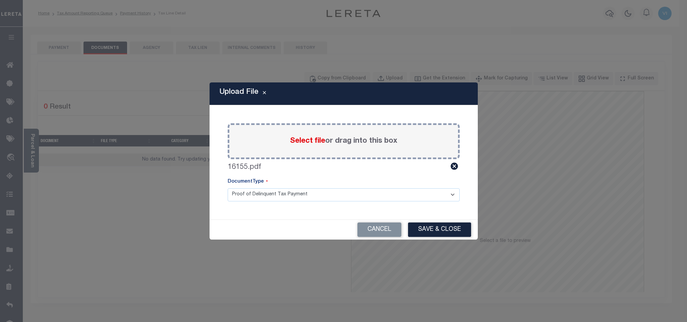
click at [257, 202] on div "Paste copied image or file into this box Select file or drag into this box 1615…" at bounding box center [343, 162] width 252 height 98
click at [254, 194] on select "Proof of Delinquent Tax Payment" at bounding box center [344, 194] width 232 height 13
click at [228, 188] on select "Proof of Delinquent Tax Payment" at bounding box center [344, 194] width 232 height 13
click at [419, 229] on button "Save & Close" at bounding box center [439, 229] width 63 height 14
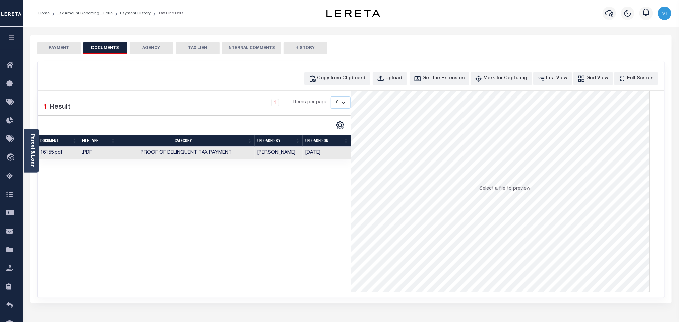
click at [66, 54] on div "SPECIAL RISK NCE Date Clear" at bounding box center [350, 178] width 641 height 249
click at [66, 51] on button "PAYMENT" at bounding box center [59, 48] width 44 height 13
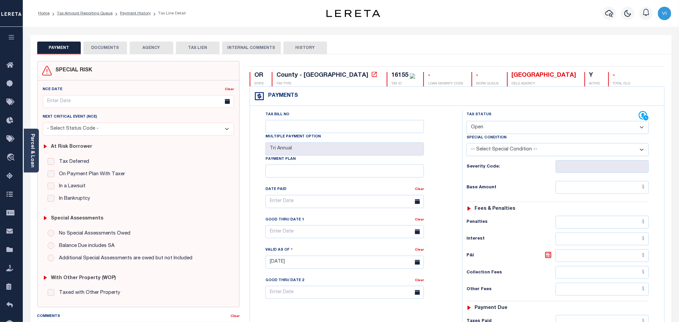
click at [477, 121] on div "Tax Status Status" at bounding box center [552, 116] width 172 height 10
drag, startPoint x: 479, startPoint y: 131, endPoint x: 479, endPoint y: 135, distance: 3.7
click at [479, 131] on select "- Select Status Code - Open Due/Unpaid Paid Incomplete No Tax Due Internal Refu…" at bounding box center [557, 127] width 182 height 13
select select "PYD"
click at [466, 122] on select "- Select Status Code - Open Due/Unpaid Paid Incomplete No Tax Due Internal Refu…" at bounding box center [557, 127] width 182 height 13
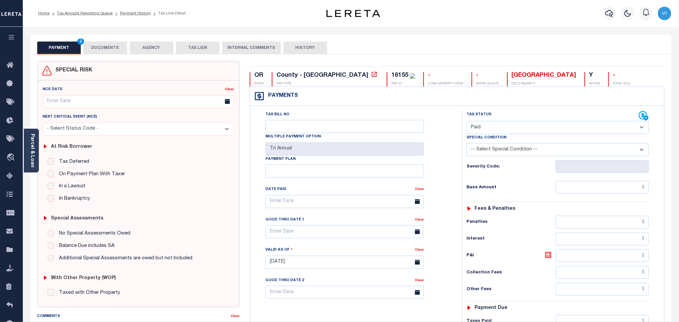
type input "[DATE]"
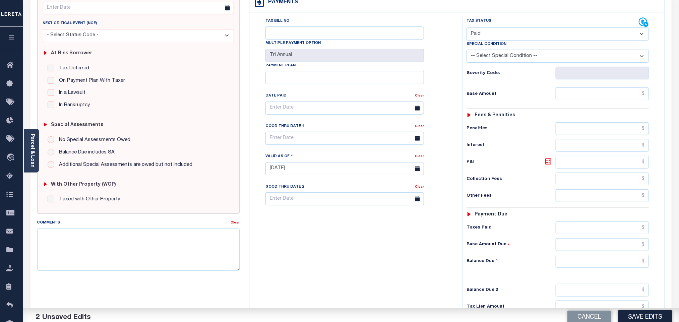
scroll to position [174, 0]
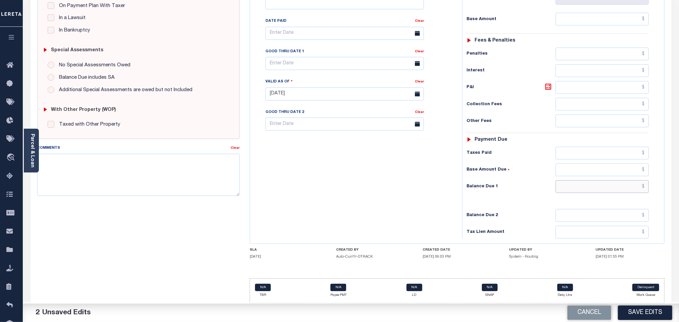
click at [572, 188] on input "text" at bounding box center [602, 186] width 93 height 13
type input "$0.00"
click at [630, 311] on button "Save Edits" at bounding box center [645, 313] width 54 height 14
checkbox input "false"
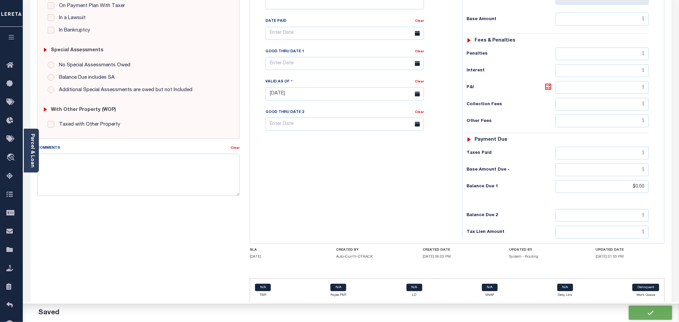
checkbox input "false"
type input "$0"
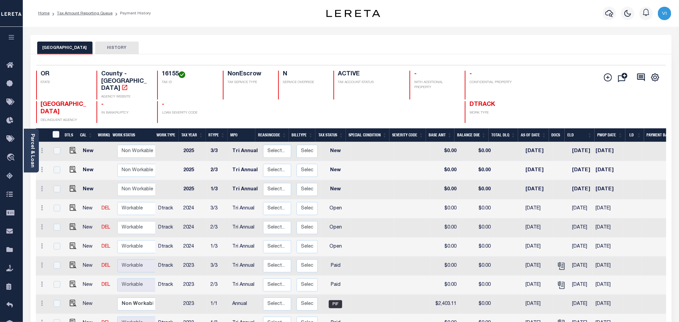
scroll to position [93, 0]
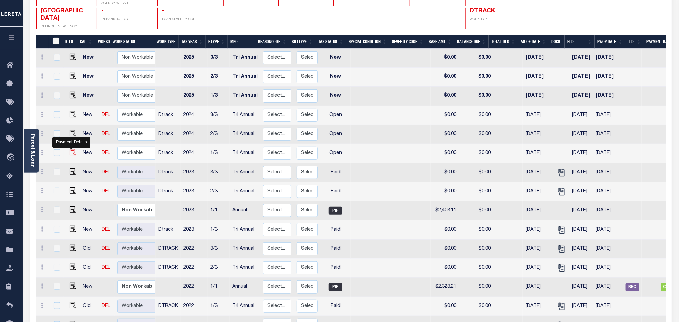
click at [73, 149] on img "" at bounding box center [73, 152] width 7 height 7
checkbox input "true"
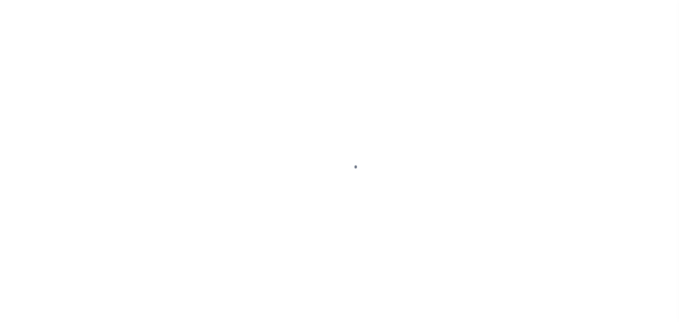
checkbox input "false"
type input "Tri Annual"
type input "[DATE]"
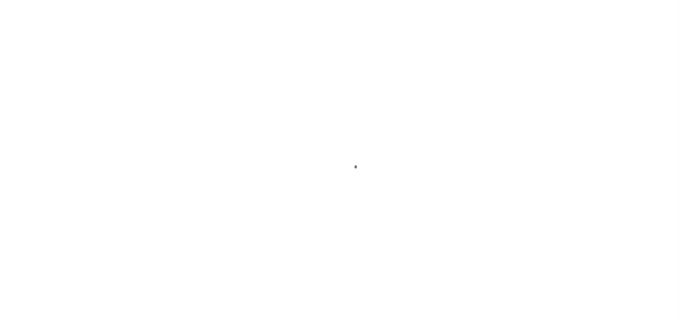
select select "OP2"
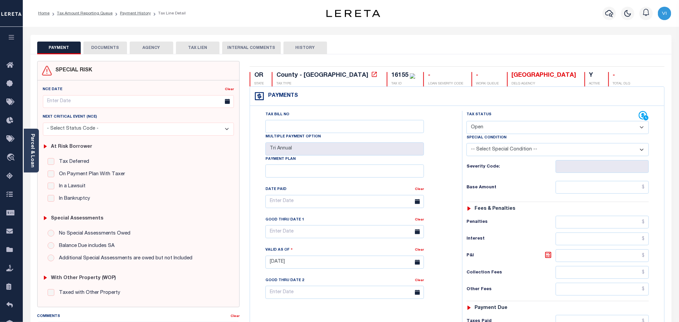
click at [111, 46] on button "DOCUMENTS" at bounding box center [105, 48] width 44 height 13
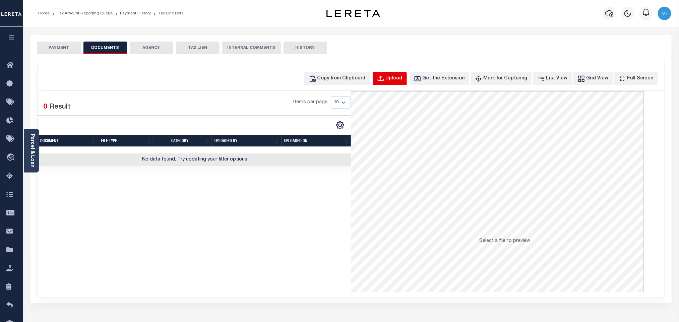
click at [396, 73] on button "Upload" at bounding box center [390, 78] width 34 height 13
select select "POP"
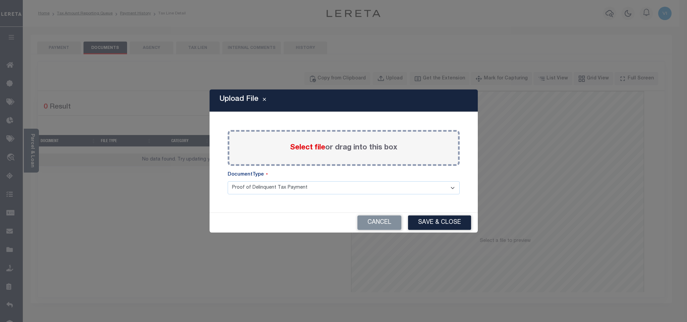
click at [303, 150] on span "Select file" at bounding box center [307, 147] width 35 height 7
click at [0, 0] on input "Select file or drag into this box" at bounding box center [0, 0] width 0 height 0
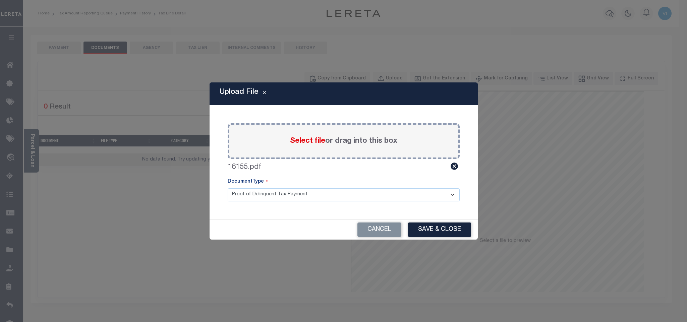
click at [257, 199] on select "Proof of Delinquent Tax Payment" at bounding box center [344, 194] width 232 height 13
click at [228, 188] on select "Proof of Delinquent Tax Payment" at bounding box center [344, 194] width 232 height 13
click at [455, 235] on button "Save & Close" at bounding box center [439, 229] width 63 height 14
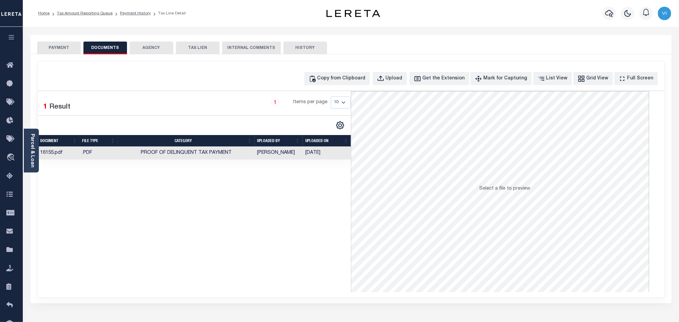
click at [60, 54] on button "PAYMENT" at bounding box center [59, 48] width 44 height 13
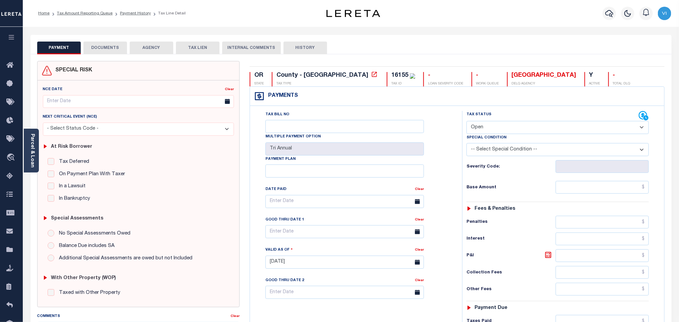
click at [506, 130] on select "- Select Status Code - Open Due/Unpaid Paid Incomplete No Tax Due Internal Refu…" at bounding box center [557, 127] width 182 height 13
select select "PYD"
click at [466, 122] on select "- Select Status Code - Open Due/Unpaid Paid Incomplete No Tax Due Internal Refu…" at bounding box center [557, 127] width 182 height 13
type input "[DATE]"
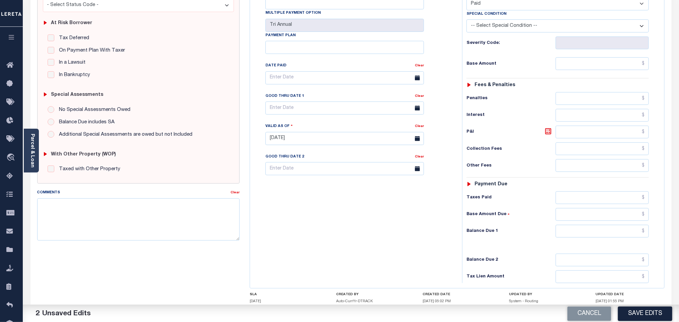
scroll to position [174, 0]
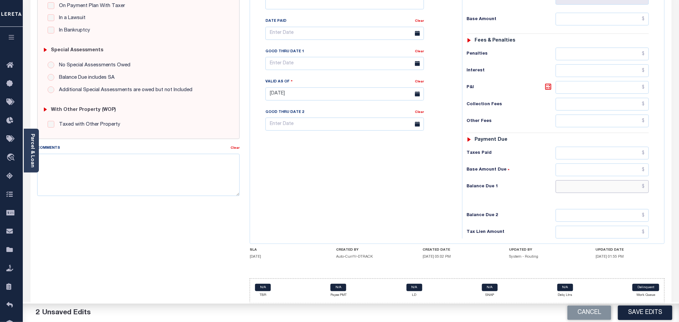
click at [572, 192] on input "text" at bounding box center [602, 186] width 93 height 13
type input "$0.00"
click at [638, 310] on button "Save Edits" at bounding box center [645, 313] width 54 height 14
checkbox input "false"
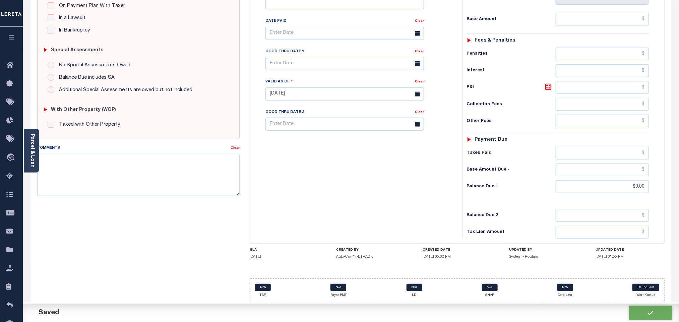
checkbox input "false"
type input "$0"
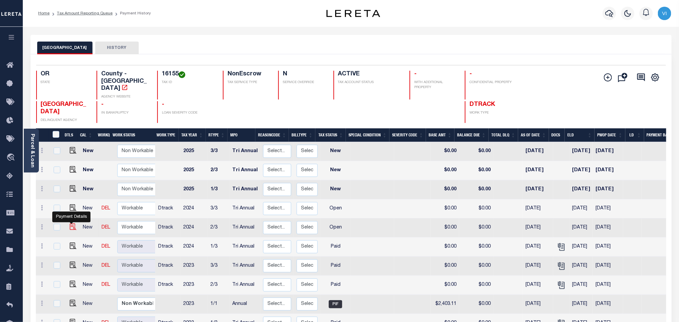
click at [72, 223] on img "" at bounding box center [73, 226] width 7 height 7
checkbox input "true"
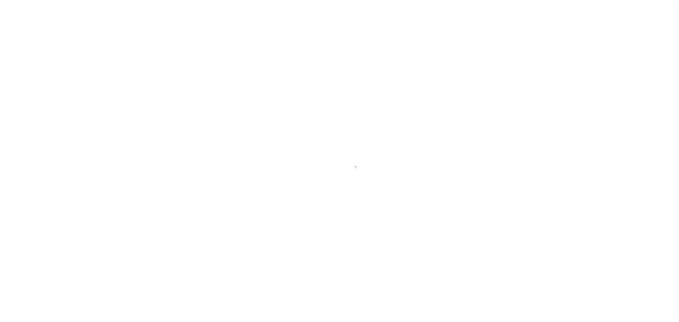
select select "OP2"
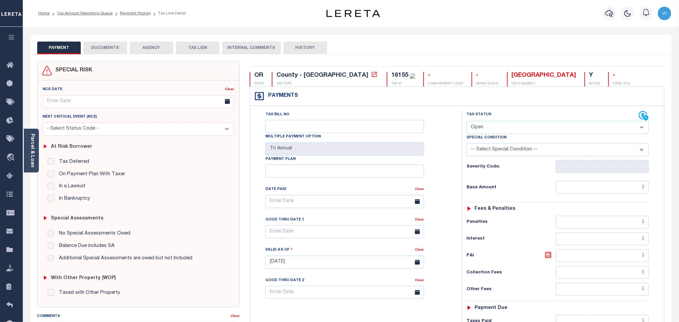
click at [100, 50] on body "Home Tax Amount Reporting Queue Payment History Tax Line Detail Profile" at bounding box center [339, 246] width 679 height 492
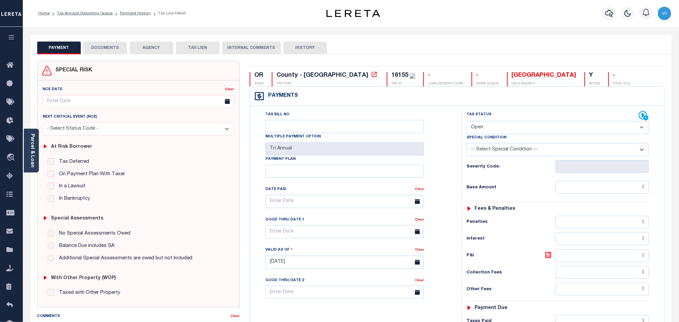
click at [100, 50] on button "DOCUMENTS" at bounding box center [105, 48] width 44 height 13
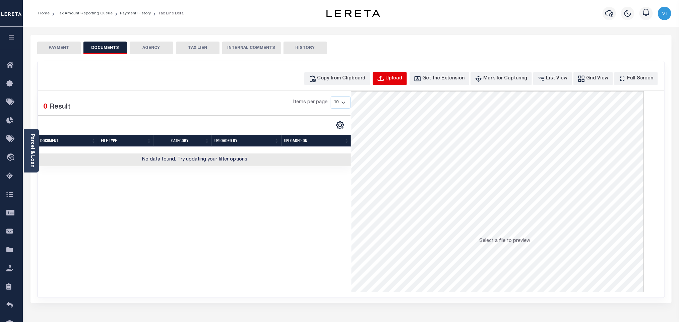
click at [398, 82] on div "Upload" at bounding box center [394, 78] width 17 height 7
select select "POP"
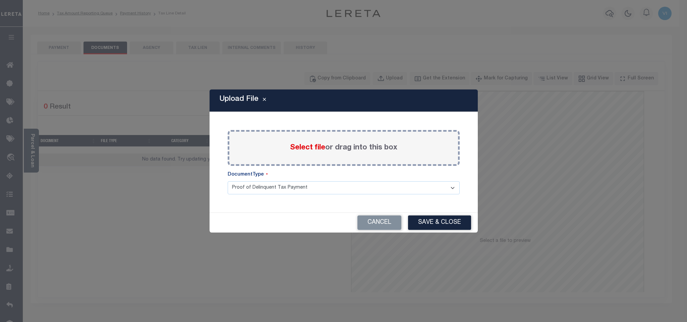
click at [311, 147] on span "Select file" at bounding box center [307, 147] width 35 height 7
click at [0, 0] on input "Select file or drag into this box" at bounding box center [0, 0] width 0 height 0
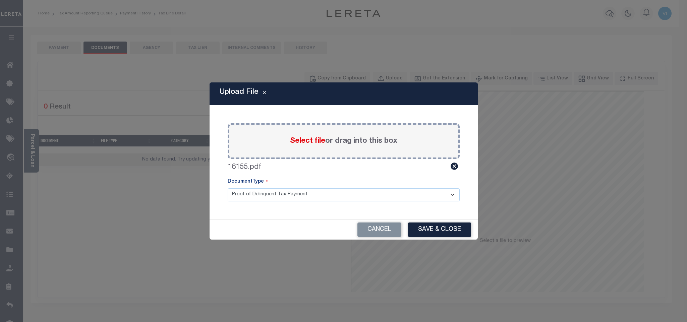
drag, startPoint x: 259, startPoint y: 197, endPoint x: 258, endPoint y: 200, distance: 3.4
click at [259, 197] on select "Proof of Delinquent Tax Payment" at bounding box center [344, 194] width 232 height 13
click at [228, 188] on select "Proof of Delinquent Tax Payment" at bounding box center [344, 194] width 232 height 13
click at [421, 232] on button "Save & Close" at bounding box center [439, 229] width 63 height 14
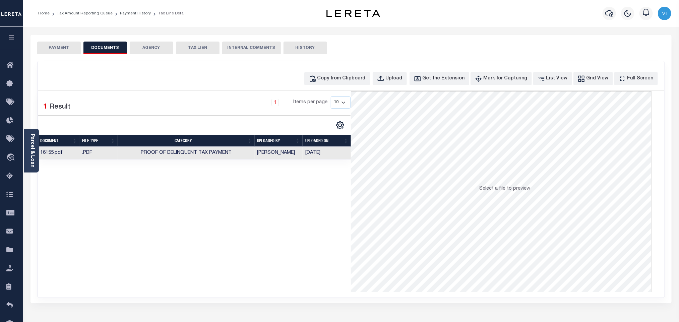
click at [65, 51] on button "PAYMENT" at bounding box center [59, 48] width 44 height 13
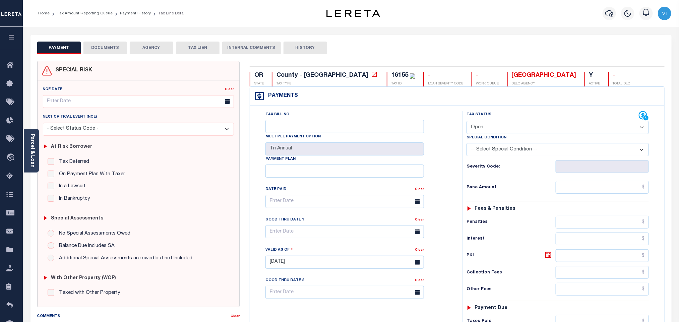
click at [493, 131] on select "- Select Status Code - Open Due/Unpaid Paid Incomplete No Tax Due Internal Refu…" at bounding box center [557, 127] width 182 height 13
select select "PYD"
click at [466, 122] on select "- Select Status Code - Open Due/Unpaid Paid Incomplete No Tax Due Internal Refu…" at bounding box center [557, 127] width 182 height 13
type input "[DATE]"
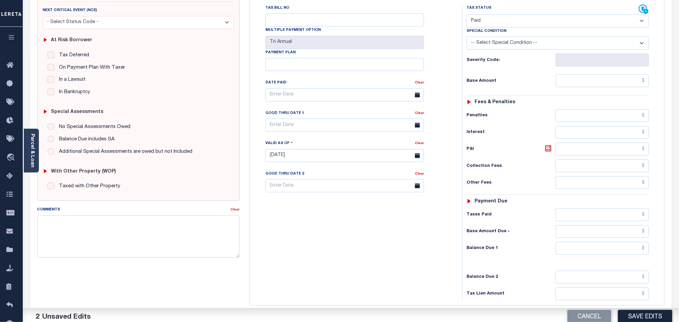
scroll to position [174, 0]
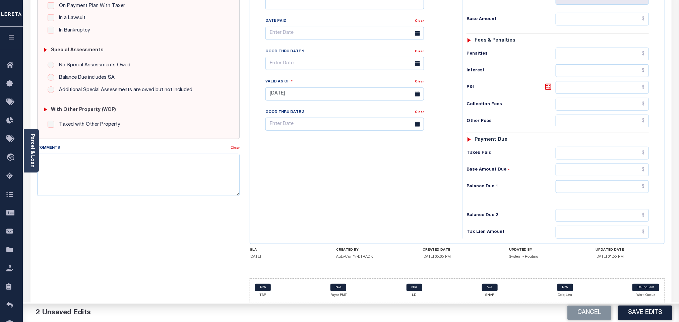
click at [580, 178] on div "Tax Status Status - Select Status Code -" at bounding box center [559, 91] width 195 height 296
click at [574, 192] on div "Tax Status Status - Select Status Code -" at bounding box center [559, 91] width 195 height 296
click at [575, 192] on input "text" at bounding box center [602, 186] width 93 height 13
type input "$0.00"
click at [633, 319] on button "Save Edits" at bounding box center [645, 313] width 54 height 14
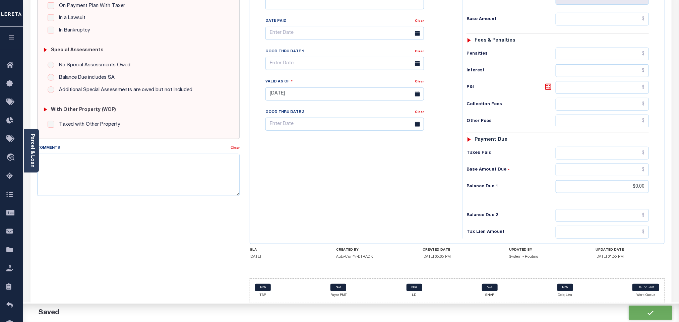
checkbox input "false"
type input "$0"
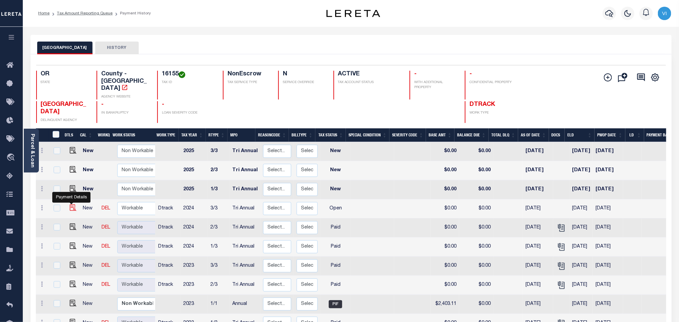
click at [72, 204] on img "" at bounding box center [73, 207] width 7 height 7
checkbox input "true"
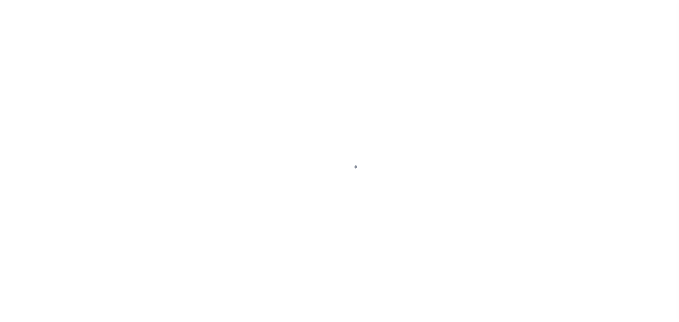
checkbox input "false"
type input "Tri Annual"
type input "[DATE]"
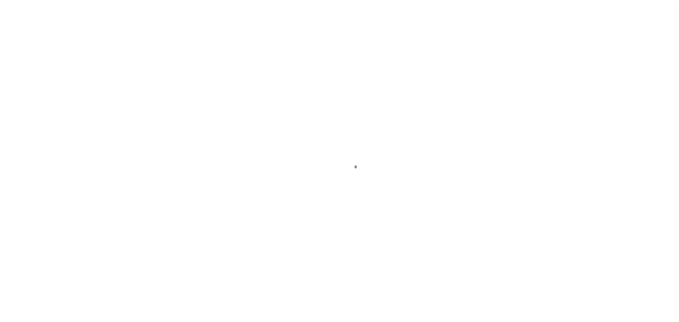
select select "OP2"
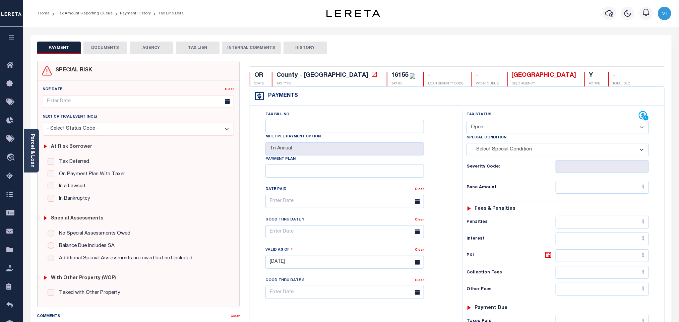
click at [121, 53] on button "DOCUMENTS" at bounding box center [105, 48] width 44 height 13
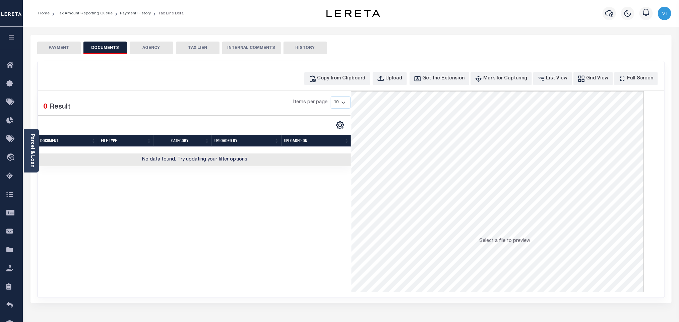
click at [406, 86] on div "Copy from Clipboard Upload Get the Extension Mark for Capturing Got it List Vie…" at bounding box center [351, 179] width 627 height 236
click at [399, 87] on div "Copy from Clipboard Upload Get the Extension Mark for Capturing Got it List Vie…" at bounding box center [351, 179] width 627 height 236
click at [398, 84] on button "Upload" at bounding box center [390, 78] width 34 height 13
select select "POP"
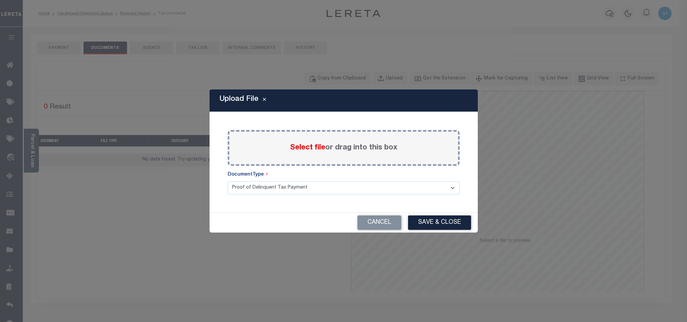
click at [302, 146] on span "Select file" at bounding box center [307, 147] width 35 height 7
click at [0, 0] on input "Select file or drag into this box" at bounding box center [0, 0] width 0 height 0
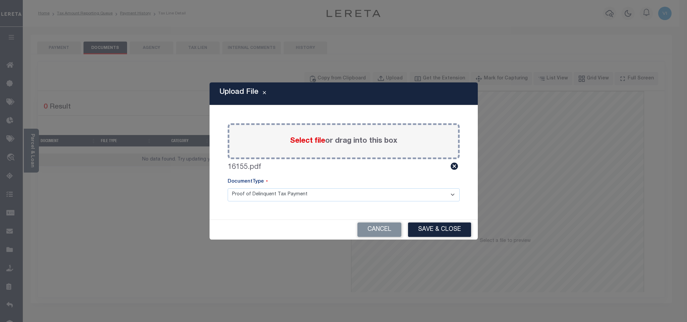
click at [245, 200] on select "Proof of Delinquent Tax Payment" at bounding box center [344, 194] width 232 height 13
click at [228, 188] on select "Proof of Delinquent Tax Payment" at bounding box center [344, 194] width 232 height 13
click at [429, 227] on button "Save & Close" at bounding box center [439, 229] width 63 height 14
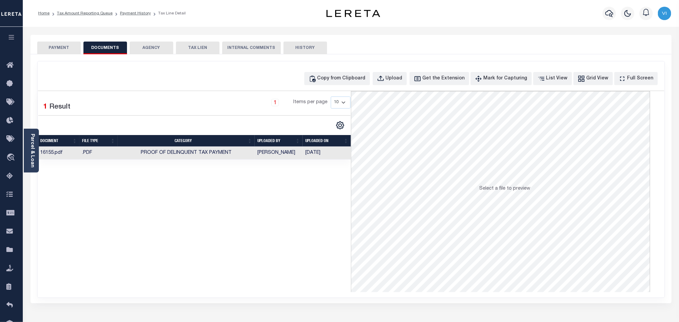
click at [65, 48] on button "PAYMENT" at bounding box center [59, 48] width 44 height 13
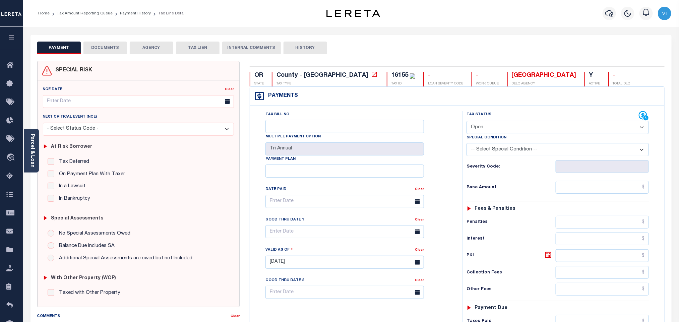
click at [488, 134] on select "- Select Status Code - Open Due/Unpaid Paid Incomplete No Tax Due Internal Refu…" at bounding box center [557, 127] width 182 height 13
select select "PYD"
click at [466, 122] on select "- Select Status Code - Open Due/Unpaid Paid Incomplete No Tax Due Internal Refu…" at bounding box center [557, 127] width 182 height 13
type input "[DATE]"
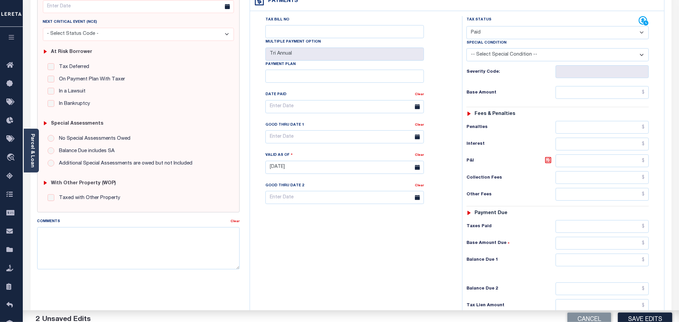
scroll to position [174, 0]
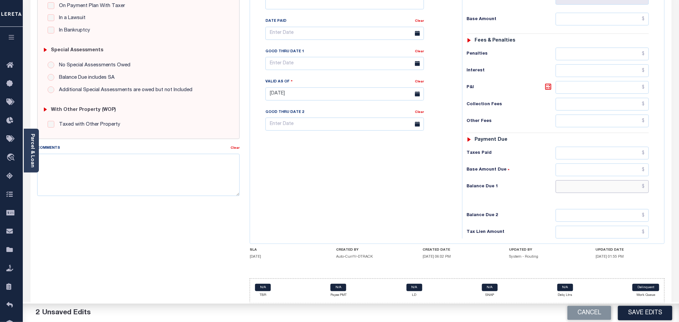
click at [560, 189] on input "text" at bounding box center [602, 186] width 93 height 13
type input "$0.00"
click at [631, 315] on button "Save Edits" at bounding box center [645, 313] width 54 height 14
checkbox input "false"
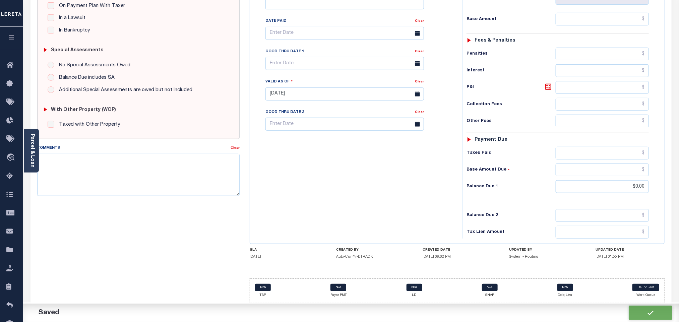
checkbox input "false"
type input "$0"
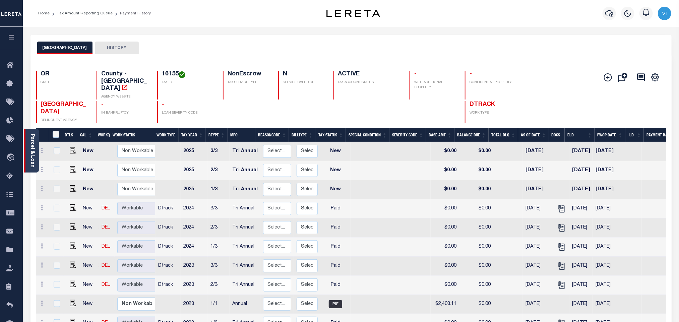
click at [30, 149] on link "Parcel & Loan" at bounding box center [32, 151] width 5 height 34
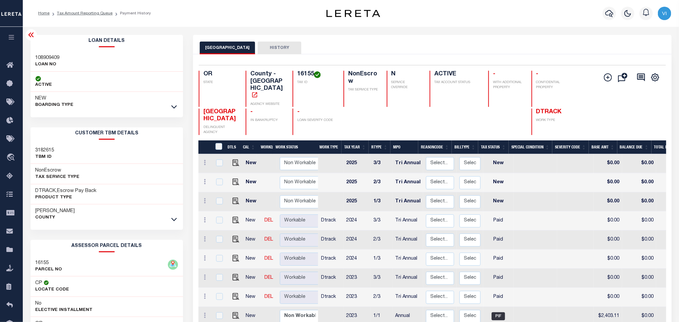
click at [42, 56] on h3 "108909409" at bounding box center [48, 58] width 24 height 7
copy h3 "108909409"
click at [301, 77] on h4 "16155" at bounding box center [316, 74] width 38 height 7
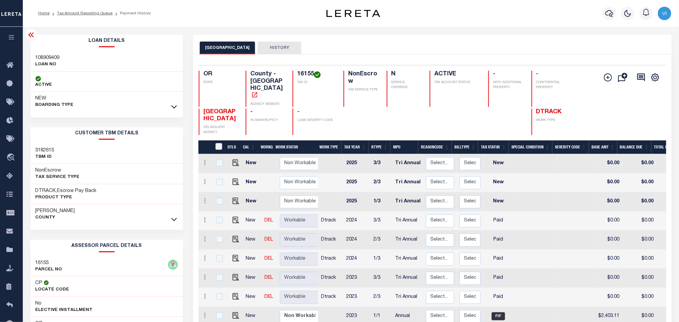
copy h4 "16155"
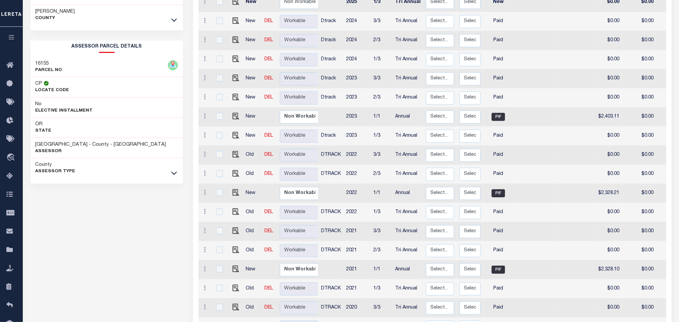
scroll to position [299, 0]
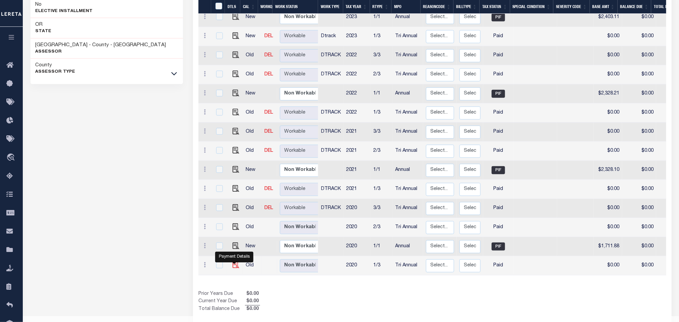
click at [233, 262] on img "" at bounding box center [236, 265] width 7 height 7
checkbox input "true"
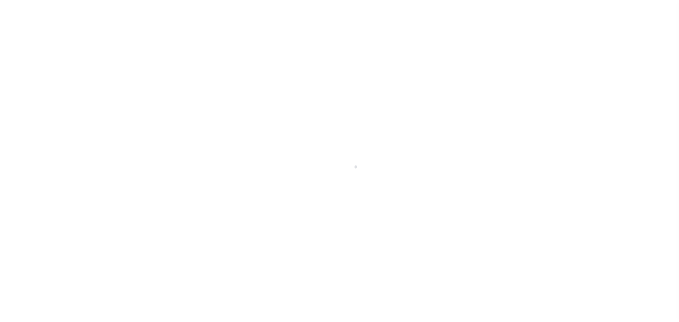
select select "PYD"
select select "8"
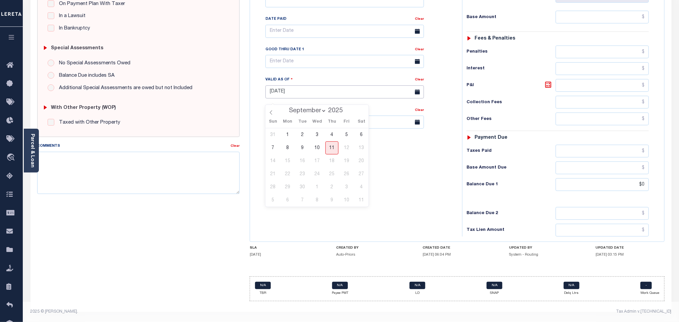
click at [317, 92] on input "[DATE]" at bounding box center [344, 91] width 158 height 13
click at [434, 185] on div "Tax Bill No Multiple Payment Option Payment Plan Clear" at bounding box center [354, 89] width 205 height 296
click at [642, 185] on input "$0" at bounding box center [602, 184] width 93 height 13
type input "$0.00"
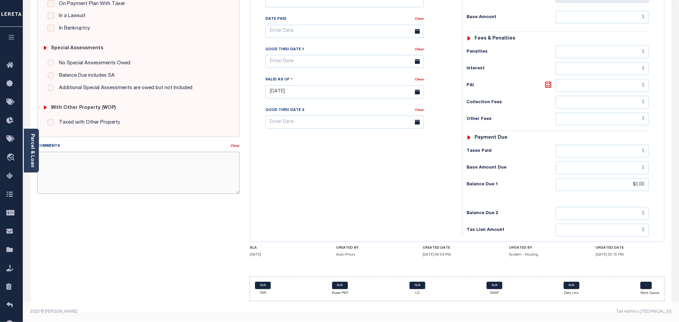
click at [91, 165] on textarea "Comments" at bounding box center [138, 173] width 202 height 42
drag, startPoint x: 356, startPoint y: 171, endPoint x: 359, endPoint y: 174, distance: 4.5
click at [358, 173] on div "Tax Bill No Multiple Payment Option Payment Plan Clear" at bounding box center [354, 89] width 205 height 296
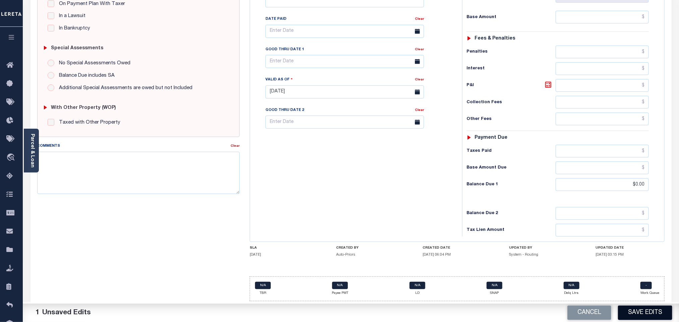
click at [633, 311] on button "Save Edits" at bounding box center [645, 313] width 54 height 14
checkbox input "false"
type input "$0"
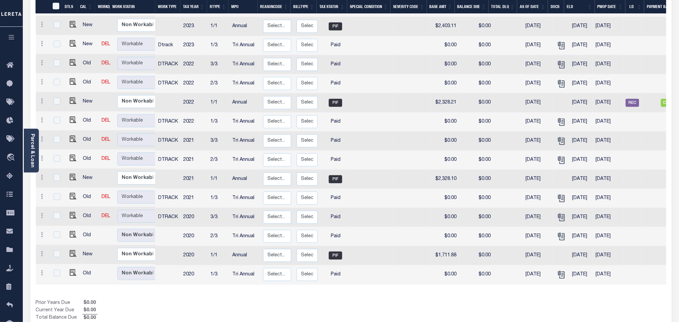
scroll to position [292, 0]
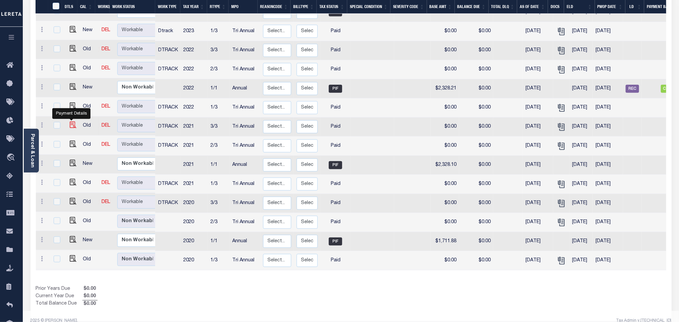
click at [70, 122] on img "" at bounding box center [73, 125] width 7 height 7
checkbox input "true"
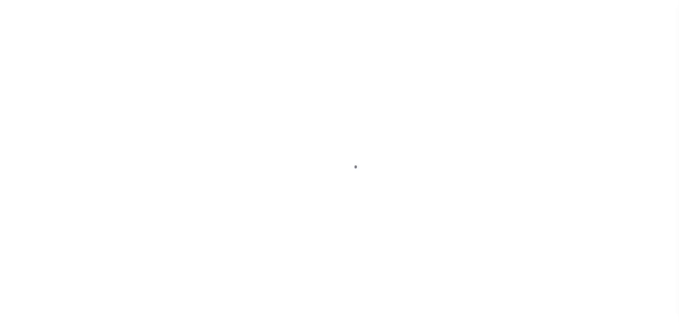
checkbox input "false"
type input "[DATE]"
select select "PYD"
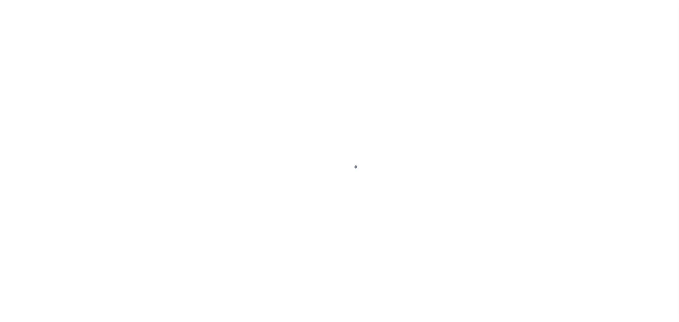
type input "$0"
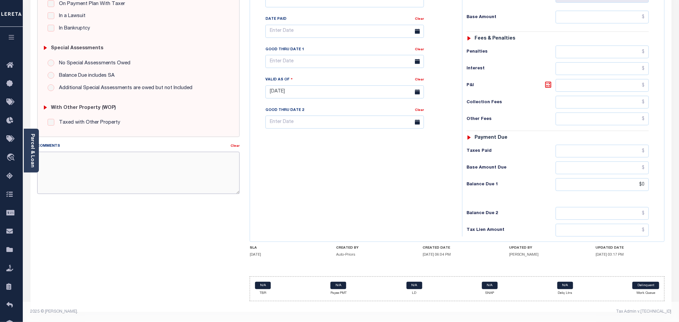
click at [140, 158] on textarea "Comments" at bounding box center [138, 173] width 202 height 42
click at [314, 156] on div "Tax Bill No Multiple Payment Option Payment Plan Clear" at bounding box center [354, 89] width 205 height 296
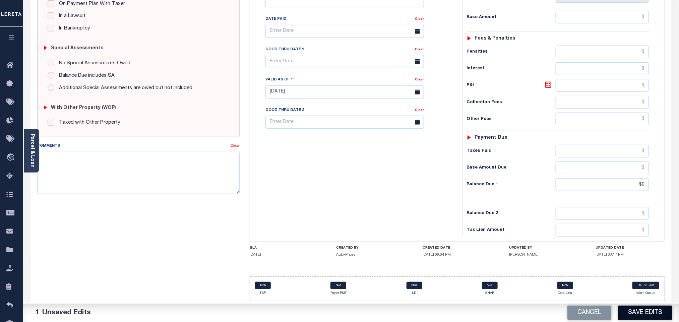
click at [642, 312] on button "Save Edits" at bounding box center [645, 313] width 54 height 14
checkbox input "false"
type input "$0"
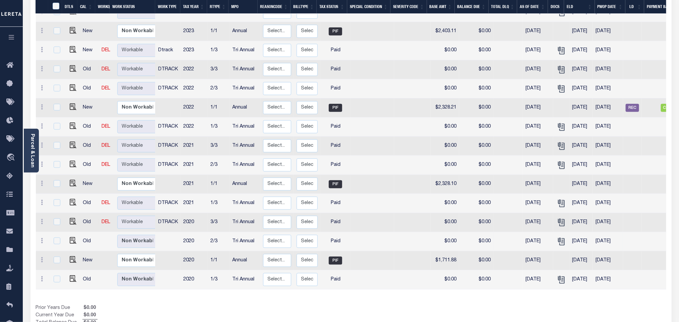
scroll to position [292, 0]
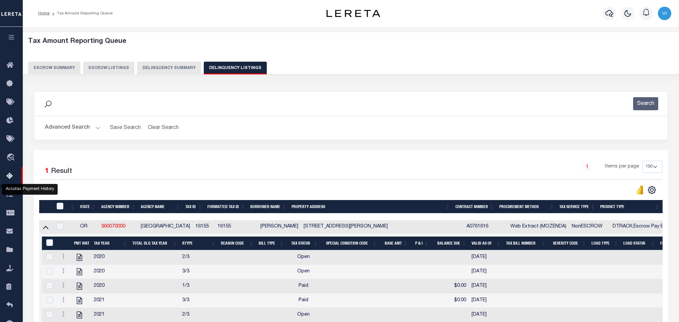
select select "100"
click at [641, 98] on button "Search" at bounding box center [645, 103] width 25 height 13
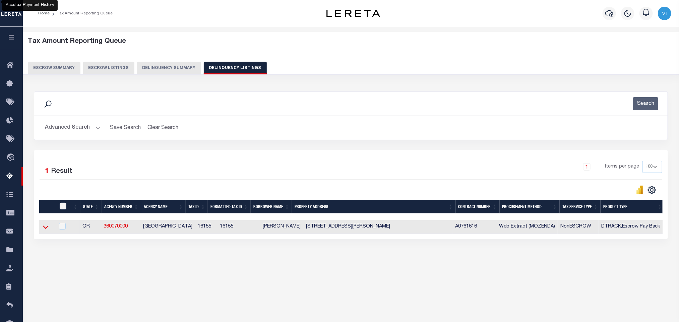
click at [46, 231] on icon at bounding box center [46, 226] width 6 height 7
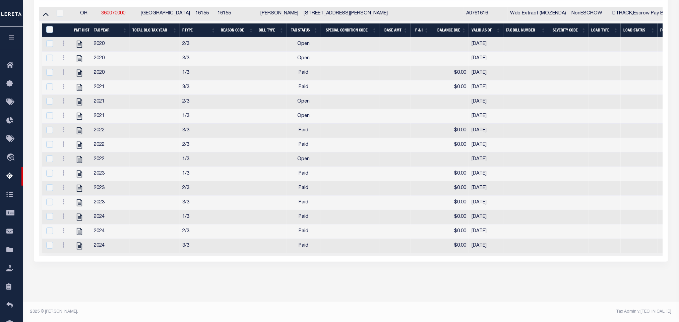
scroll to position [15, 0]
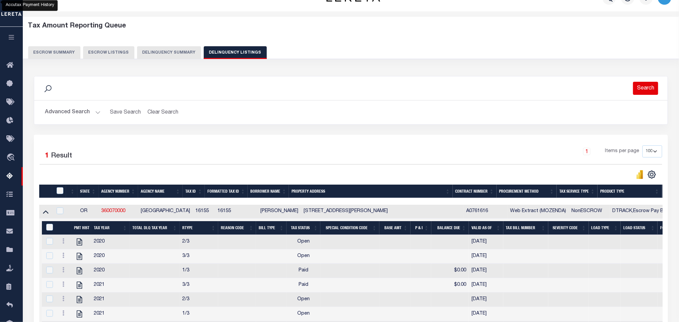
click at [644, 91] on button "Search" at bounding box center [645, 88] width 25 height 13
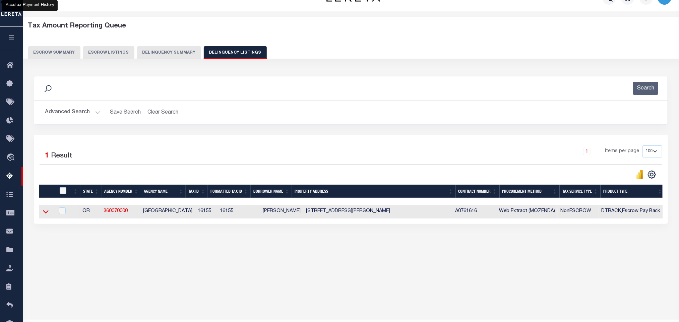
click at [44, 214] on icon at bounding box center [46, 211] width 6 height 3
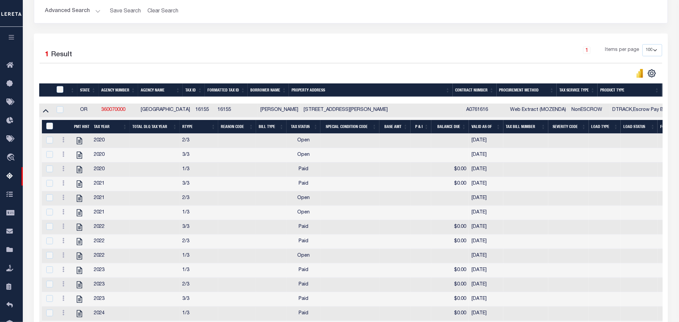
scroll to position [0, 0]
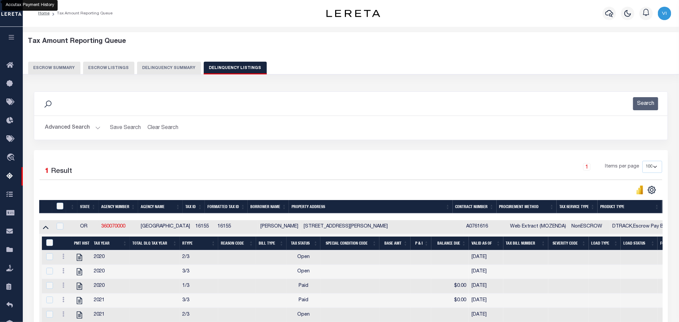
click at [78, 127] on button "Advanced Search" at bounding box center [73, 127] width 56 height 13
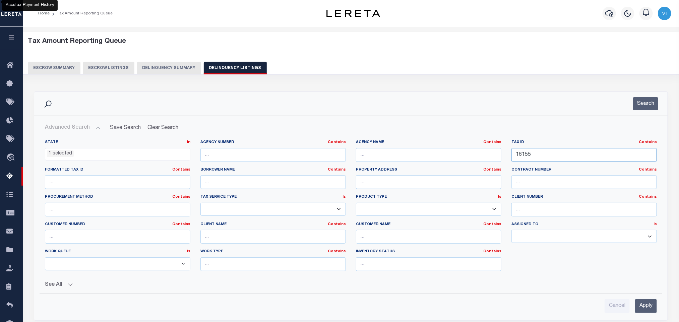
click at [559, 151] on input "16155" at bounding box center [583, 155] width 145 height 14
paste input "R16348"
type input "R16348"
click at [645, 310] on input "Apply" at bounding box center [646, 306] width 22 height 14
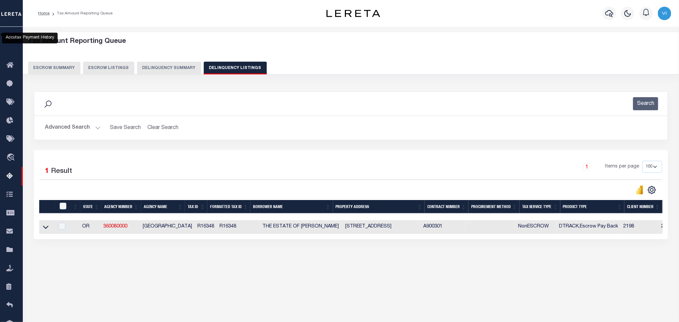
scroll to position [33, 0]
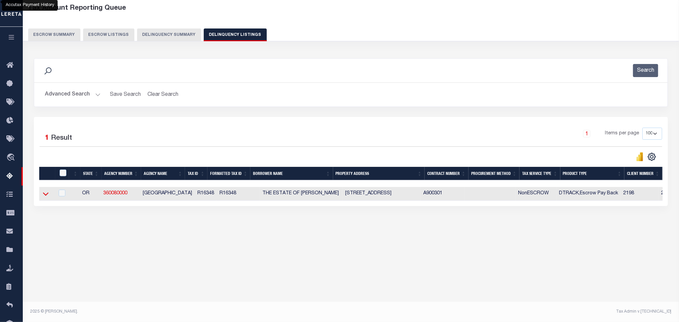
click at [46, 196] on icon at bounding box center [46, 194] width 6 height 3
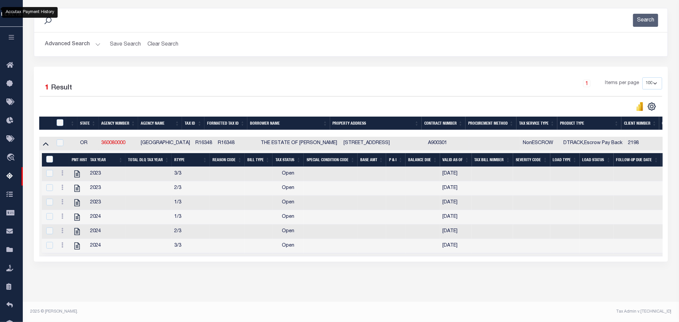
scroll to position [92, 0]
click at [128, 280] on div "Data sync process is currently running, you may face some response delays. Sear…" at bounding box center [350, 141] width 643 height 280
click at [75, 244] on icon "" at bounding box center [77, 246] width 9 height 9
checkbox input "true"
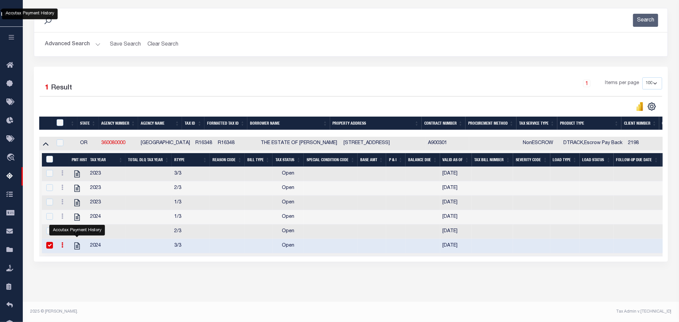
click at [74, 38] on button "Advanced Search" at bounding box center [73, 44] width 56 height 13
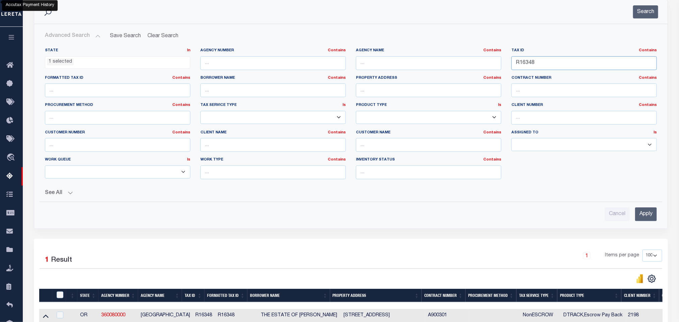
click at [556, 67] on input "R16348" at bounding box center [583, 63] width 145 height 14
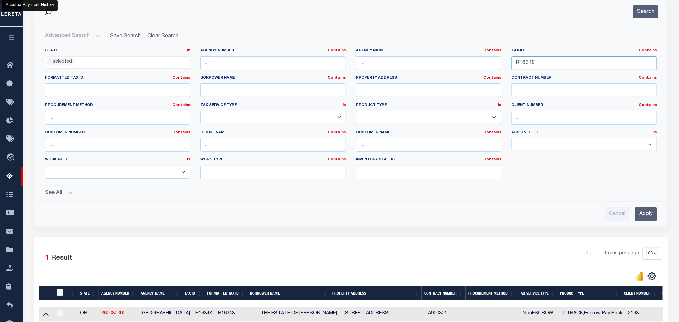
paste input "40717"
type input "R40717"
click at [650, 223] on div "Advanced Search Save Search Clear Search tblassign_wrapper_dynamictable_____Def…" at bounding box center [350, 125] width 633 height 202
click at [648, 219] on input "Apply" at bounding box center [646, 214] width 22 height 14
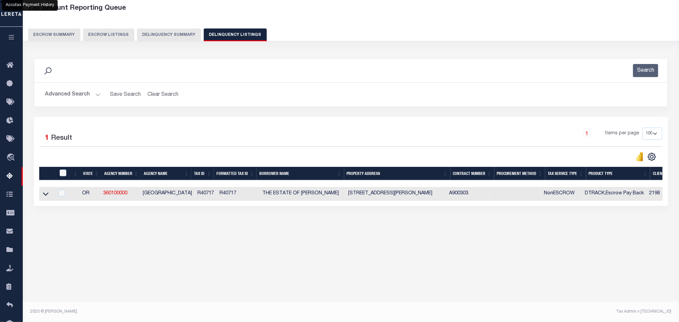
scroll to position [33, 0]
click at [46, 196] on icon at bounding box center [46, 194] width 6 height 3
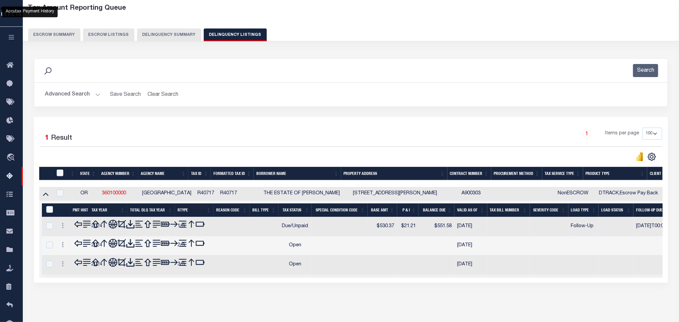
scroll to position [48, 0]
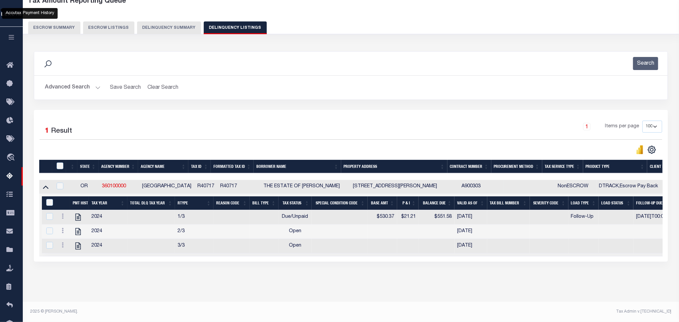
click at [151, 288] on div "Tax Amount Reporting Queue Escrow Summary Escrow Listings In" at bounding box center [351, 147] width 652 height 309
click at [79, 244] on icon "" at bounding box center [78, 246] width 9 height 9
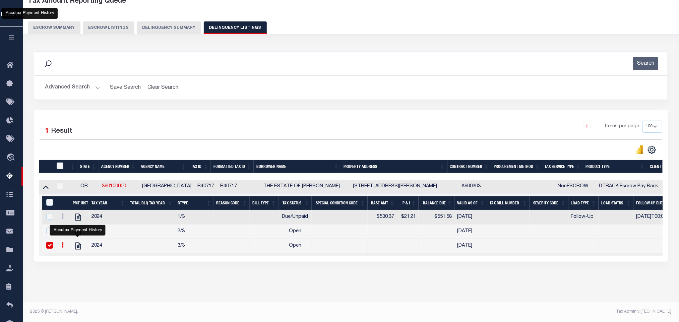
checkbox input "true"
click at [649, 52] on div "Search" at bounding box center [350, 64] width 633 height 24
click at [644, 57] on button "Search" at bounding box center [645, 63] width 25 height 13
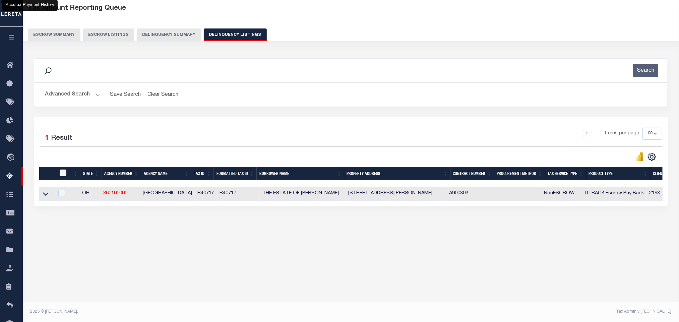
scroll to position [33, 0]
click at [45, 196] on icon at bounding box center [46, 194] width 6 height 3
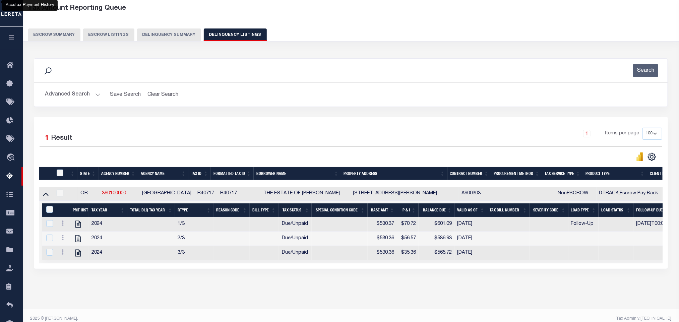
click at [78, 101] on button "Advanced Search" at bounding box center [73, 94] width 56 height 13
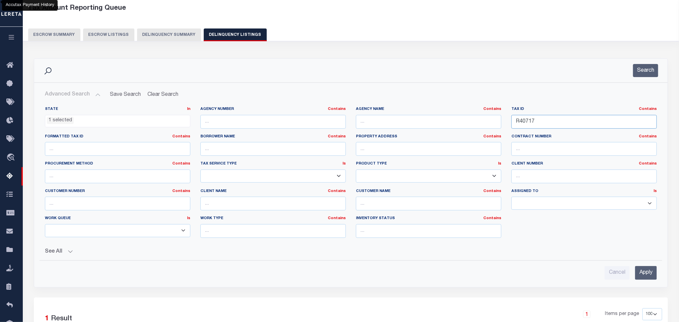
click at [538, 127] on input "R40717" at bounding box center [583, 122] width 145 height 14
paste input "2838"
type input "R42838"
click at [649, 268] on input "Apply" at bounding box center [646, 273] width 22 height 14
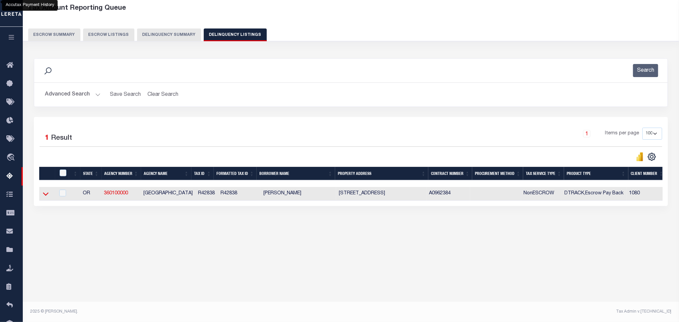
click at [45, 196] on icon at bounding box center [46, 194] width 6 height 3
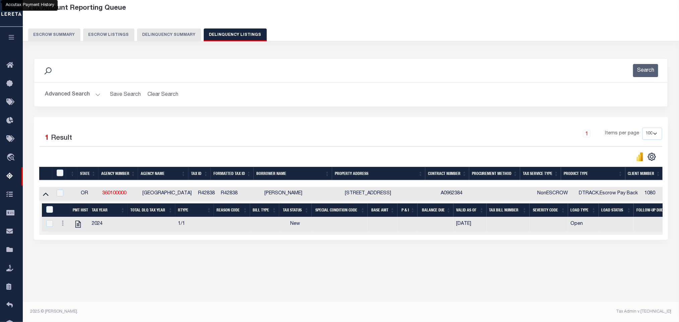
click at [186, 280] on div "Tax Amount Reporting Queue Escrow Summary Escrow Listings In" at bounding box center [351, 140] width 652 height 280
click at [80, 228] on icon "" at bounding box center [78, 224] width 9 height 9
checkbox input "true"
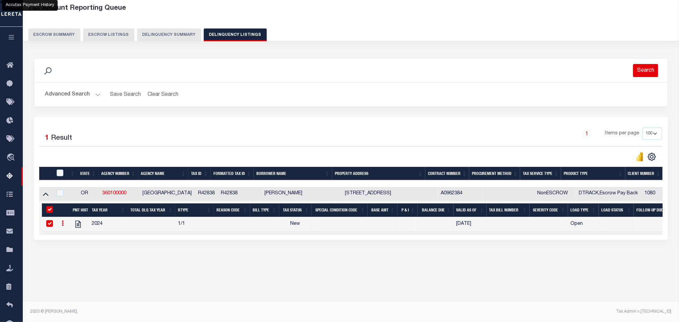
click at [651, 68] on button "Search" at bounding box center [645, 70] width 25 height 13
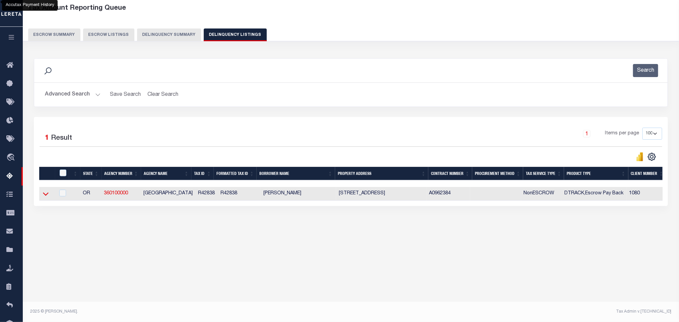
click at [46, 196] on icon at bounding box center [46, 194] width 6 height 3
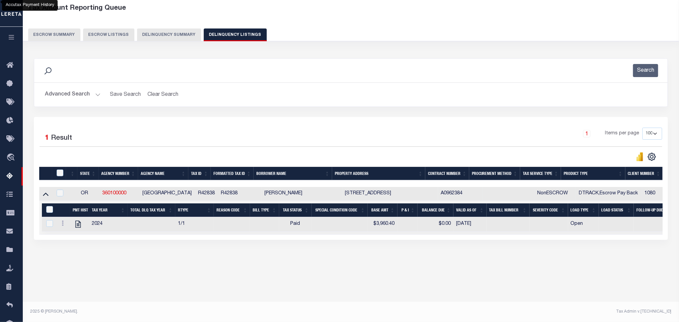
click at [70, 97] on button "Advanced Search" at bounding box center [73, 94] width 56 height 13
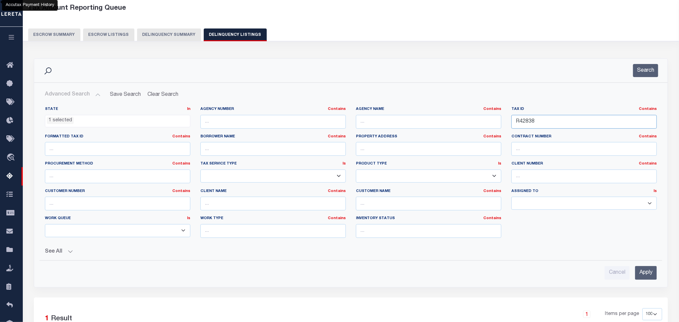
click at [539, 127] on input "R42838" at bounding box center [583, 122] width 145 height 14
paste input "701"
type input "701"
click at [642, 277] on input "Apply" at bounding box center [646, 273] width 22 height 14
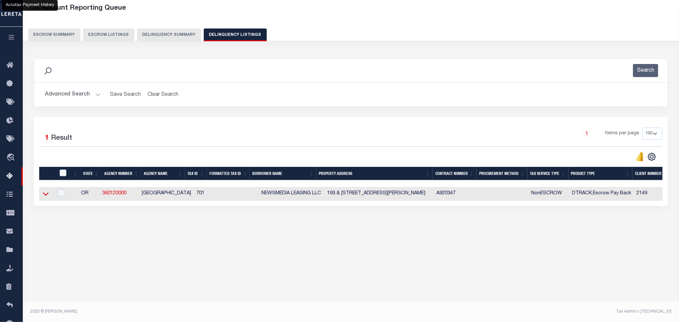
click at [46, 196] on icon at bounding box center [46, 194] width 6 height 3
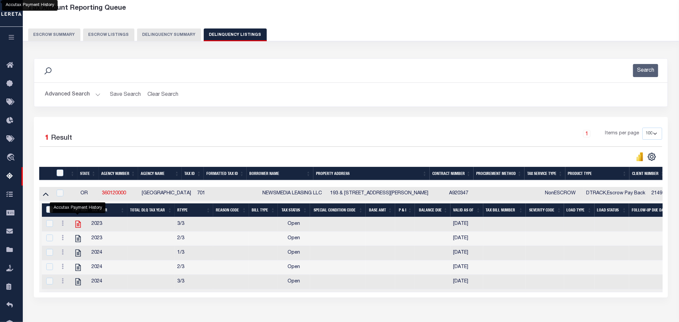
click at [78, 229] on icon "" at bounding box center [78, 224] width 9 height 9
checkbox input "false"
checkbox input "true"
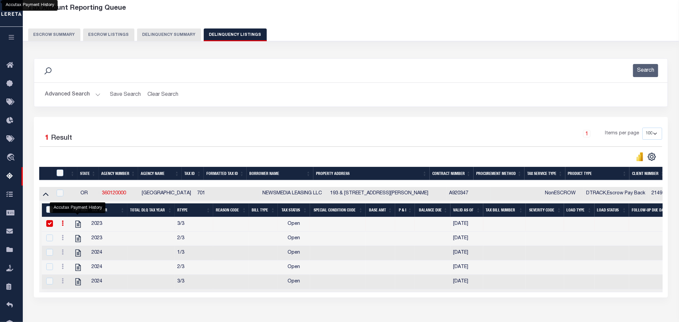
click at [82, 92] on button "Advanced Search" at bounding box center [73, 94] width 56 height 13
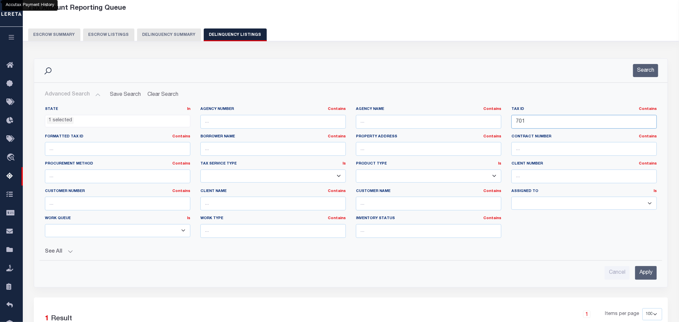
click at [548, 121] on input "701" at bounding box center [583, 122] width 145 height 14
paste input "23269"
type input "23269"
click at [641, 274] on input "Apply" at bounding box center [646, 273] width 22 height 14
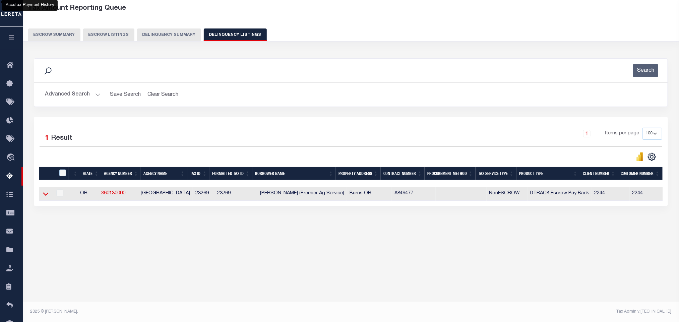
click at [43, 197] on icon at bounding box center [46, 193] width 6 height 7
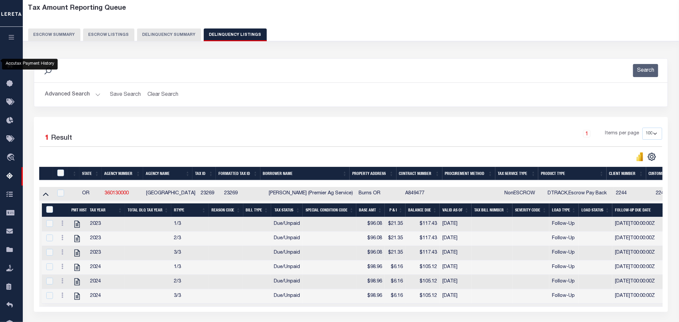
scroll to position [92, 0]
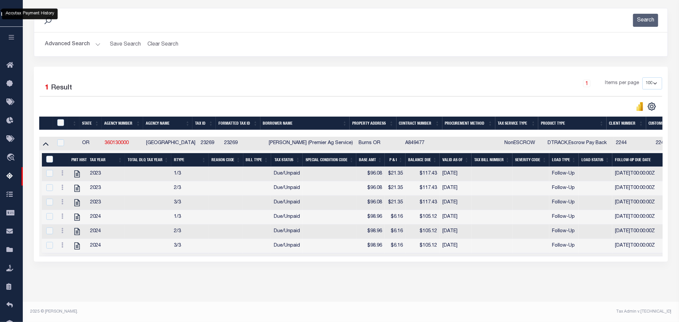
click at [207, 290] on div "Tax Amount Reporting Queue Escrow Summary Escrow Listings In" at bounding box center [351, 126] width 652 height 352
click at [78, 244] on icon "" at bounding box center [77, 246] width 9 height 9
checkbox input "true"
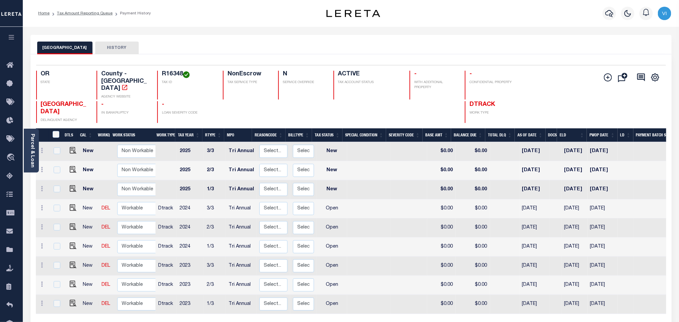
click at [168, 74] on h4 "R16348" at bounding box center [188, 74] width 53 height 7
click at [167, 74] on h4 "R16348" at bounding box center [188, 74] width 53 height 7
copy h4 "R16348"
click at [33, 151] on link "Parcel & Loan" at bounding box center [32, 151] width 5 height 34
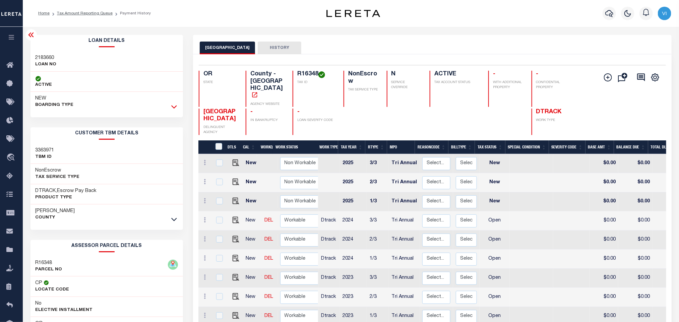
click at [172, 107] on icon at bounding box center [174, 107] width 6 height 3
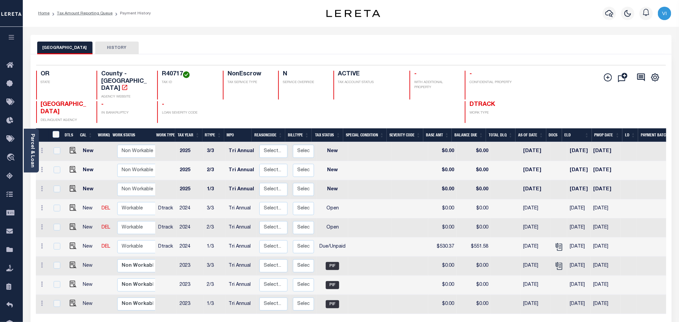
click at [161, 74] on div "R40717 TAX ID" at bounding box center [186, 85] width 58 height 29
copy h4 "R40717"
click at [31, 154] on link "Parcel & Loan" at bounding box center [32, 151] width 5 height 34
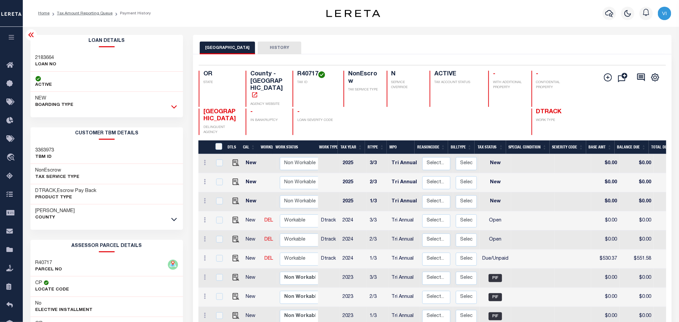
click at [174, 110] on icon at bounding box center [174, 106] width 6 height 7
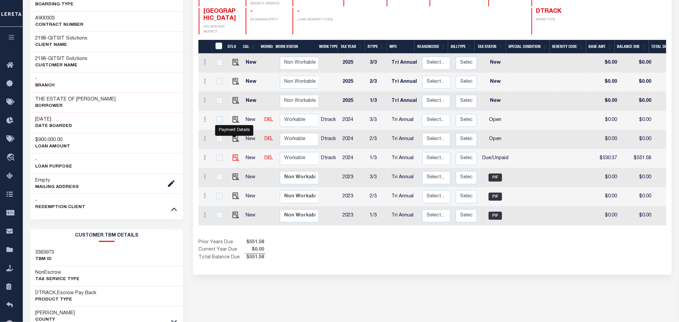
click at [233, 154] on img "" at bounding box center [236, 157] width 7 height 7
checkbox input "true"
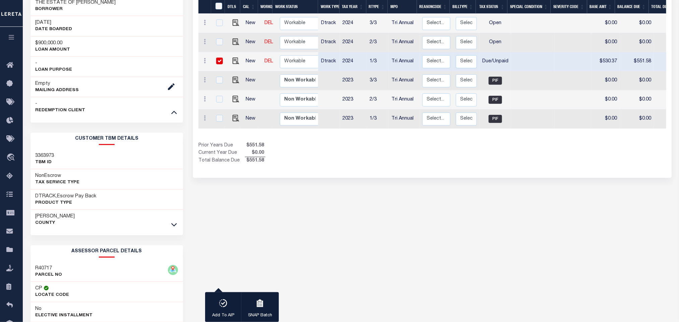
scroll to position [201, 0]
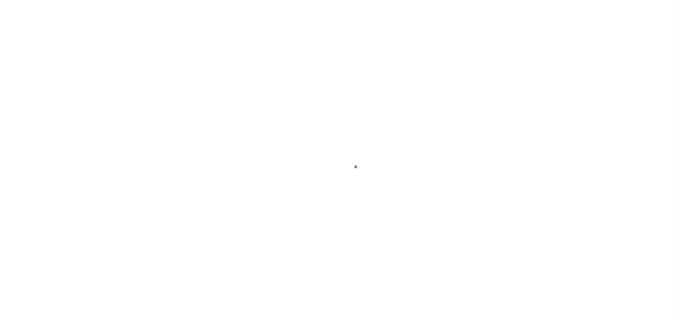
checkbox input "false"
type input "Tri Annual"
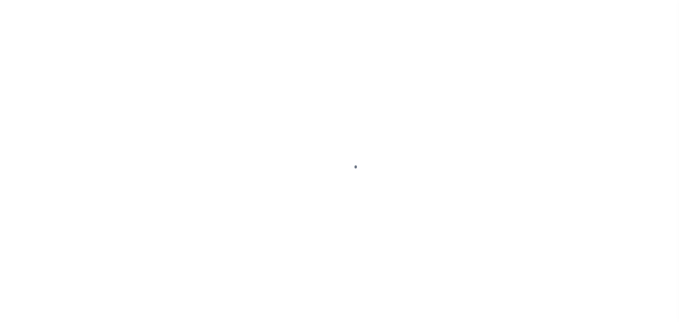
type input "[DATE]"
select select "DUE"
type input "$530.37"
type input "$21.21"
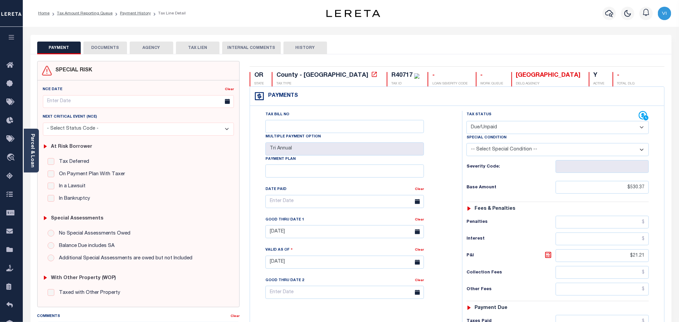
click at [387, 80] on div "R40717 TAX ID" at bounding box center [403, 79] width 33 height 14
click at [391, 75] on div "R40717" at bounding box center [401, 75] width 21 height 6
copy div "R40717"
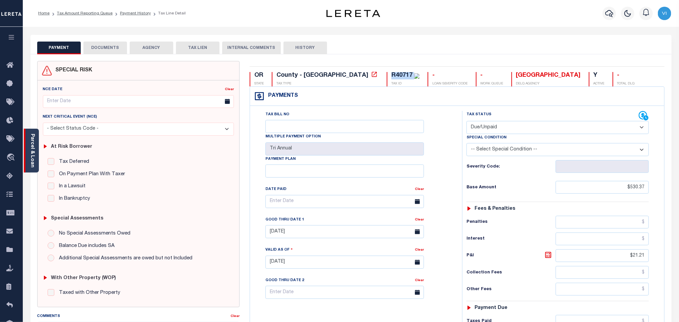
click at [34, 156] on link "Parcel & Loan" at bounding box center [32, 151] width 5 height 34
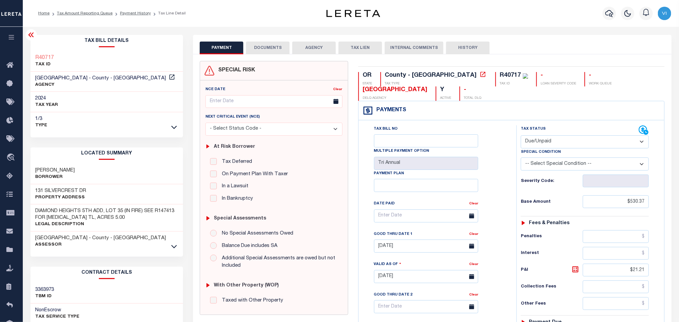
click at [504, 233] on div "Tax Bill No Multiple Payment Option Tri Annual Payment Plan Clear Clear 02/28/2…" at bounding box center [435, 219] width 141 height 188
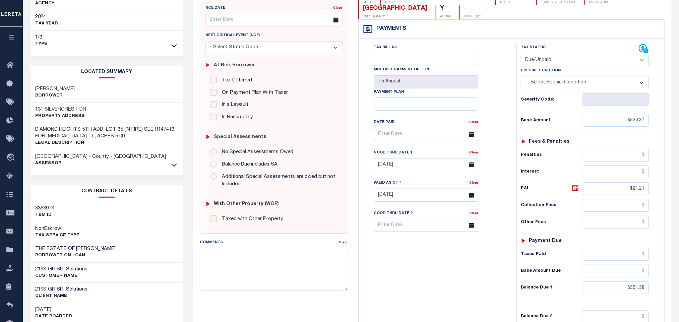
scroll to position [192, 0]
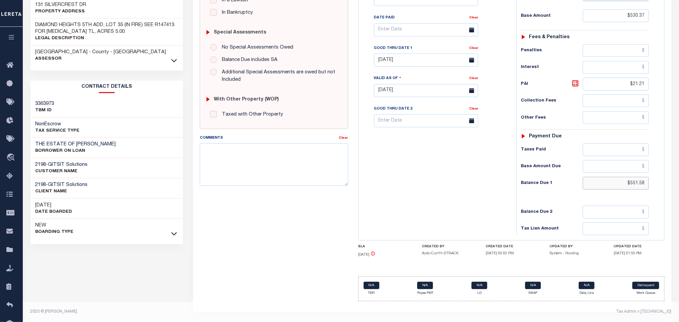
click at [639, 187] on input "$551.58" at bounding box center [616, 183] width 66 height 13
click at [642, 188] on input "$551.58" at bounding box center [616, 183] width 66 height 13
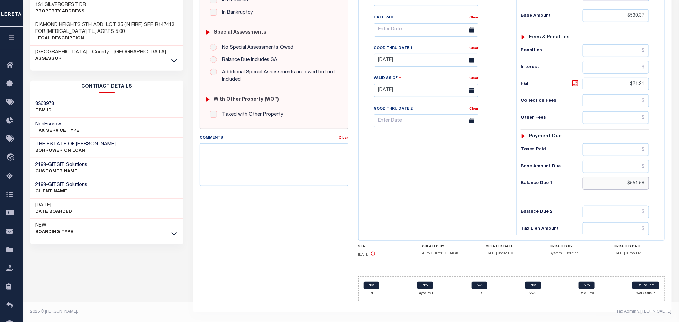
paste input "601.09"
type input "$601.09"
type input "[DATE]"
click at [575, 83] on icon at bounding box center [575, 83] width 8 height 8
type input "$70.72"
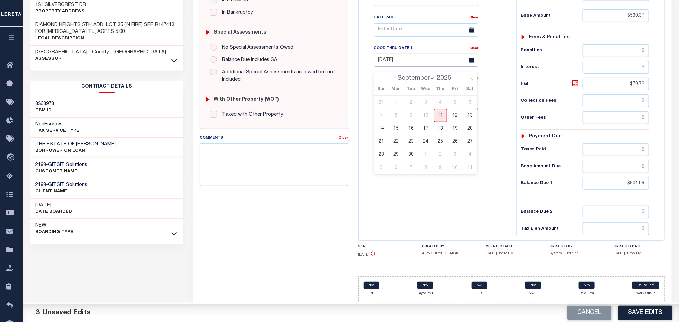
click at [392, 62] on input "02/28/2025" at bounding box center [426, 60] width 104 height 13
click at [409, 150] on span "30" at bounding box center [410, 154] width 13 height 13
type input "[DATE]"
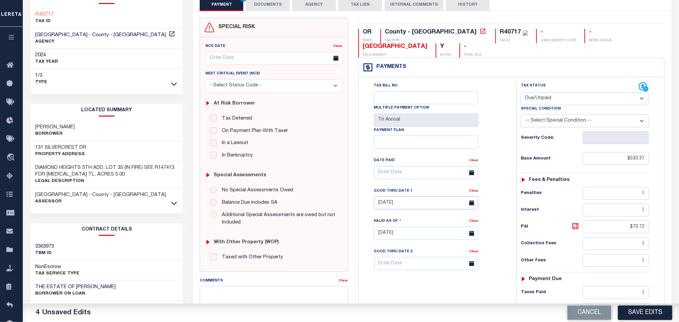
scroll to position [0, 0]
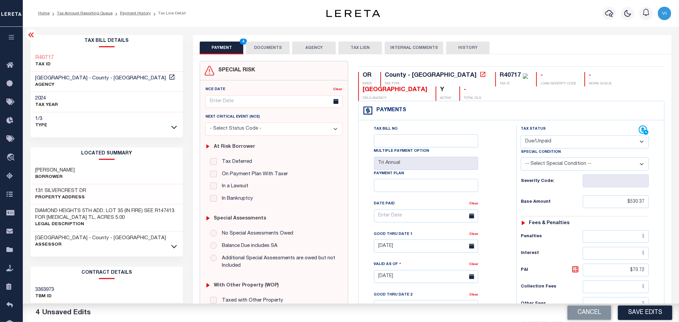
click at [495, 77] on div "R40717 TAX ID" at bounding box center [511, 79] width 33 height 14
copy div "R40717"
click at [274, 52] on button "DOCUMENTS" at bounding box center [268, 48] width 44 height 13
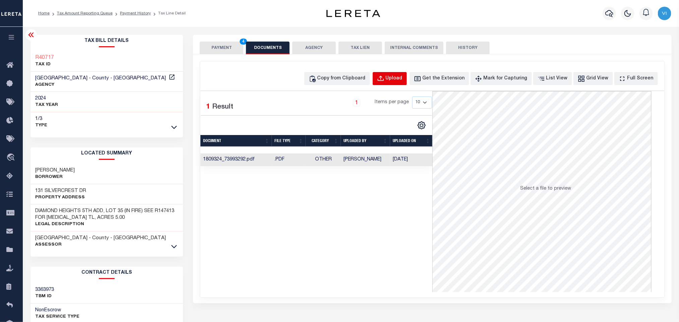
click at [402, 79] on div "Upload" at bounding box center [394, 78] width 17 height 7
select select "POP"
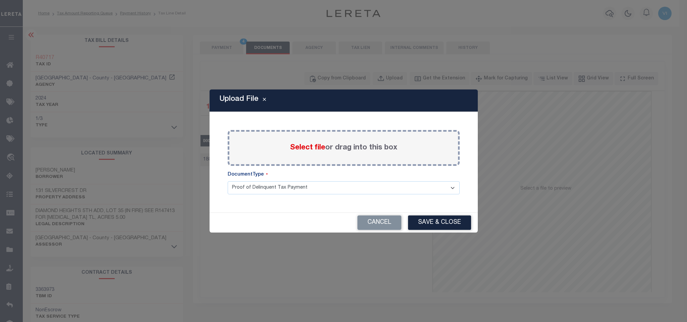
click at [299, 149] on span "Select file" at bounding box center [307, 147] width 35 height 7
click at [0, 0] on input "Select file or drag into this box" at bounding box center [0, 0] width 0 height 0
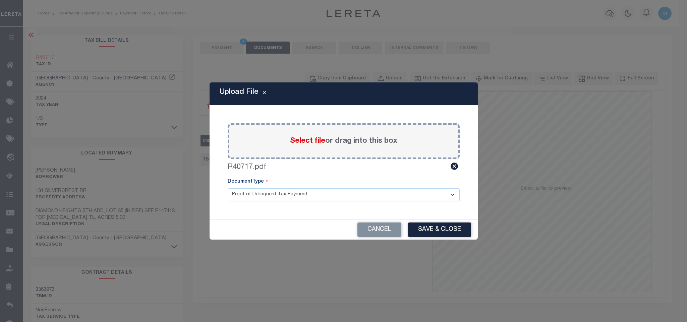
click at [248, 200] on select "Proof of Delinquent Tax Payment" at bounding box center [344, 194] width 232 height 13
click at [228, 188] on select "Proof of Delinquent Tax Payment" at bounding box center [344, 194] width 232 height 13
click at [438, 230] on button "Save & Close" at bounding box center [439, 229] width 63 height 14
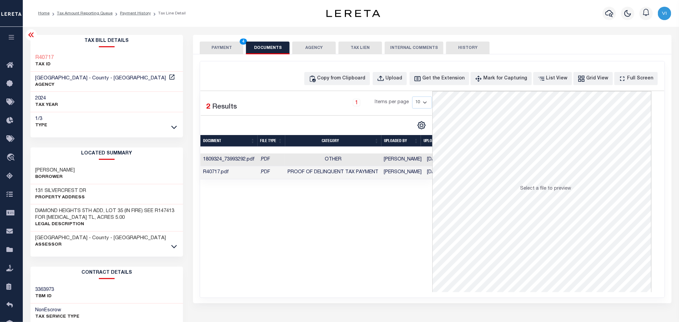
click at [224, 52] on button "PAYMENT 4" at bounding box center [222, 48] width 44 height 13
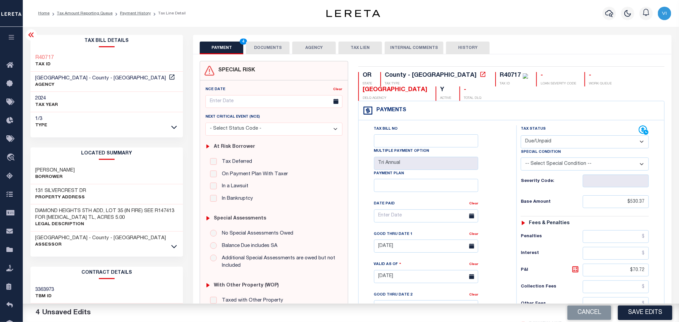
click at [500, 218] on div "Tax Bill No Multiple Payment Option Tri Annual Payment Plan Clear Clear [DATE] …" at bounding box center [435, 219] width 141 height 188
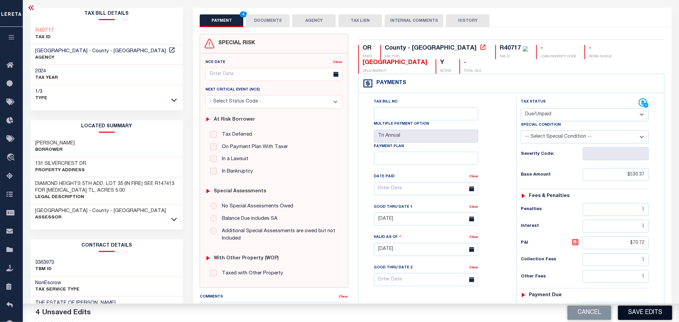
scroll to position [190, 0]
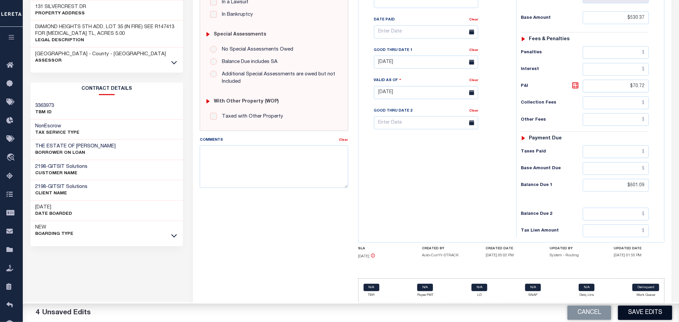
click at [634, 314] on button "Save Edits" at bounding box center [645, 313] width 54 height 14
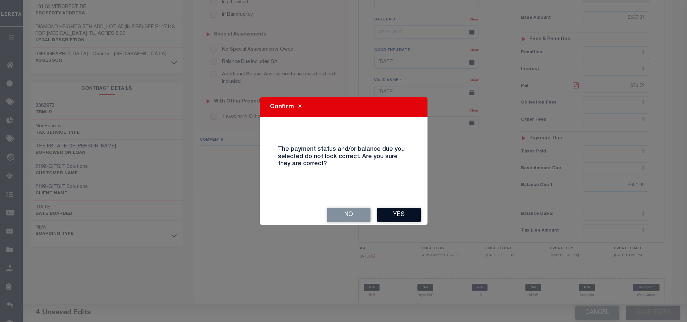
click at [403, 219] on button "Yes" at bounding box center [399, 215] width 44 height 14
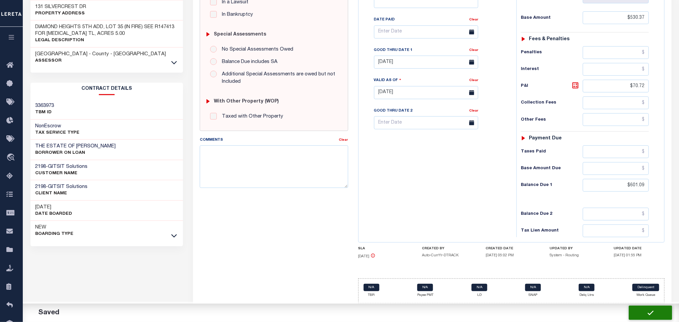
checkbox input "false"
type input "$530.37"
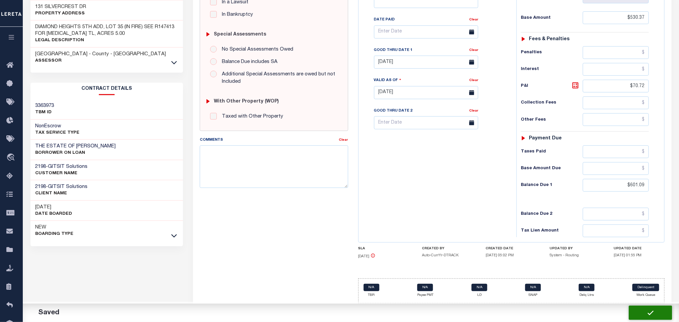
type input "$70.72"
type input "$601.09"
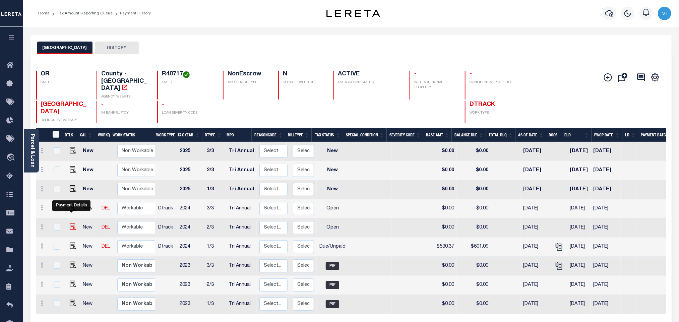
click at [71, 223] on img "" at bounding box center [73, 226] width 7 height 7
checkbox input "true"
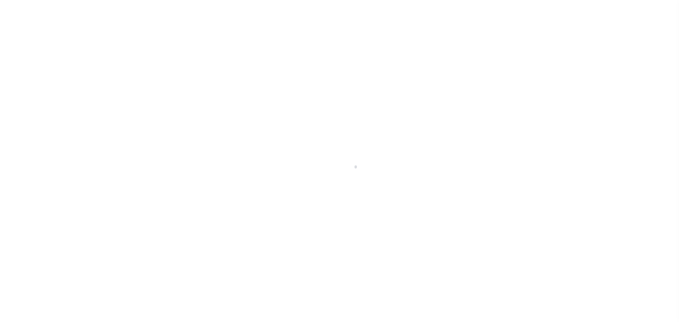
select select "OP2"
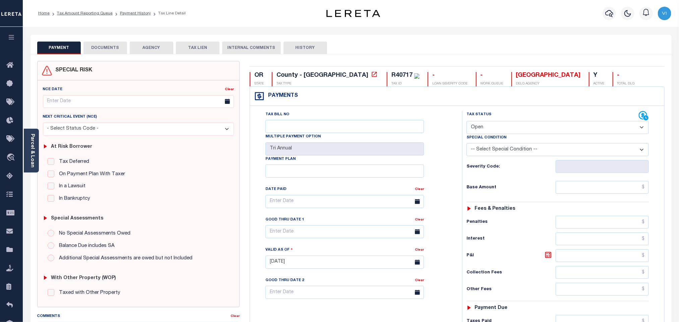
click at [113, 54] on button "DOCUMENTS" at bounding box center [105, 48] width 44 height 13
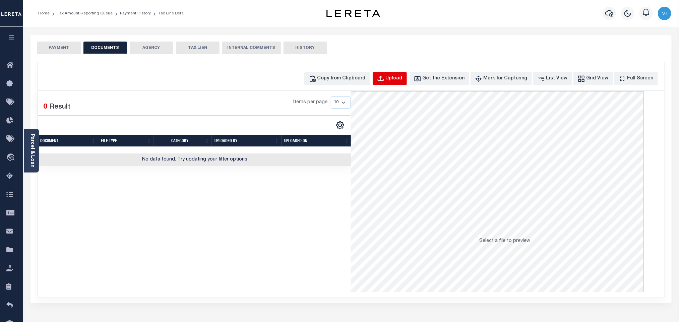
click at [398, 76] on div "Upload" at bounding box center [394, 78] width 17 height 7
select select "POP"
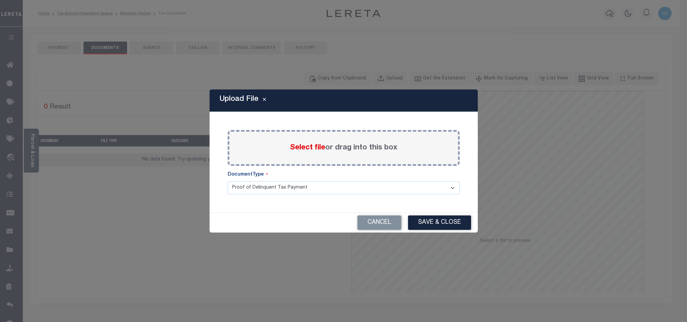
click at [311, 145] on span "Select file" at bounding box center [307, 147] width 35 height 7
click at [0, 0] on input "Select file or drag into this box" at bounding box center [0, 0] width 0 height 0
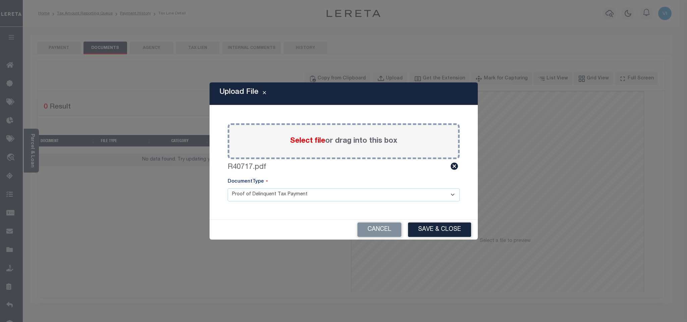
drag, startPoint x: 242, startPoint y: 195, endPoint x: 245, endPoint y: 200, distance: 5.6
click at [242, 195] on select "Proof of Delinquent Tax Payment" at bounding box center [344, 194] width 232 height 13
click at [228, 188] on select "Proof of Delinquent Tax Payment" at bounding box center [344, 194] width 232 height 13
click at [432, 228] on button "Save & Close" at bounding box center [439, 229] width 63 height 14
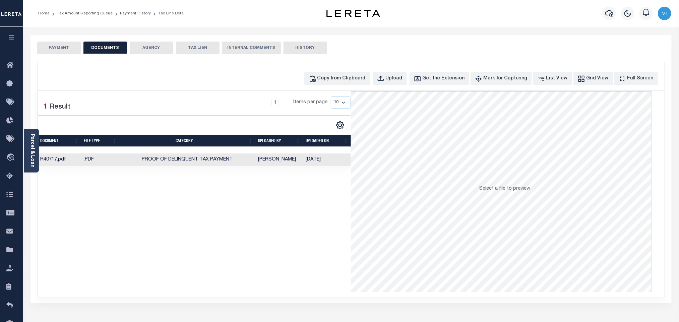
click at [52, 52] on button "PAYMENT" at bounding box center [59, 48] width 44 height 13
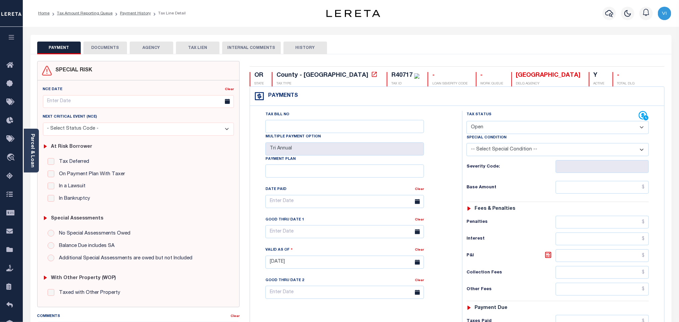
click at [483, 133] on select "- Select Status Code - Open Due/Unpaid Paid Incomplete No Tax Due Internal Refu…" at bounding box center [557, 127] width 182 height 13
select select "DUE"
click at [466, 122] on select "- Select Status Code - Open Due/Unpaid Paid Incomplete No Tax Due Internal Refu…" at bounding box center [557, 127] width 182 height 13
type input "[DATE]"
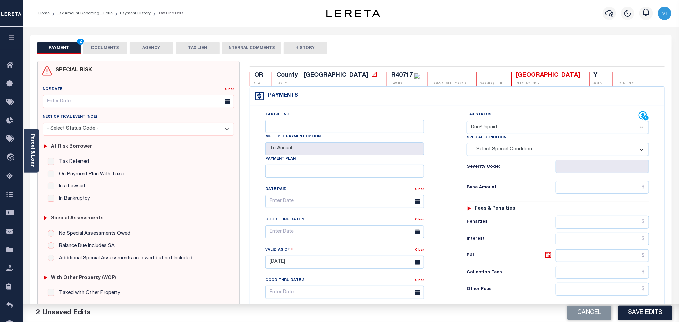
click at [551, 182] on div "Tax Status Status - Select Status Code -" at bounding box center [559, 259] width 195 height 296
click at [564, 192] on input "text" at bounding box center [602, 187] width 93 height 13
paste input "530.36"
type input "$530.36"
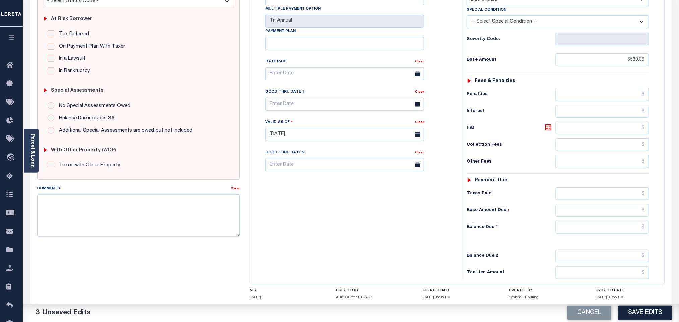
scroll to position [174, 0]
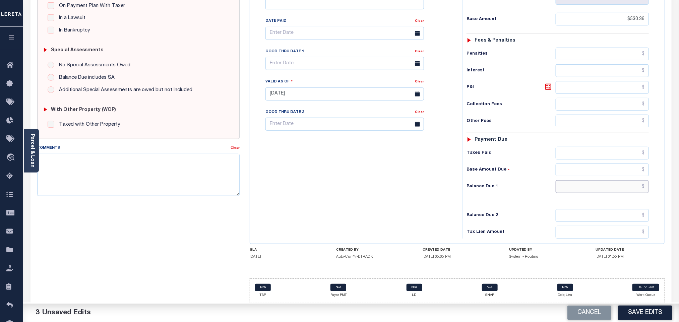
click at [565, 188] on input "text" at bounding box center [602, 186] width 93 height 13
paste input "586.93"
type input "$586.93"
click at [547, 86] on icon at bounding box center [548, 87] width 4 height 4
type input "$56.57"
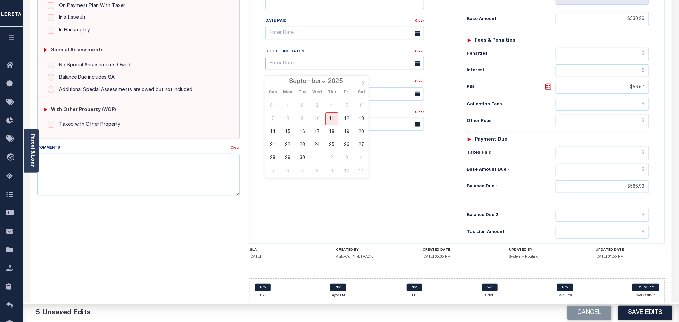
click at [283, 63] on input "text" at bounding box center [344, 63] width 158 height 13
click at [306, 155] on span "30" at bounding box center [302, 157] width 13 height 13
type input "09/30/2025"
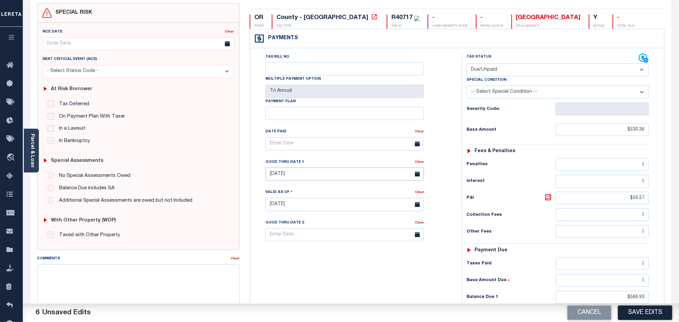
scroll to position [0, 0]
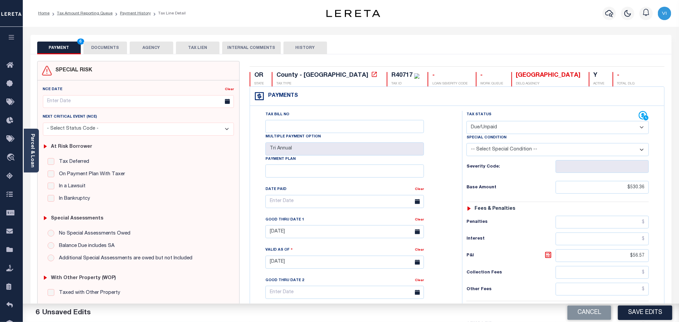
click at [117, 52] on button "DOCUMENTS" at bounding box center [105, 48] width 44 height 13
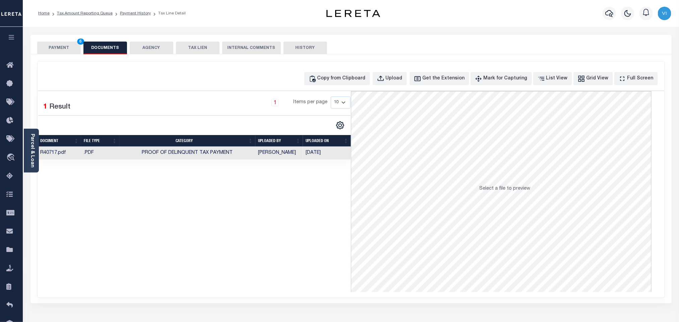
click at [64, 54] on button "PAYMENT 6" at bounding box center [59, 48] width 44 height 13
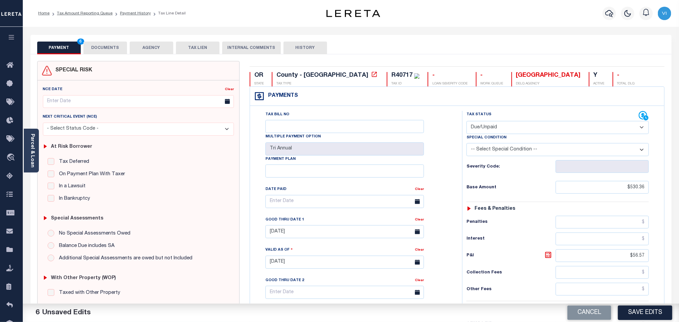
click at [434, 181] on div "Tax Bill No Multiple Payment Option Tri Annual Payment Plan Clear Clear 09/30/2…" at bounding box center [354, 205] width 195 height 188
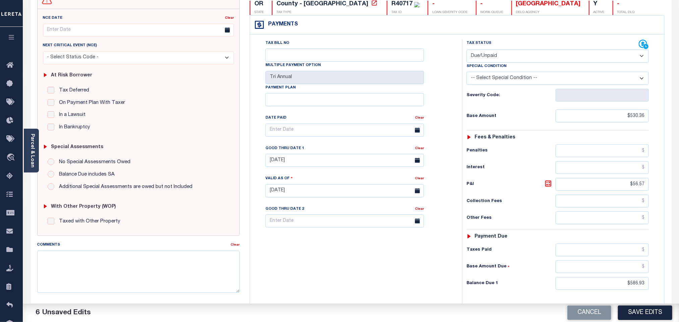
scroll to position [174, 0]
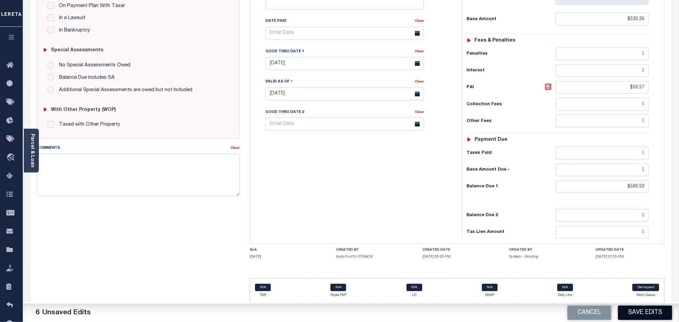
click at [636, 315] on button "Save Edits" at bounding box center [645, 313] width 54 height 14
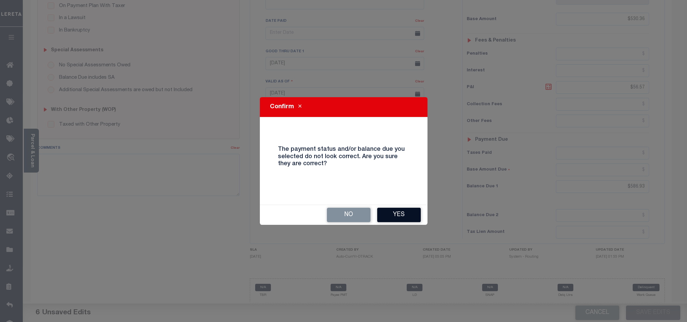
click at [395, 208] on button "Yes" at bounding box center [399, 215] width 44 height 14
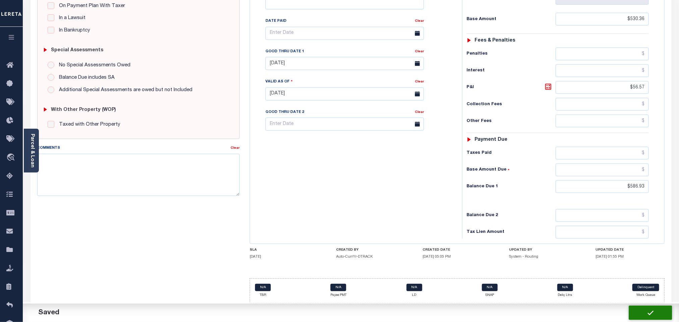
checkbox input "false"
type input "$530.36"
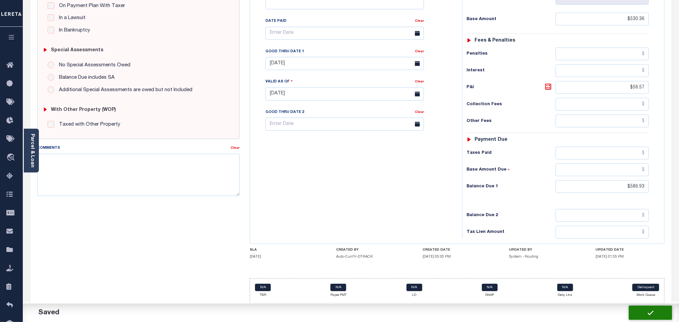
type input "$56.57"
type input "$586.93"
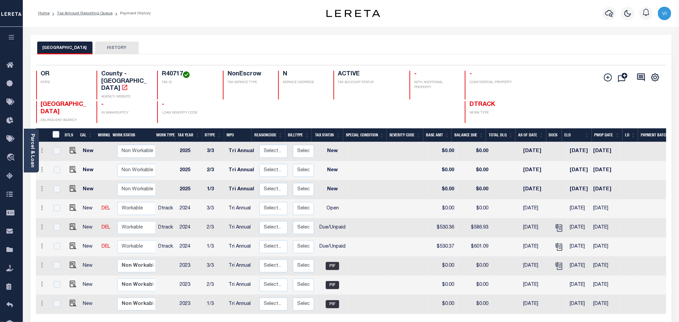
click at [160, 76] on div "R40717 TAX ID" at bounding box center [186, 85] width 58 height 29
copy h4 "R40717"
click at [74, 204] on img "" at bounding box center [73, 207] width 7 height 7
checkbox input "true"
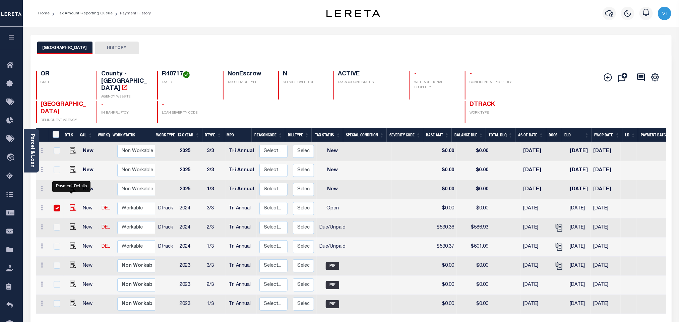
checkbox input "true"
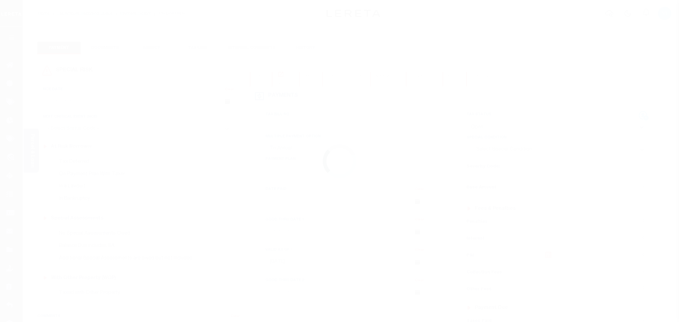
select select "OP2"
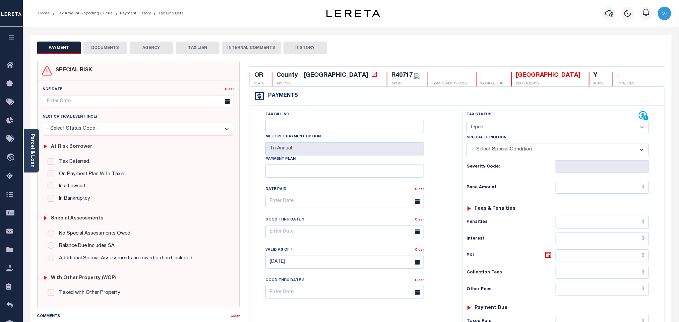
click at [94, 46] on button "DOCUMENTS" at bounding box center [105, 48] width 44 height 13
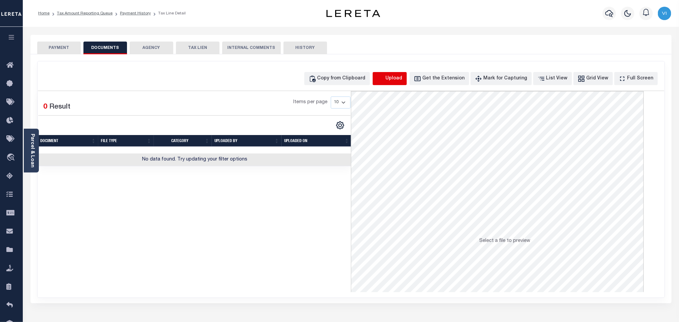
click at [384, 79] on icon "button" at bounding box center [380, 78] width 7 height 7
select select "POP"
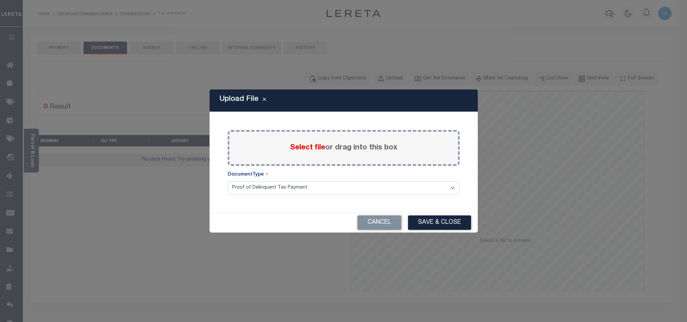
click at [303, 148] on span "Select file" at bounding box center [307, 147] width 35 height 7
click at [0, 0] on input "Select file or drag into this box" at bounding box center [0, 0] width 0 height 0
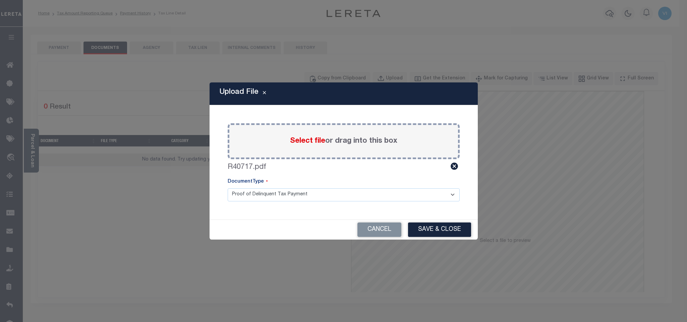
click at [241, 200] on select "Proof of Delinquent Tax Payment" at bounding box center [344, 194] width 232 height 13
click at [228, 188] on select "Proof of Delinquent Tax Payment" at bounding box center [344, 194] width 232 height 13
click at [426, 232] on button "Save & Close" at bounding box center [439, 229] width 63 height 14
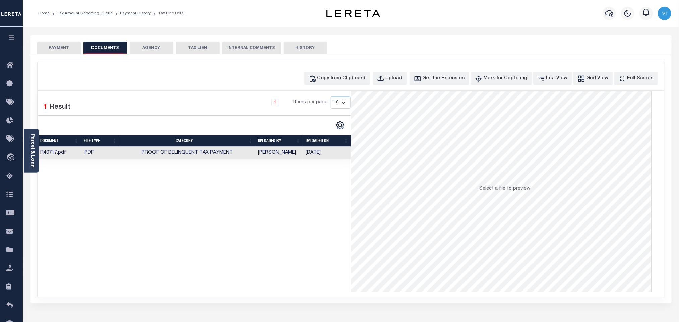
click at [67, 50] on button "PAYMENT" at bounding box center [59, 48] width 44 height 13
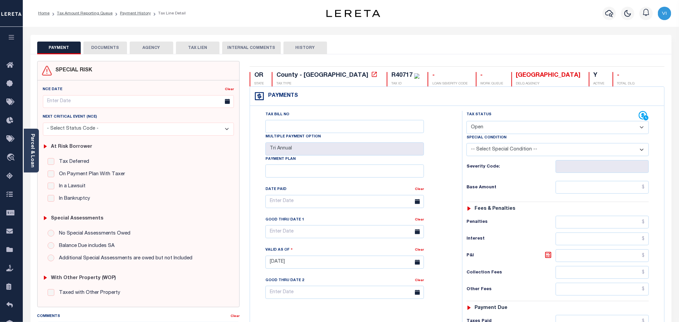
click at [510, 133] on select "- Select Status Code - Open Due/Unpaid Paid Incomplete No Tax Due Internal Refu…" at bounding box center [557, 127] width 182 height 13
select select "PYD"
click at [466, 122] on select "- Select Status Code - Open Due/Unpaid Paid Incomplete No Tax Due Internal Refu…" at bounding box center [557, 127] width 182 height 13
type input "[DATE]"
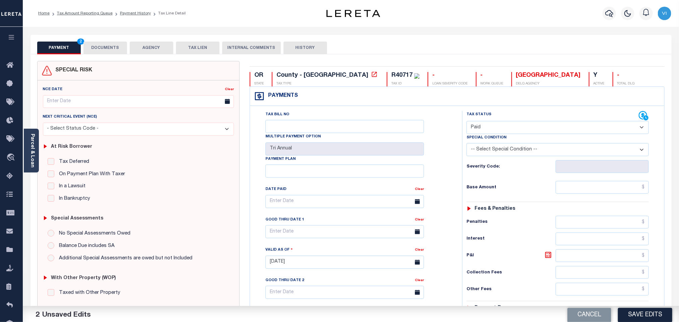
click at [491, 132] on select "- Select Status Code - Open Due/Unpaid Paid Incomplete No Tax Due Internal Refu…" at bounding box center [557, 127] width 182 height 13
select select "DUE"
click at [466, 122] on select "- Select Status Code - Open Due/Unpaid Paid Incomplete No Tax Due Internal Refu…" at bounding box center [557, 127] width 182 height 13
click at [568, 178] on div "Tax Status Status - Select Status Code -" at bounding box center [559, 259] width 195 height 296
click at [571, 193] on input "text" at bounding box center [602, 187] width 93 height 13
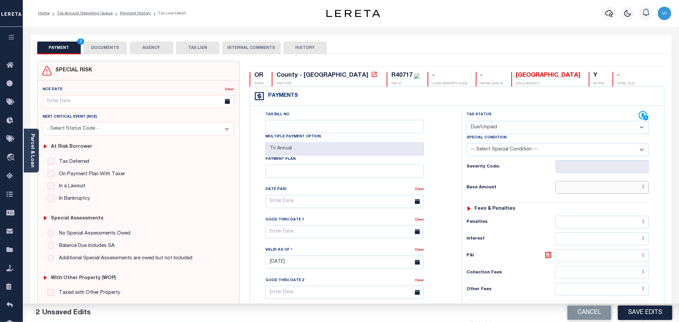
paste input "530.36"
type input "$530.36"
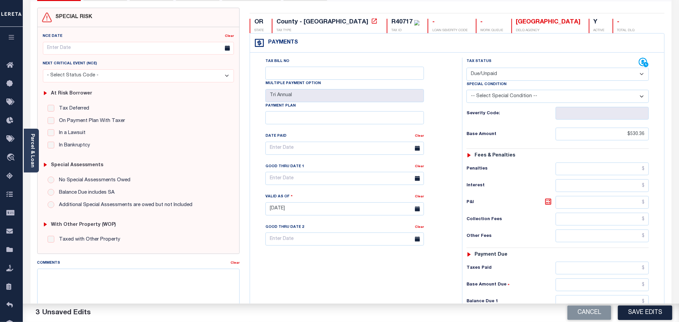
scroll to position [174, 0]
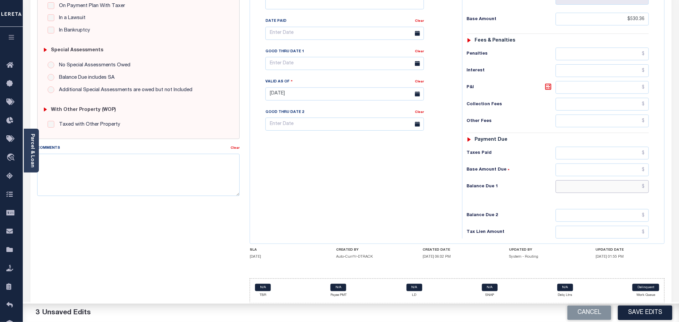
click at [587, 188] on input "text" at bounding box center [602, 186] width 93 height 13
paste input "565.72"
type input "$565.72"
click at [549, 86] on icon at bounding box center [548, 87] width 8 height 8
type input "$35.36"
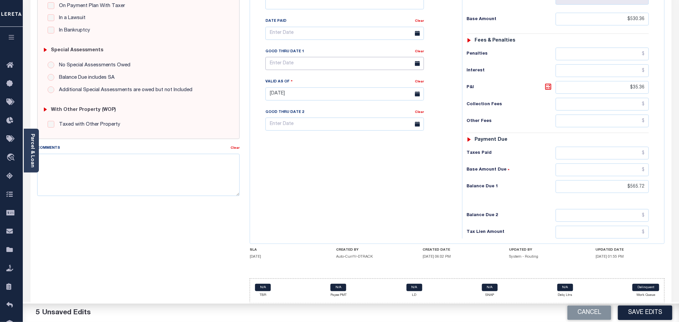
click at [289, 58] on input "text" at bounding box center [344, 63] width 158 height 13
click at [303, 152] on span "30" at bounding box center [302, 157] width 13 height 13
type input "09/30/2025"
drag, startPoint x: 315, startPoint y: 174, endPoint x: 328, endPoint y: 188, distance: 19.5
click at [316, 174] on div "Tax Bill No Multiple Payment Option Tri Annual Payment Plan Clear" at bounding box center [354, 91] width 205 height 296
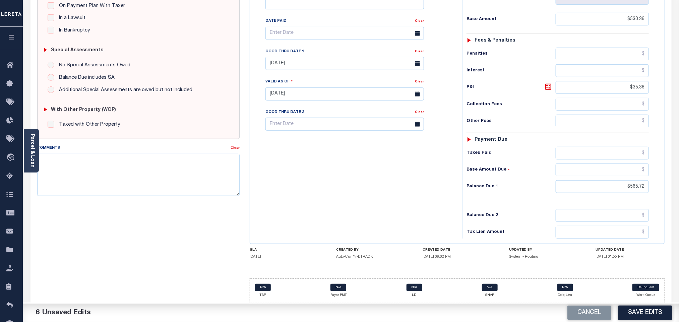
click at [622, 306] on button "Save Edits" at bounding box center [645, 313] width 54 height 14
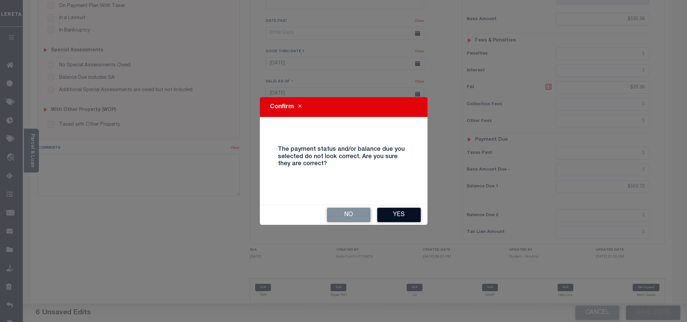
click at [413, 219] on button "Yes" at bounding box center [399, 215] width 44 height 14
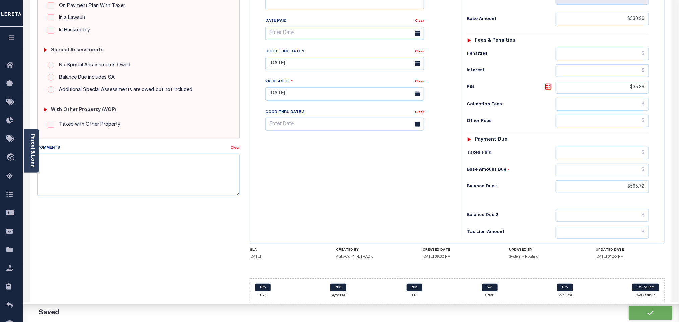
checkbox input "false"
type input "$530.36"
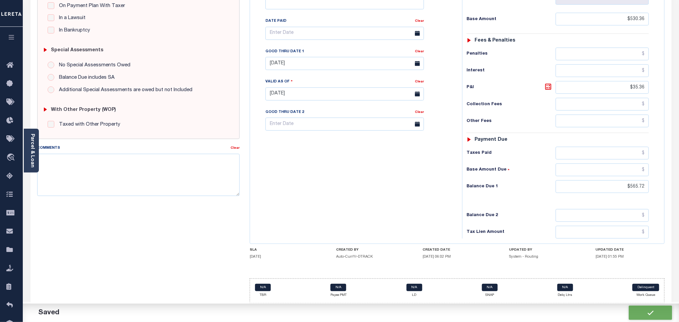
type input "$35.36"
type input "$565.72"
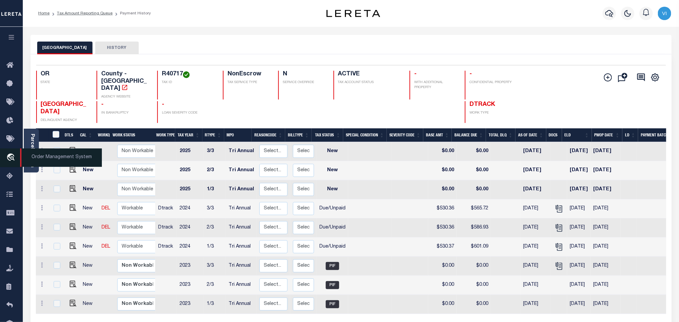
click at [36, 158] on span "Order Management System" at bounding box center [61, 157] width 82 height 18
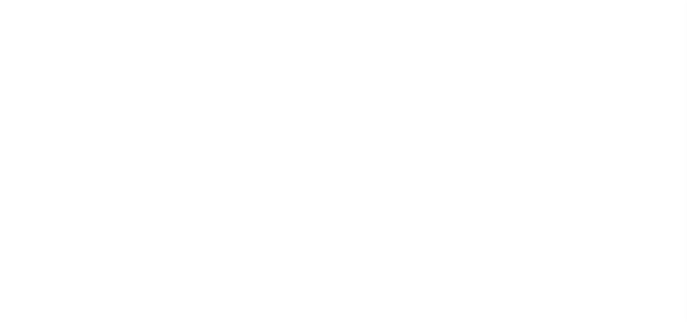
select select "200"
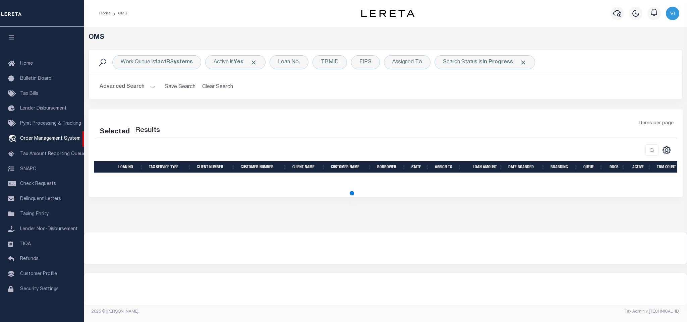
select select "200"
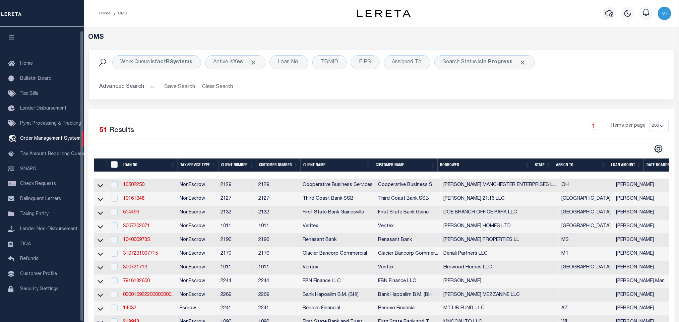
scroll to position [4, 0]
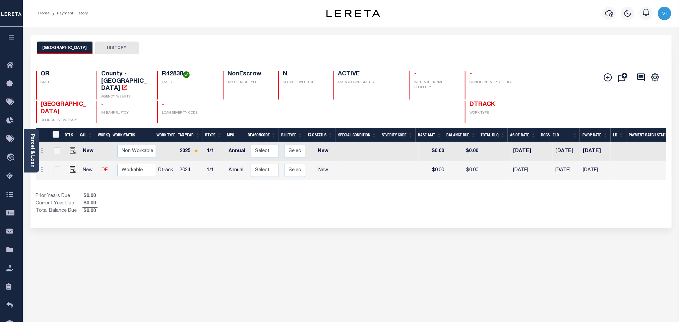
click at [162, 74] on h4 "R42838" at bounding box center [188, 74] width 53 height 7
copy h4 "R42838"
click at [70, 166] on img "" at bounding box center [73, 169] width 7 height 7
checkbox input "true"
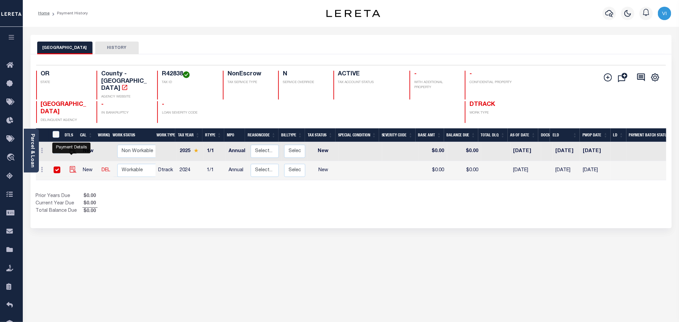
checkbox input "true"
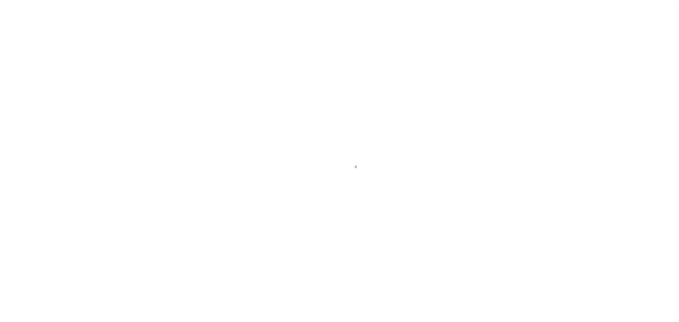
select select "NW2"
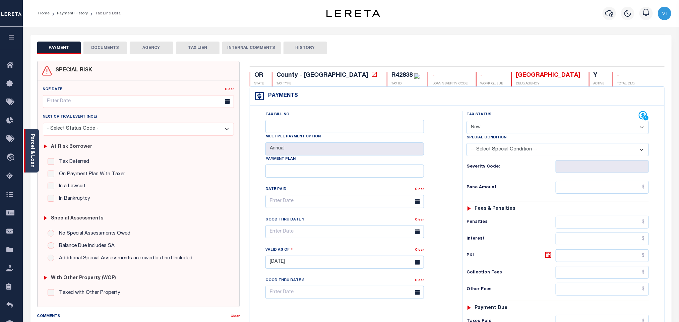
click at [31, 148] on link "Parcel & Loan" at bounding box center [32, 151] width 5 height 34
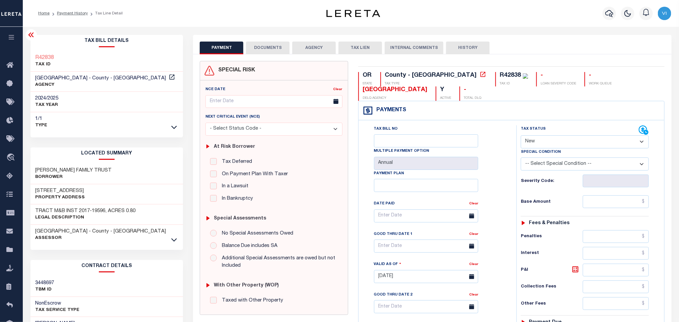
drag, startPoint x: 247, startPoint y: 40, endPoint x: 251, endPoint y: 49, distance: 10.3
click at [247, 41] on div "PAYMENT DOCUMENTS AGENCY DELINQUENT PAYEE TAX LIEN" at bounding box center [432, 44] width 478 height 19
click at [254, 50] on button "DOCUMENTS" at bounding box center [268, 48] width 44 height 13
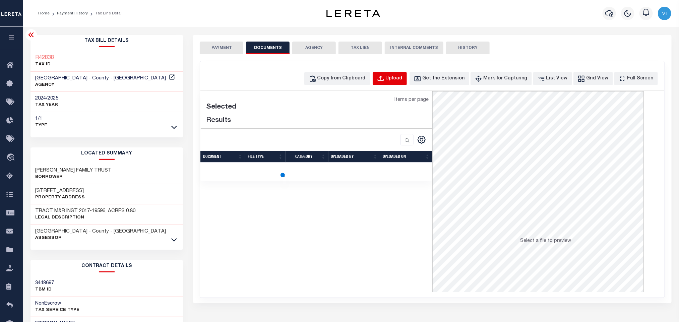
click at [402, 78] on div "Upload" at bounding box center [394, 78] width 17 height 7
select select "POP"
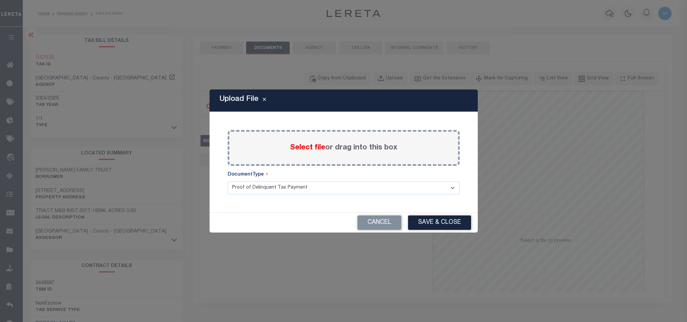
click at [313, 149] on span "Select file" at bounding box center [307, 147] width 35 height 7
click at [0, 0] on input "Select file or drag into this box" at bounding box center [0, 0] width 0 height 0
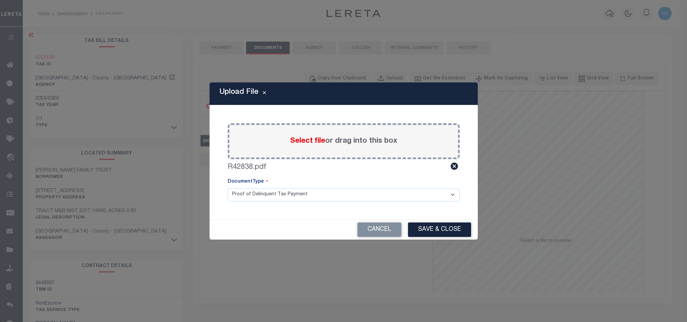
click at [251, 200] on select "Proof of Delinquent Tax Payment" at bounding box center [344, 194] width 232 height 13
click at [228, 188] on select "Proof of Delinquent Tax Payment" at bounding box center [344, 194] width 232 height 13
click at [415, 237] on button "Save & Close" at bounding box center [439, 229] width 63 height 14
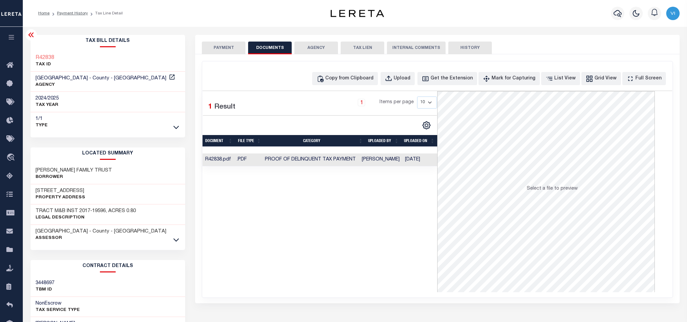
click at [220, 49] on button "PAYMENT" at bounding box center [224, 48] width 44 height 13
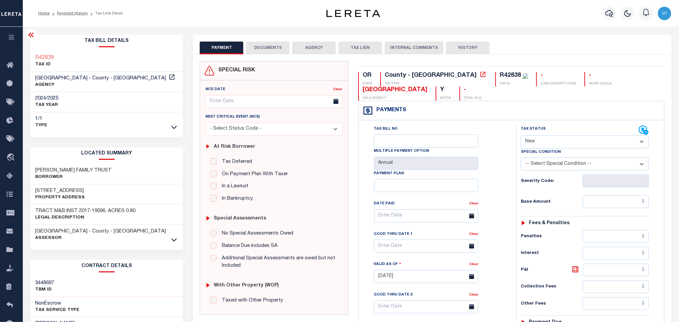
click at [548, 143] on select "- Select Status Code - Open Due/Unpaid Paid Incomplete No Tax Due Internal Refu…" at bounding box center [585, 141] width 128 height 13
select select "PYD"
click at [521, 136] on select "- Select Status Code - Open Due/Unpaid Paid Incomplete No Tax Due Internal Refu…" at bounding box center [585, 141] width 128 height 13
type input "09/11/2025"
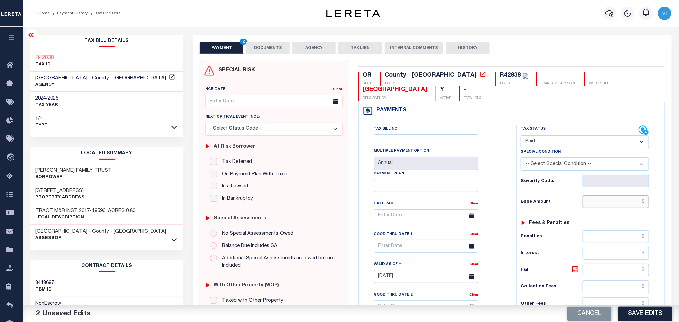
click at [608, 208] on input "text" at bounding box center [616, 201] width 66 height 13
paste input "3,960.40"
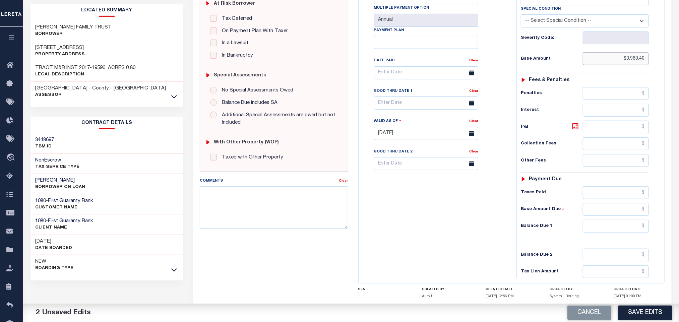
scroll to position [189, 0]
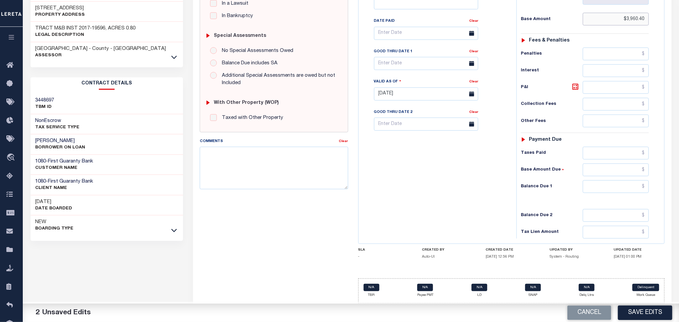
type input "$3,960.40"
click at [616, 190] on input "text" at bounding box center [616, 186] width 66 height 13
type input "$0.00"
click at [649, 315] on button "Save Edits" at bounding box center [645, 313] width 54 height 14
checkbox input "false"
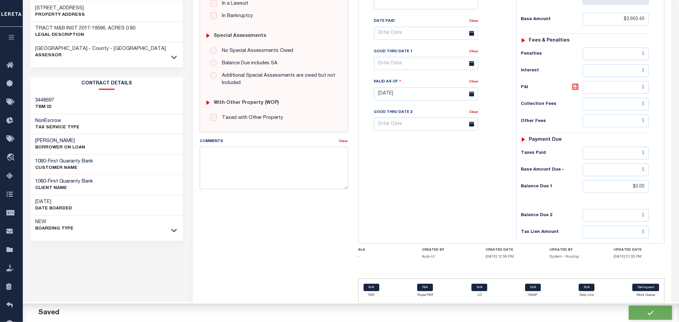
checkbox input "false"
type input "$3,960.4"
type input "$0"
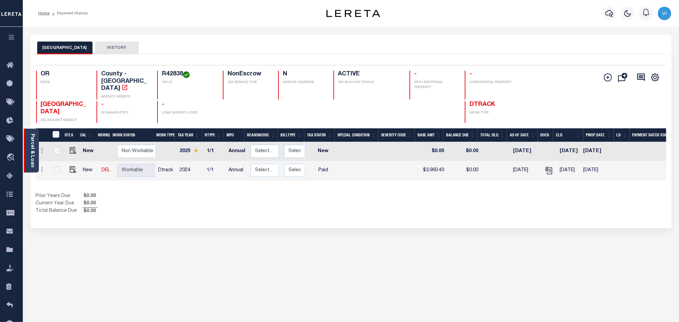
click at [32, 141] on link "Parcel & Loan" at bounding box center [32, 151] width 5 height 34
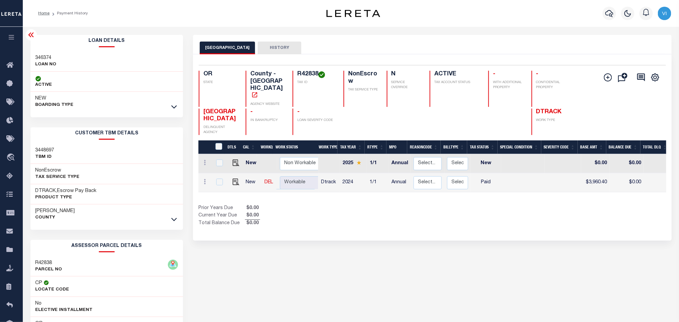
click at [29, 54] on div "Loan Details 346374 LOAN NO ACTIVE" at bounding box center [106, 224] width 163 height 378
copy h3 "346374"
click at [305, 78] on h4 "R42838" at bounding box center [316, 74] width 38 height 7
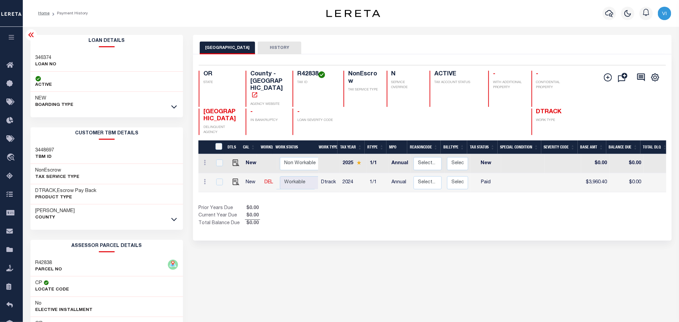
copy h4 "R42838"
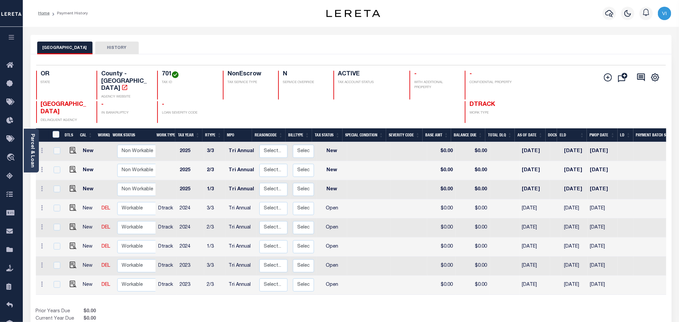
click at [158, 73] on div "701 TAX ID" at bounding box center [186, 85] width 58 height 29
copy h4 "701"
click at [166, 73] on h4 "701" at bounding box center [188, 74] width 53 height 7
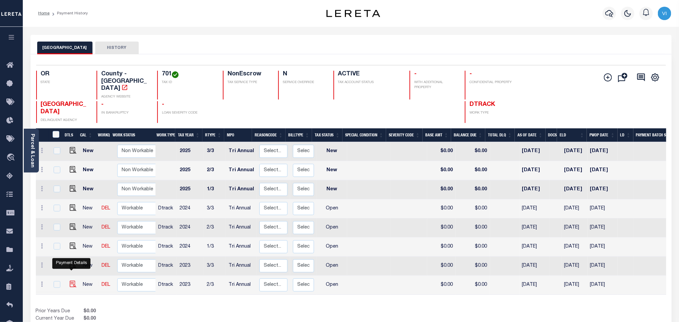
click at [74, 281] on img "" at bounding box center [73, 284] width 7 height 7
checkbox input "true"
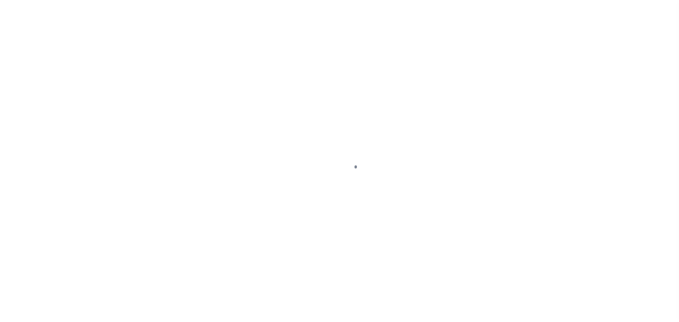
checkbox input "false"
type input "Tri Annual"
type input "[DATE]"
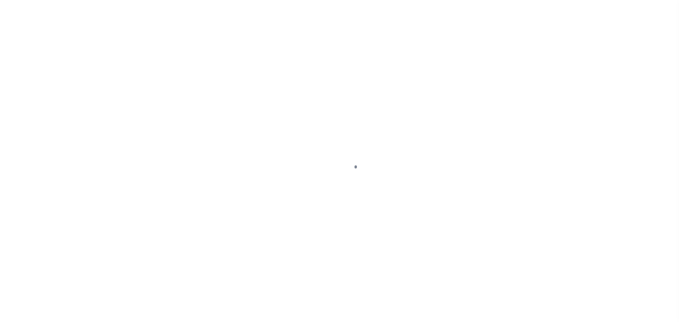
select select "OP2"
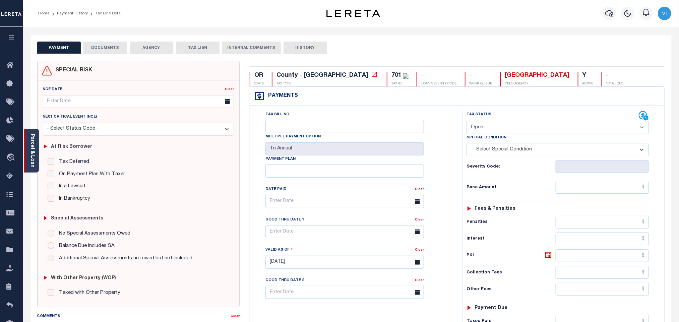
click at [34, 157] on link "Parcel & Loan" at bounding box center [32, 151] width 5 height 34
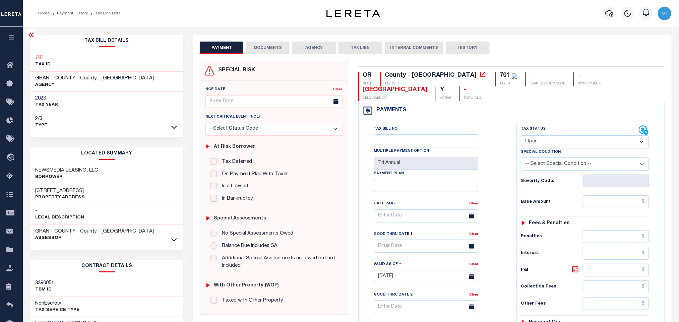
drag, startPoint x: 79, startPoint y: 188, endPoint x: 29, endPoint y: 190, distance: 50.3
click at [29, 190] on div "Tax Bill Details 701 TAX ID AGENCY 2023" at bounding box center [106, 271] width 163 height 472
